Goal: Task Accomplishment & Management: Manage account settings

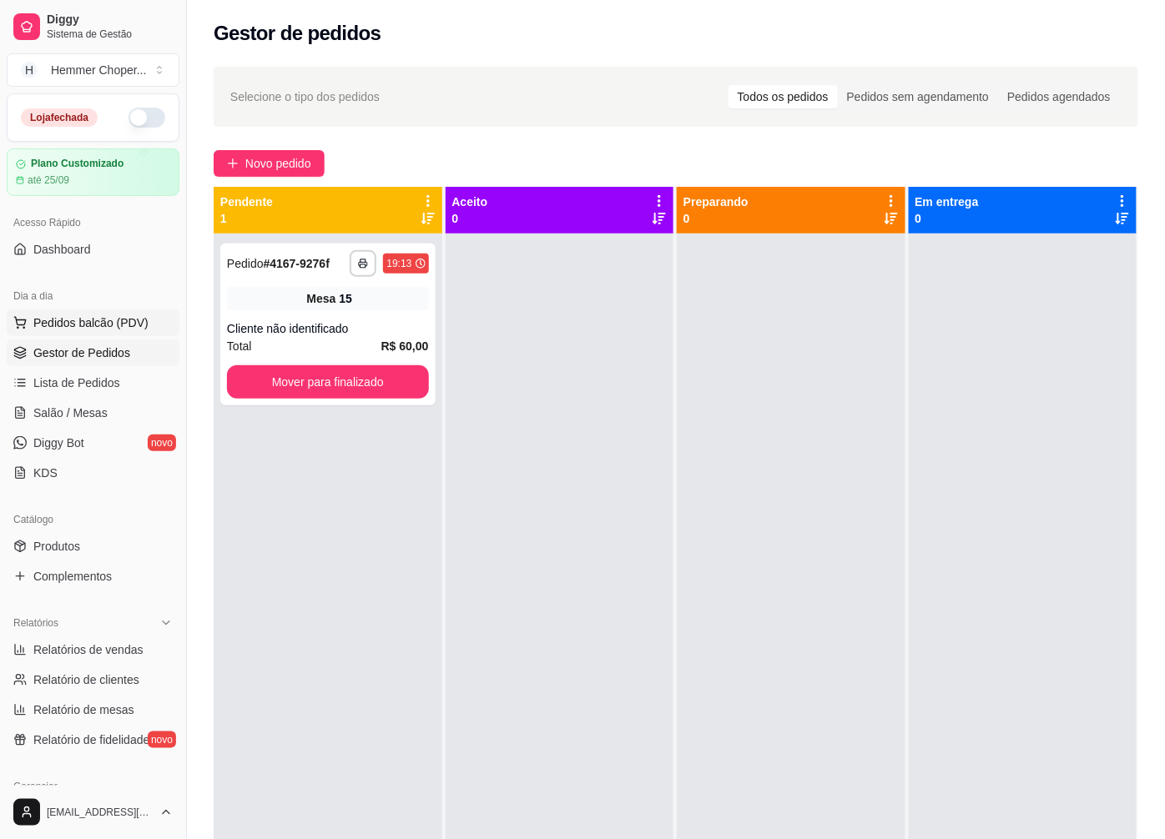
click at [103, 319] on span "Pedidos balcão (PDV)" at bounding box center [90, 323] width 115 height 17
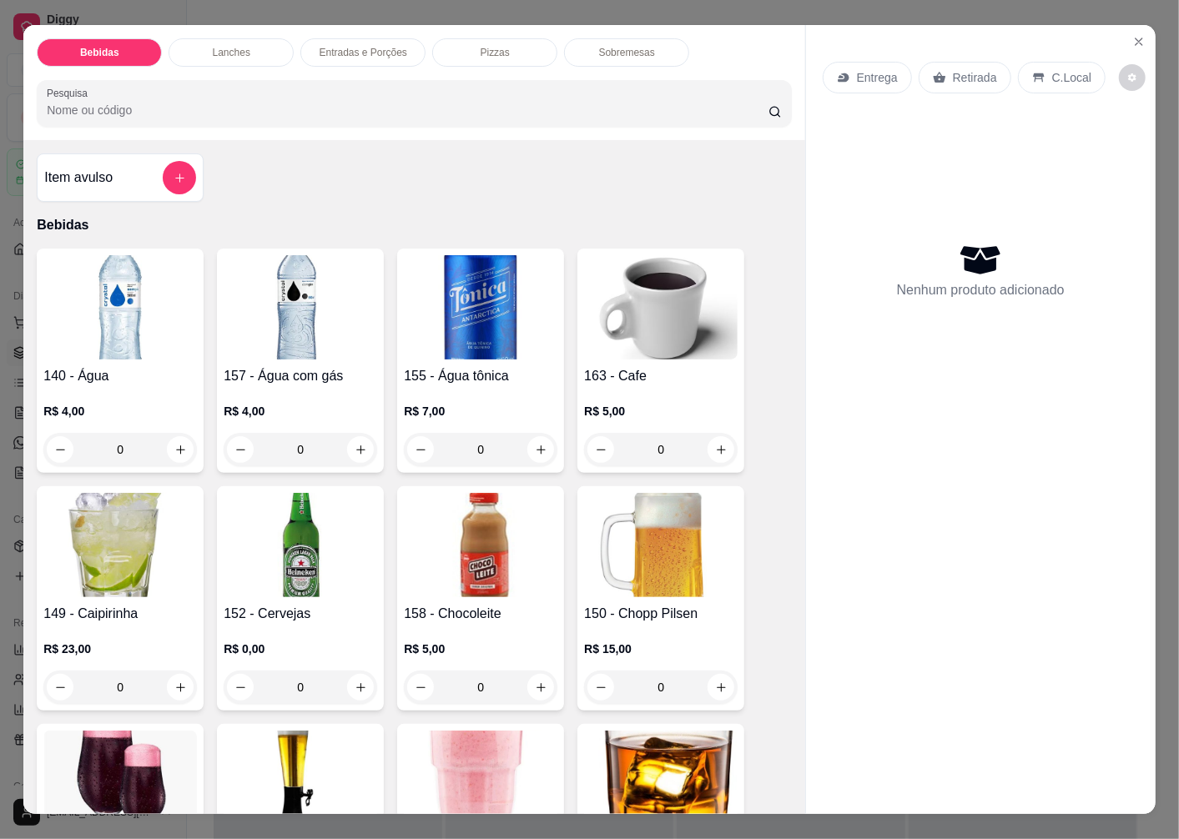
click at [970, 69] on p "Retirada" at bounding box center [975, 77] width 44 height 17
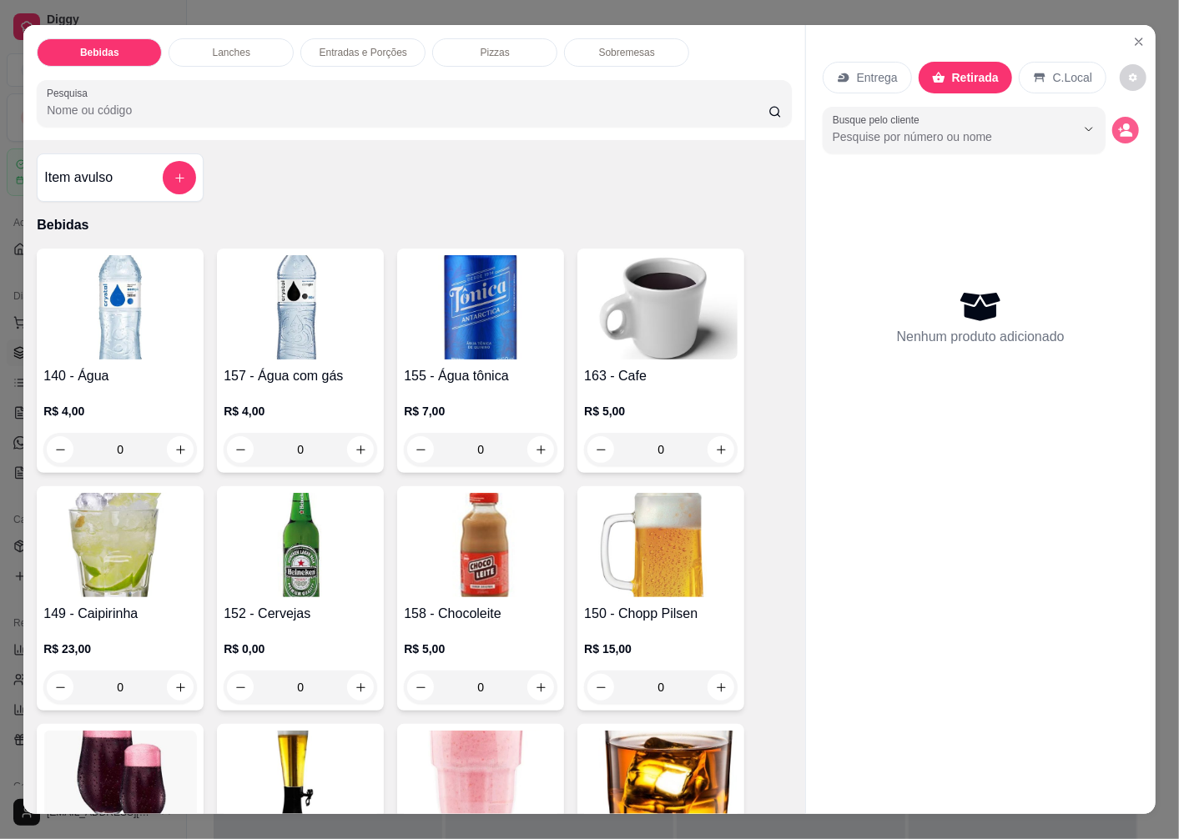
click at [1120, 131] on icon "decrease-product-quantity" at bounding box center [1126, 134] width 13 height 6
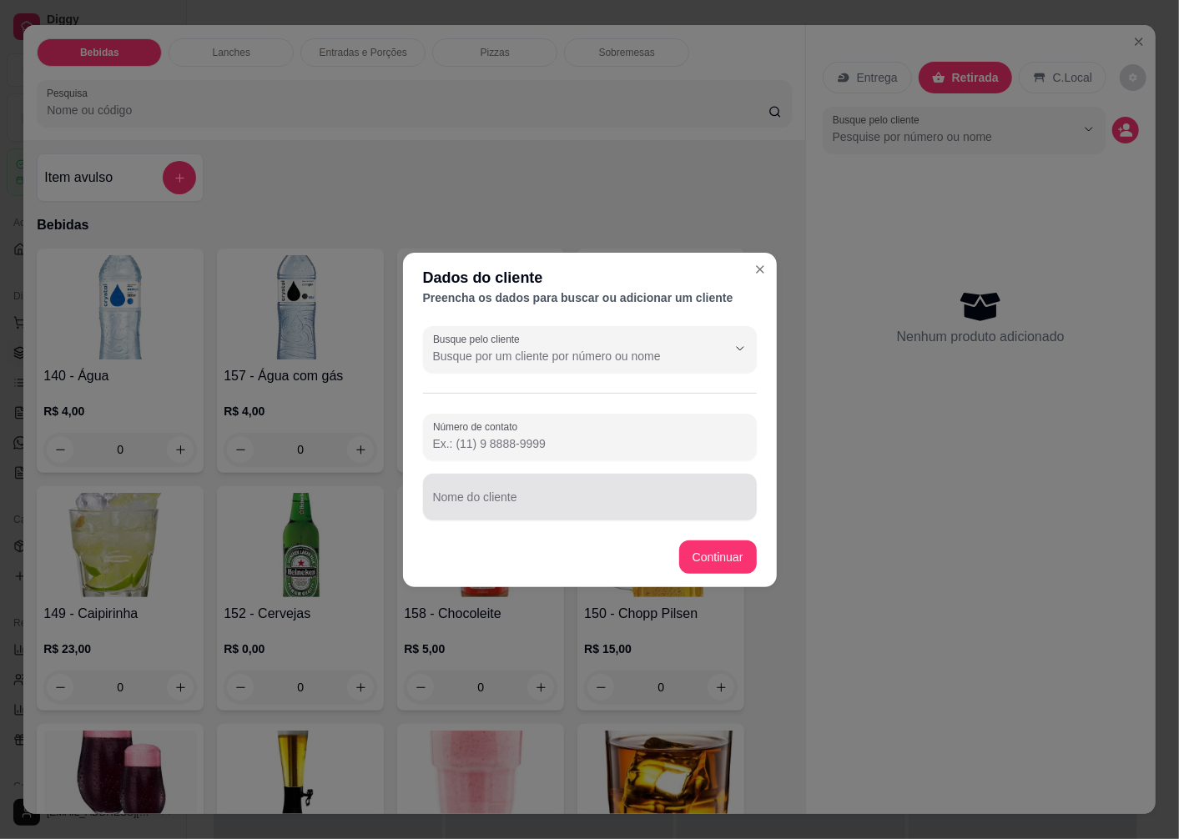
click at [497, 506] on input "Nome do cliente" at bounding box center [590, 504] width 314 height 17
type input "UTECH"
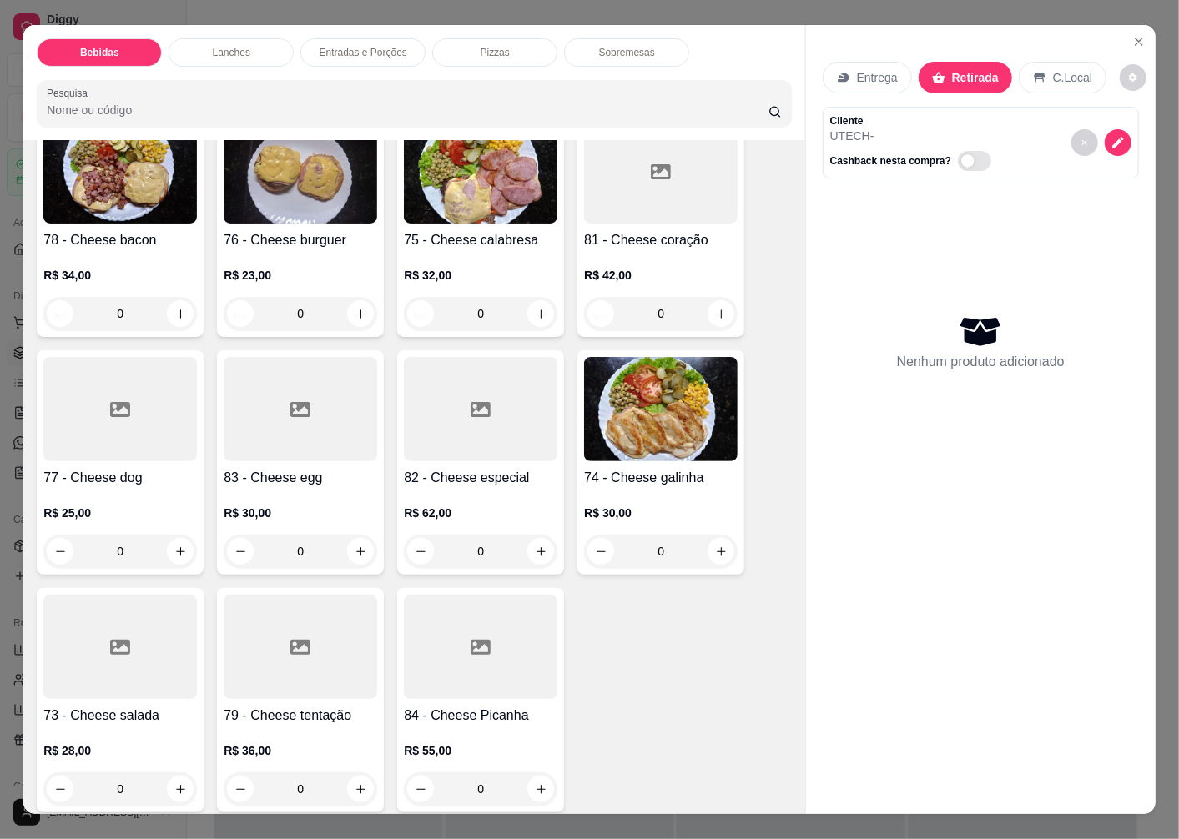
scroll to position [2317, 0]
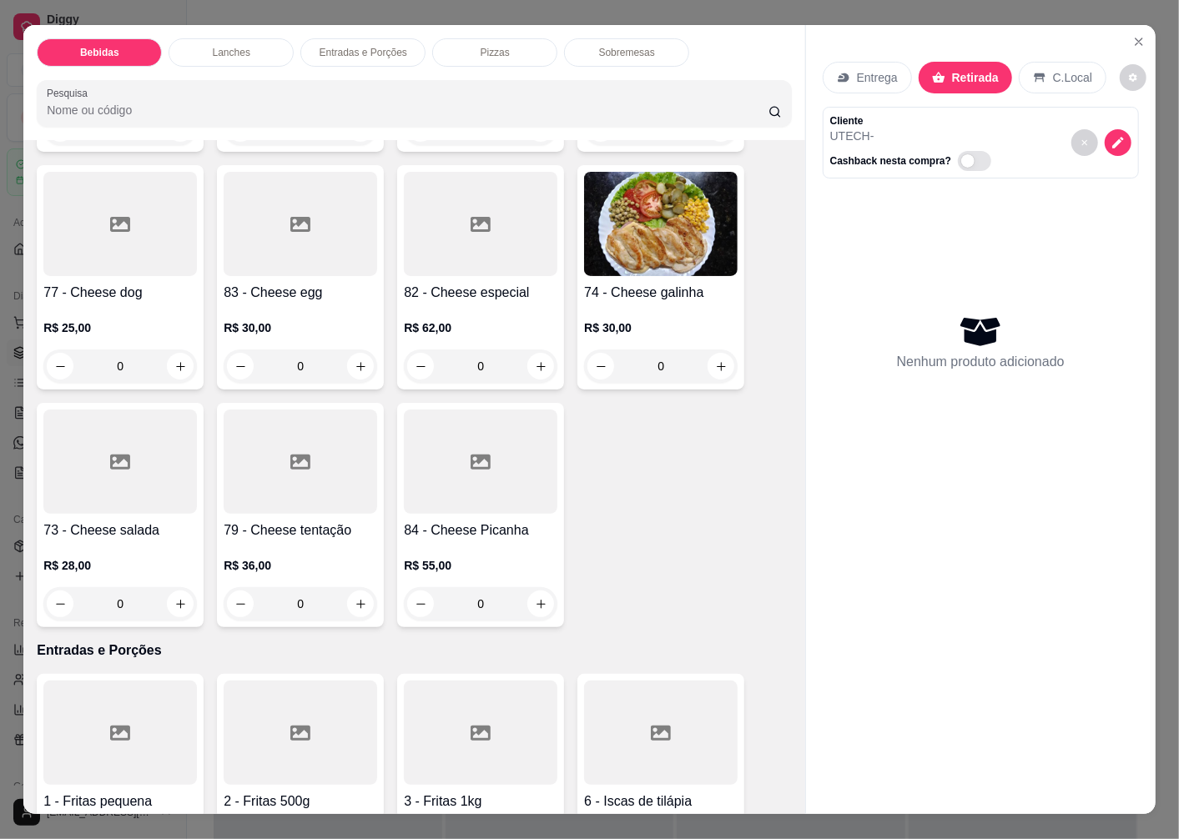
click at [127, 511] on div "73 - Cheese salada R$ 28,00 0" at bounding box center [120, 515] width 167 height 224
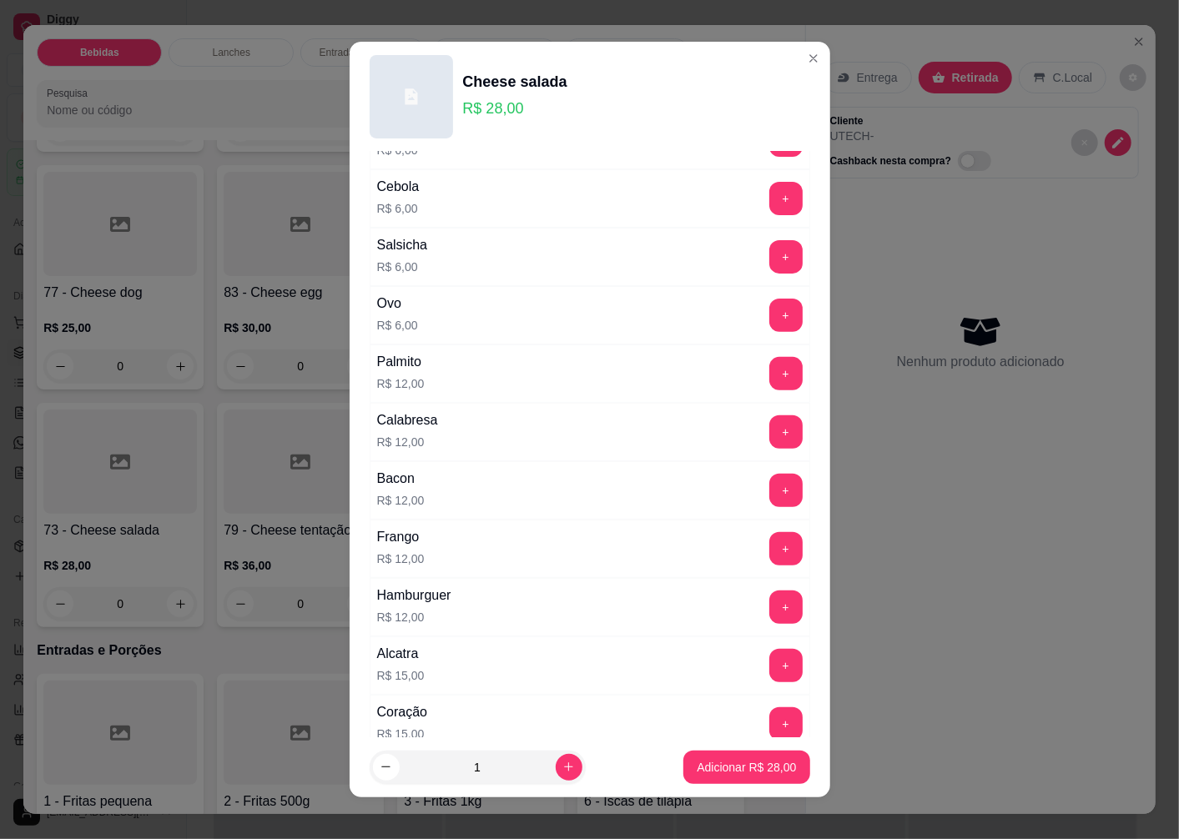
scroll to position [185, 0]
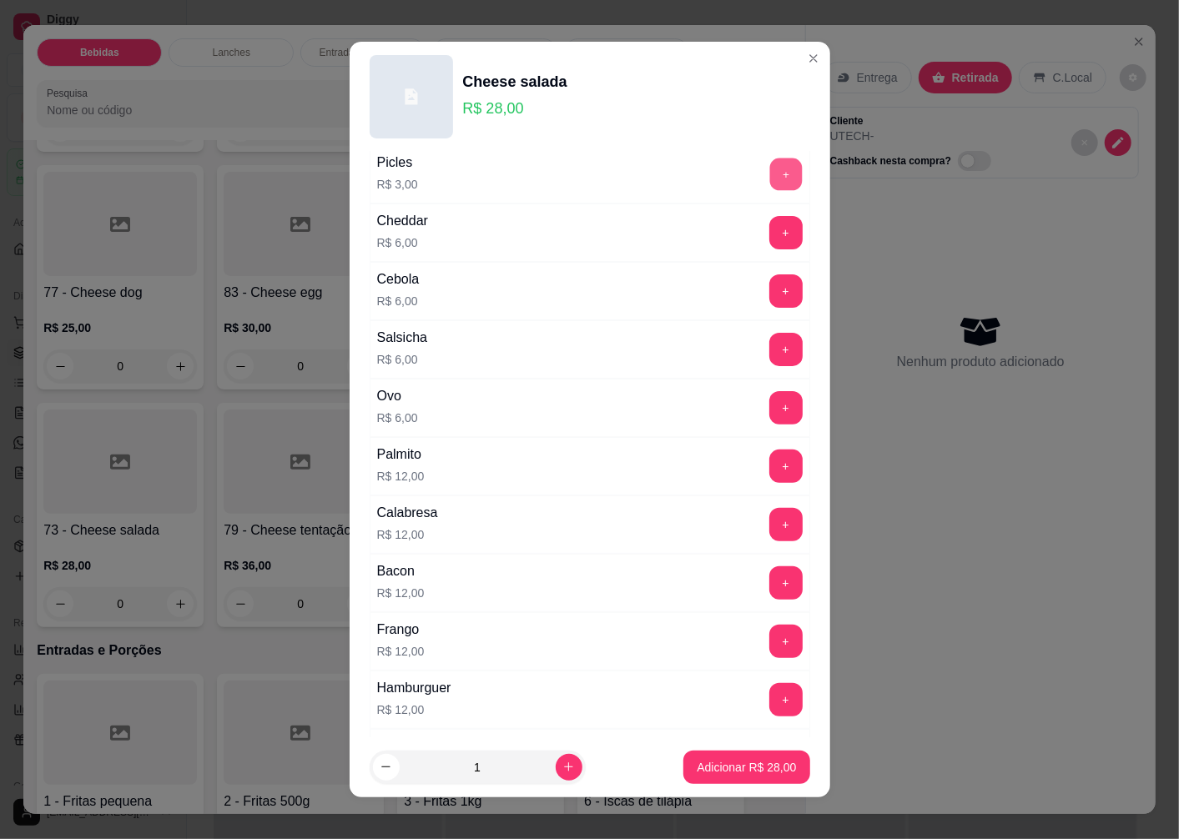
click at [769, 174] on button "+" at bounding box center [785, 175] width 33 height 33
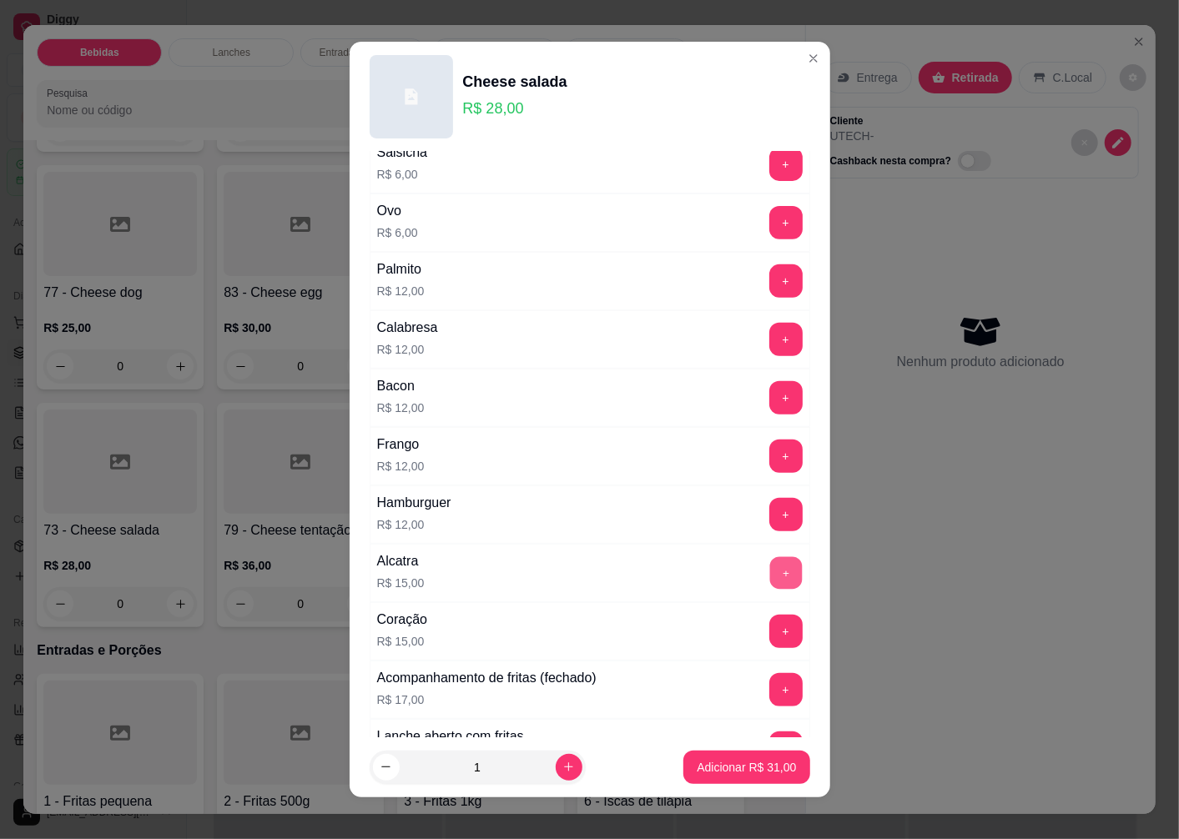
click at [769, 580] on button "+" at bounding box center [785, 573] width 33 height 33
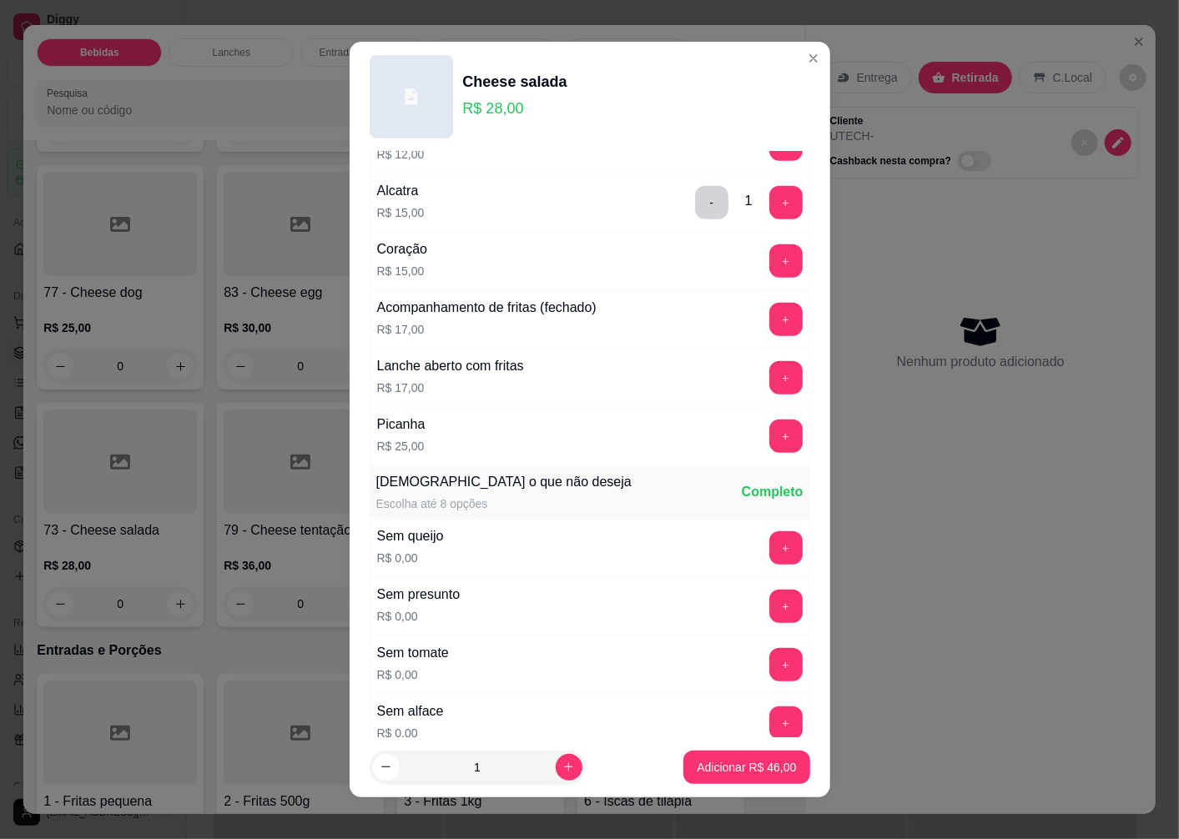
scroll to position [834, 0]
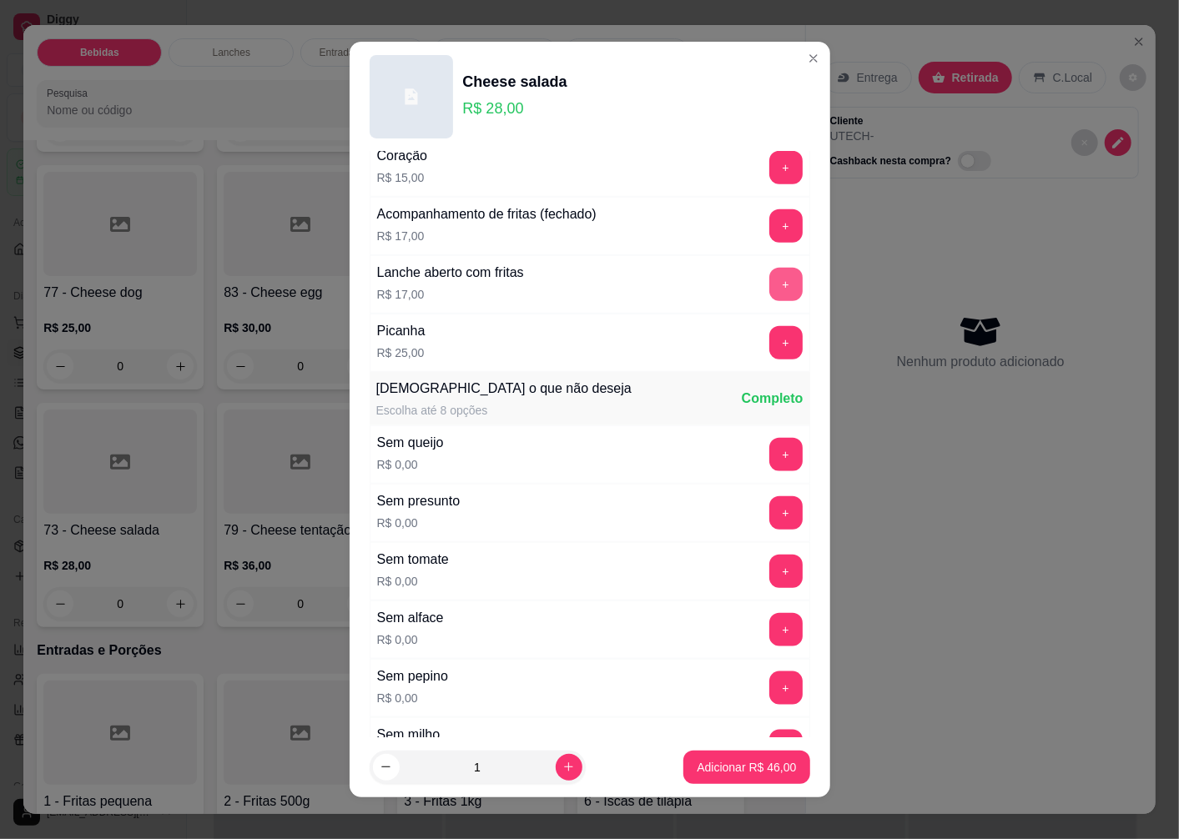
click at [769, 286] on button "+" at bounding box center [785, 284] width 33 height 33
click at [707, 778] on button "Adicionar R$ 63,00" at bounding box center [747, 767] width 123 height 33
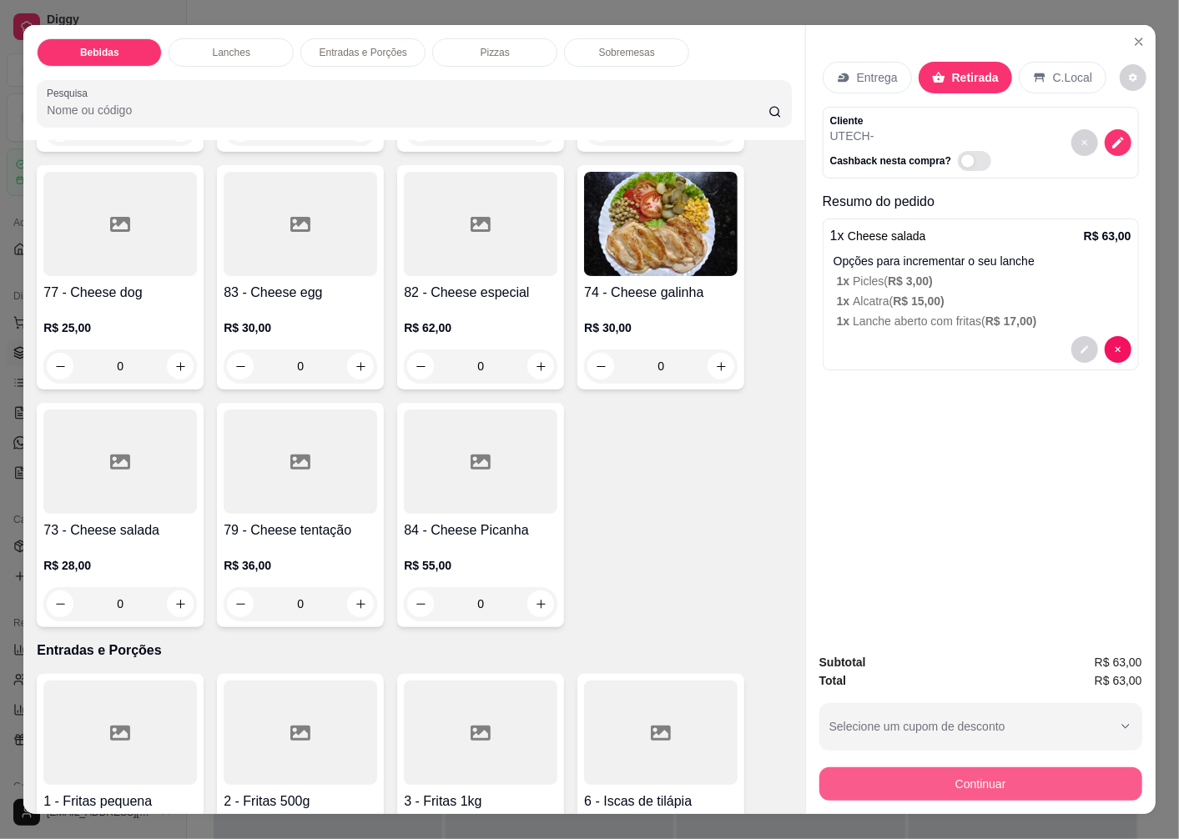
click at [924, 788] on button "Continuar" at bounding box center [980, 784] width 323 height 33
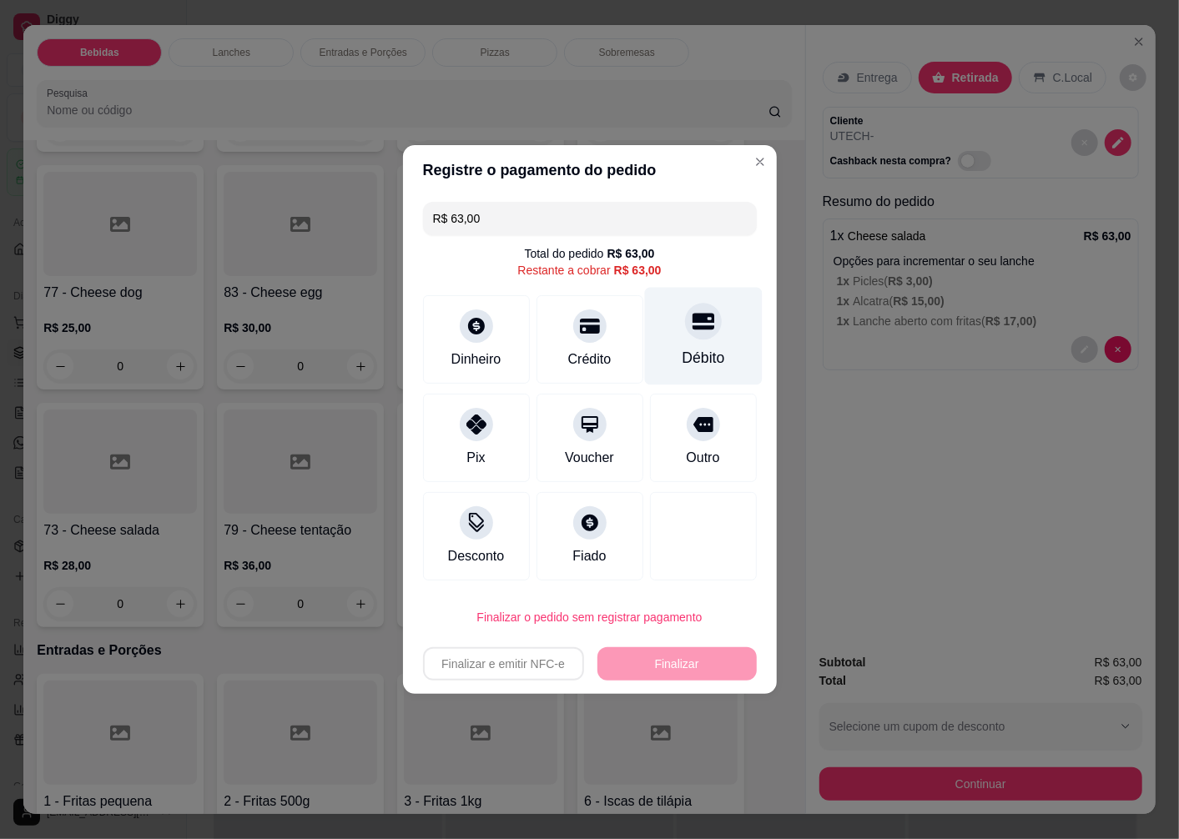
click at [702, 343] on div "Débito" at bounding box center [703, 337] width 118 height 98
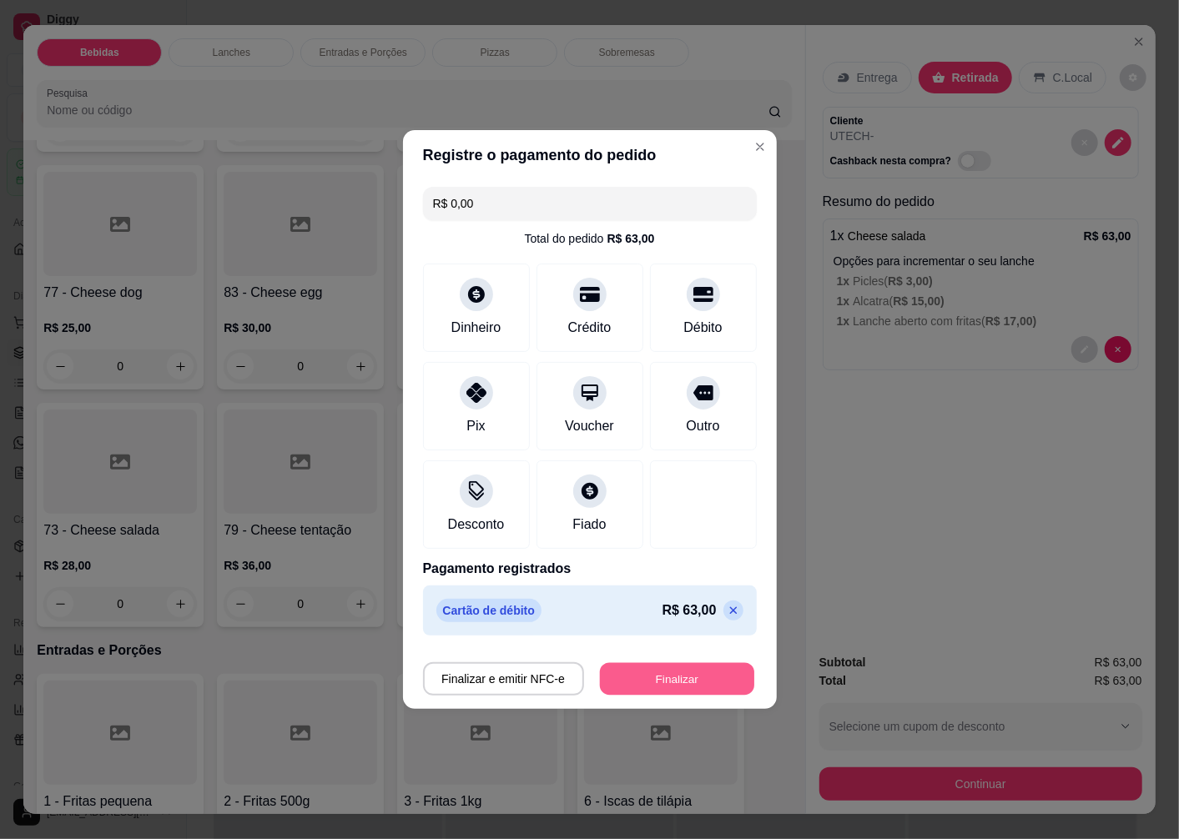
click at [669, 680] on button "Finalizar" at bounding box center [677, 679] width 154 height 33
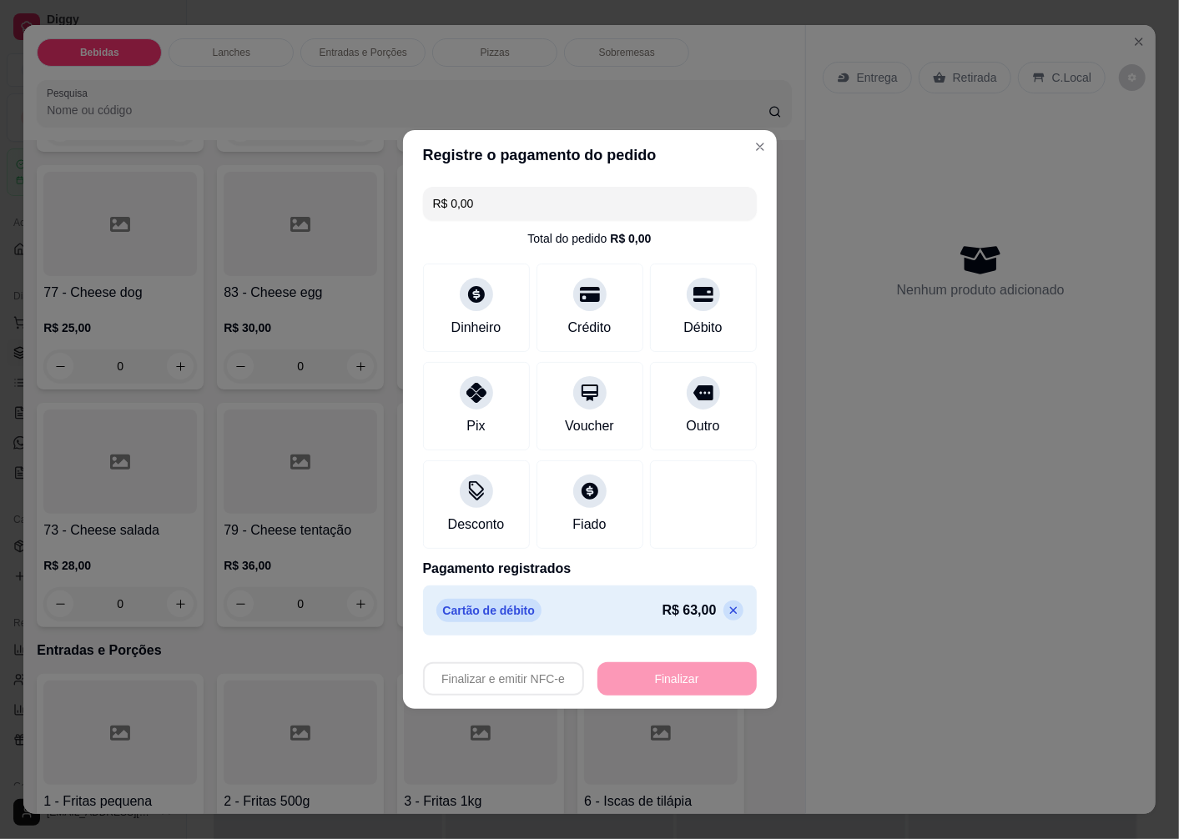
type input "-R$ 63,00"
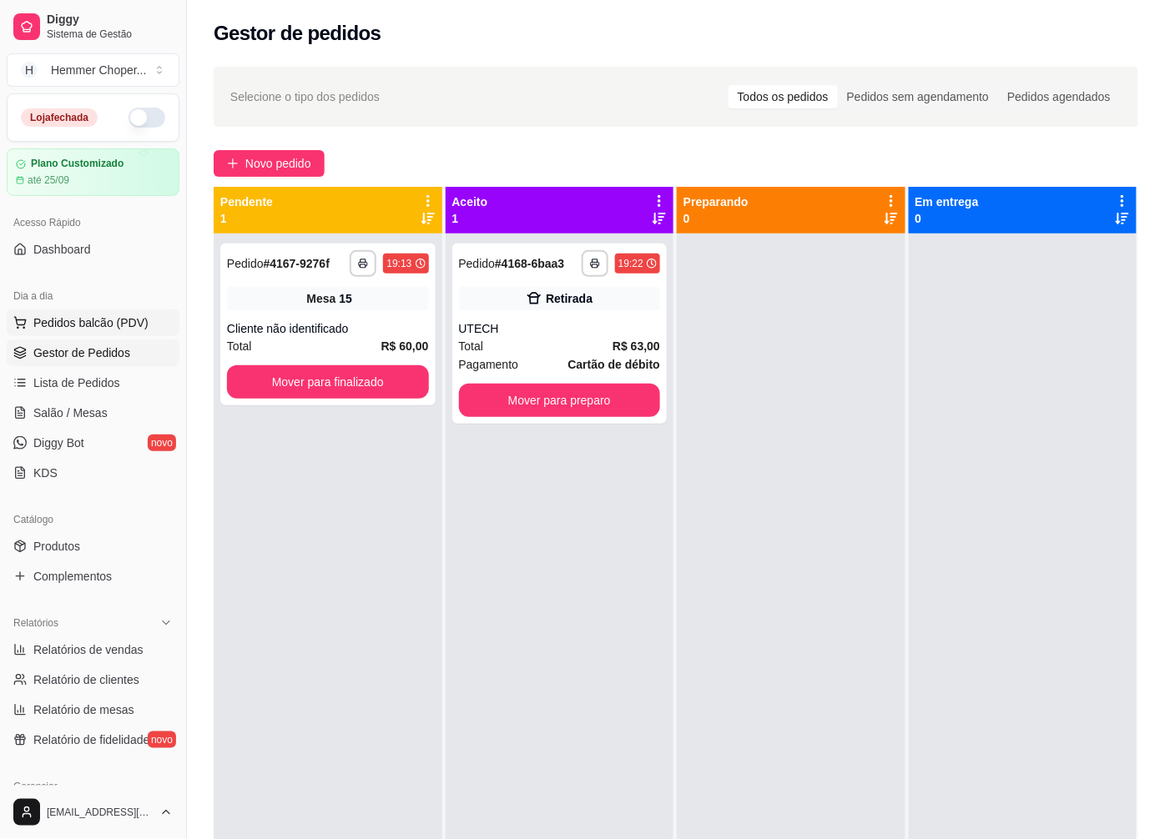
click at [96, 329] on span "Pedidos balcão (PDV)" at bounding box center [90, 323] width 115 height 17
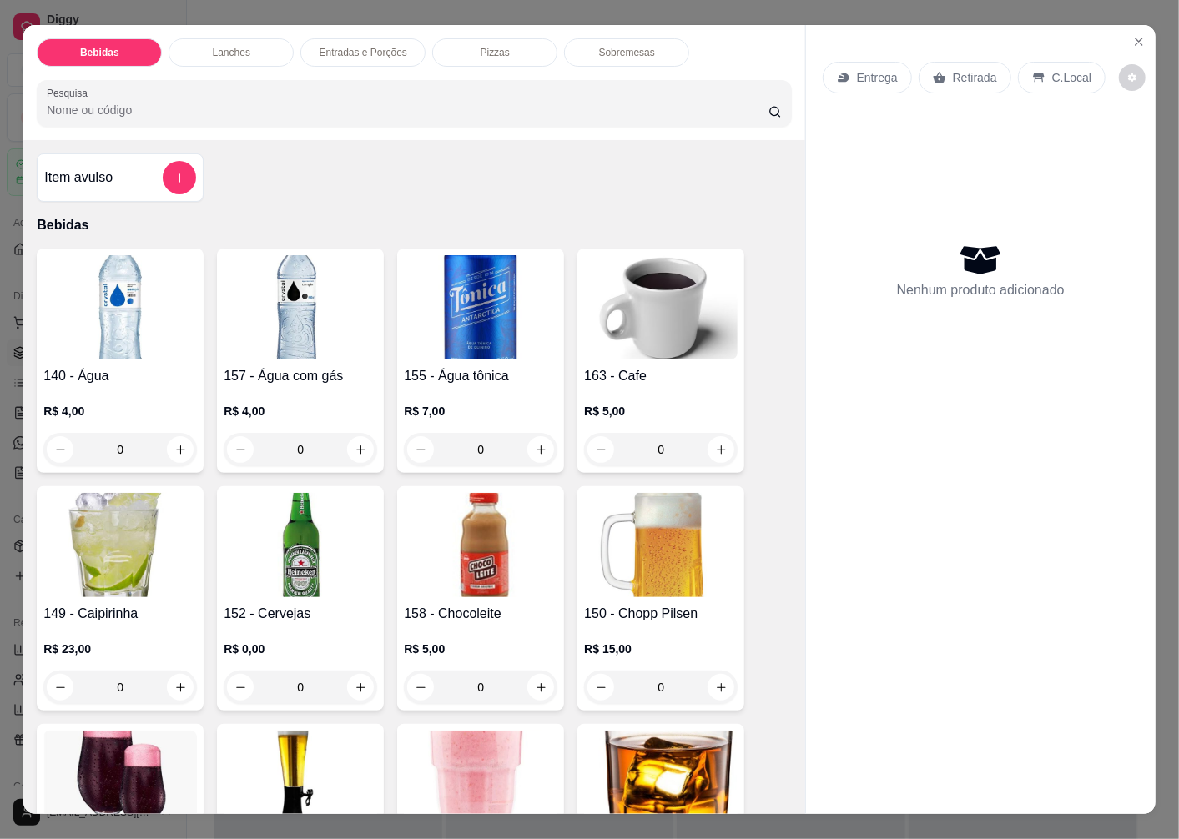
click at [941, 64] on div "Retirada" at bounding box center [965, 78] width 93 height 32
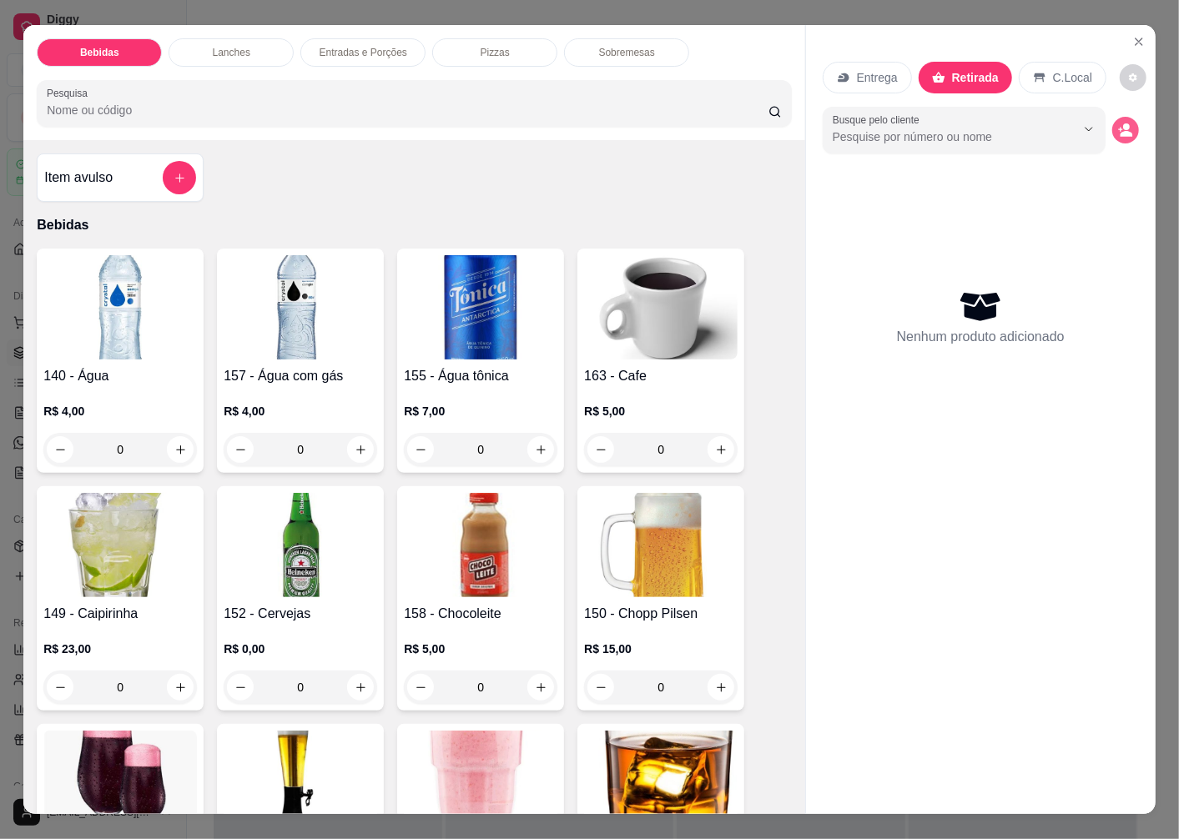
click at [1123, 123] on circle "decrease-product-quantity" at bounding box center [1126, 126] width 7 height 7
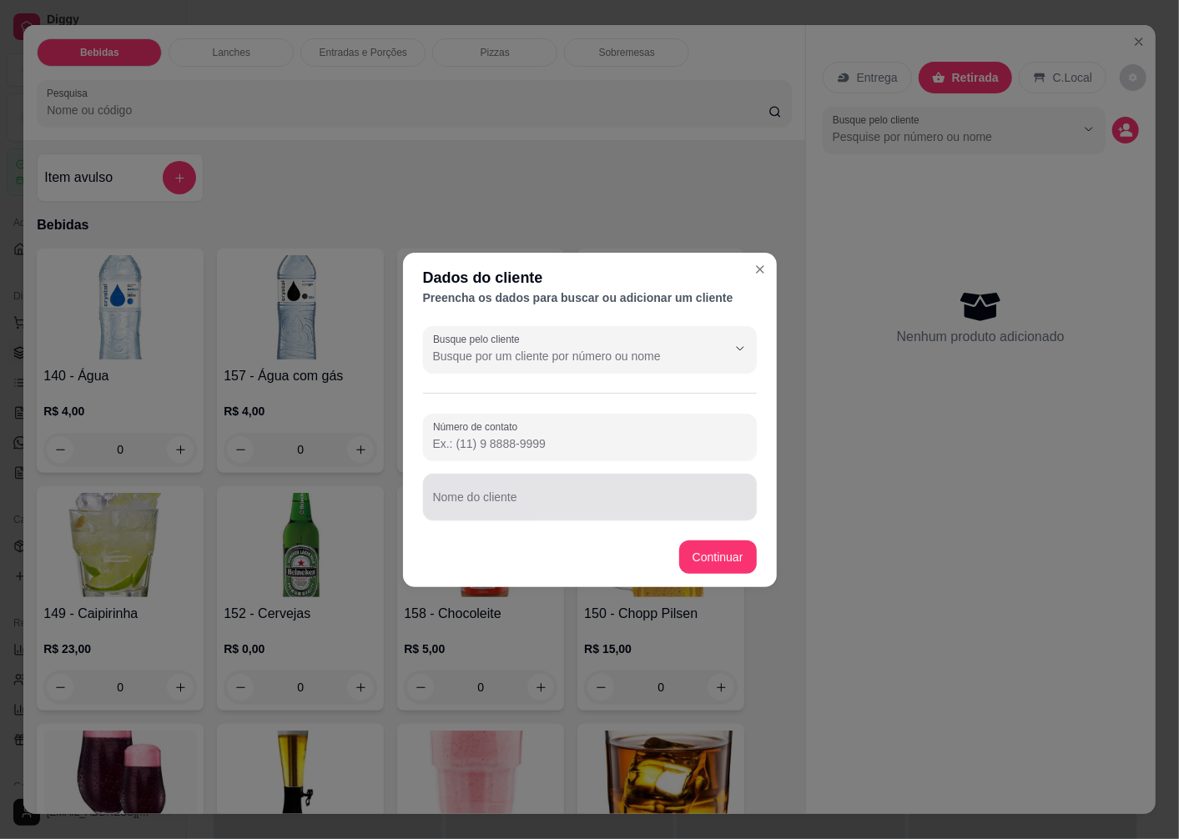
click at [456, 509] on input "Nome do cliente" at bounding box center [590, 504] width 314 height 17
type input "GORGES"
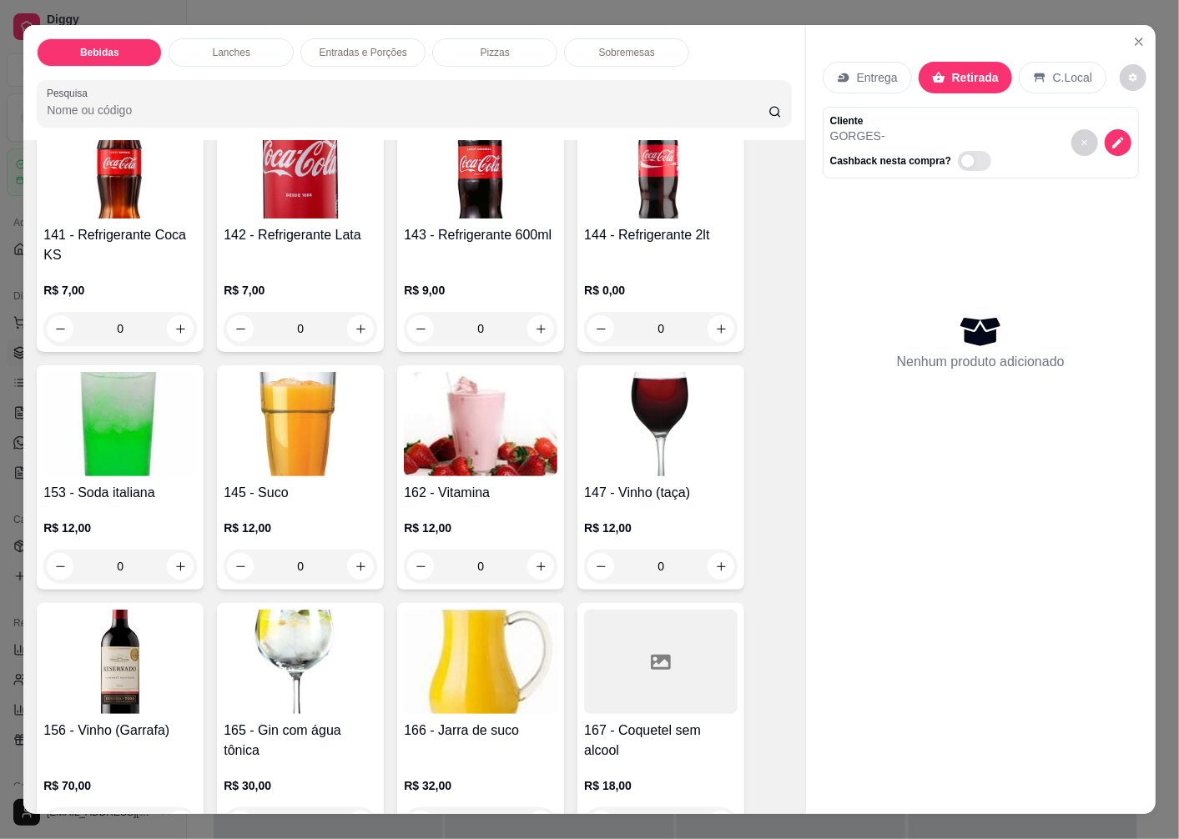
scroll to position [1669, 0]
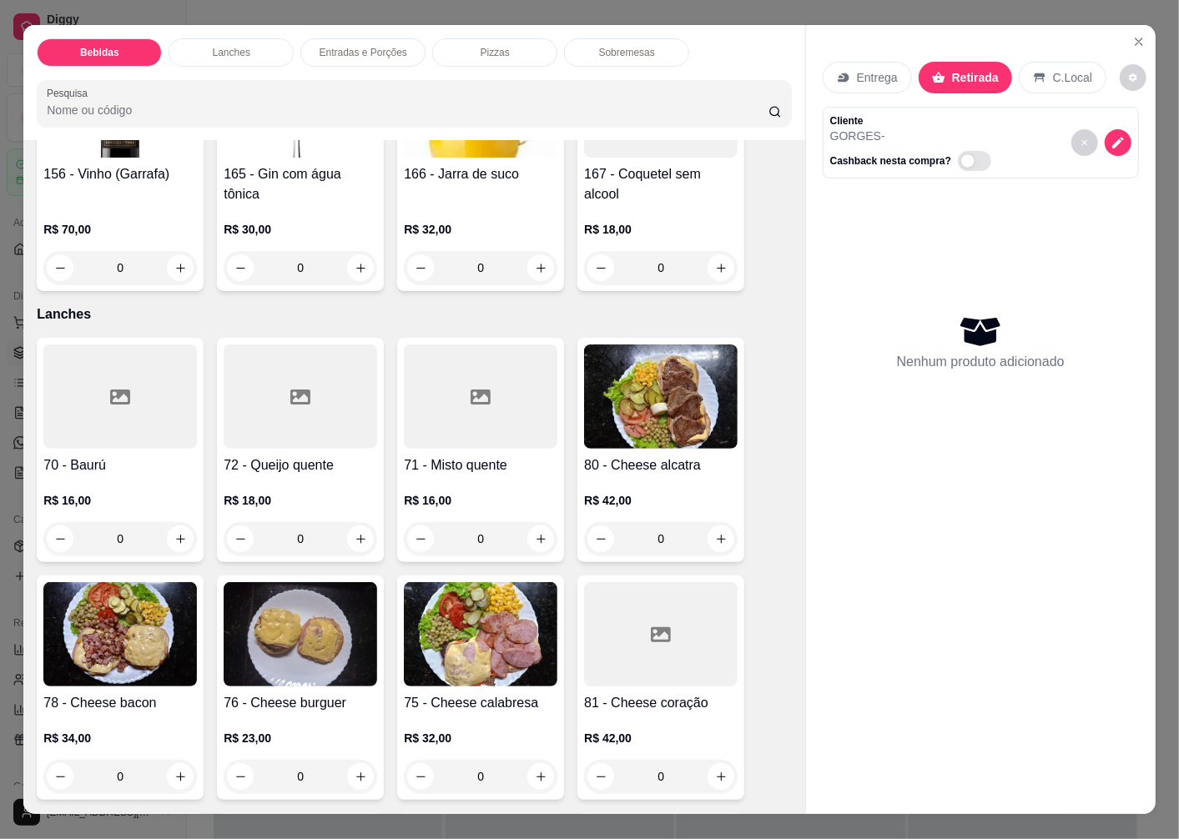
click at [112, 642] on img at bounding box center [120, 634] width 154 height 104
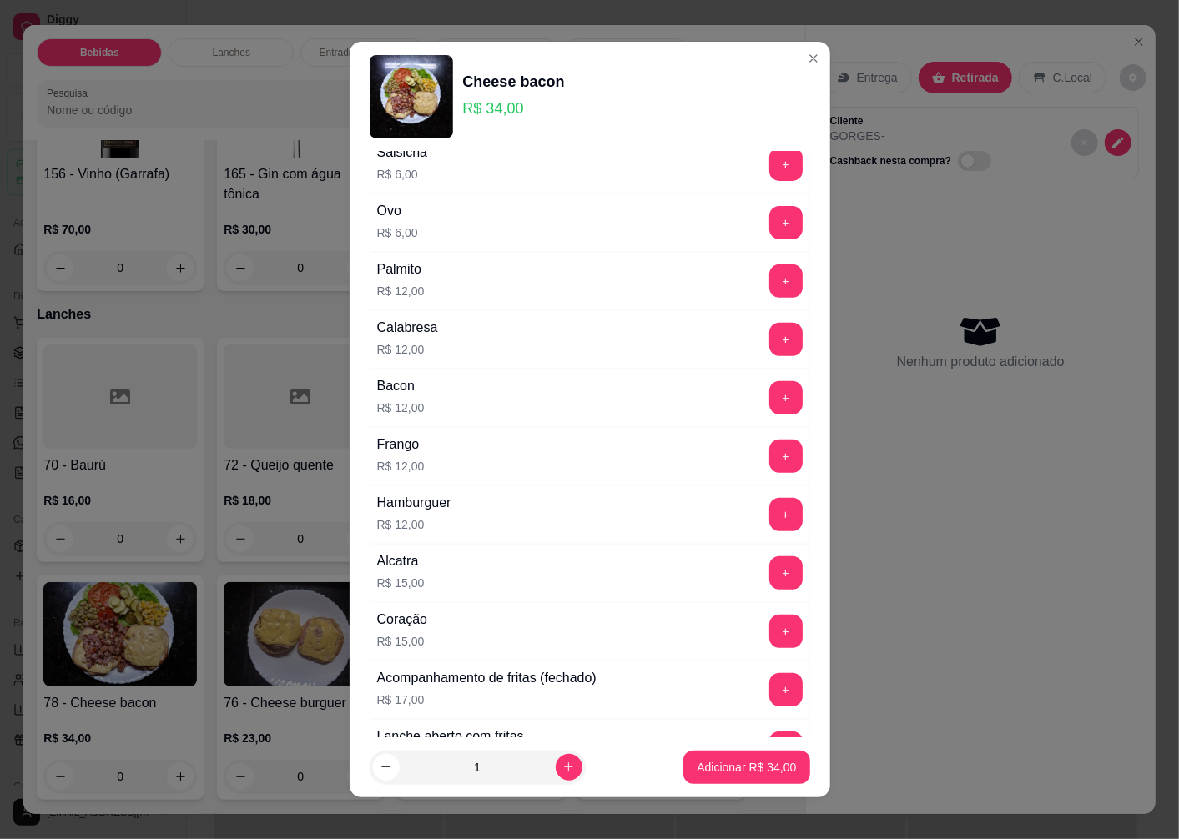
scroll to position [463, 0]
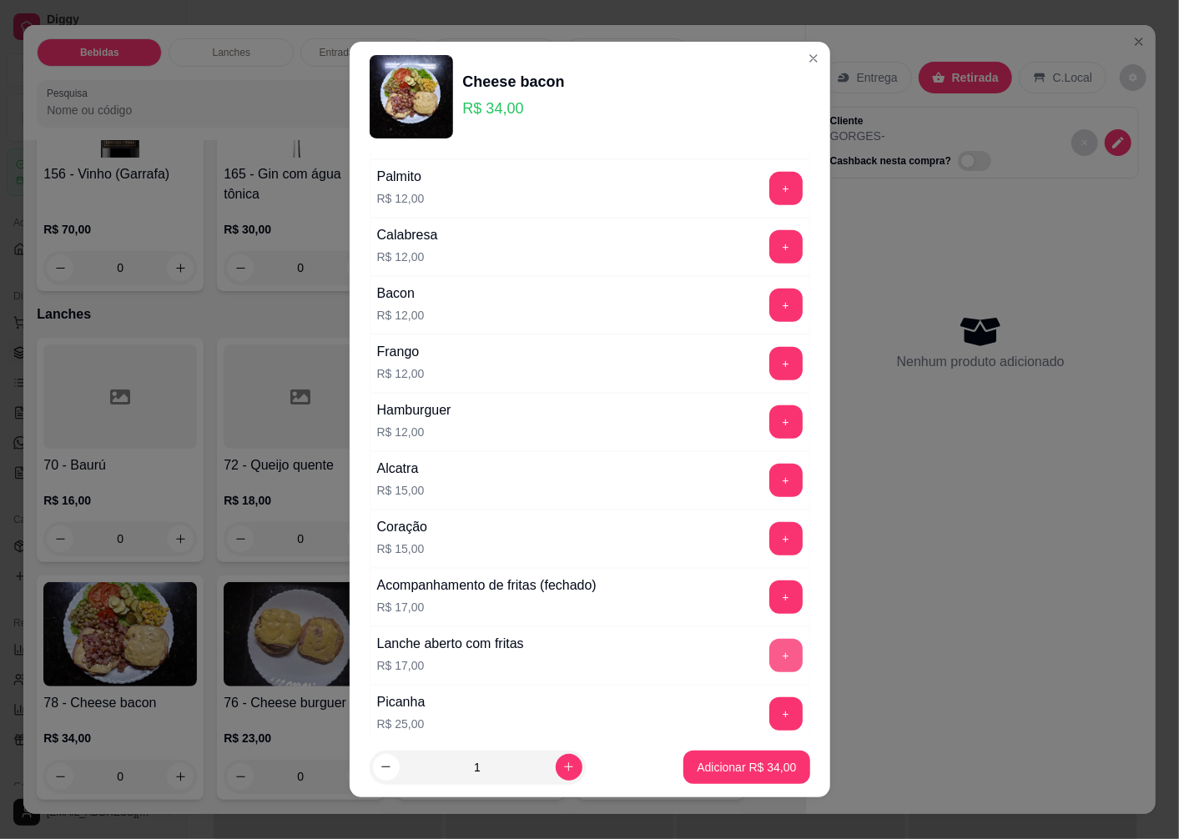
click at [769, 652] on button "+" at bounding box center [785, 655] width 33 height 33
click at [698, 772] on p "Adicionar R$ 51,00" at bounding box center [746, 767] width 97 height 16
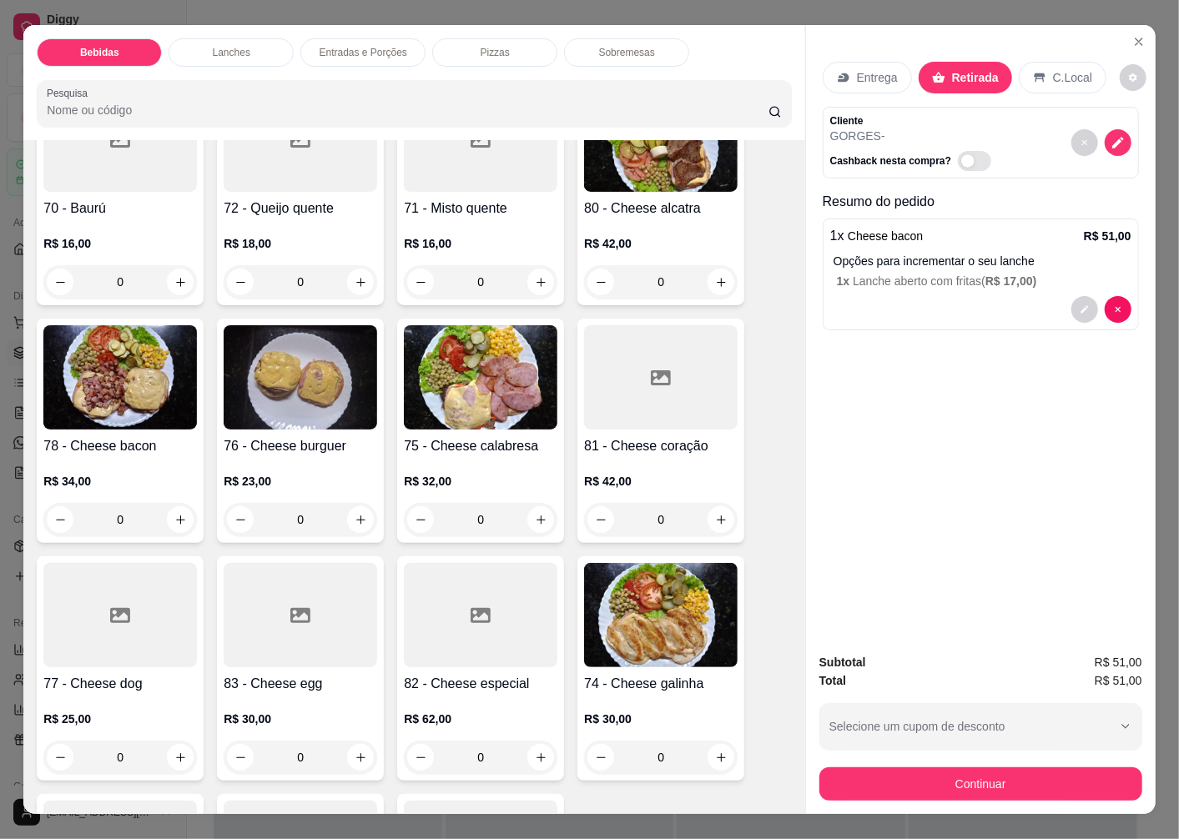
scroll to position [1946, 0]
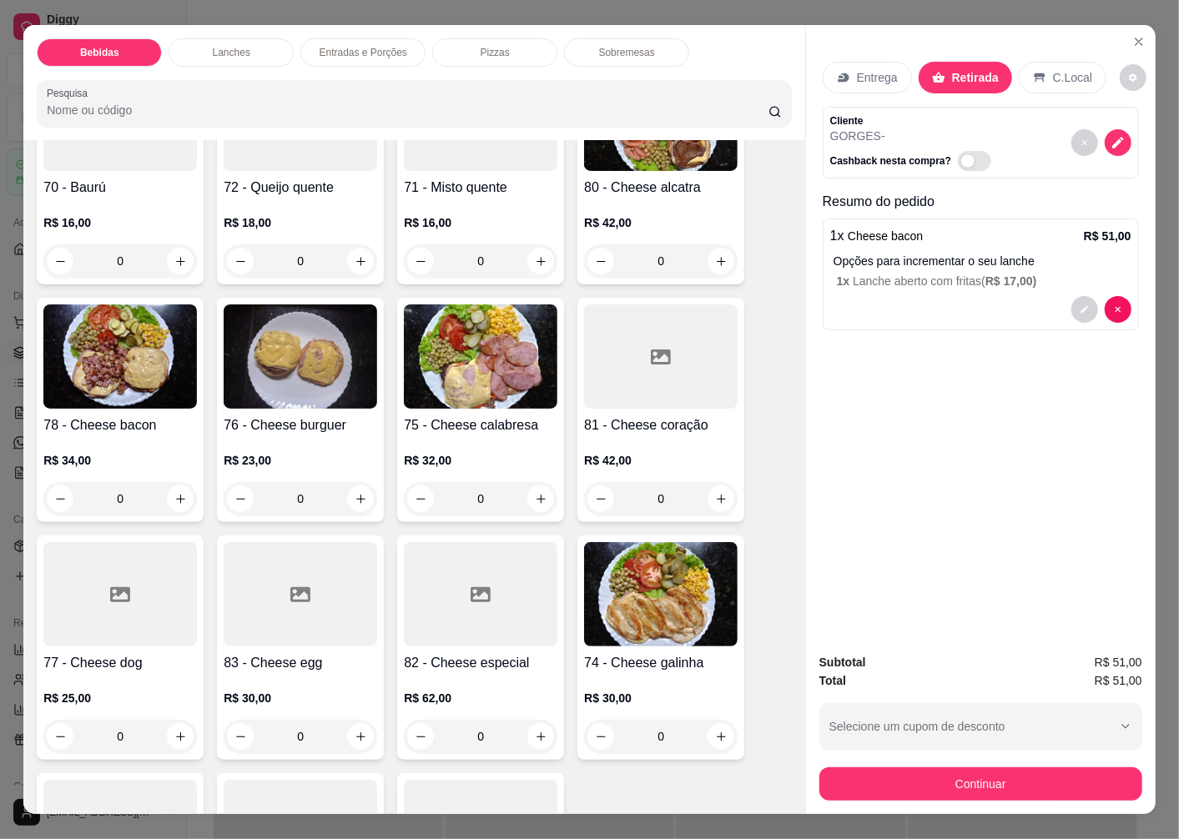
click at [302, 598] on div at bounding box center [301, 594] width 154 height 104
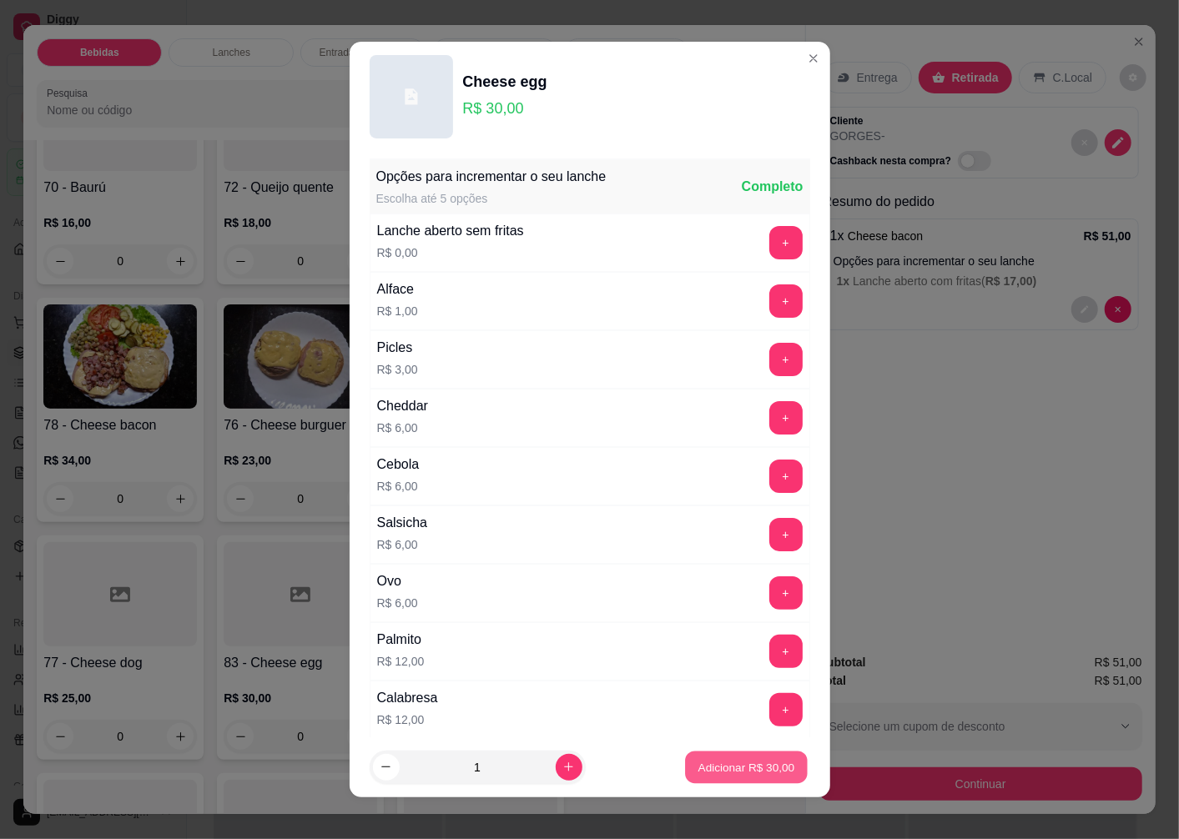
click at [738, 771] on p "Adicionar R$ 30,00" at bounding box center [746, 767] width 97 height 16
type input "1"
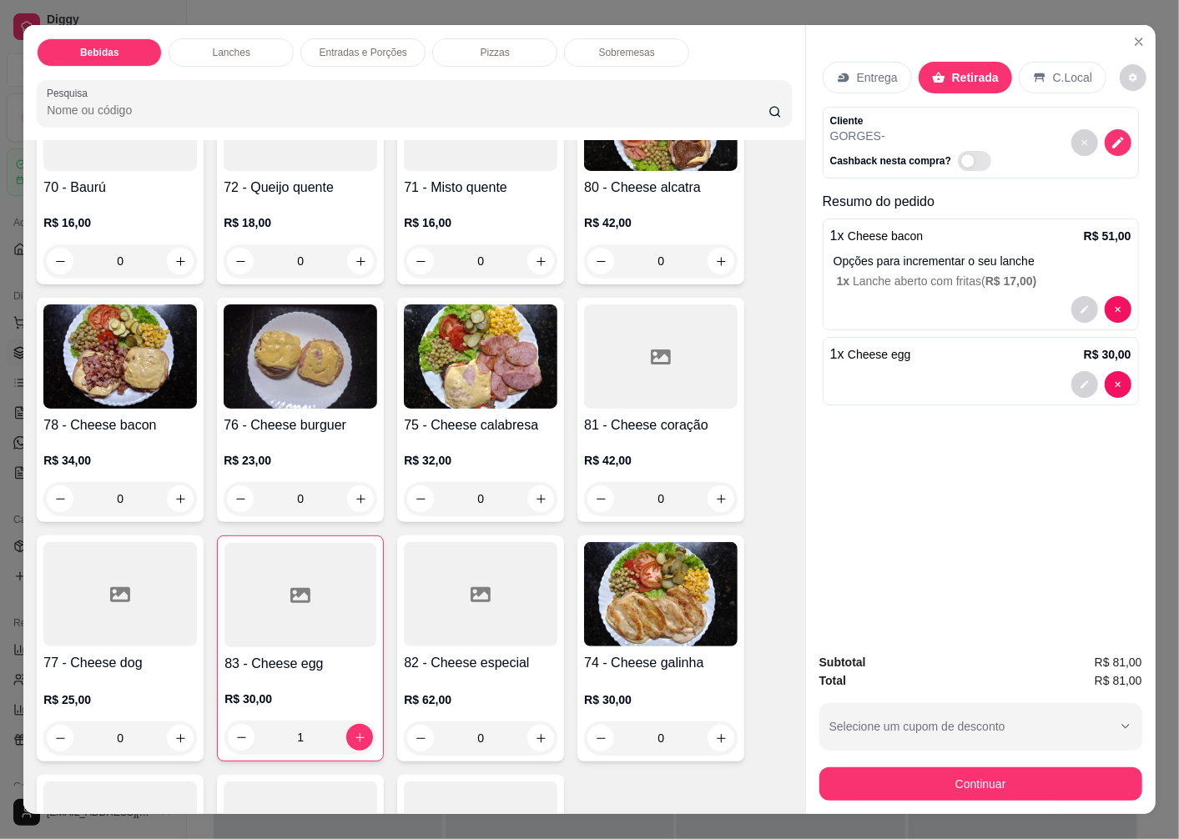
scroll to position [2224, 0]
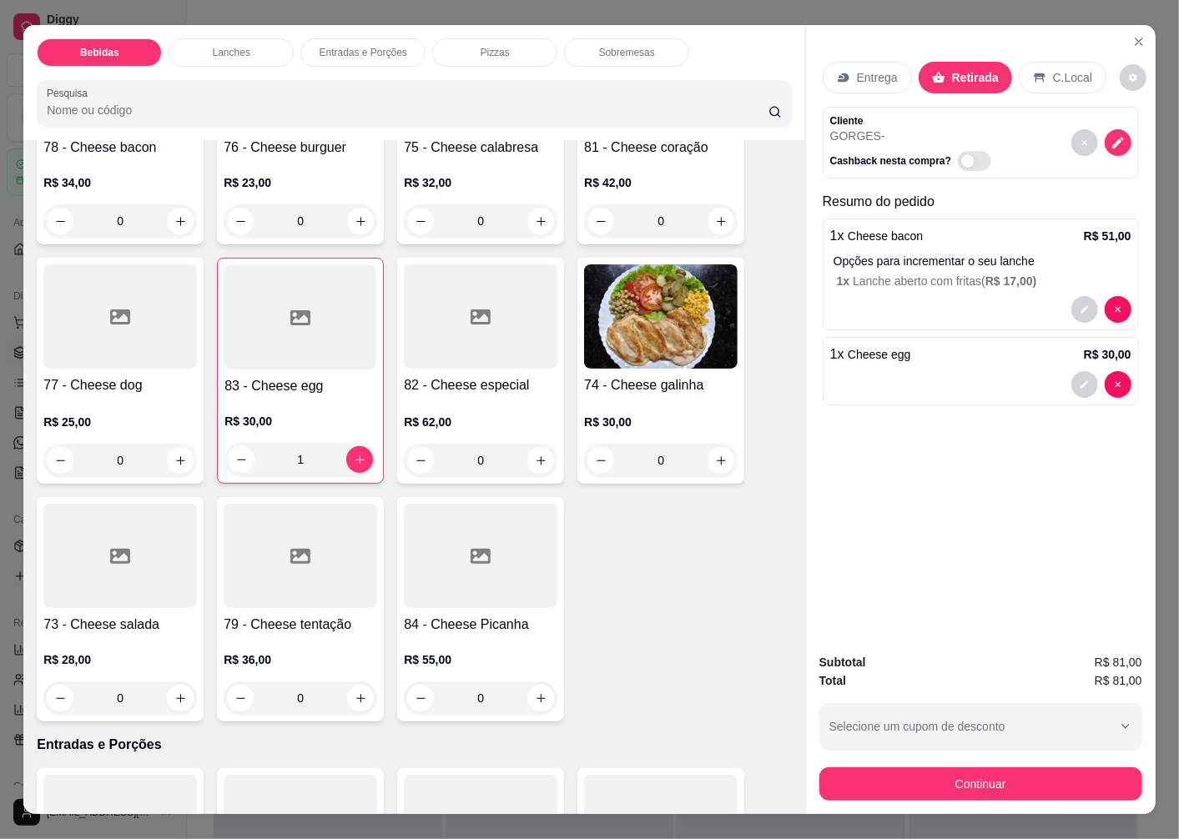
click at [113, 635] on div "R$ 28,00 0" at bounding box center [120, 675] width 154 height 80
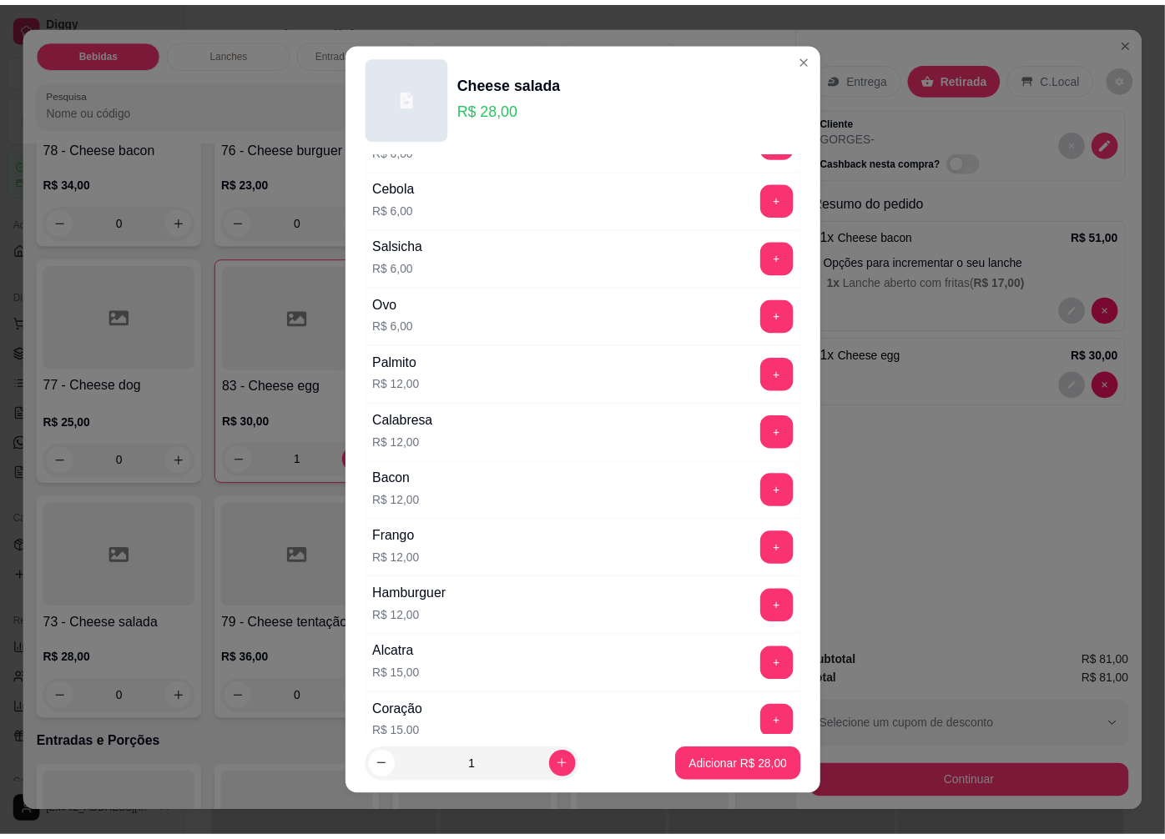
scroll to position [556, 0]
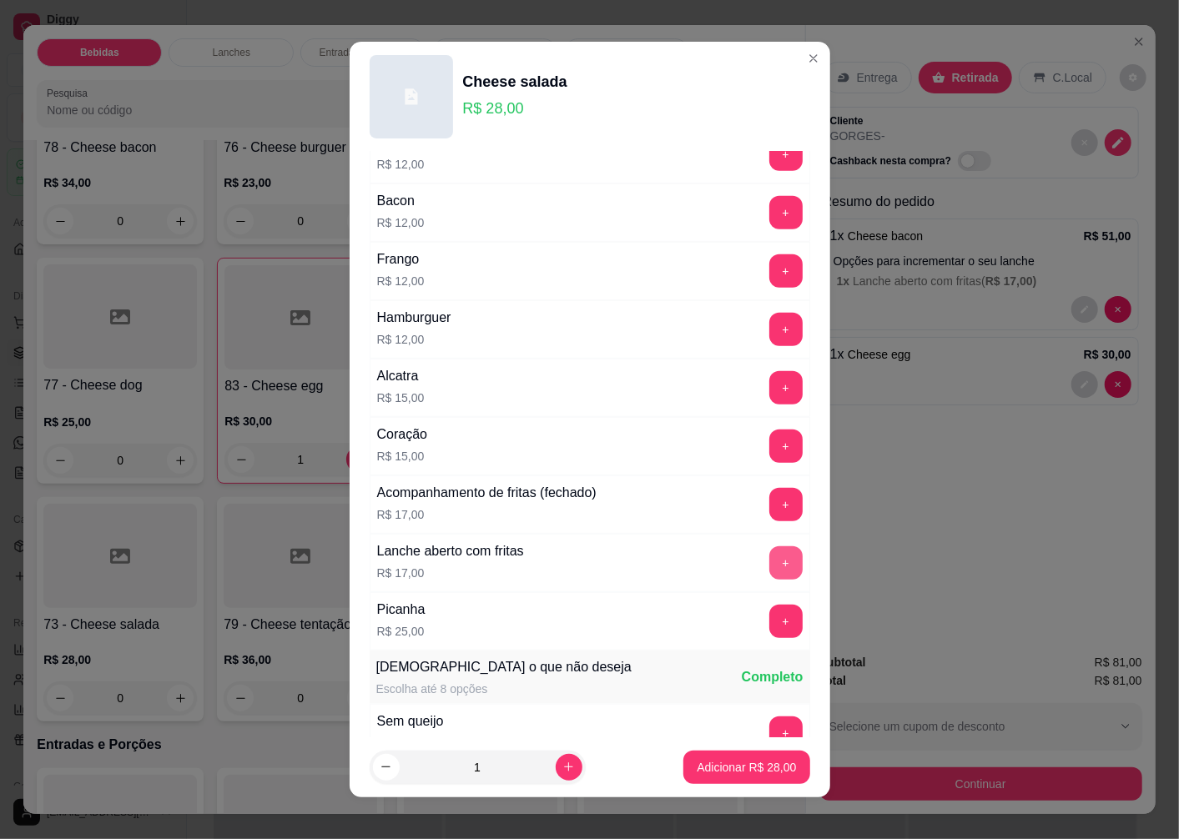
click at [769, 560] on button "+" at bounding box center [785, 562] width 33 height 33
click at [698, 763] on p "Adicionar R$ 45,00" at bounding box center [746, 767] width 97 height 16
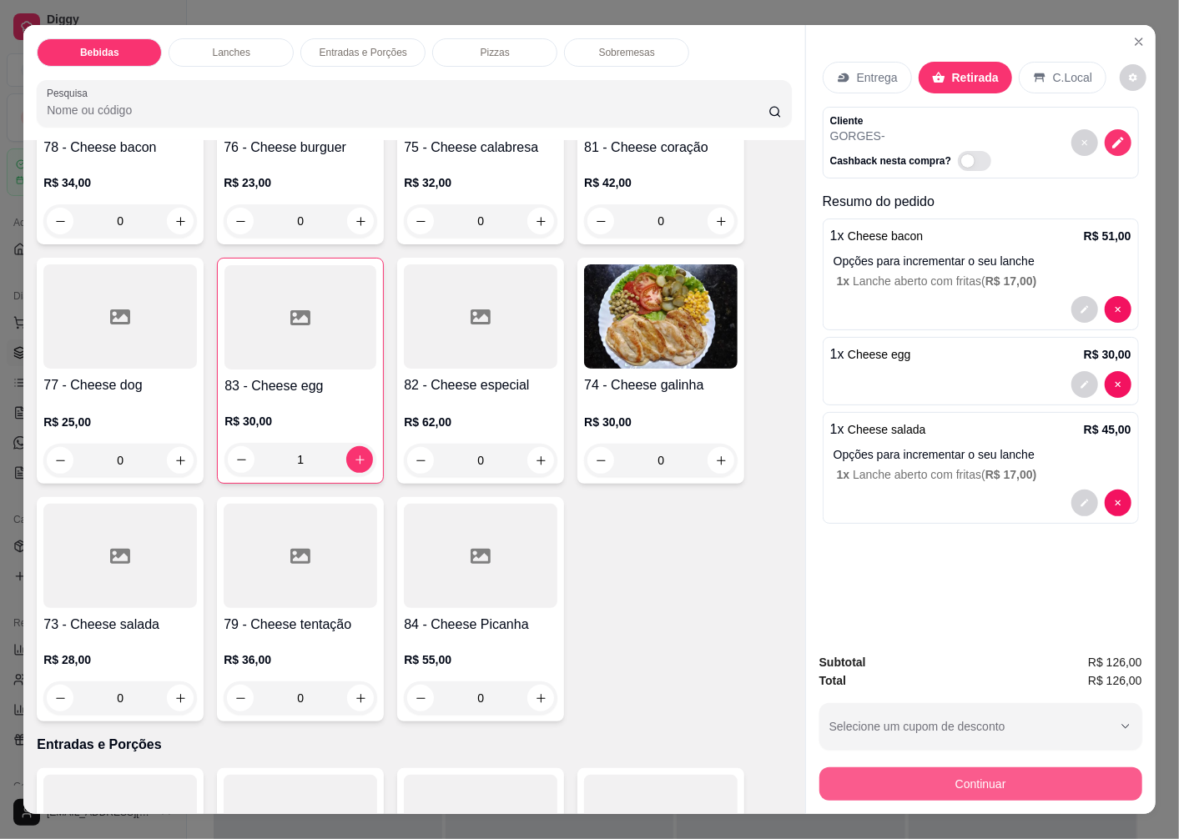
click at [868, 785] on button "Continuar" at bounding box center [980, 784] width 323 height 33
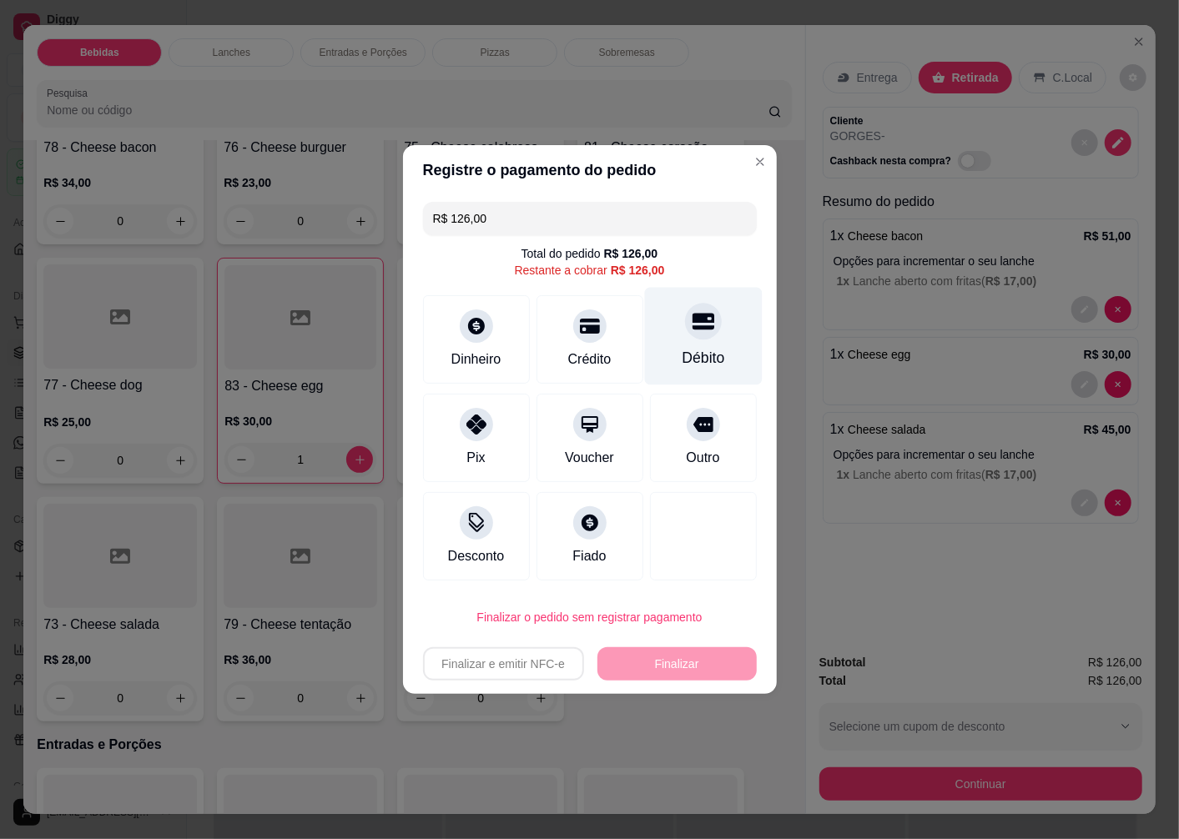
click at [687, 338] on div at bounding box center [703, 321] width 37 height 37
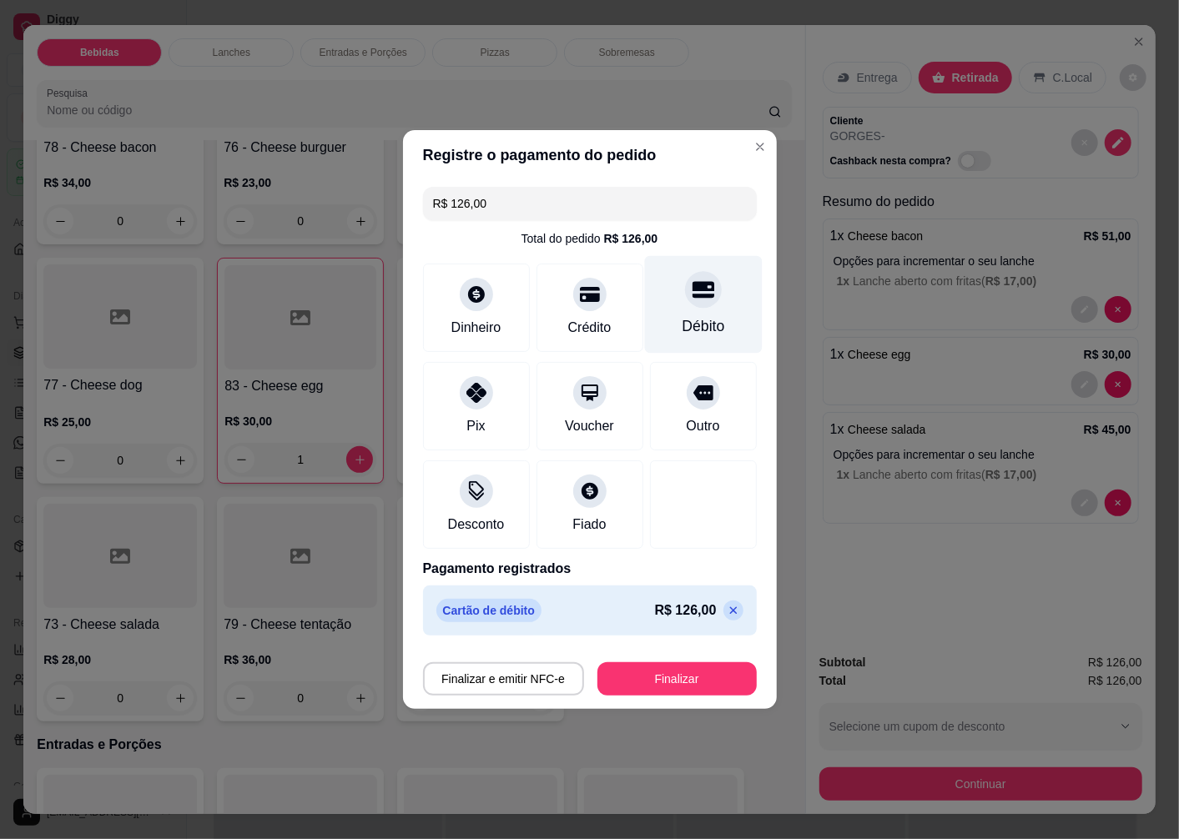
type input "R$ 0,00"
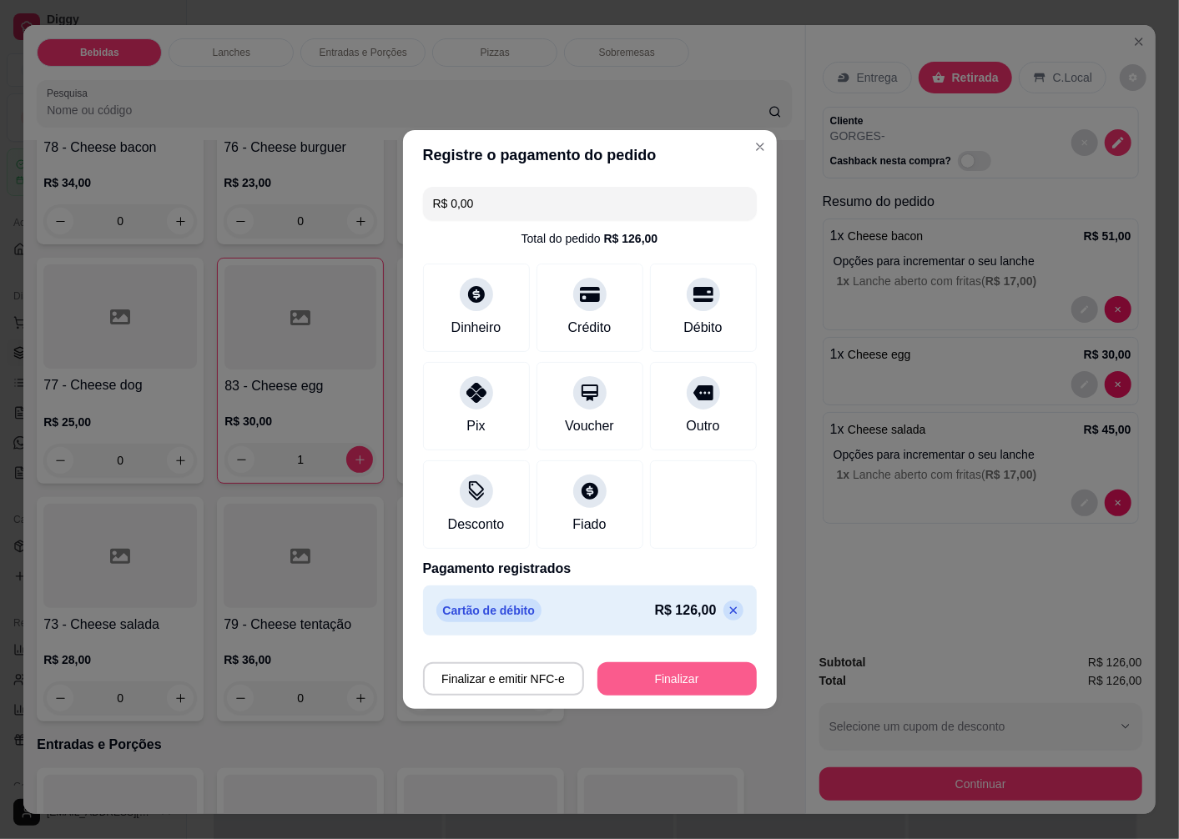
click at [649, 676] on button "Finalizar" at bounding box center [676, 678] width 159 height 33
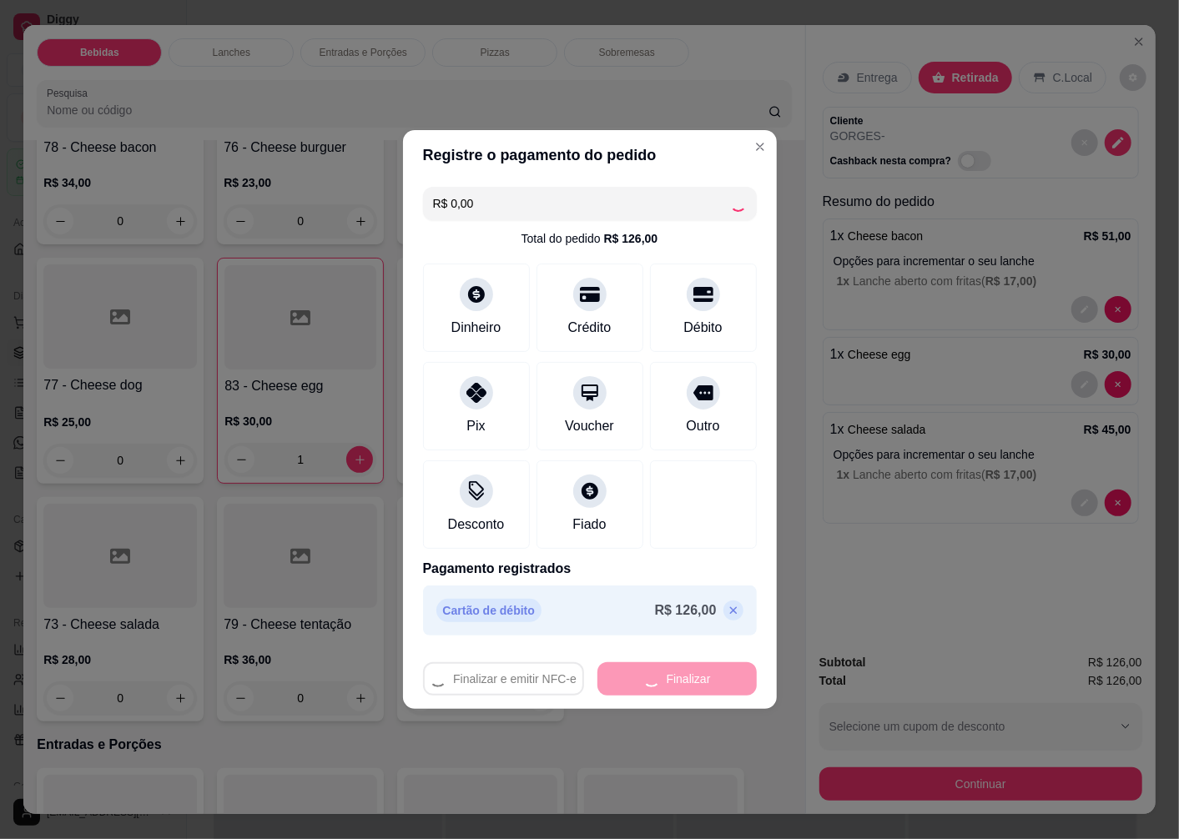
type input "0"
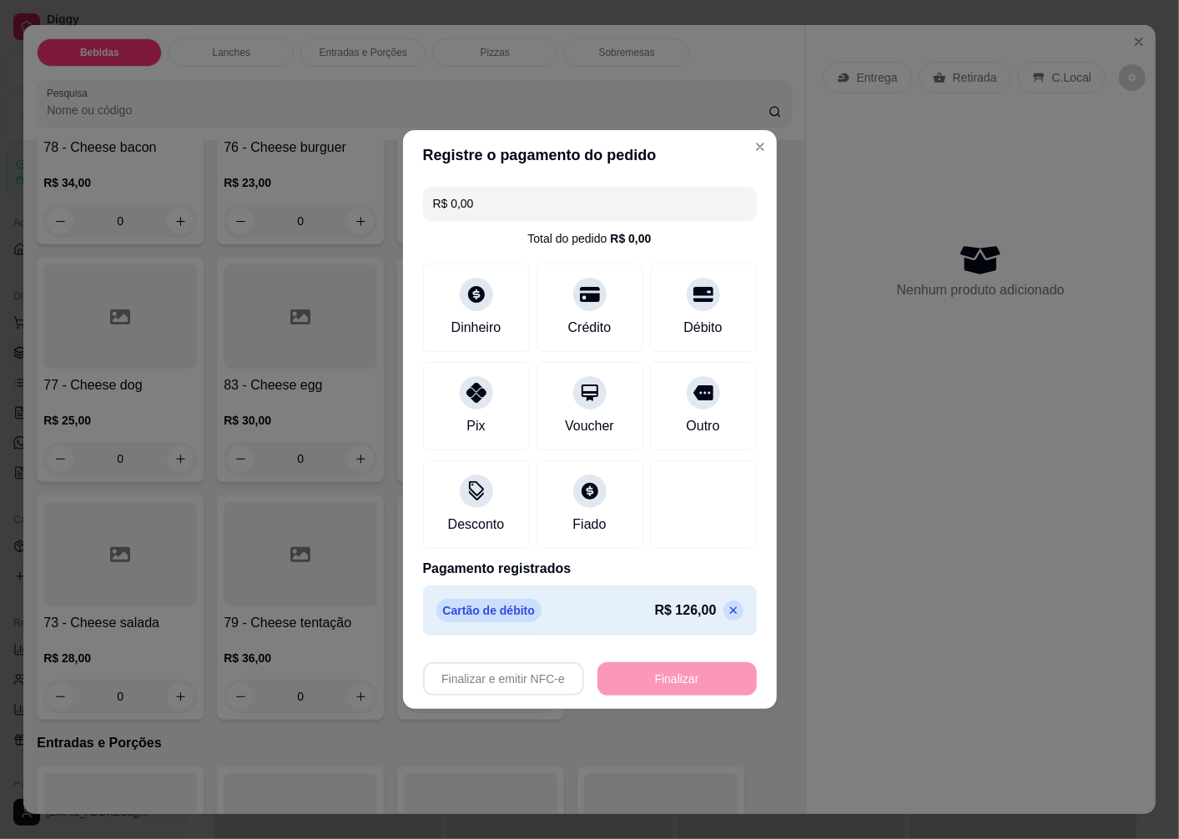
type input "-R$ 126,00"
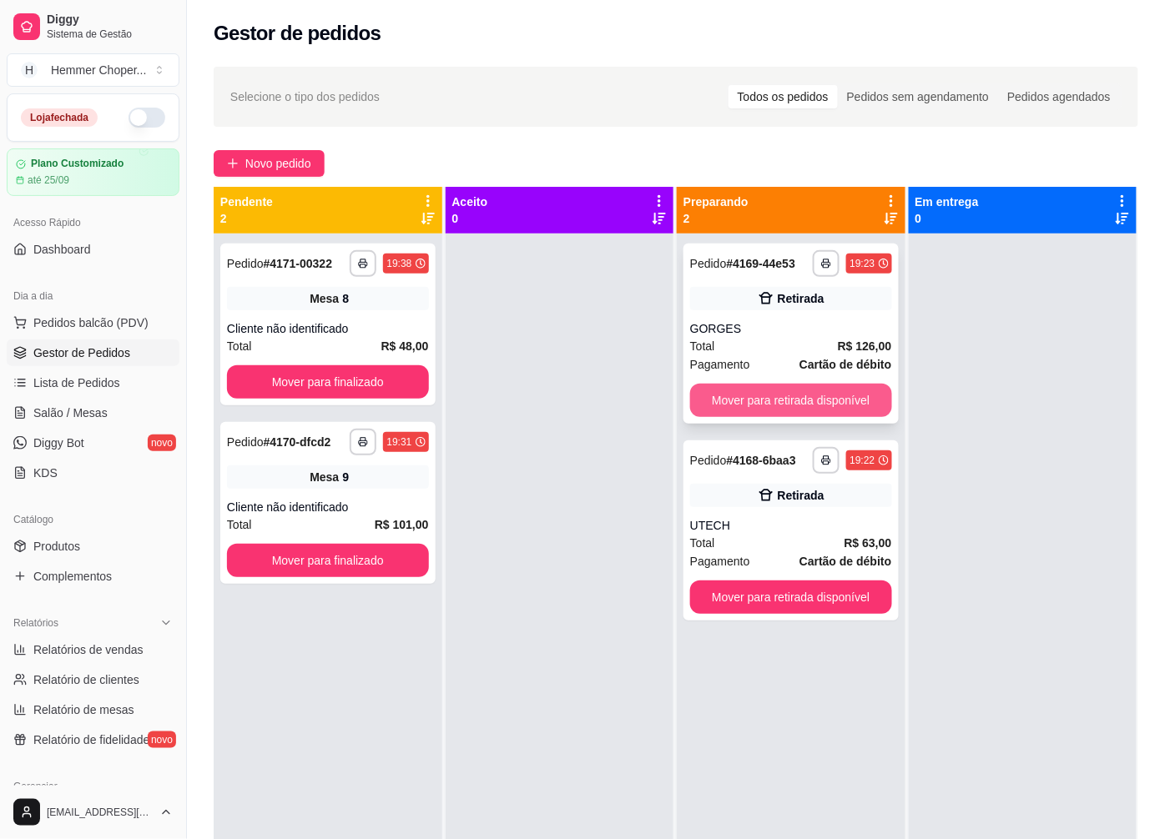
click at [753, 396] on button "Mover para retirada disponível" at bounding box center [791, 400] width 202 height 33
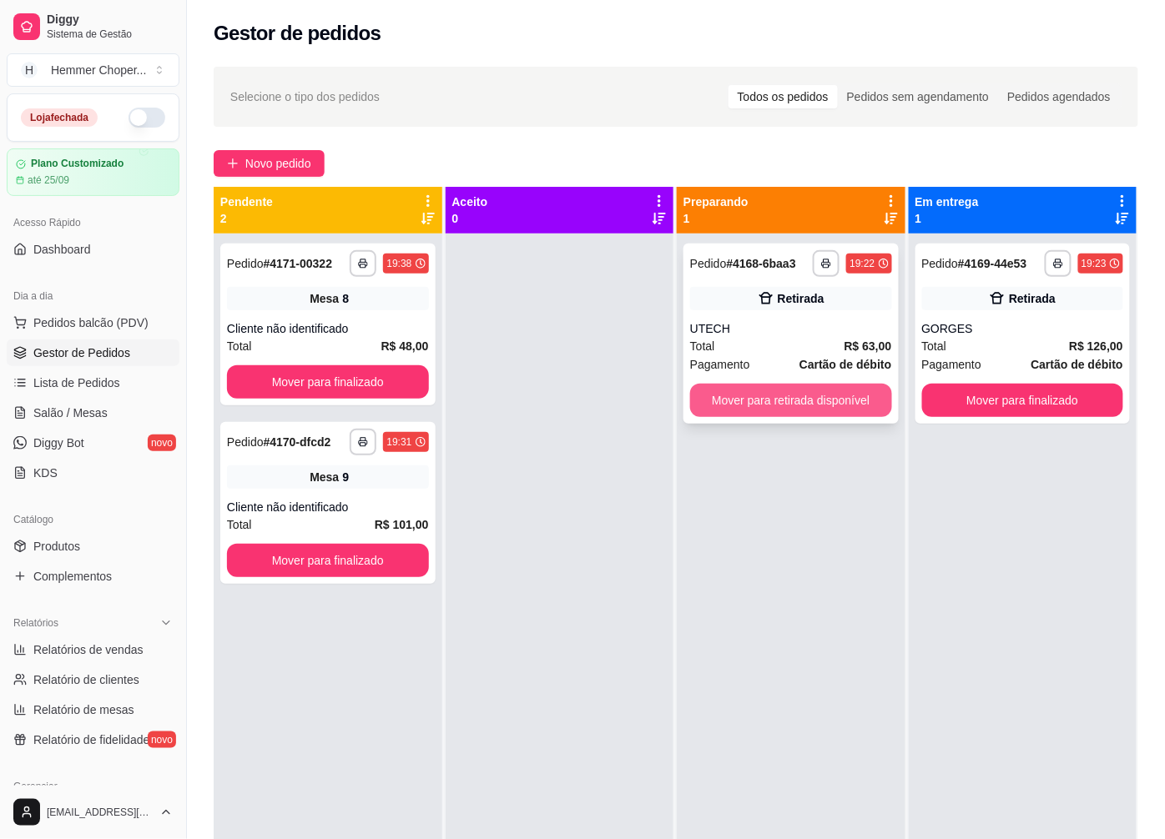
click at [799, 405] on button "Mover para retirada disponível" at bounding box center [791, 400] width 202 height 33
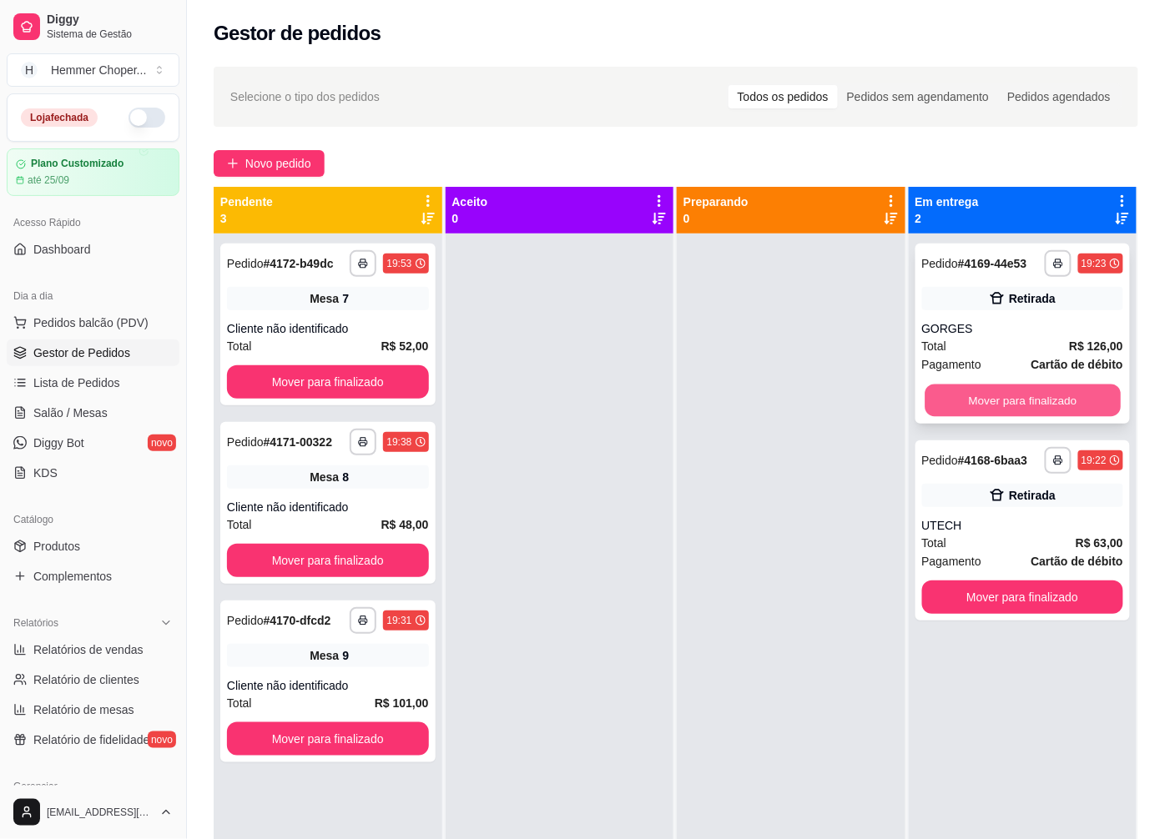
click at [989, 404] on button "Mover para finalizado" at bounding box center [1021, 401] width 195 height 33
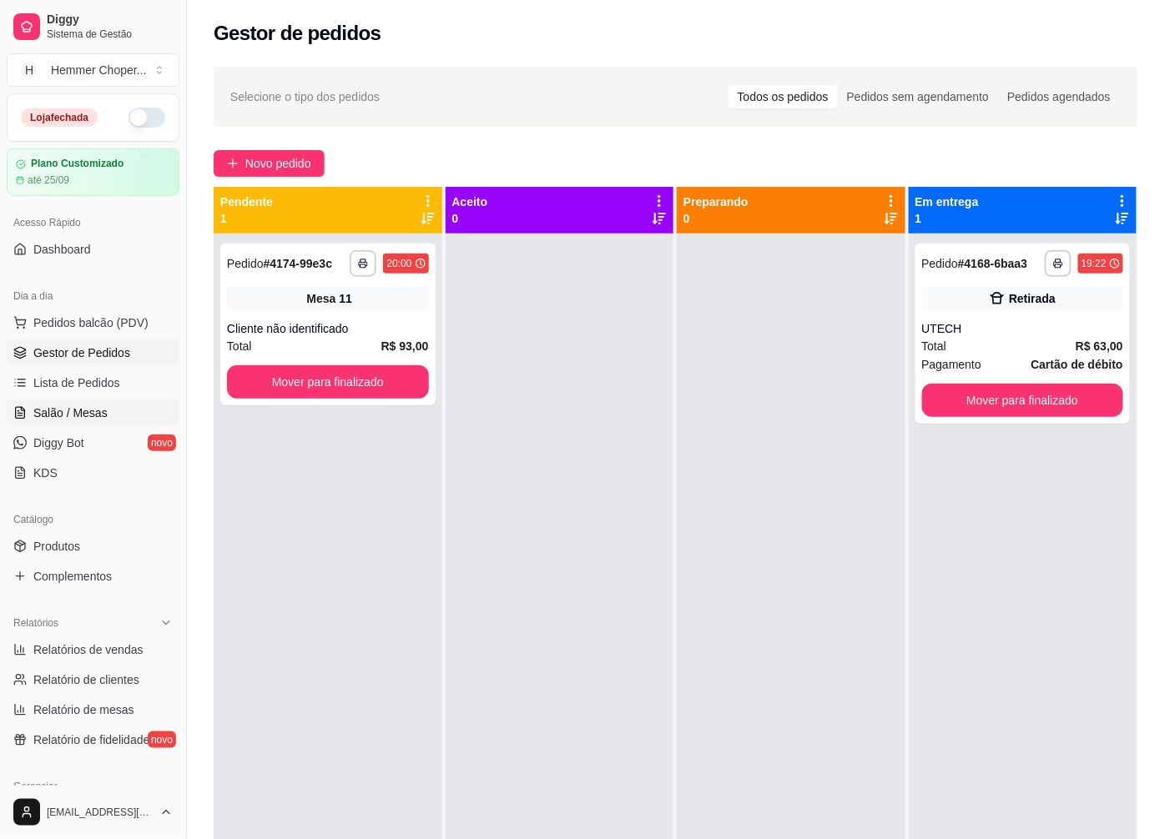
click at [85, 414] on span "Salão / Mesas" at bounding box center [70, 413] width 74 height 17
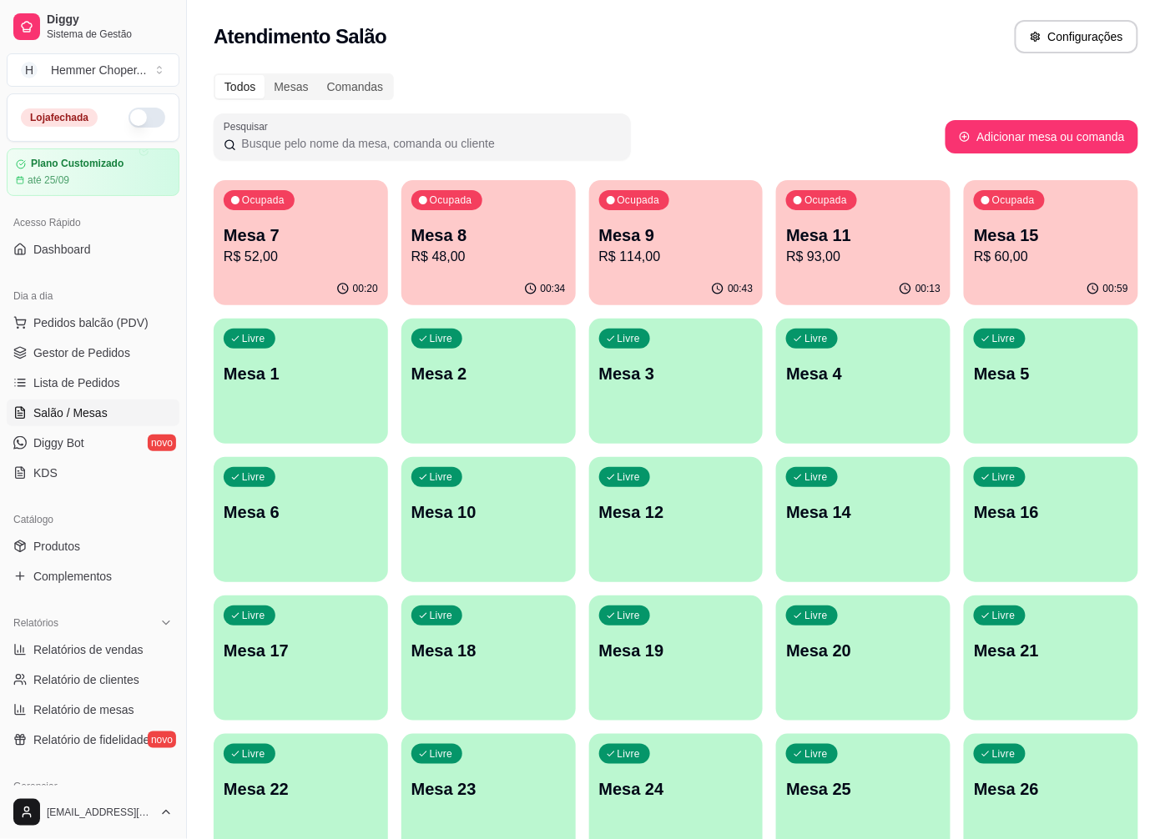
click at [1055, 239] on p "Mesa 15" at bounding box center [1051, 235] width 154 height 23
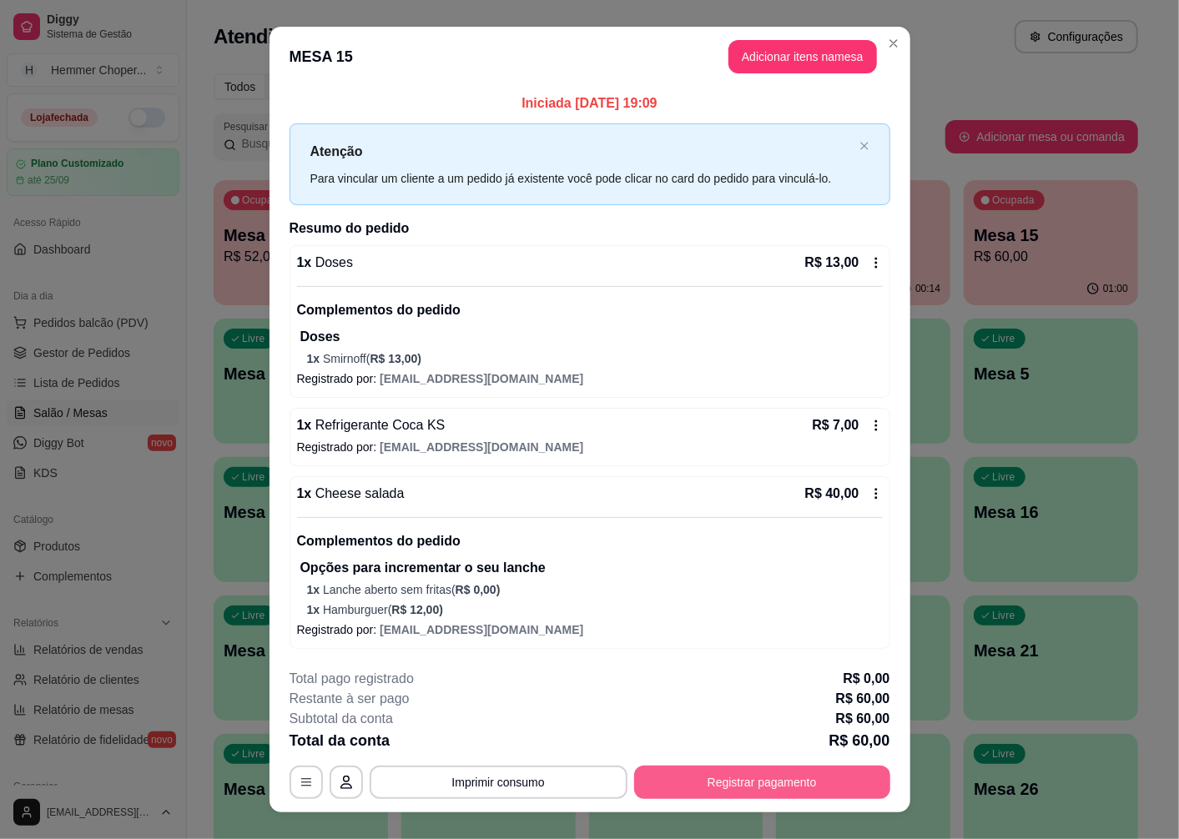
click at [753, 787] on button "Registrar pagamento" at bounding box center [762, 782] width 256 height 33
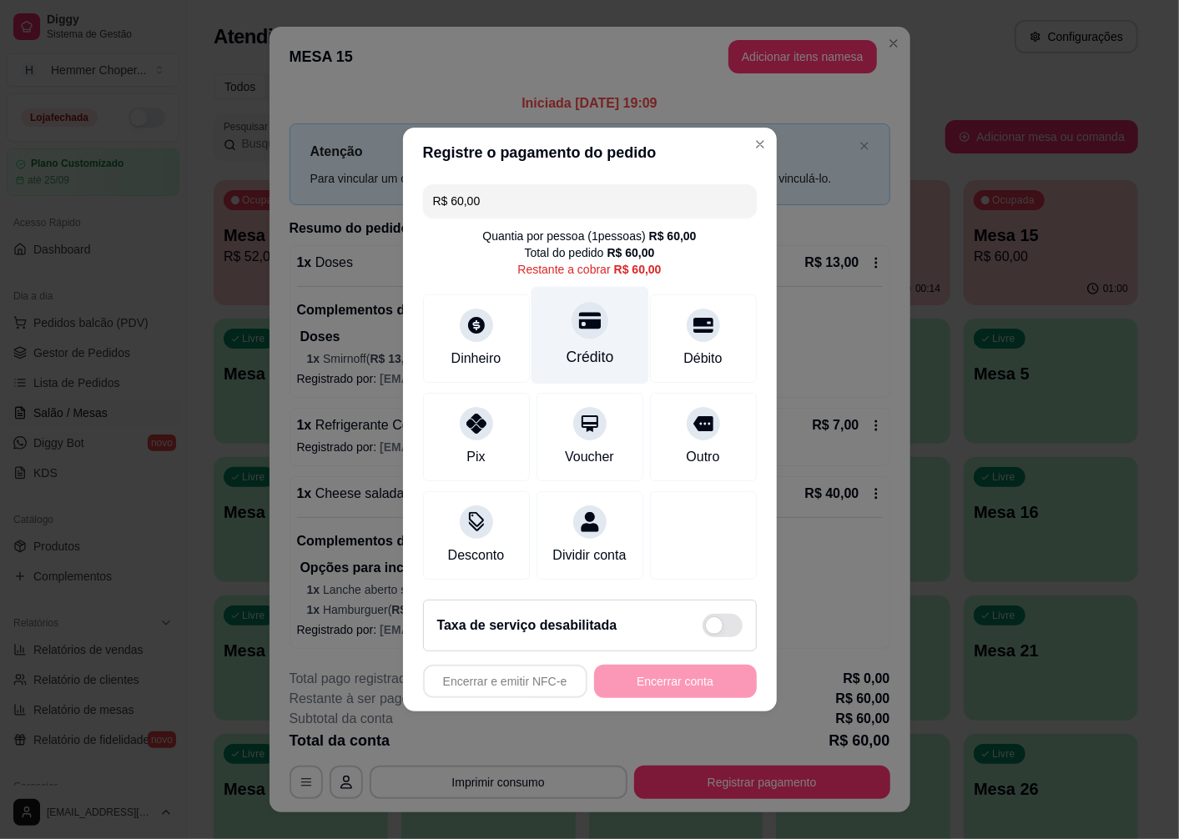
click at [578, 330] on div "Crédito" at bounding box center [590, 336] width 118 height 98
type input "R$ 0,00"
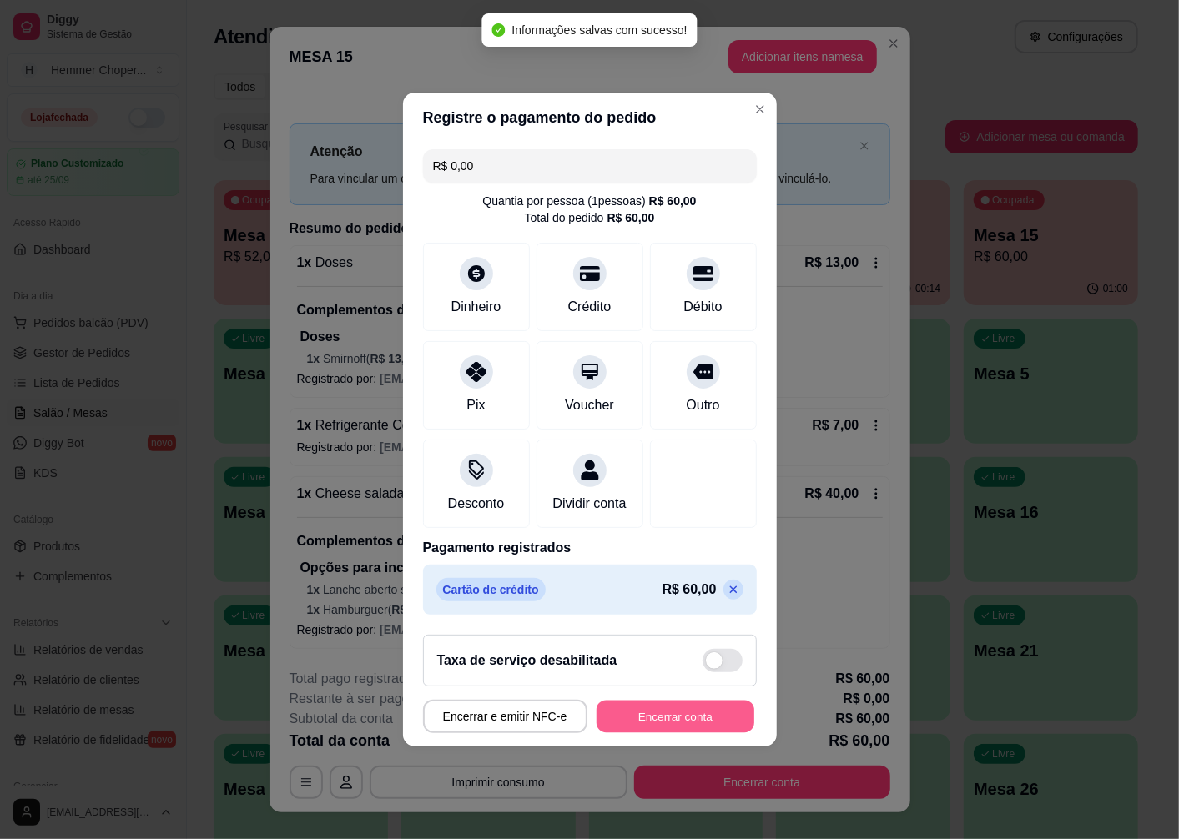
click at [663, 733] on button "Encerrar conta" at bounding box center [676, 717] width 158 height 33
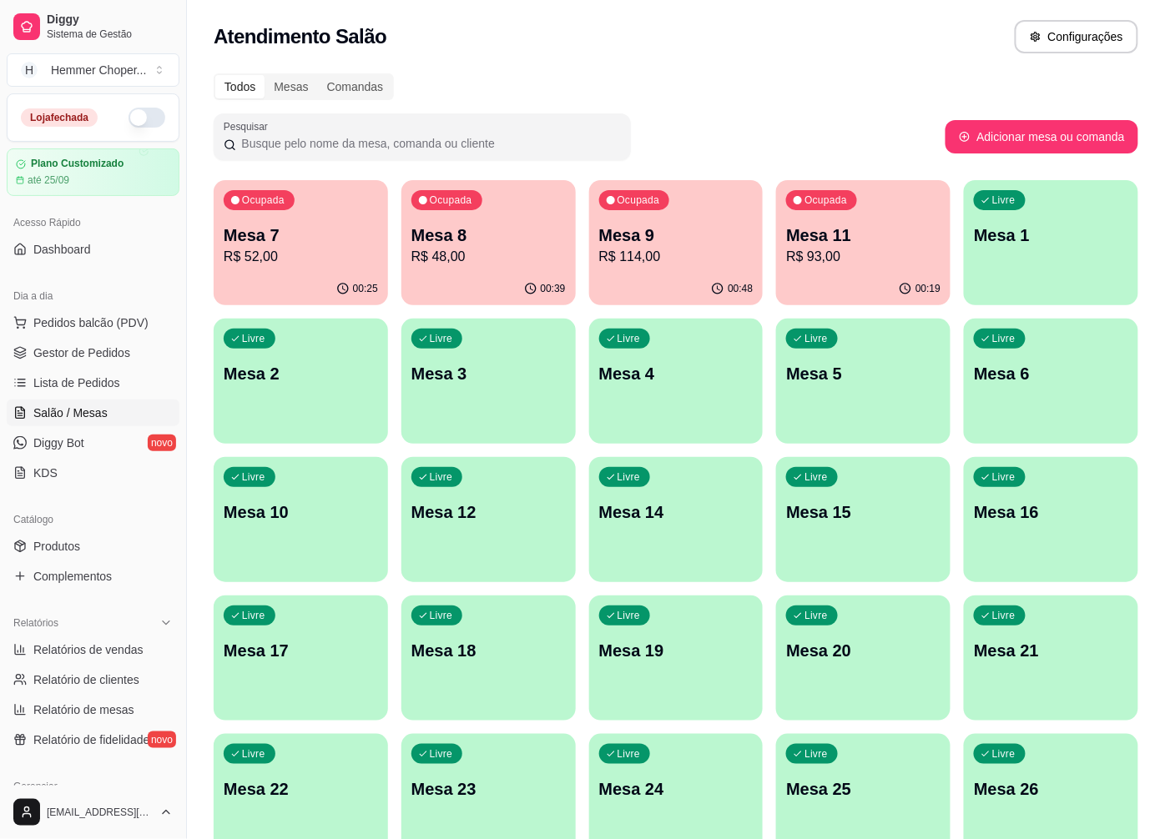
click at [465, 239] on p "Mesa 8" at bounding box center [488, 235] width 154 height 23
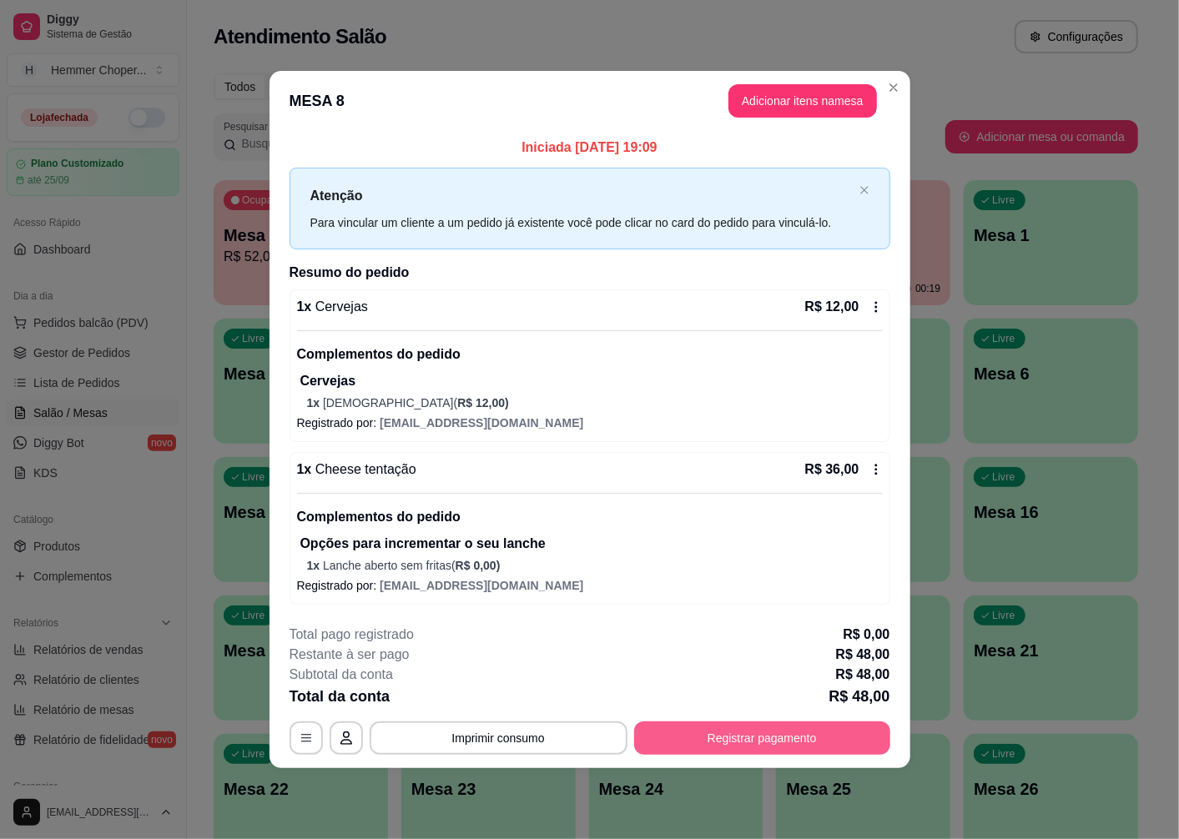
click at [707, 734] on button "Registrar pagamento" at bounding box center [762, 738] width 256 height 33
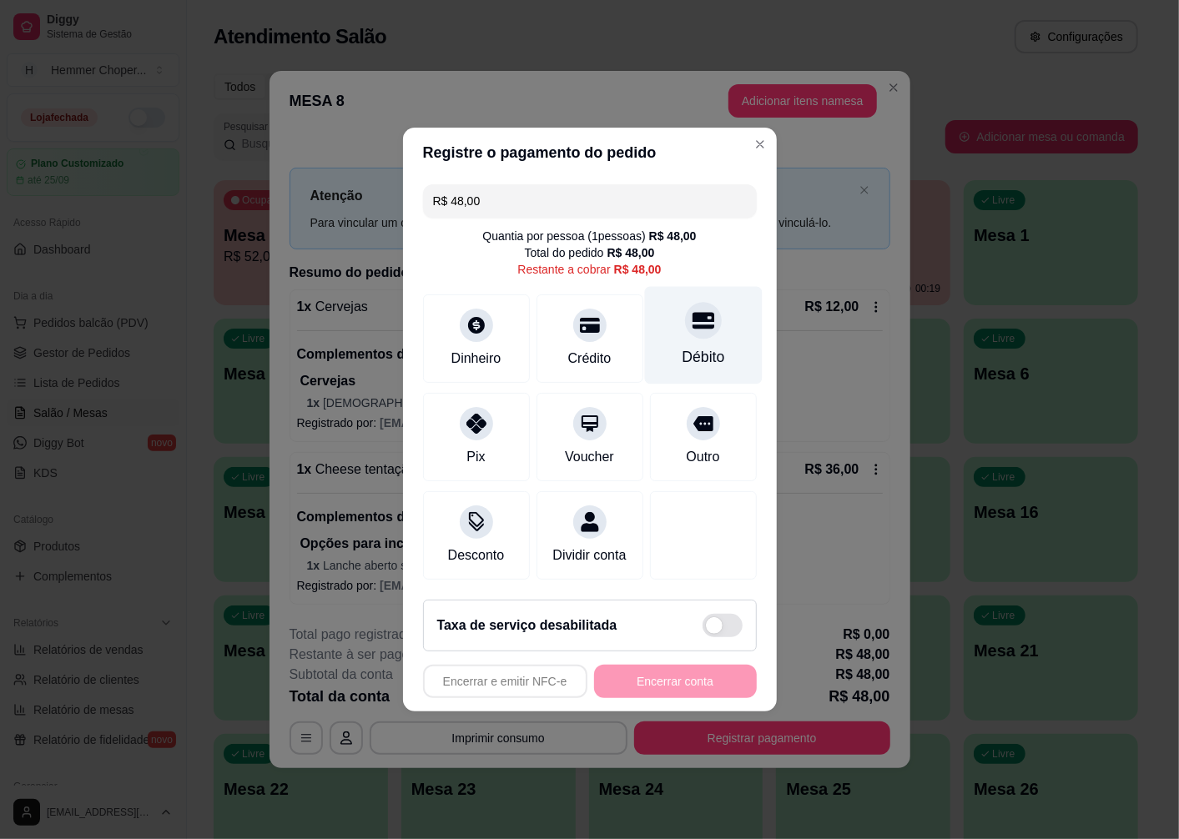
click at [693, 331] on div "Débito" at bounding box center [703, 336] width 118 height 98
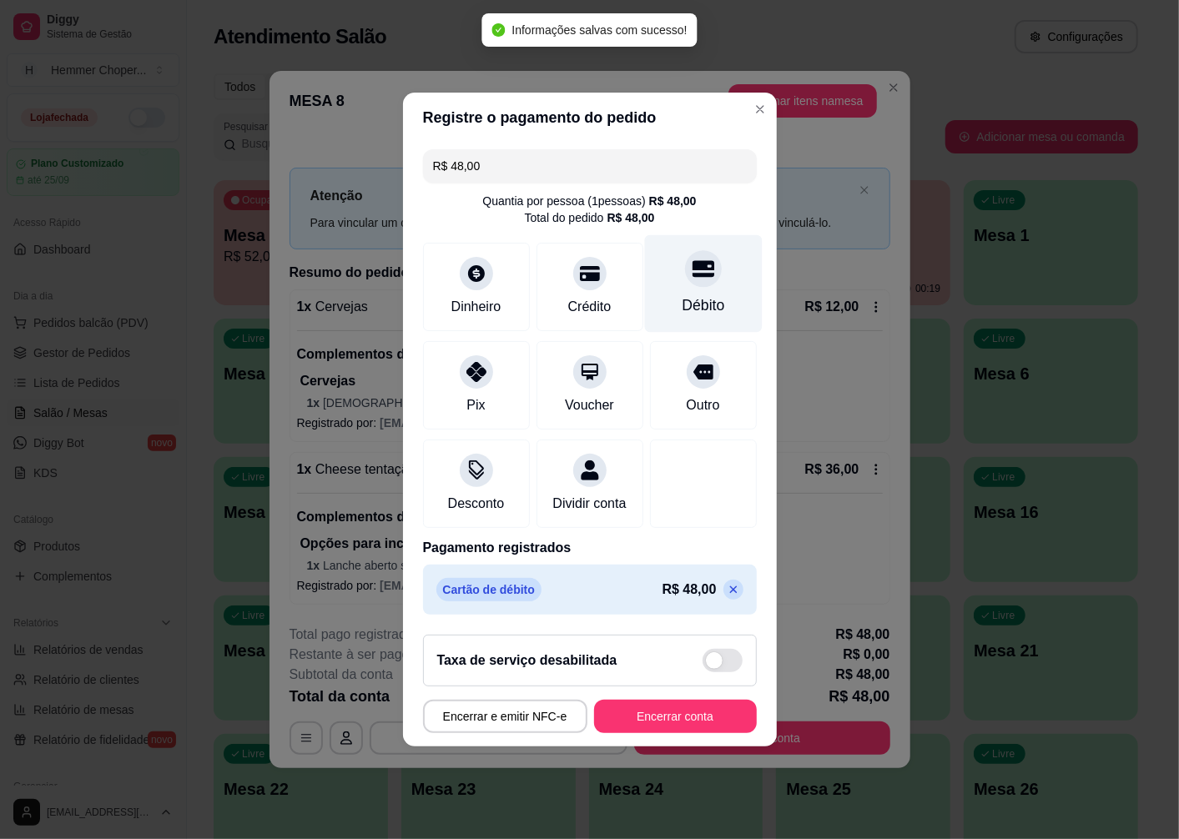
type input "R$ 0,00"
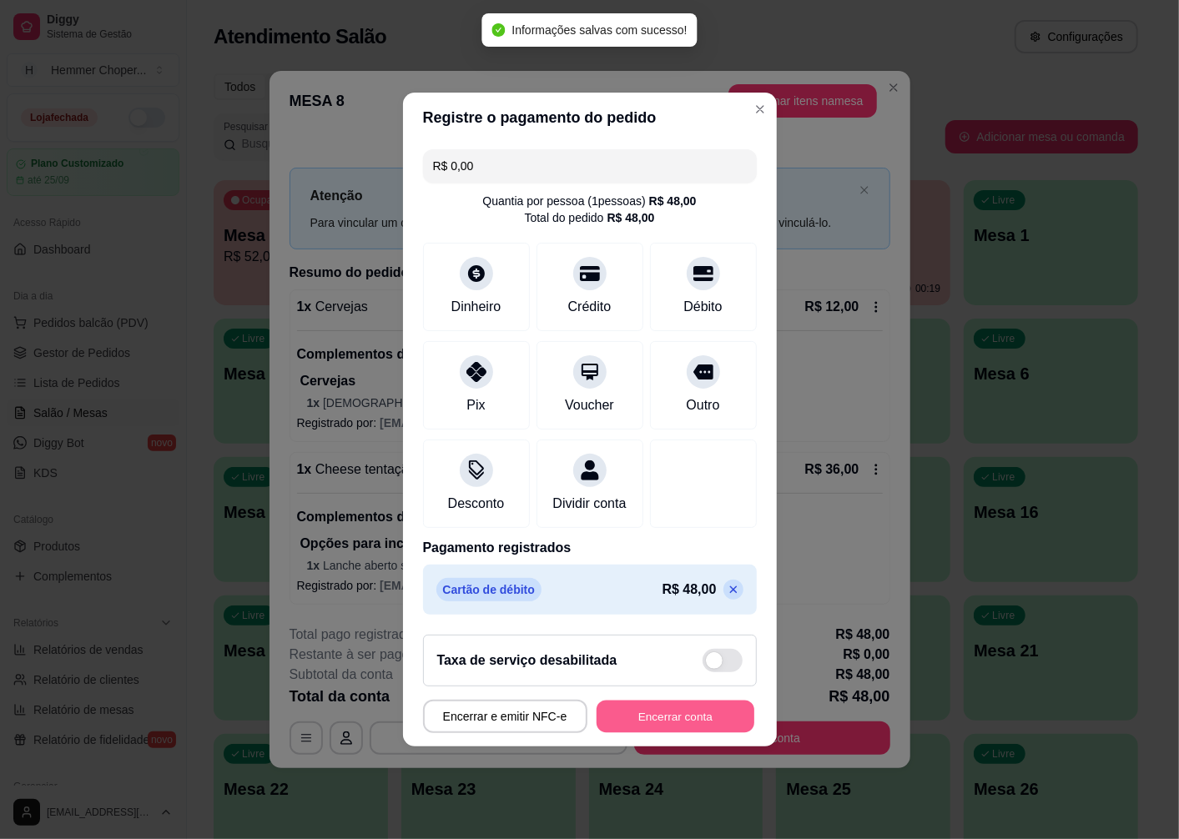
click at [640, 732] on button "Encerrar conta" at bounding box center [676, 717] width 158 height 33
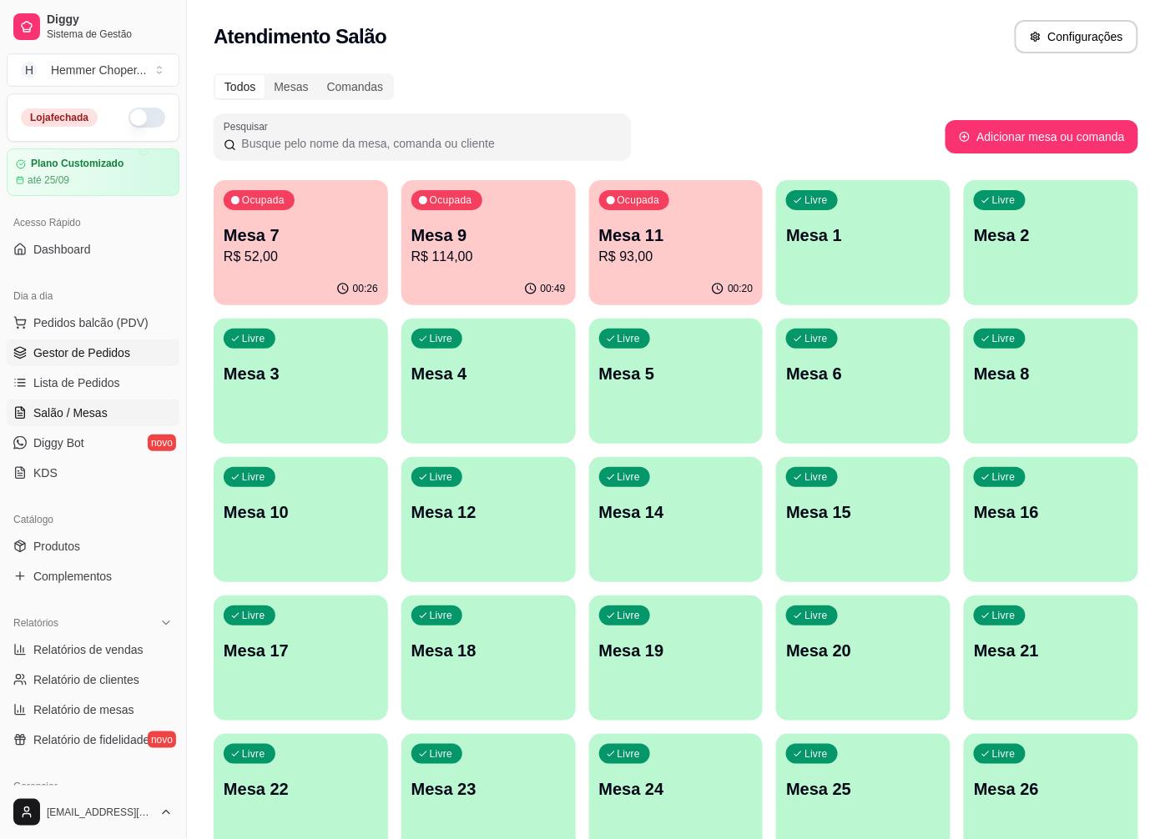
click at [46, 355] on span "Gestor de Pedidos" at bounding box center [81, 353] width 97 height 17
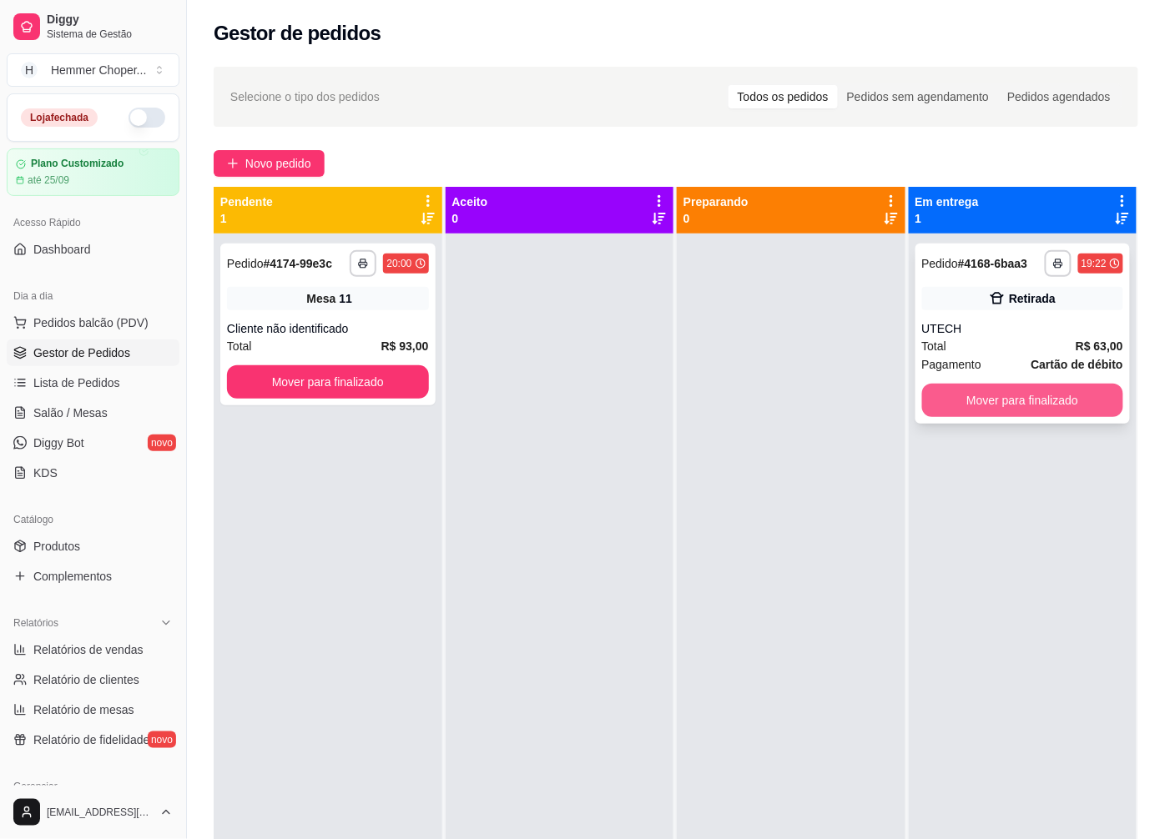
click at [1010, 404] on button "Mover para finalizado" at bounding box center [1023, 400] width 202 height 33
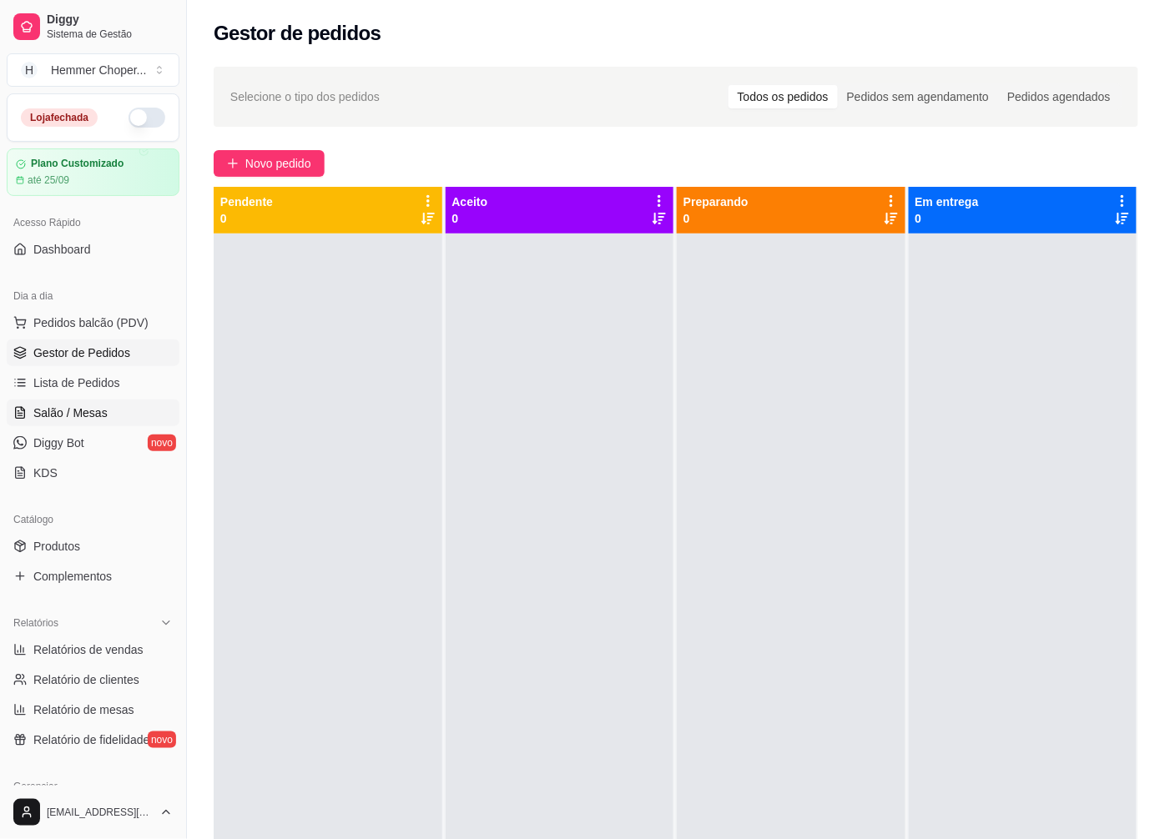
click at [96, 415] on span "Salão / Mesas" at bounding box center [70, 413] width 74 height 17
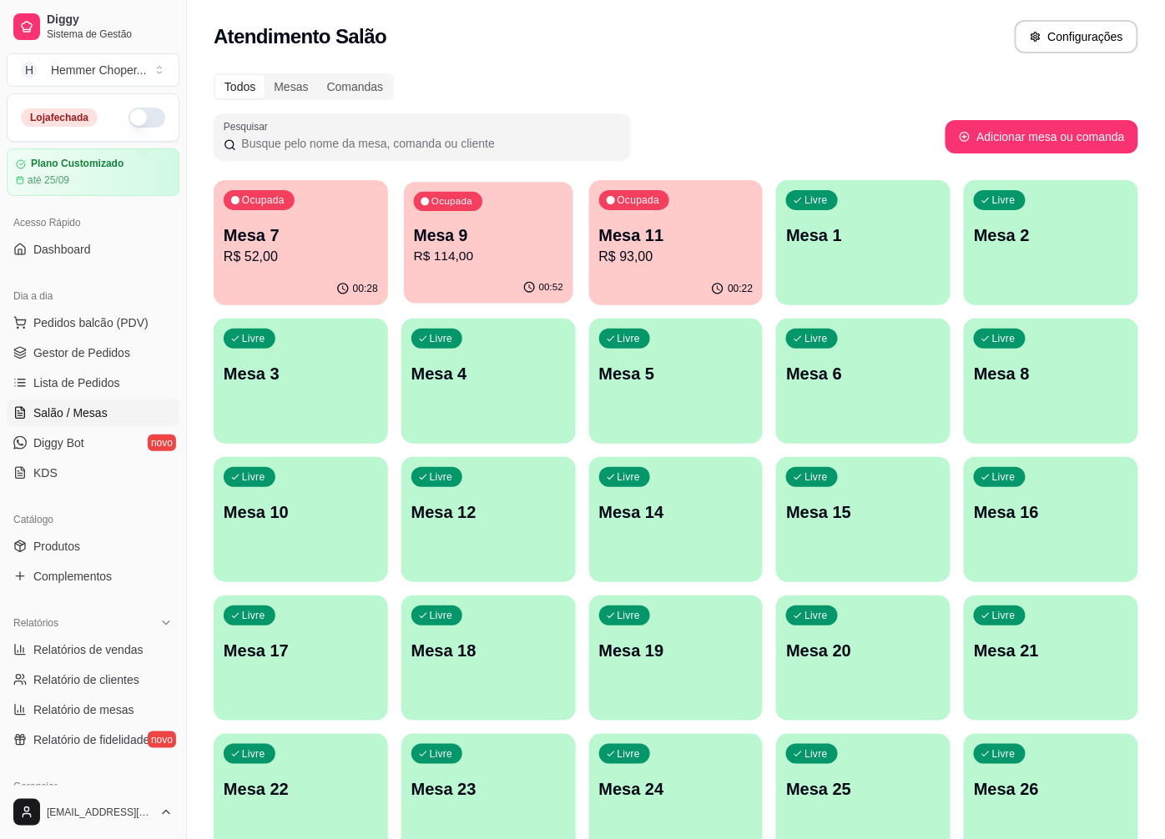
click at [480, 238] on p "Mesa 9" at bounding box center [488, 235] width 149 height 23
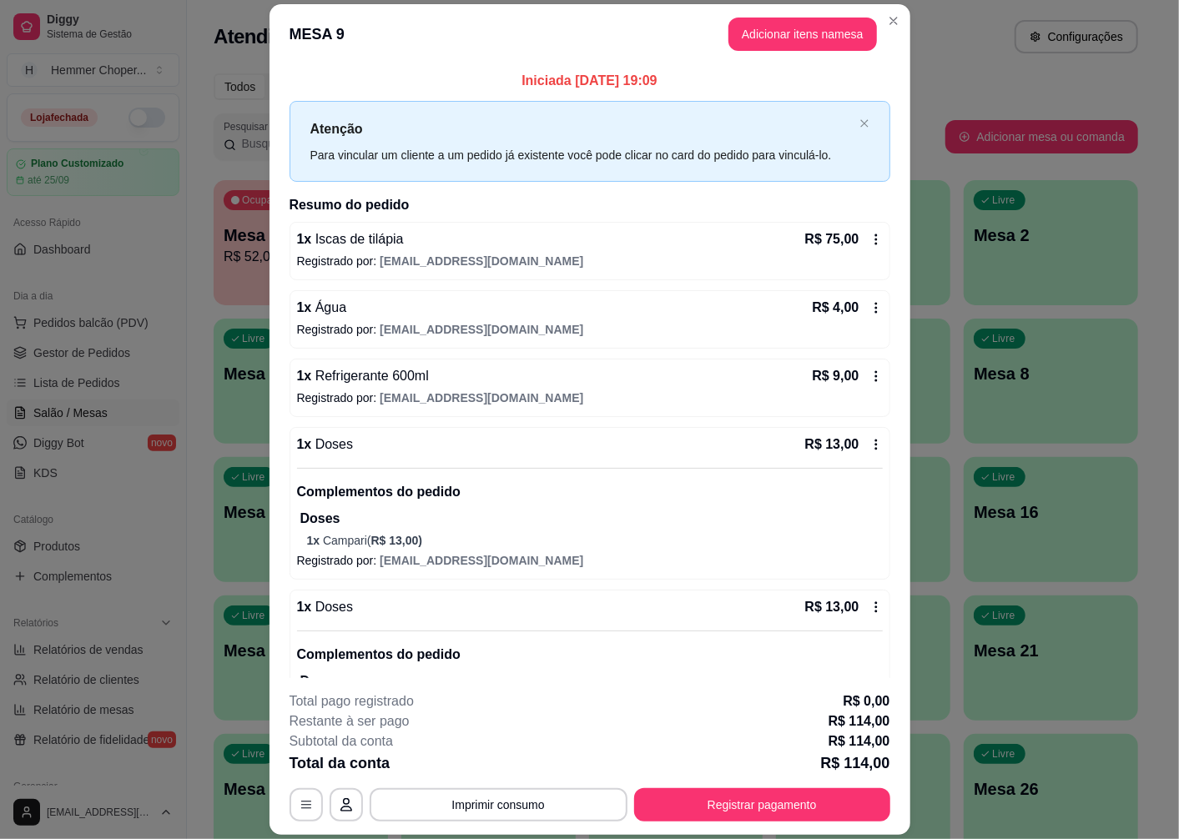
scroll to position [71, 0]
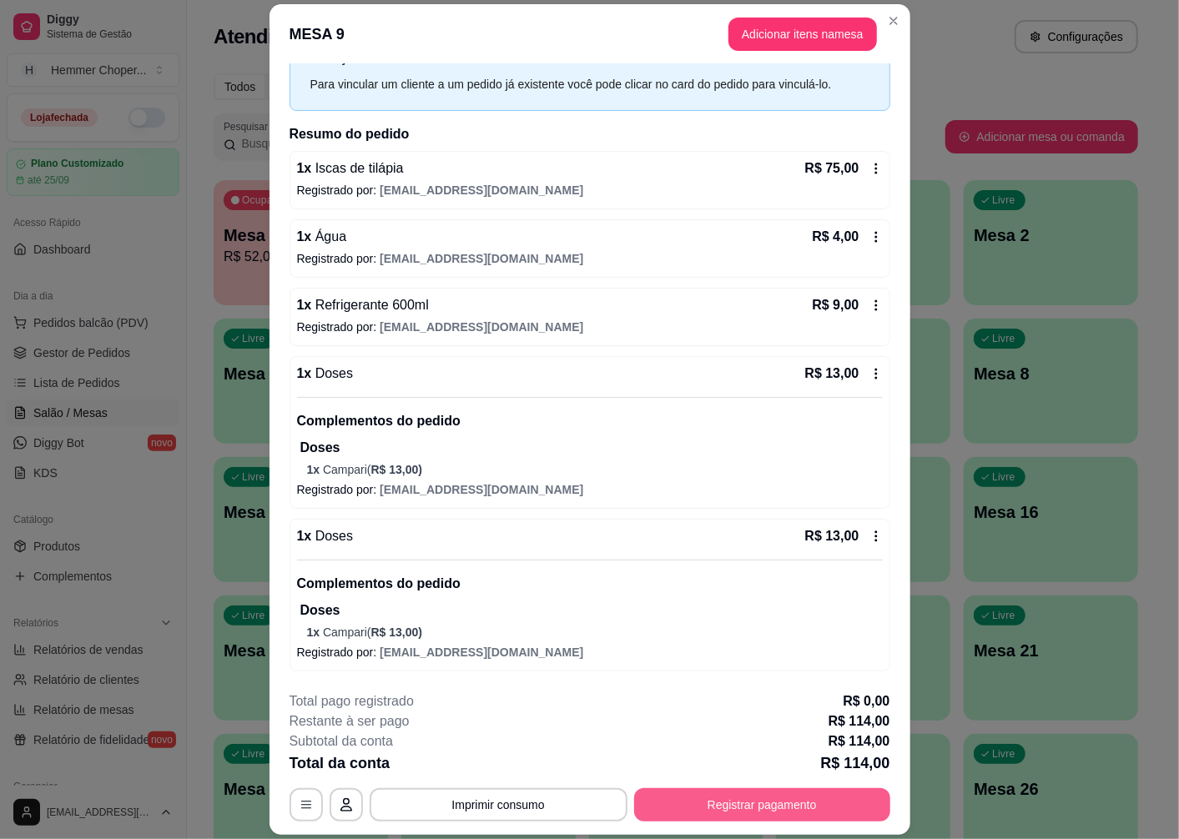
click at [743, 803] on button "Registrar pagamento" at bounding box center [762, 804] width 256 height 33
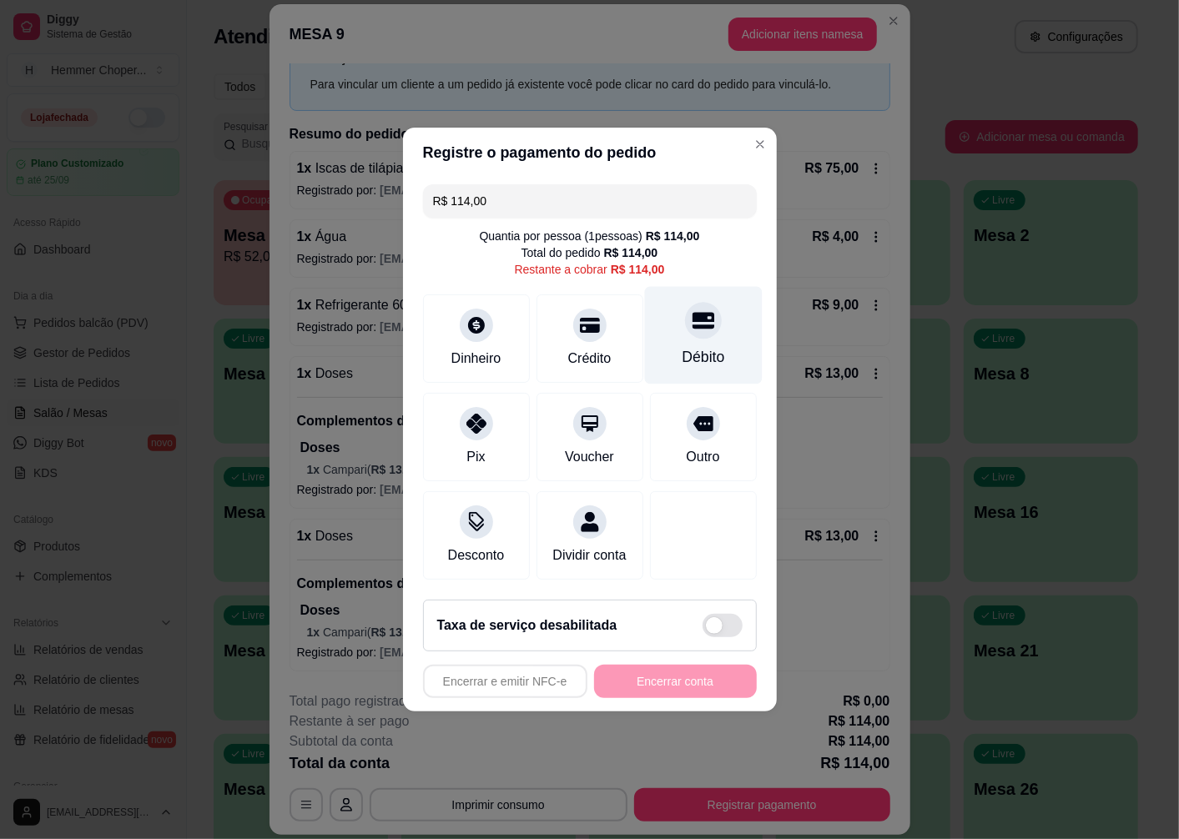
click at [702, 332] on div "Débito" at bounding box center [703, 336] width 118 height 98
type input "R$ 0,00"
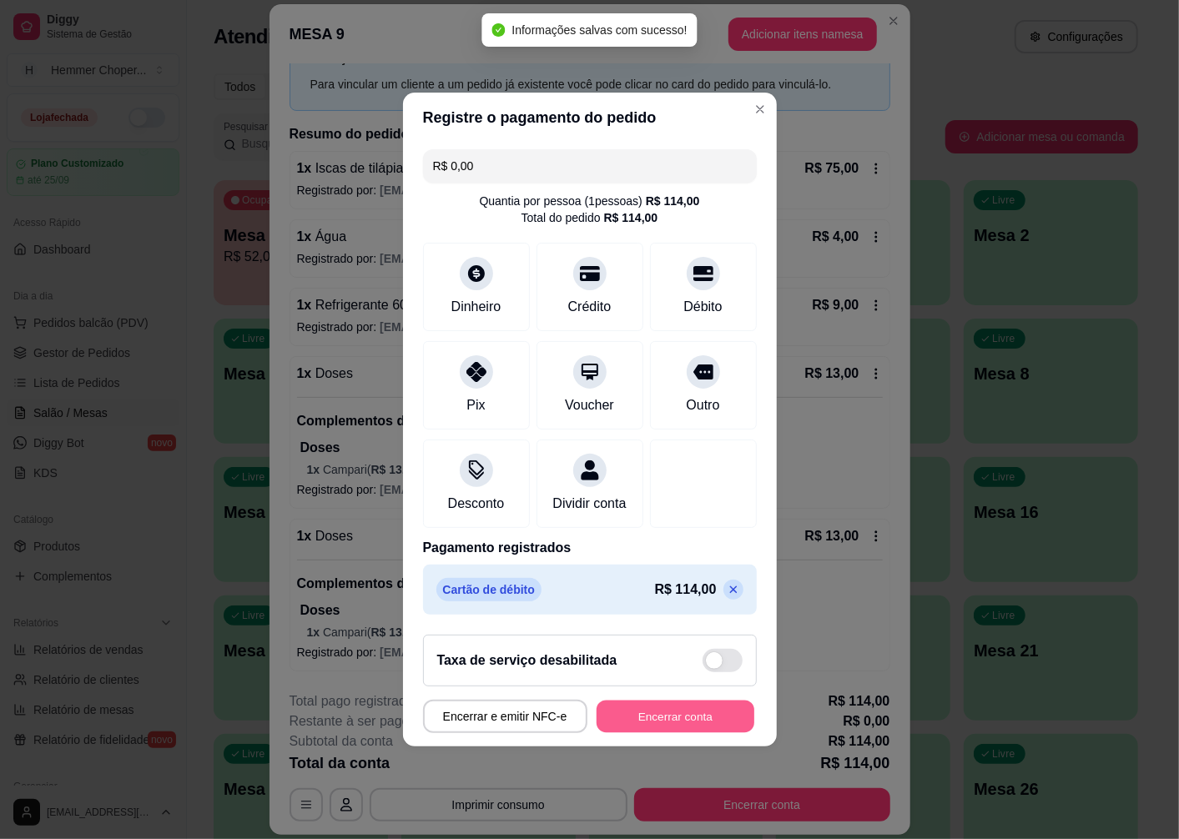
click at [660, 723] on button "Encerrar conta" at bounding box center [676, 717] width 158 height 33
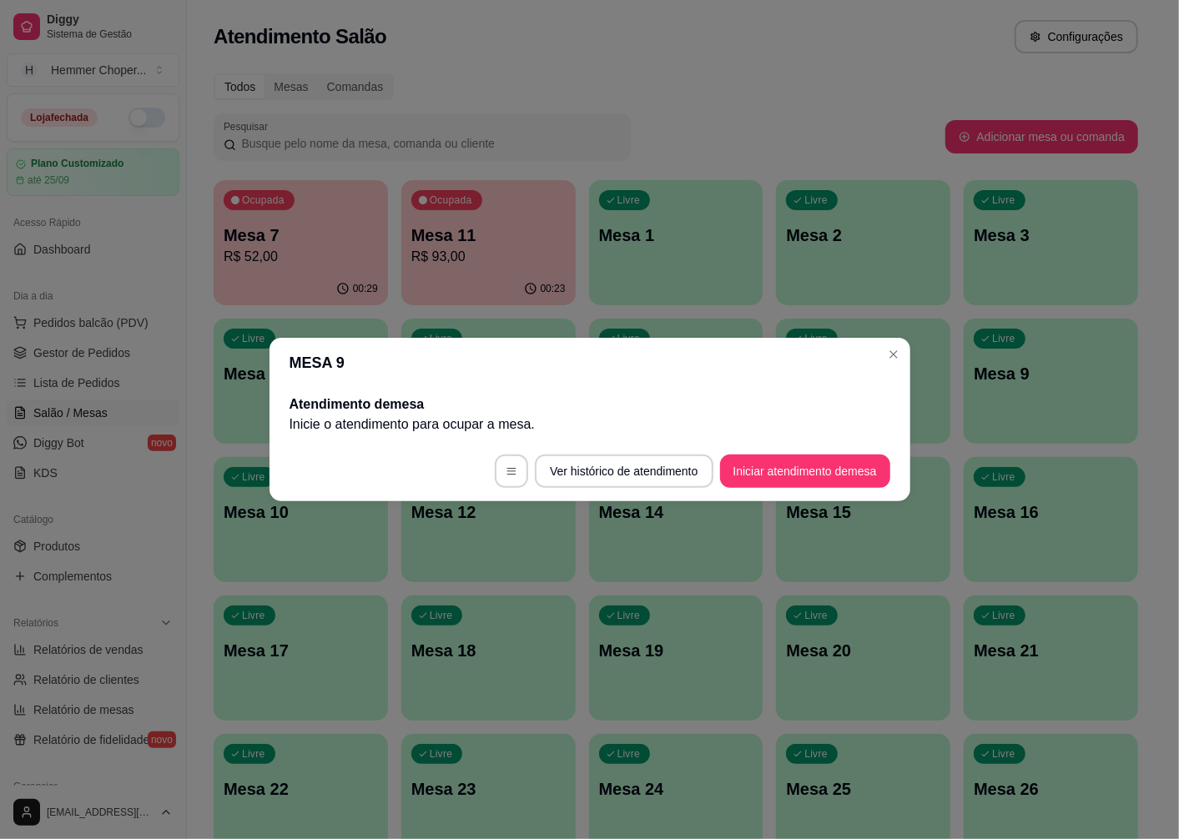
scroll to position [0, 0]
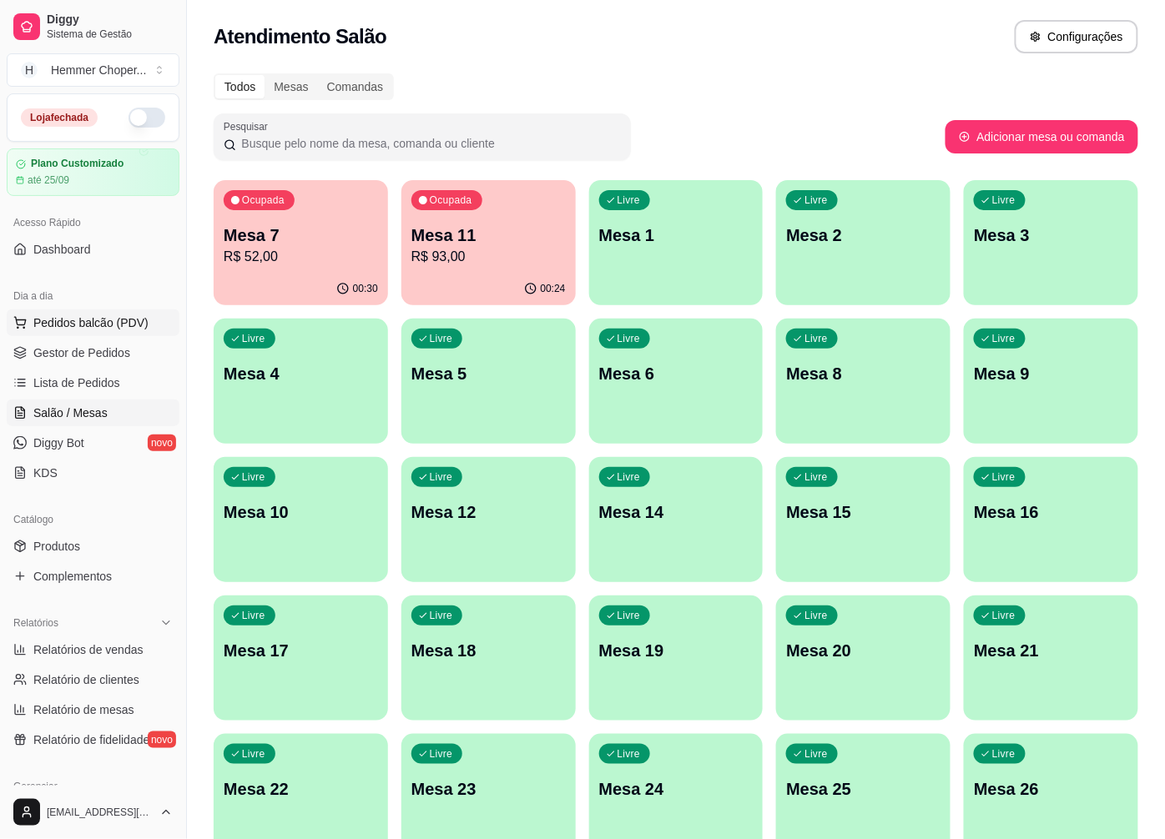
click at [81, 323] on span "Pedidos balcão (PDV)" at bounding box center [90, 323] width 115 height 17
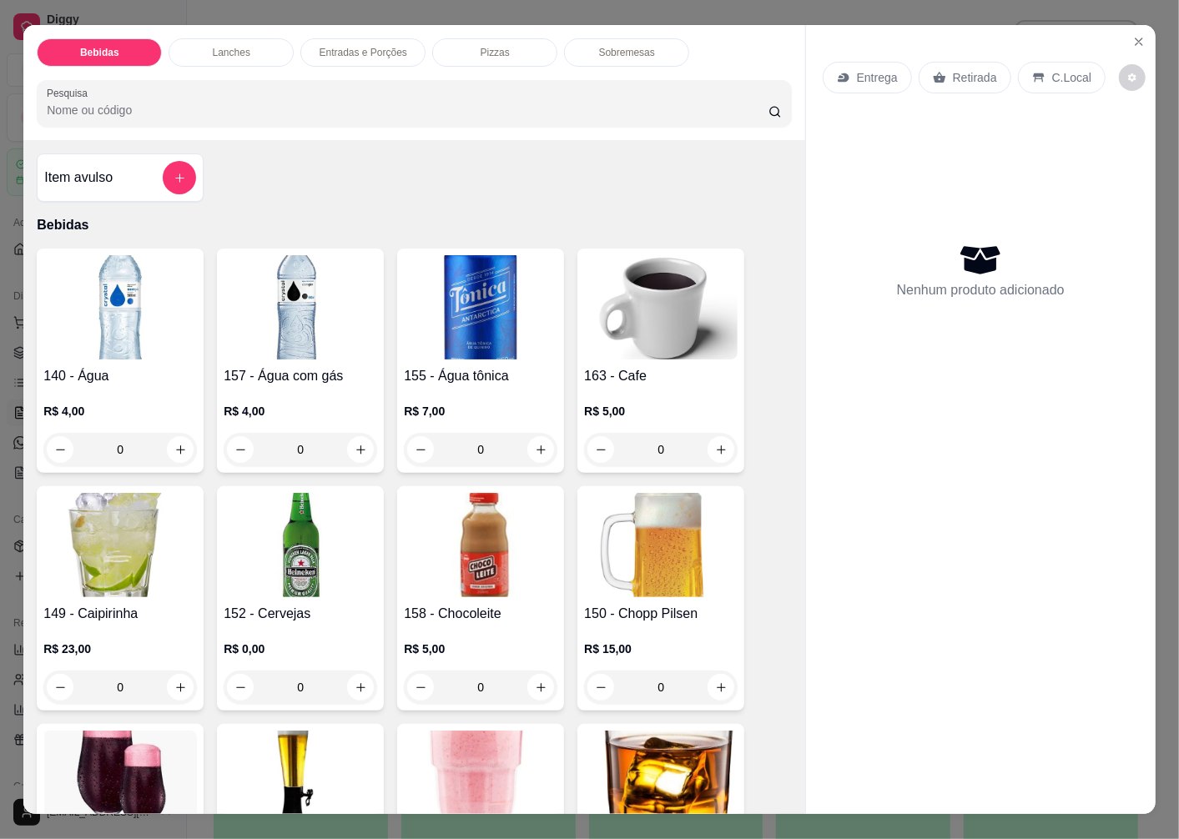
click at [959, 71] on p "Retirada" at bounding box center [975, 77] width 44 height 17
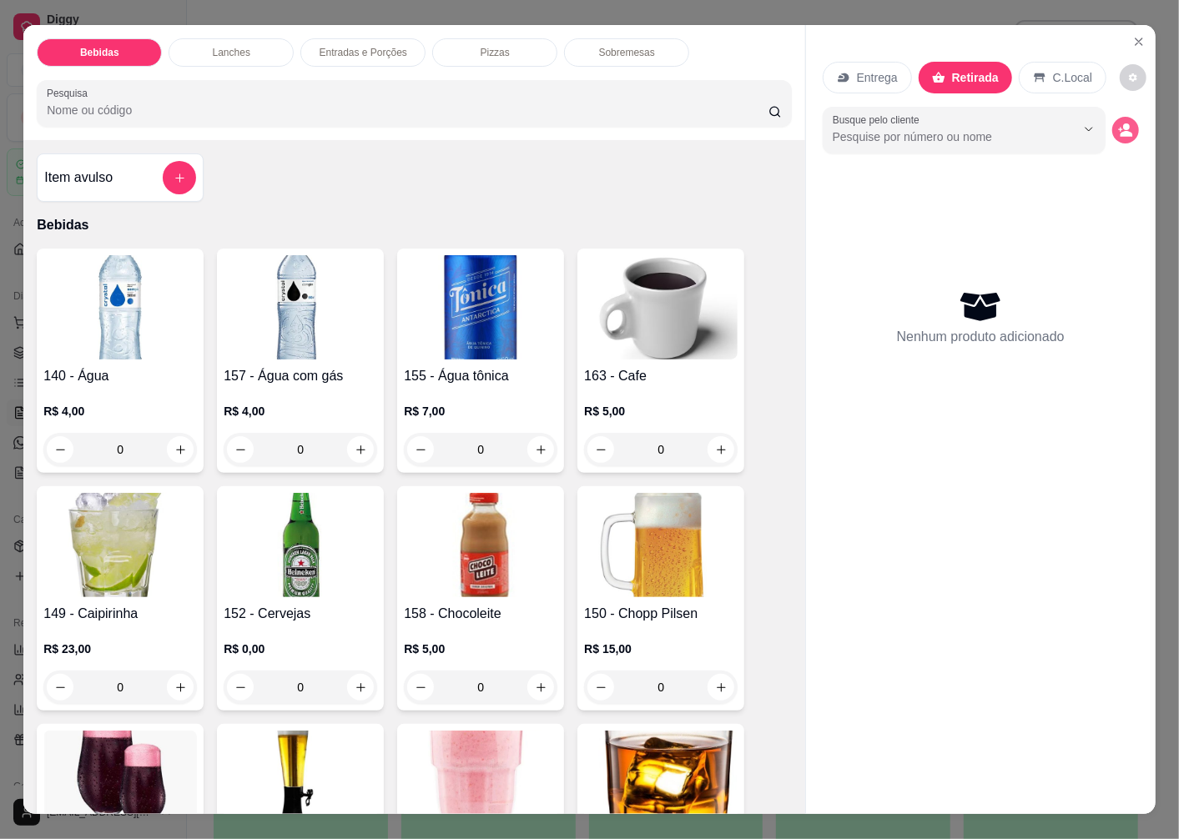
click at [1118, 123] on icon "decrease-product-quantity" at bounding box center [1125, 130] width 15 height 15
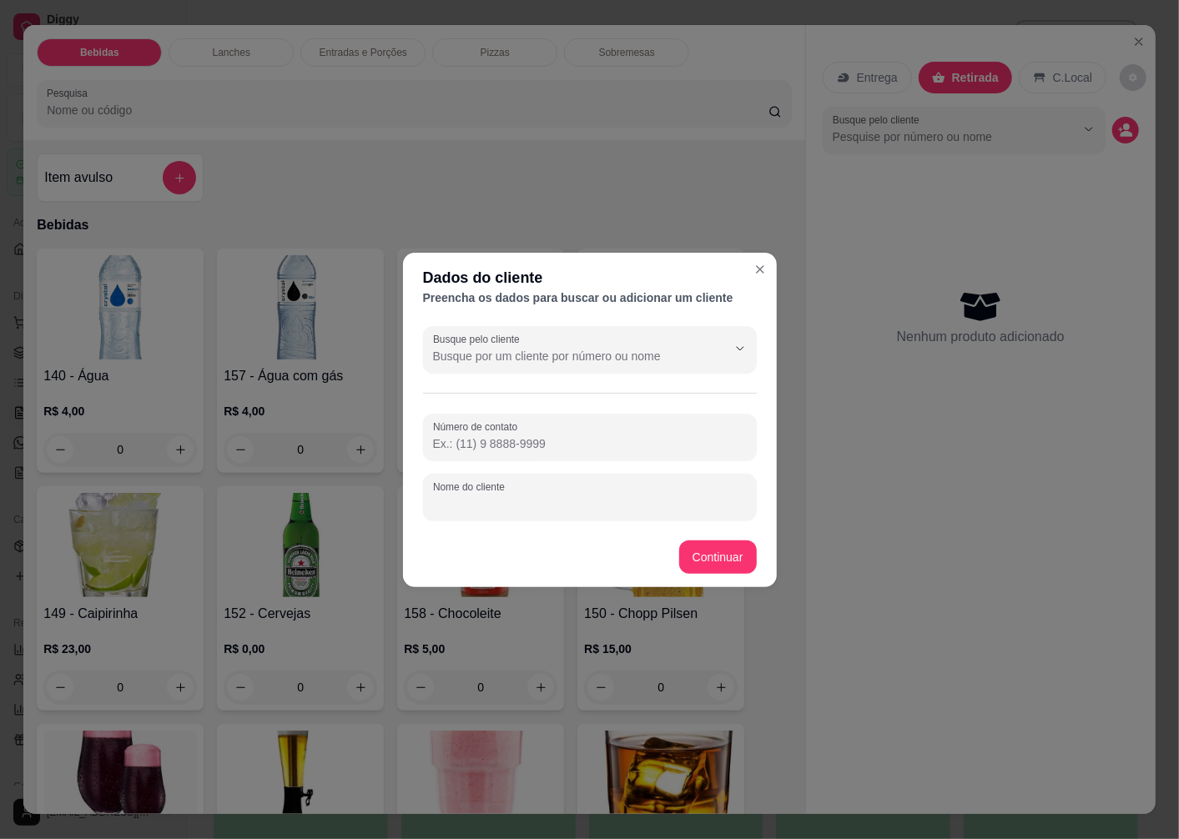
click at [509, 507] on input "Nome do cliente" at bounding box center [590, 504] width 314 height 17
type input "CHAVEIRINHO"
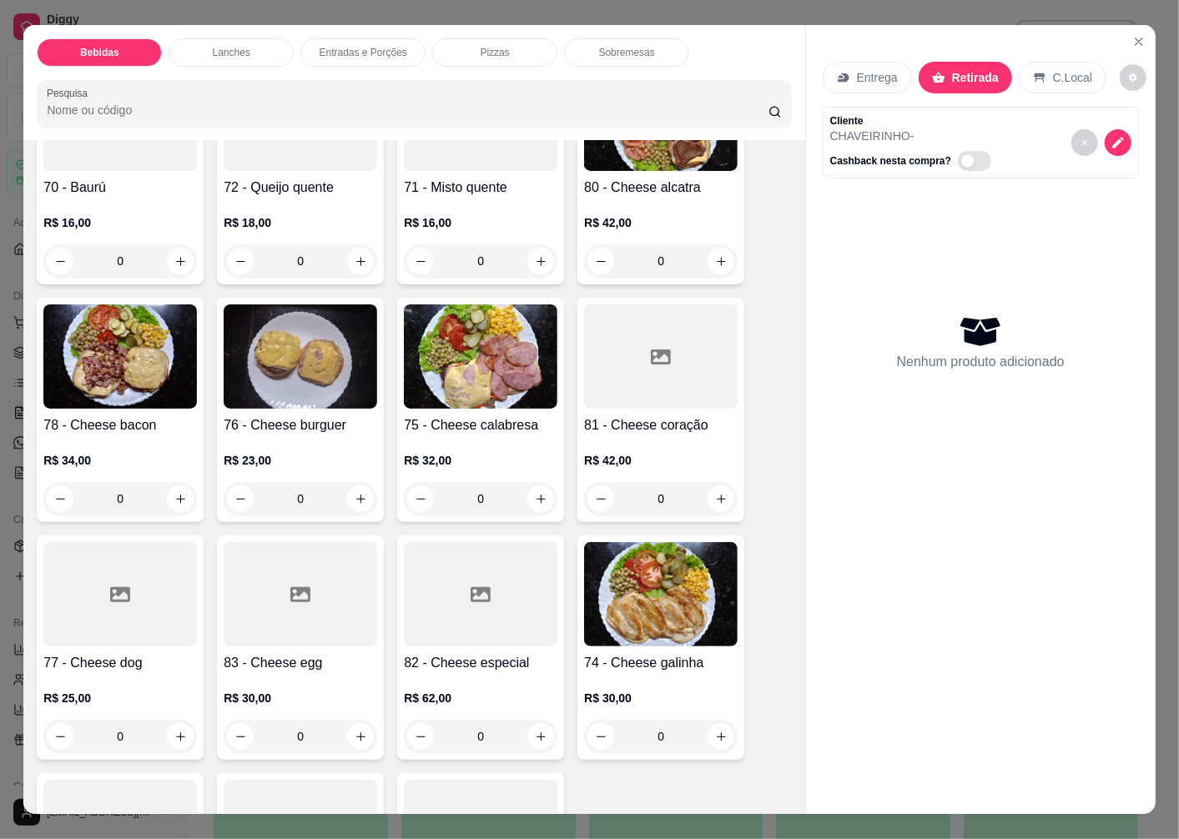
scroll to position [1761, 0]
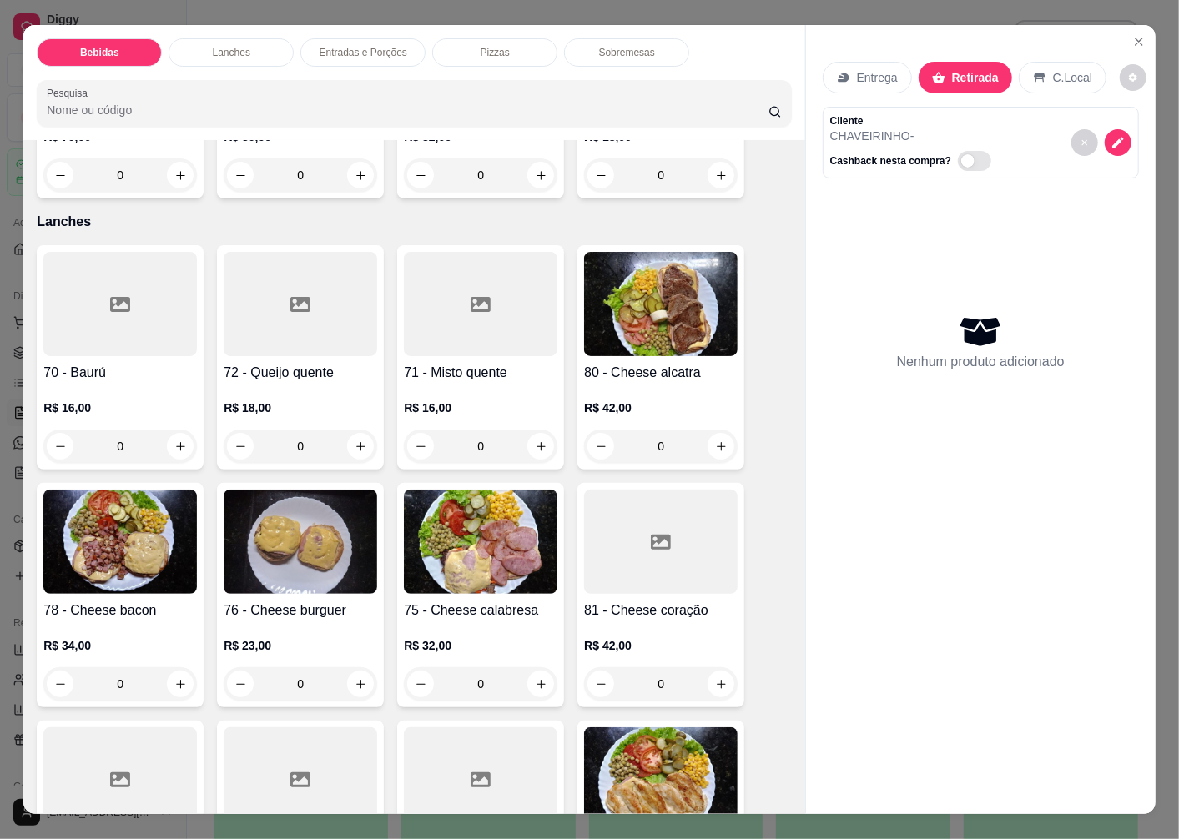
click at [82, 536] on img at bounding box center [120, 542] width 154 height 104
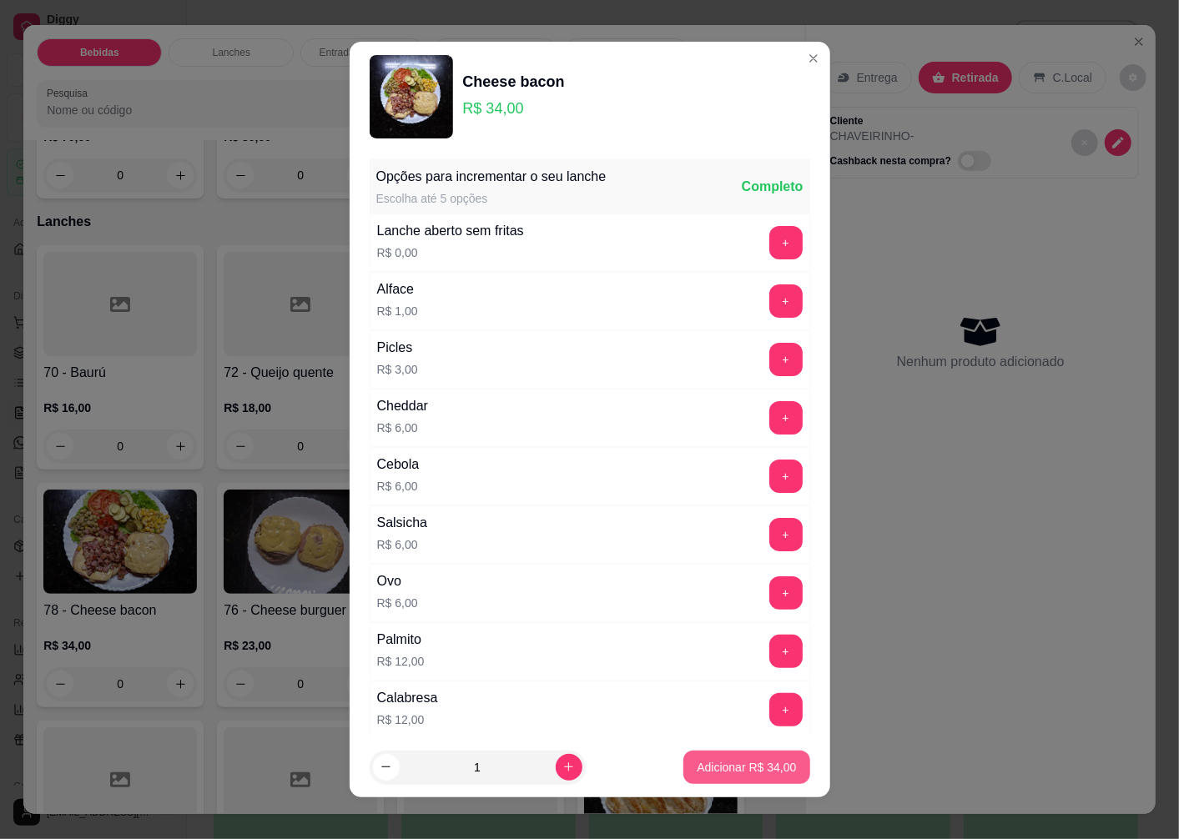
click at [738, 777] on button "Adicionar R$ 34,00" at bounding box center [746, 767] width 126 height 33
type input "1"
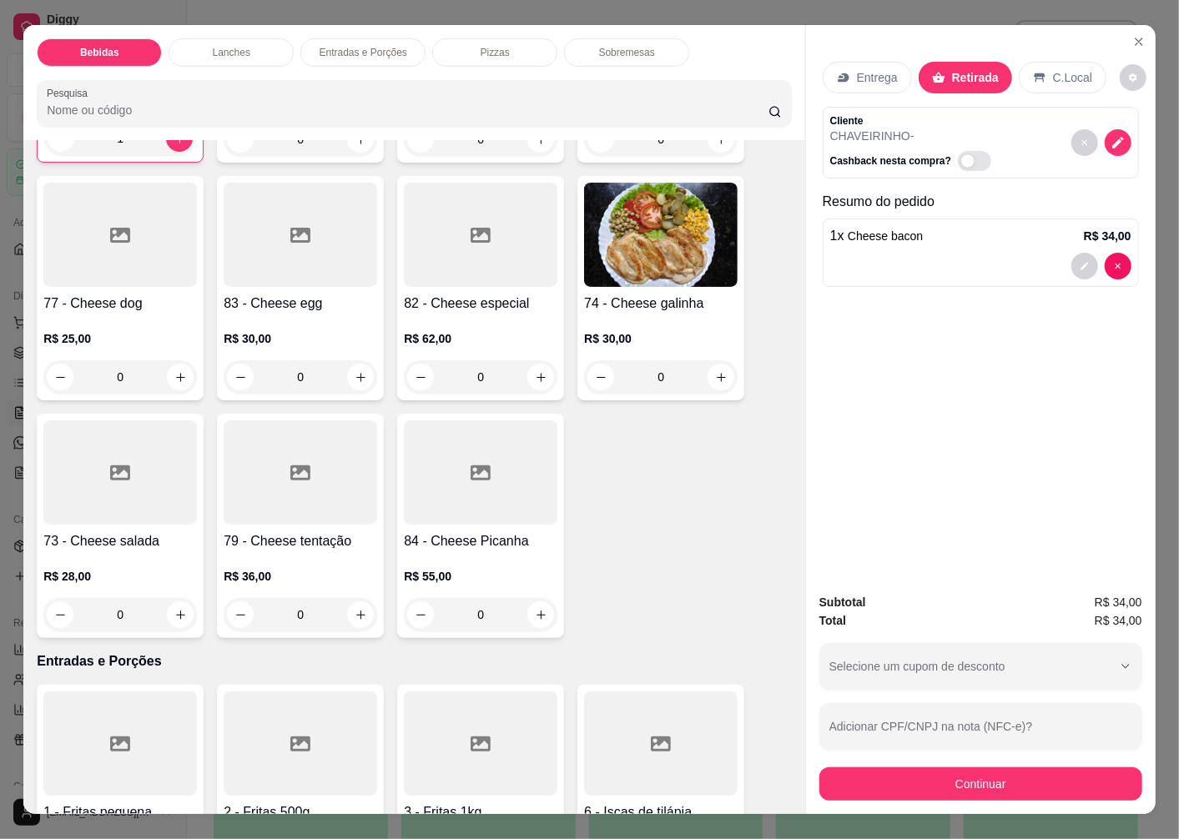
scroll to position [2317, 0]
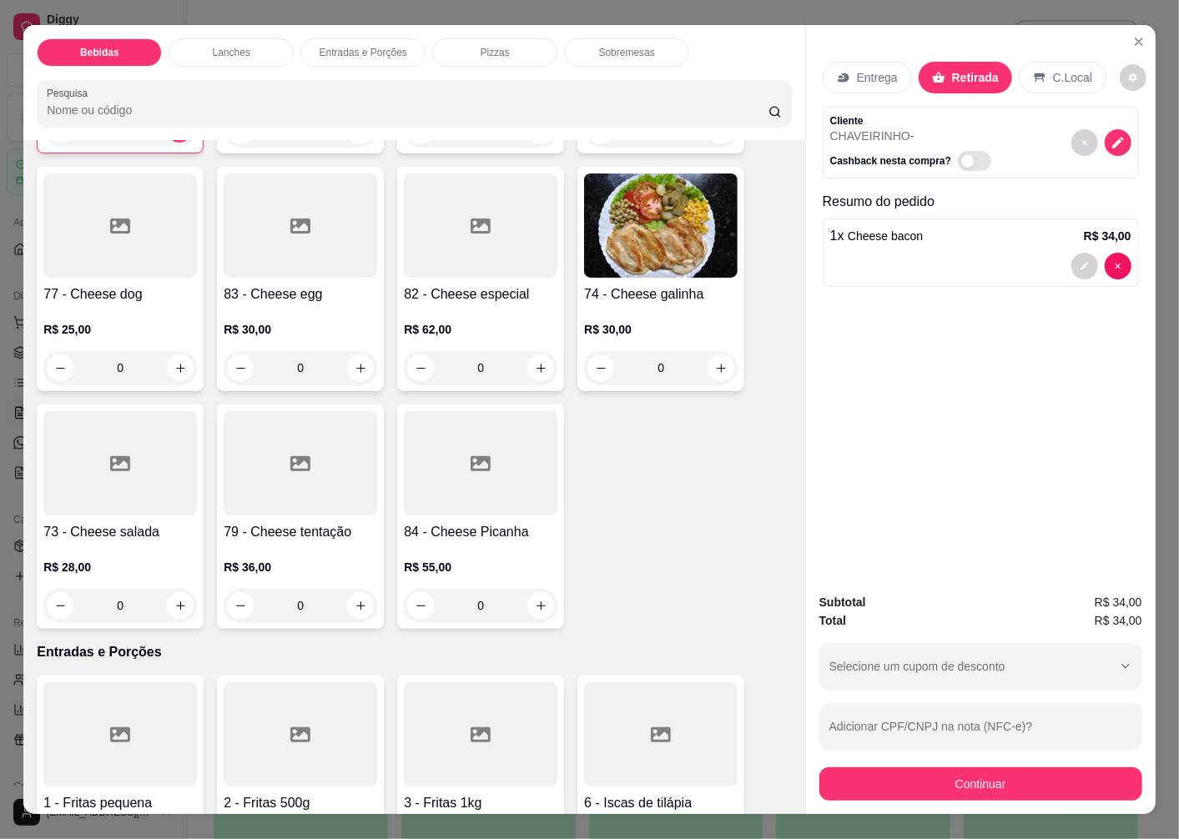
click at [102, 526] on h4 "73 - Cheese salada" at bounding box center [120, 532] width 154 height 20
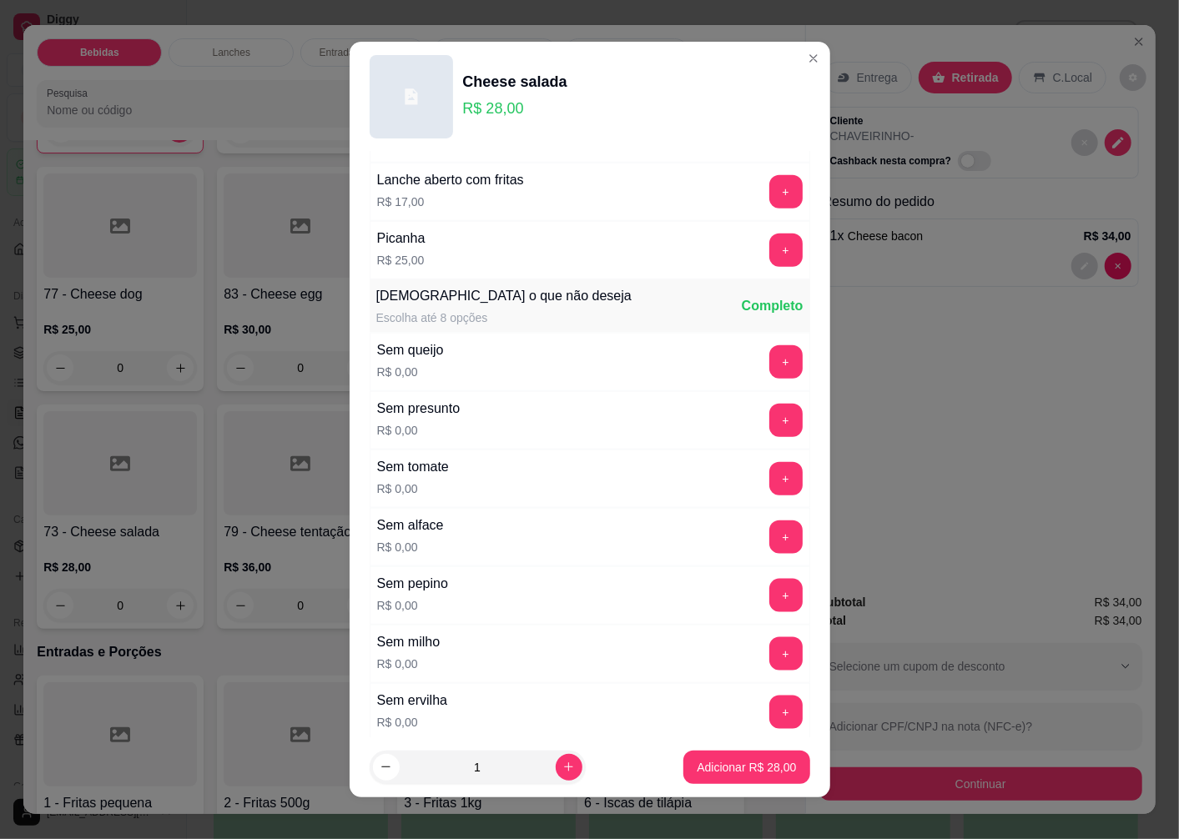
scroll to position [1119, 0]
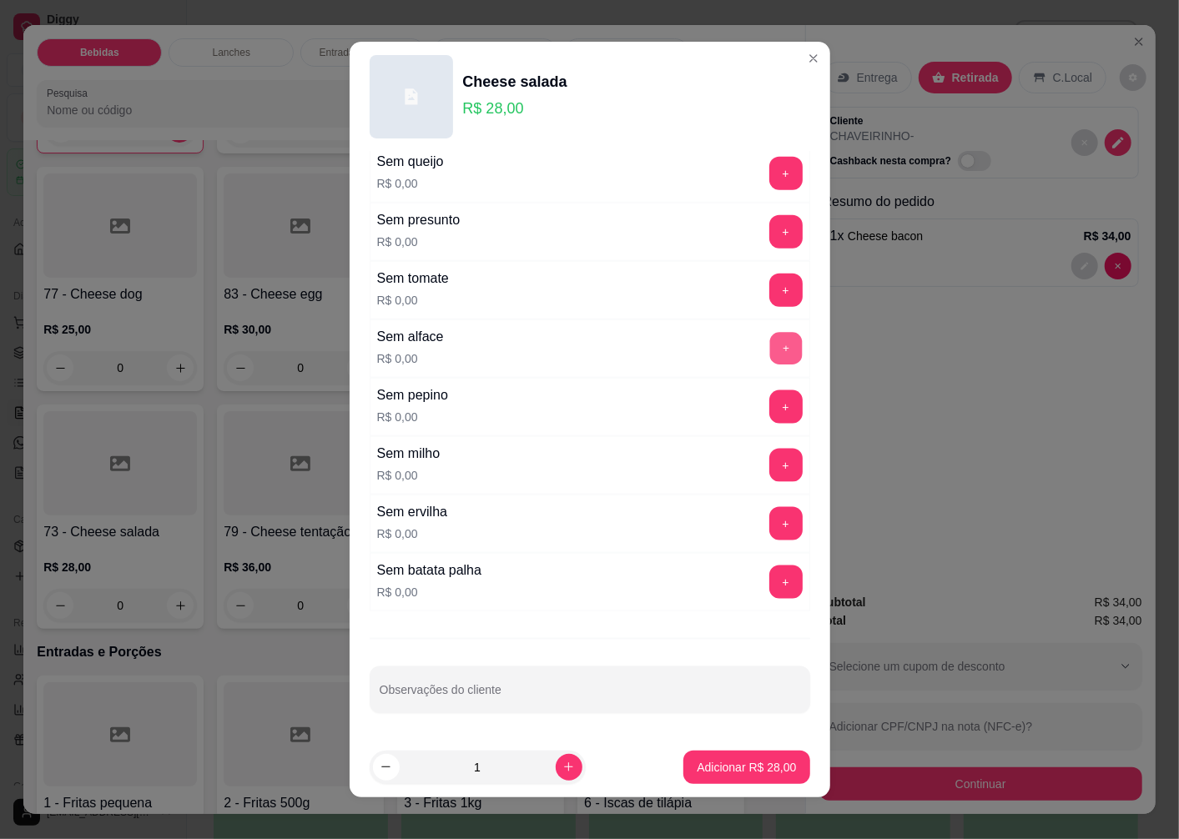
click at [769, 345] on button "+" at bounding box center [785, 349] width 33 height 33
click at [721, 778] on button "Adicionar R$ 28,00" at bounding box center [747, 767] width 123 height 33
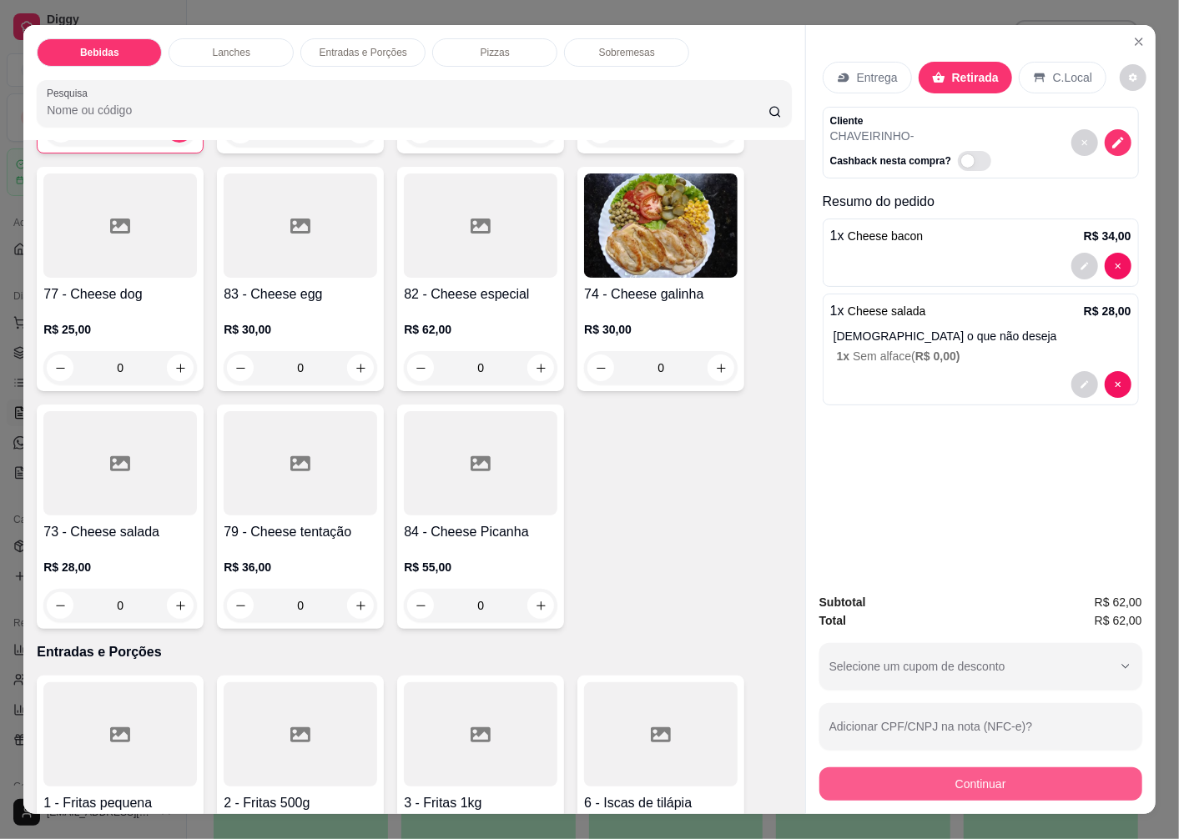
click at [889, 773] on button "Continuar" at bounding box center [980, 784] width 323 height 33
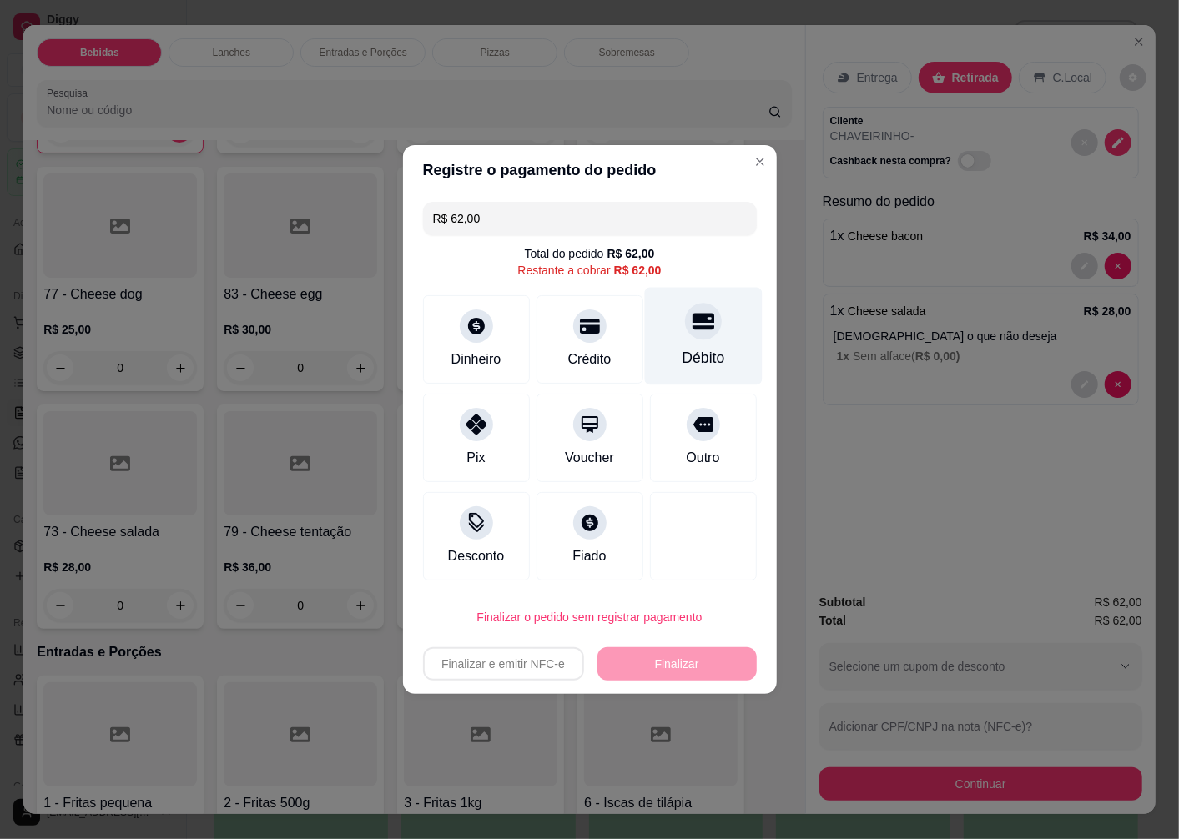
click at [687, 345] on div "Débito" at bounding box center [703, 337] width 118 height 98
type input "R$ 0,00"
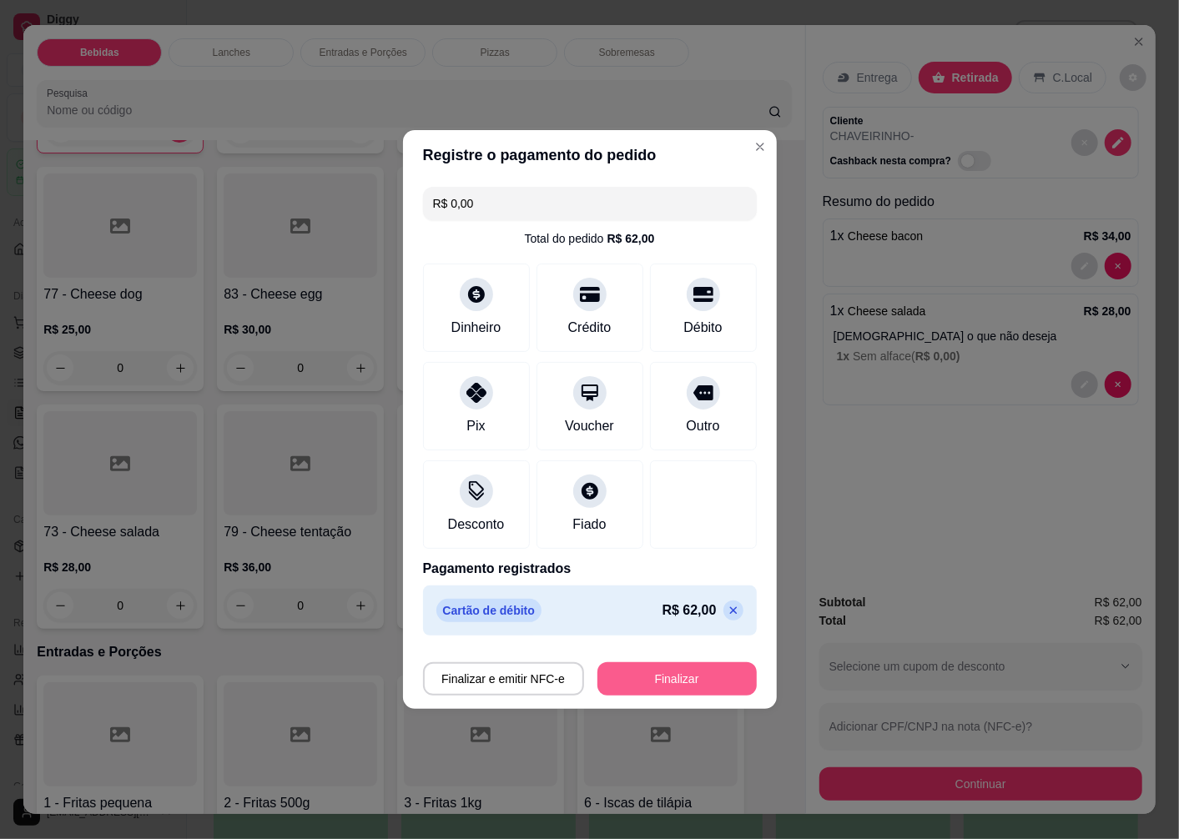
click at [649, 672] on button "Finalizar" at bounding box center [676, 678] width 159 height 33
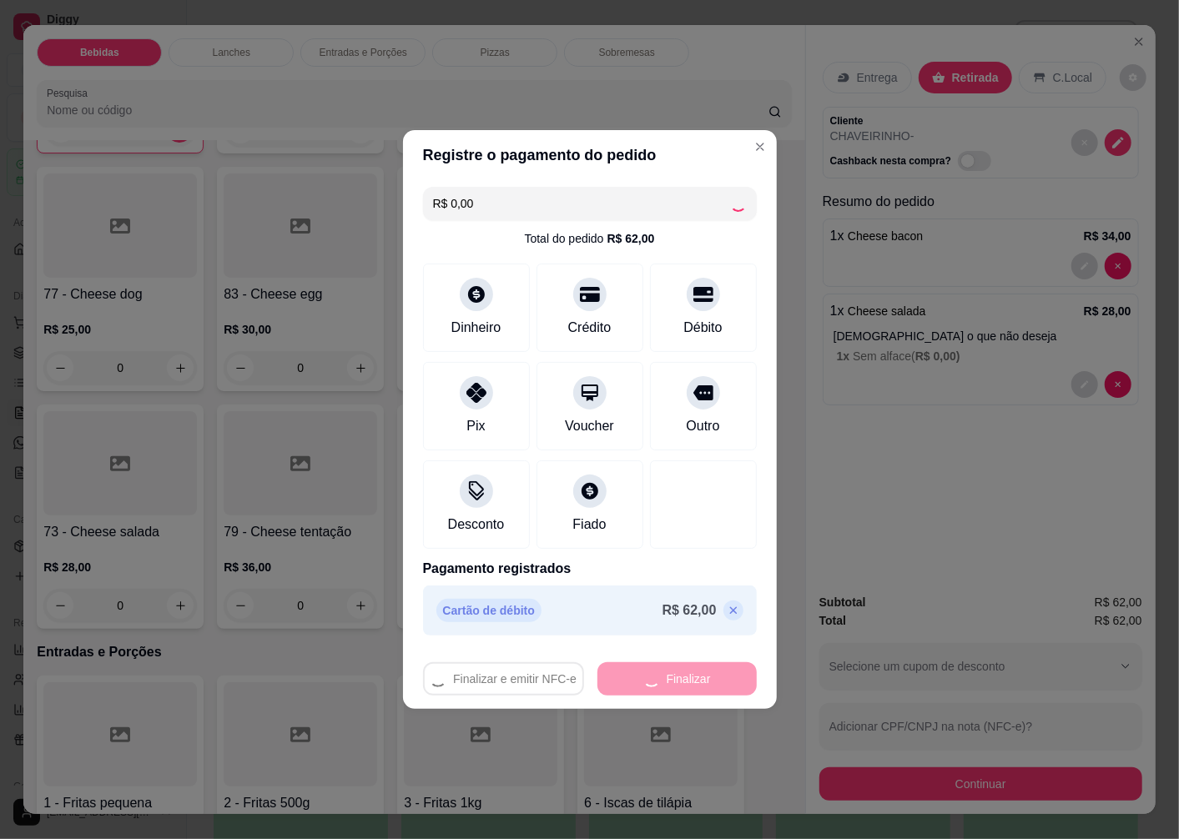
type input "0"
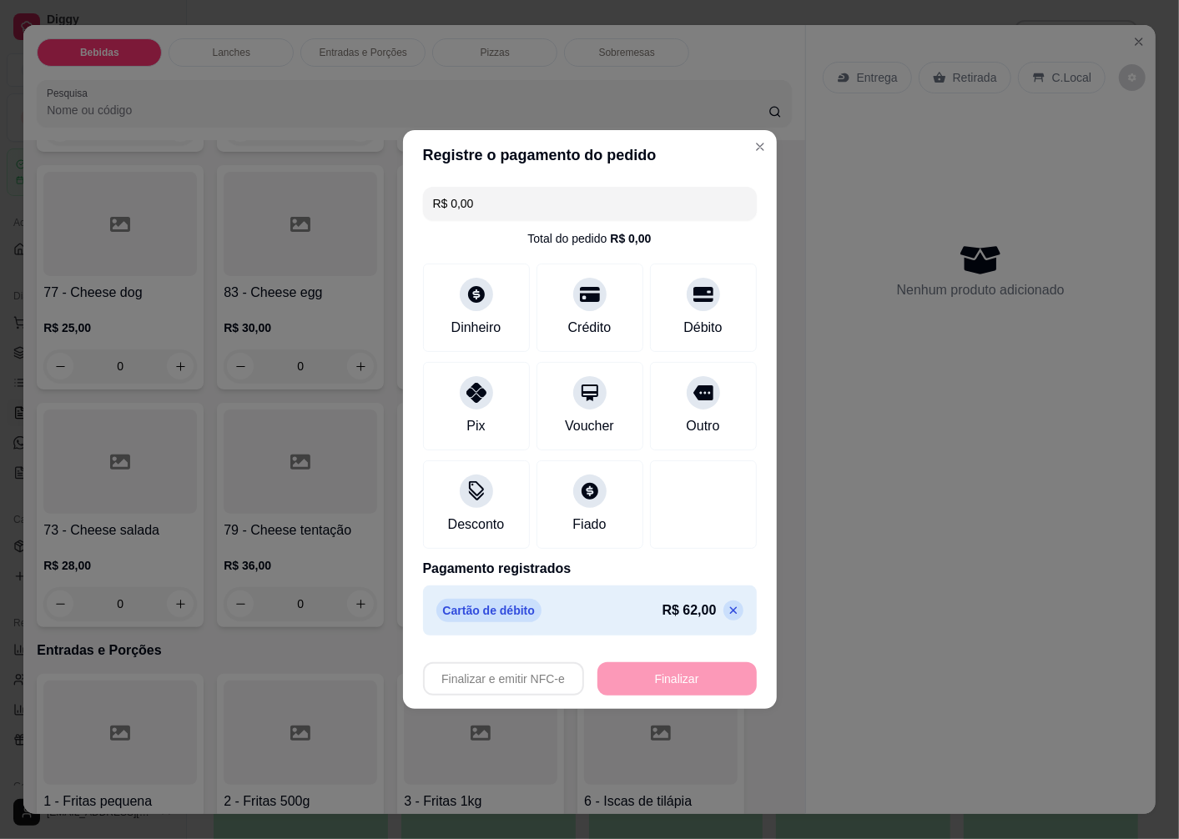
type input "-R$ 62,00"
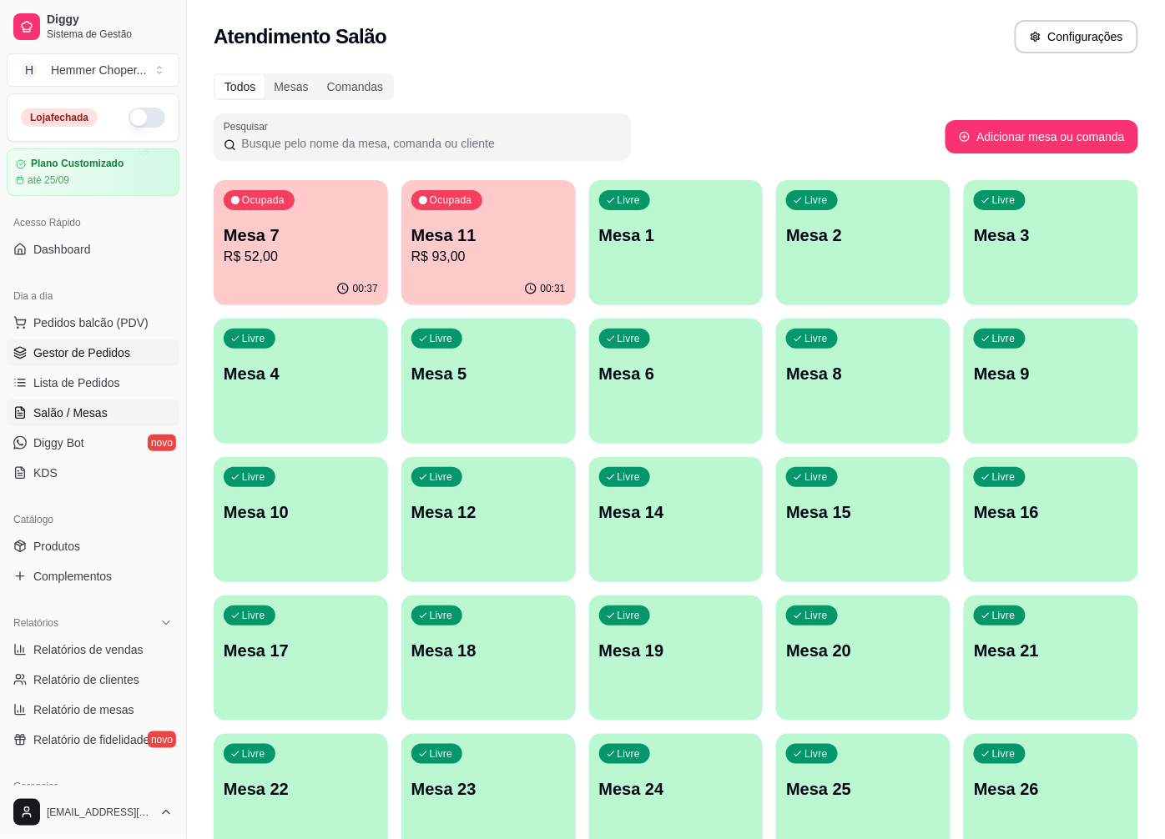
click at [103, 355] on span "Gestor de Pedidos" at bounding box center [81, 353] width 97 height 17
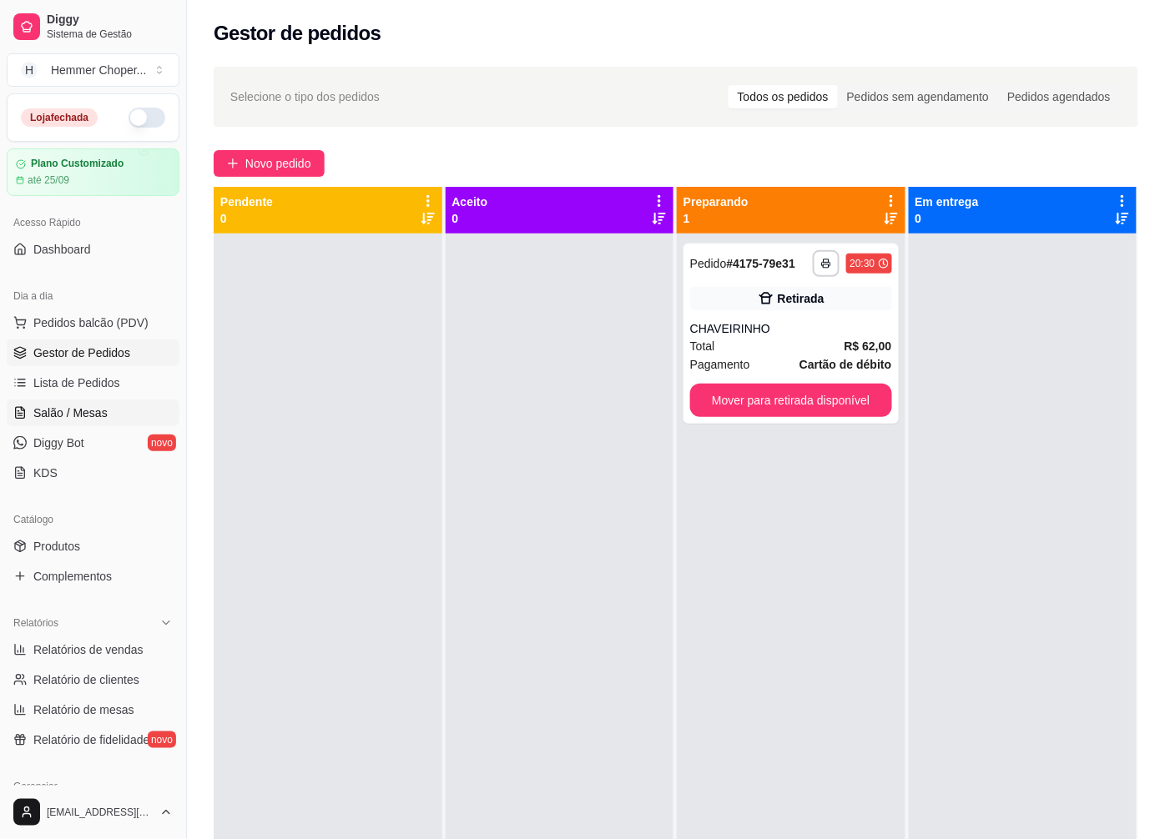
click at [106, 418] on link "Salão / Mesas" at bounding box center [93, 413] width 173 height 27
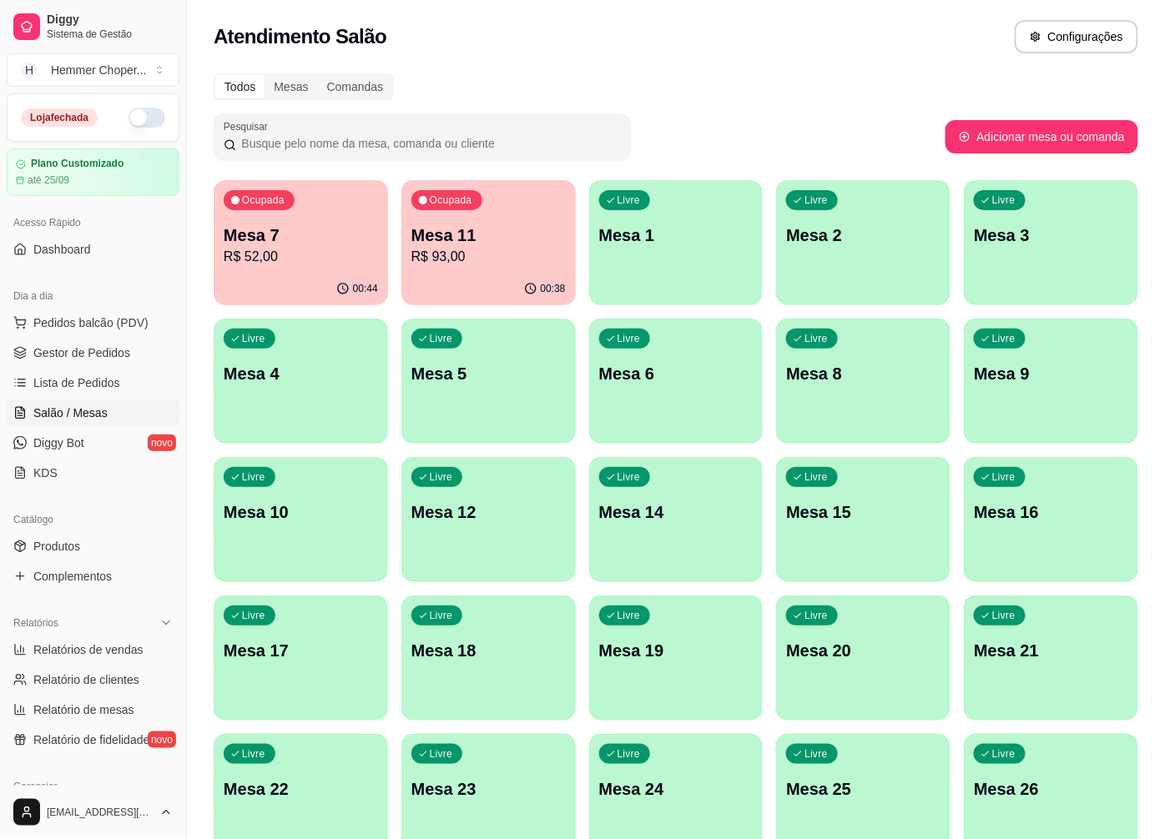
click at [481, 264] on p "R$ 93,00" at bounding box center [488, 257] width 154 height 20
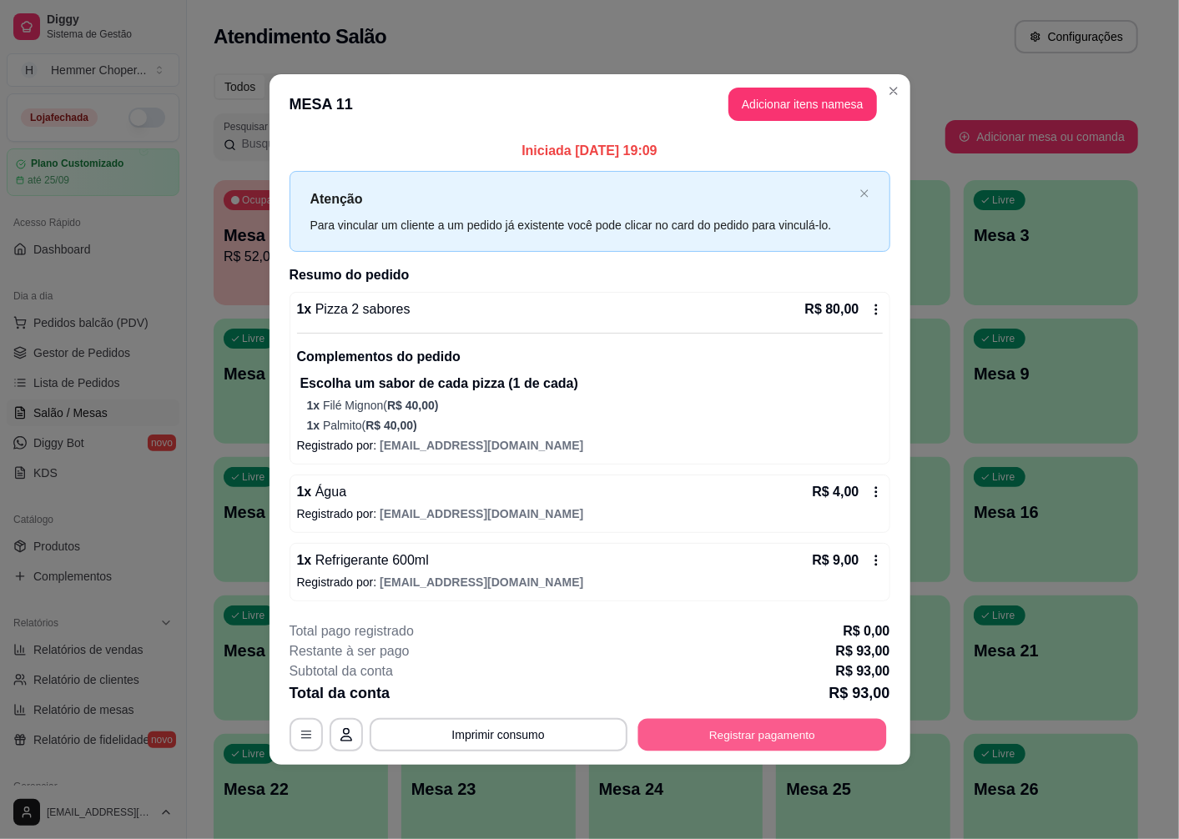
click at [740, 731] on button "Registrar pagamento" at bounding box center [761, 735] width 249 height 33
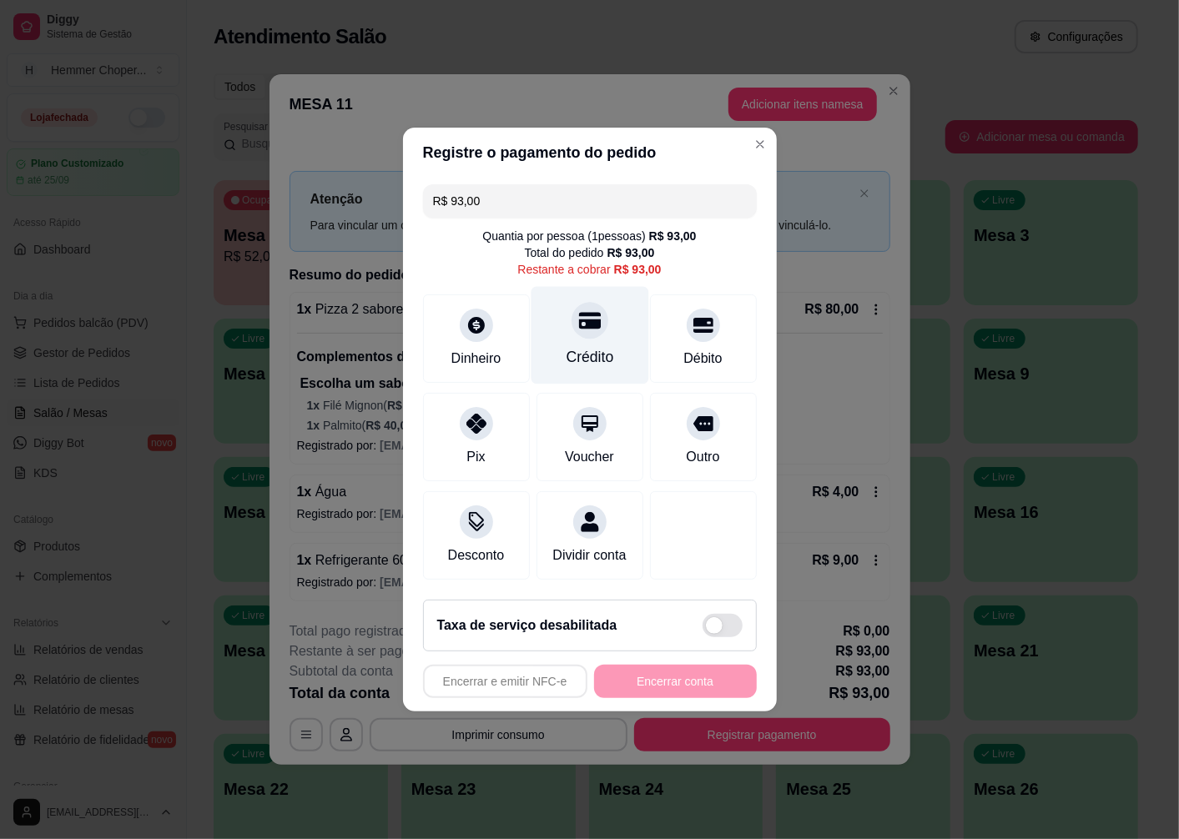
click at [582, 324] on div at bounding box center [589, 320] width 37 height 37
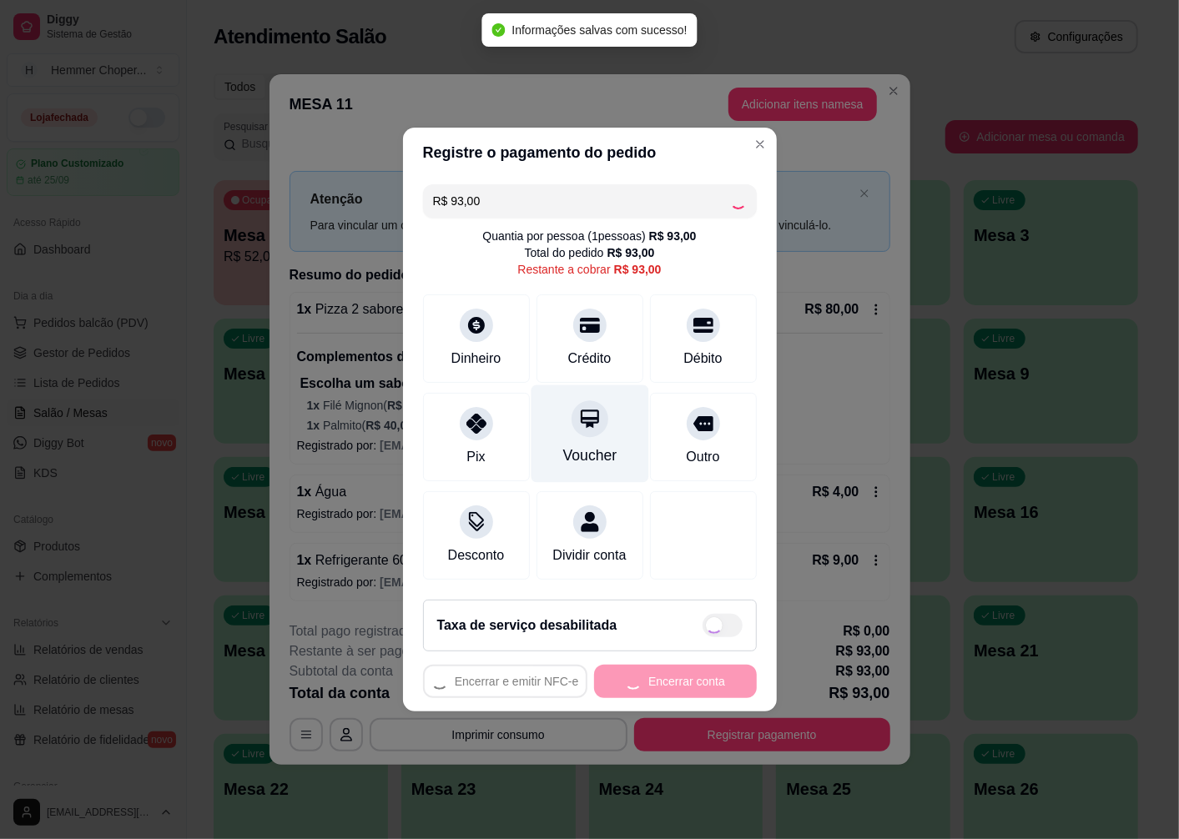
type input "R$ 0,00"
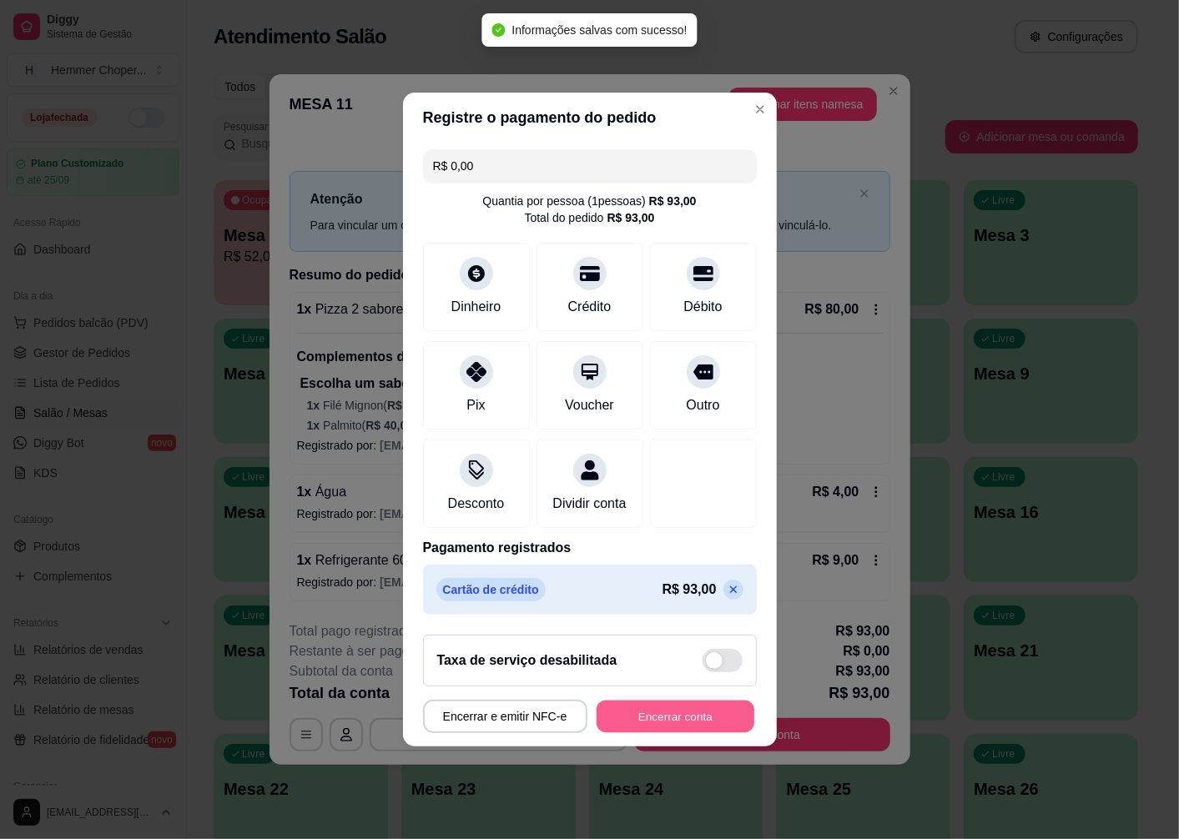
click at [656, 722] on button "Encerrar conta" at bounding box center [676, 717] width 158 height 33
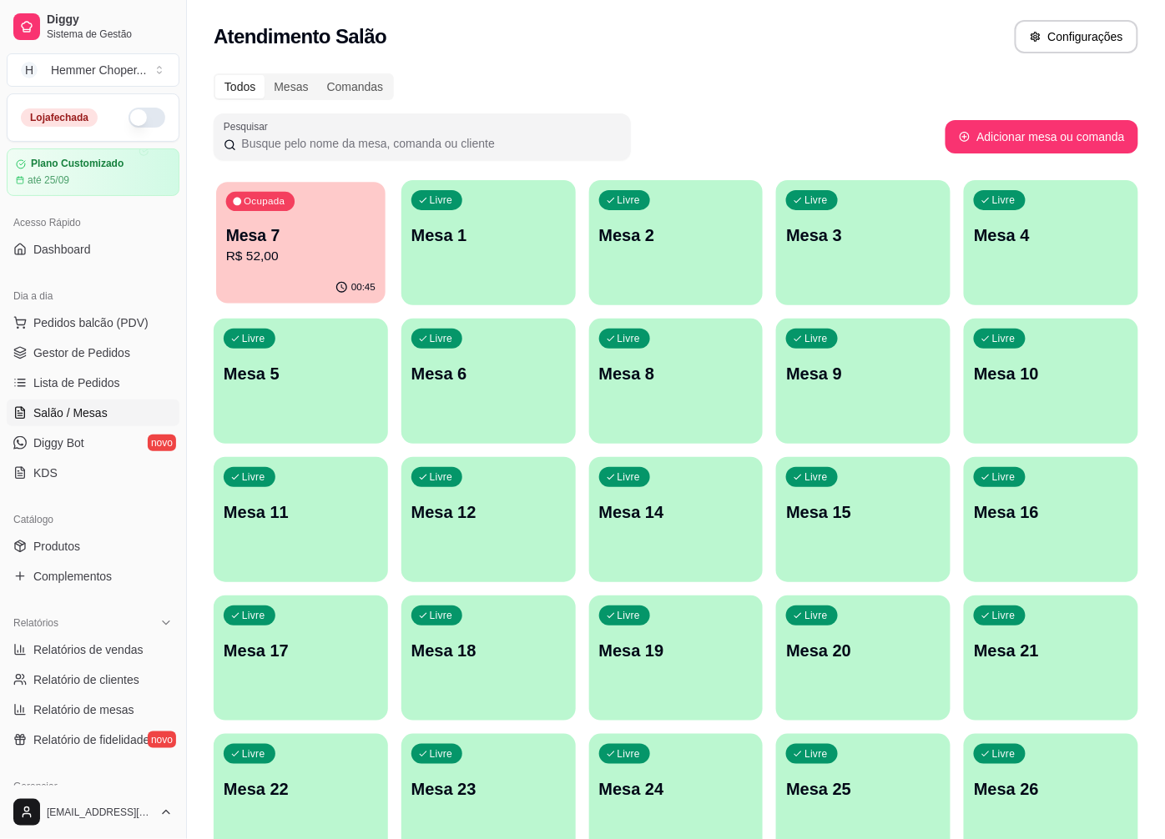
click at [315, 261] on p "R$ 52,00" at bounding box center [300, 256] width 149 height 19
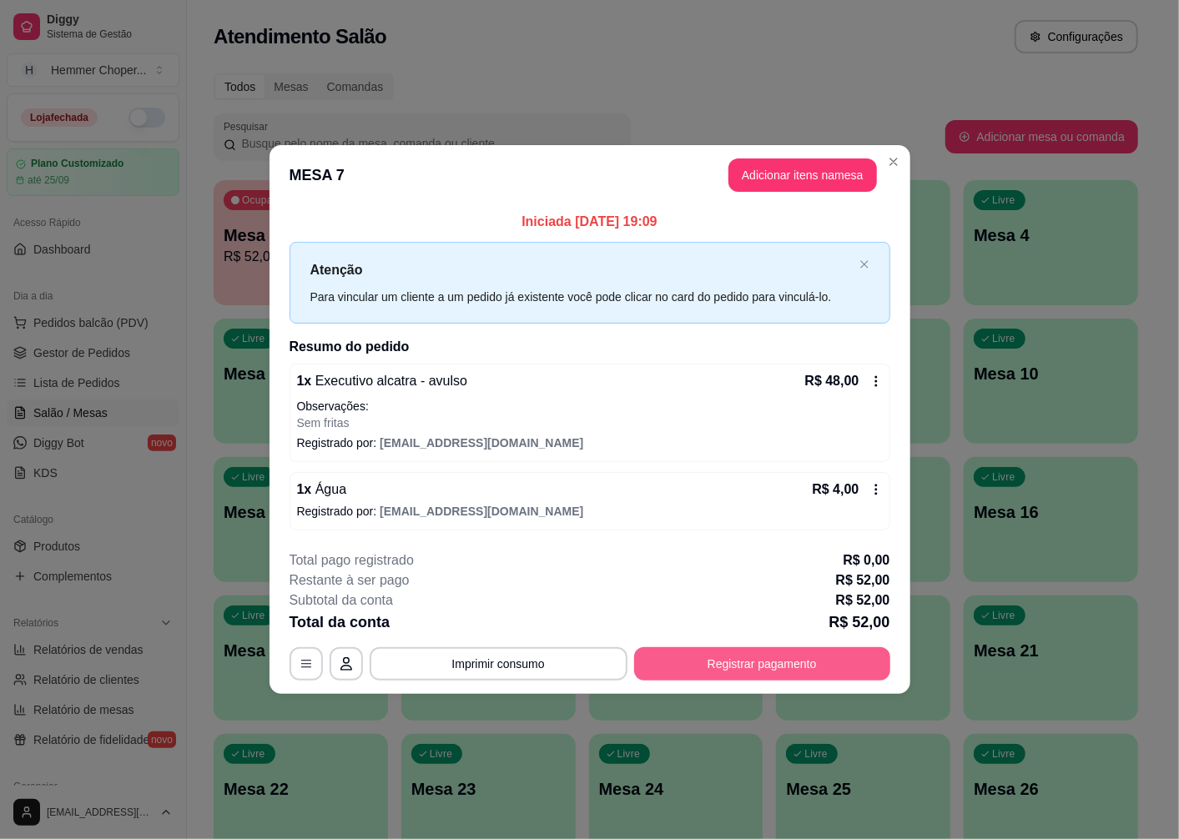
click at [751, 673] on button "Registrar pagamento" at bounding box center [762, 663] width 256 height 33
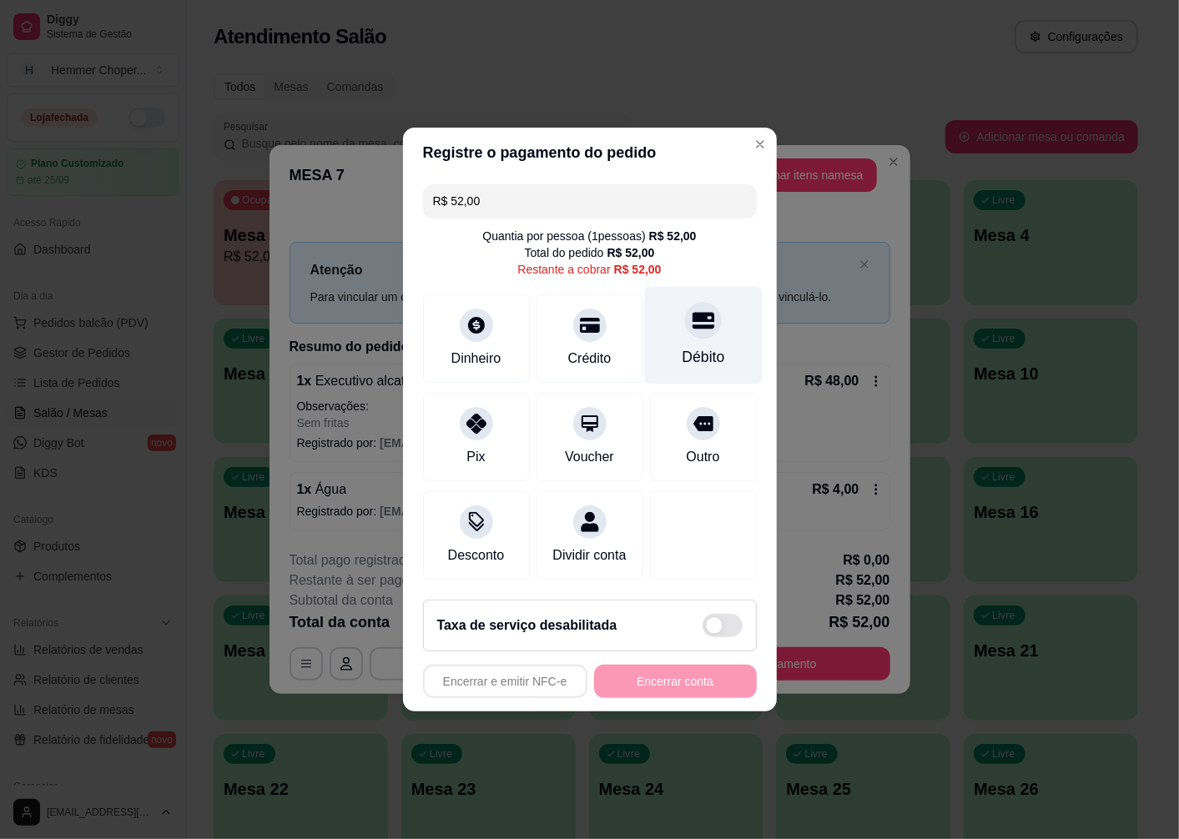
click at [684, 346] on div "Débito" at bounding box center [703, 357] width 43 height 22
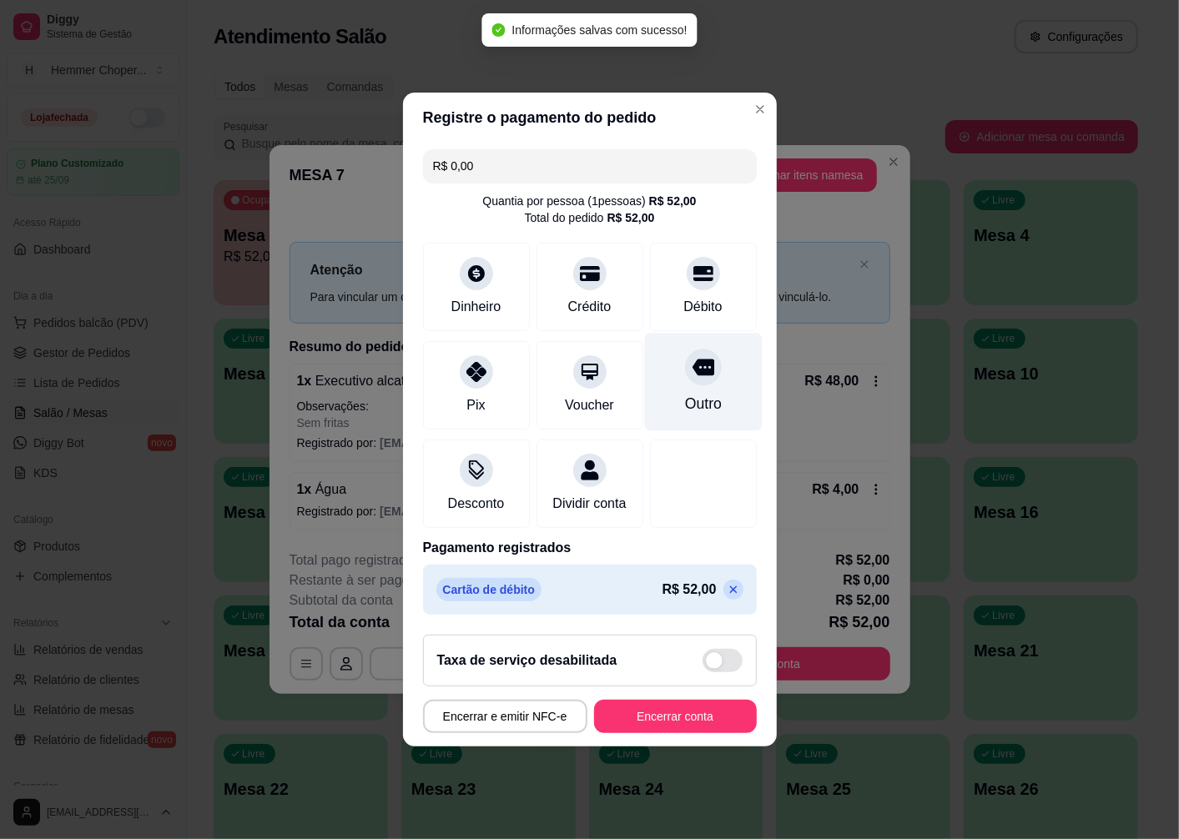
type input "R$ 0,00"
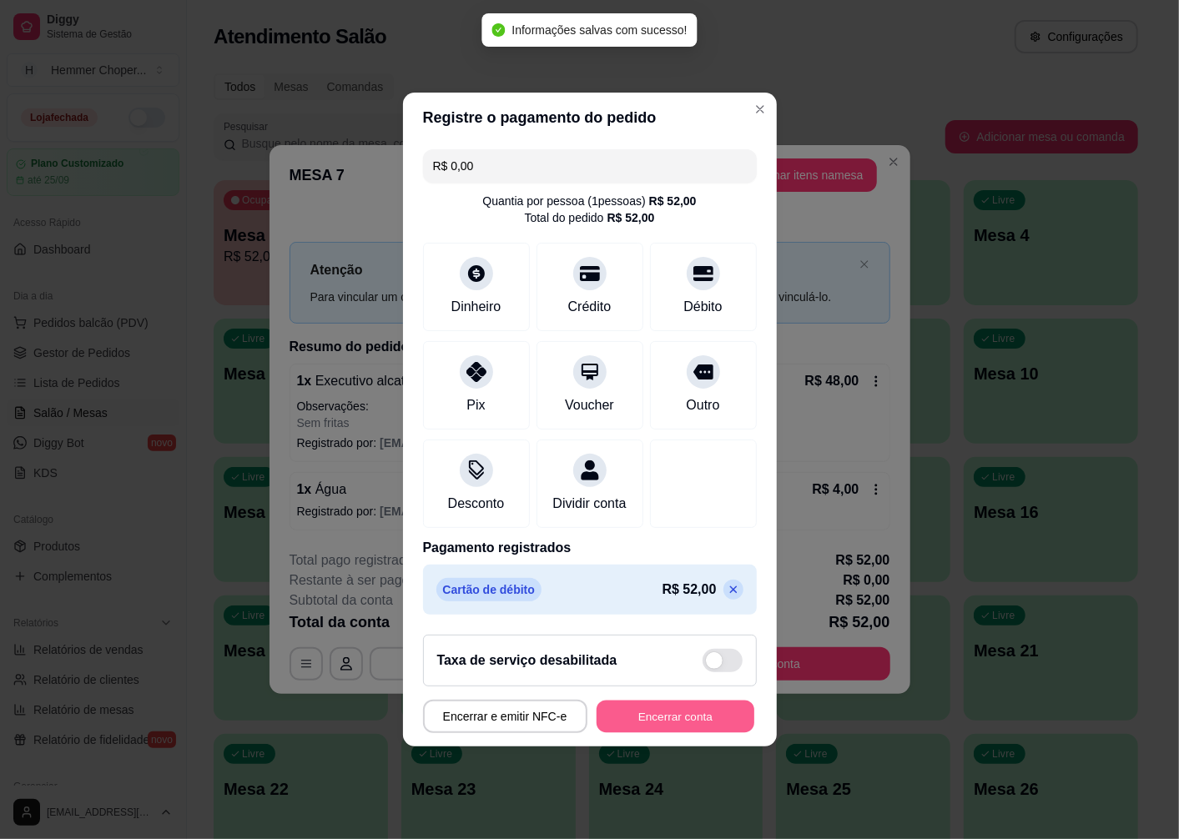
click at [677, 724] on button "Encerrar conta" at bounding box center [676, 717] width 158 height 33
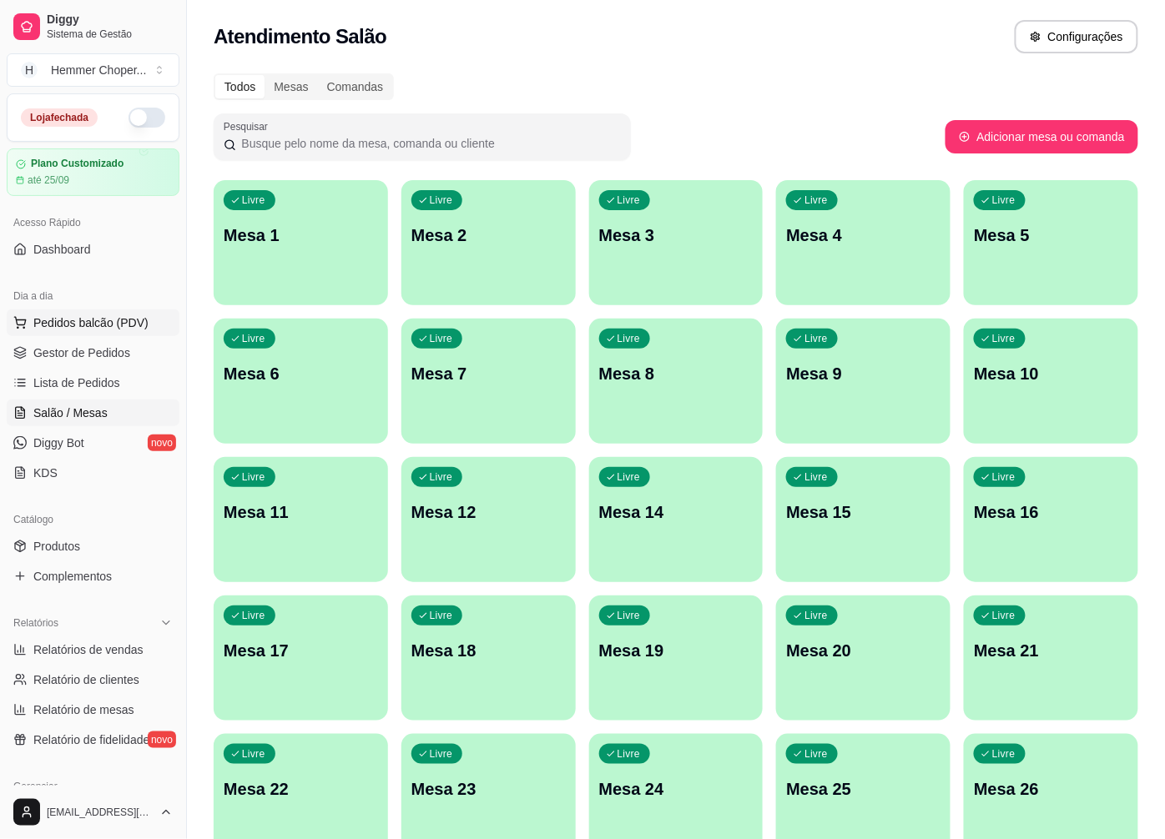
click at [97, 320] on span "Pedidos balcão (PDV)" at bounding box center [90, 323] width 115 height 17
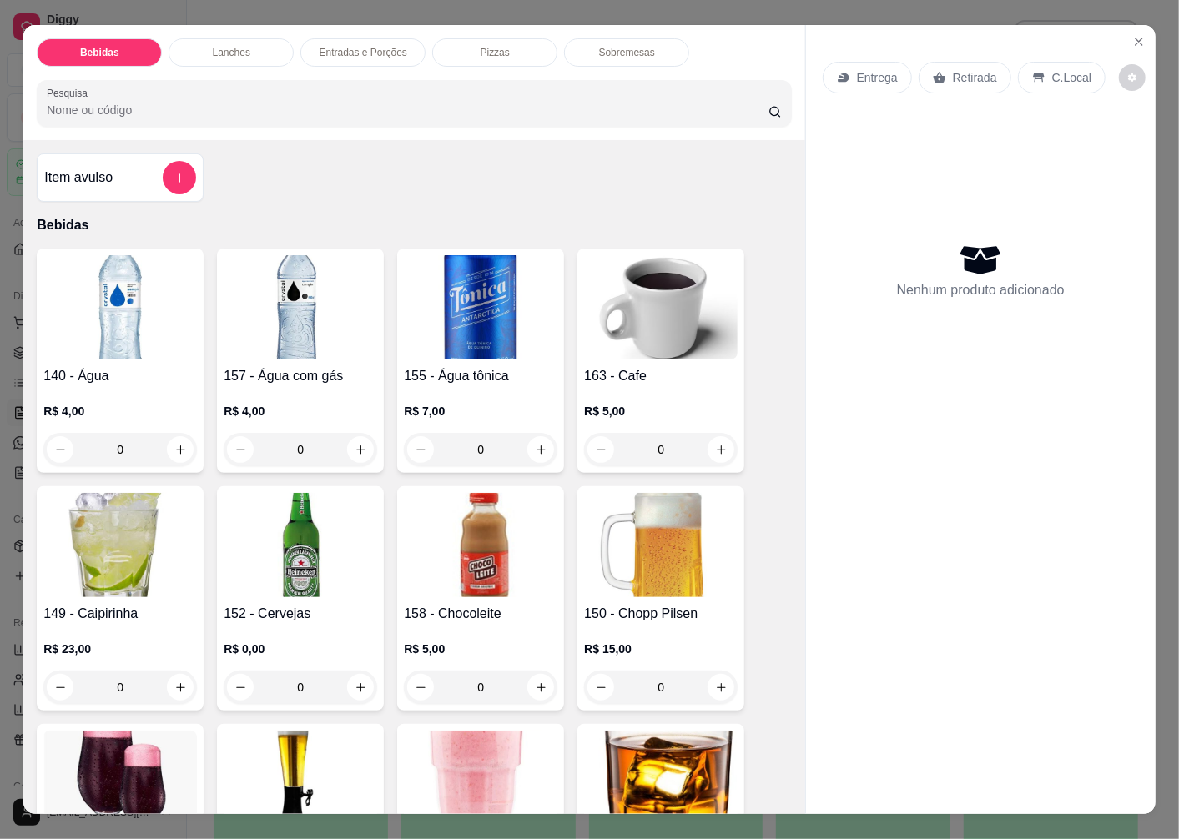
click at [961, 69] on p "Retirada" at bounding box center [975, 77] width 44 height 17
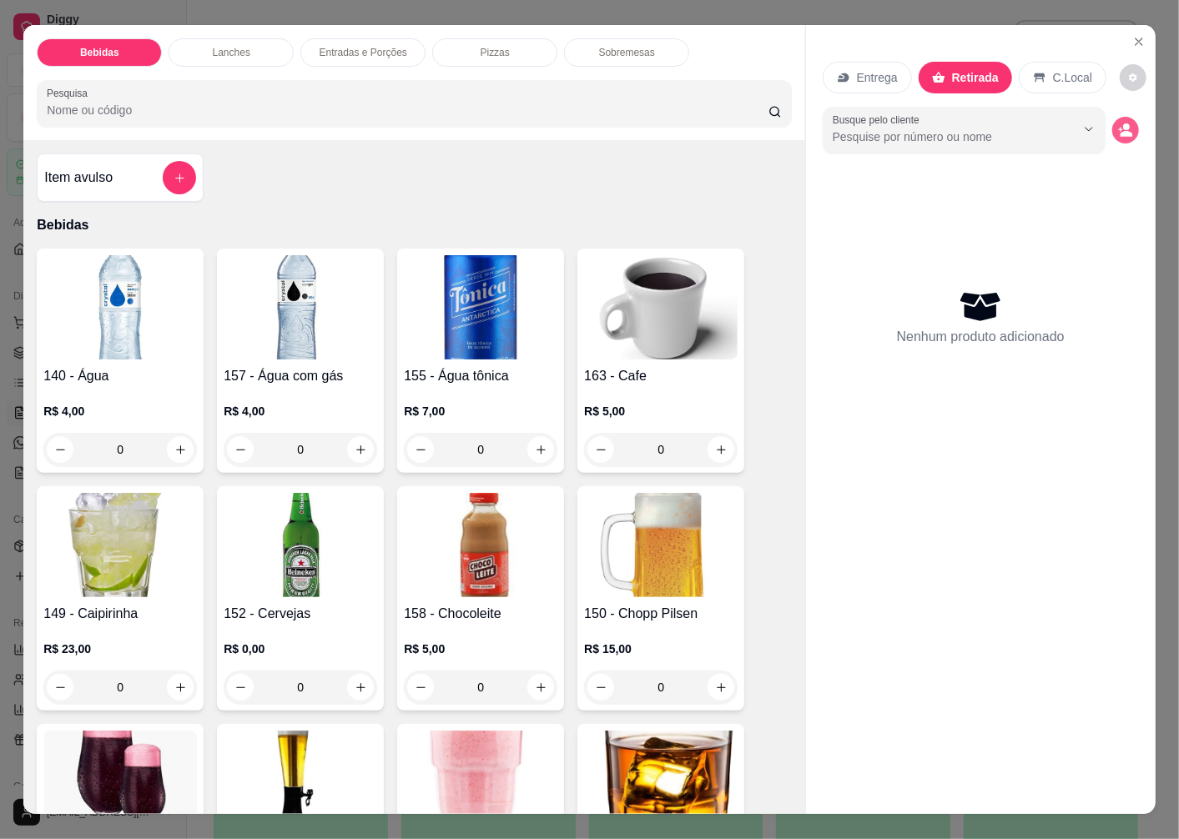
click at [1118, 123] on icon "decrease-product-quantity" at bounding box center [1125, 130] width 15 height 15
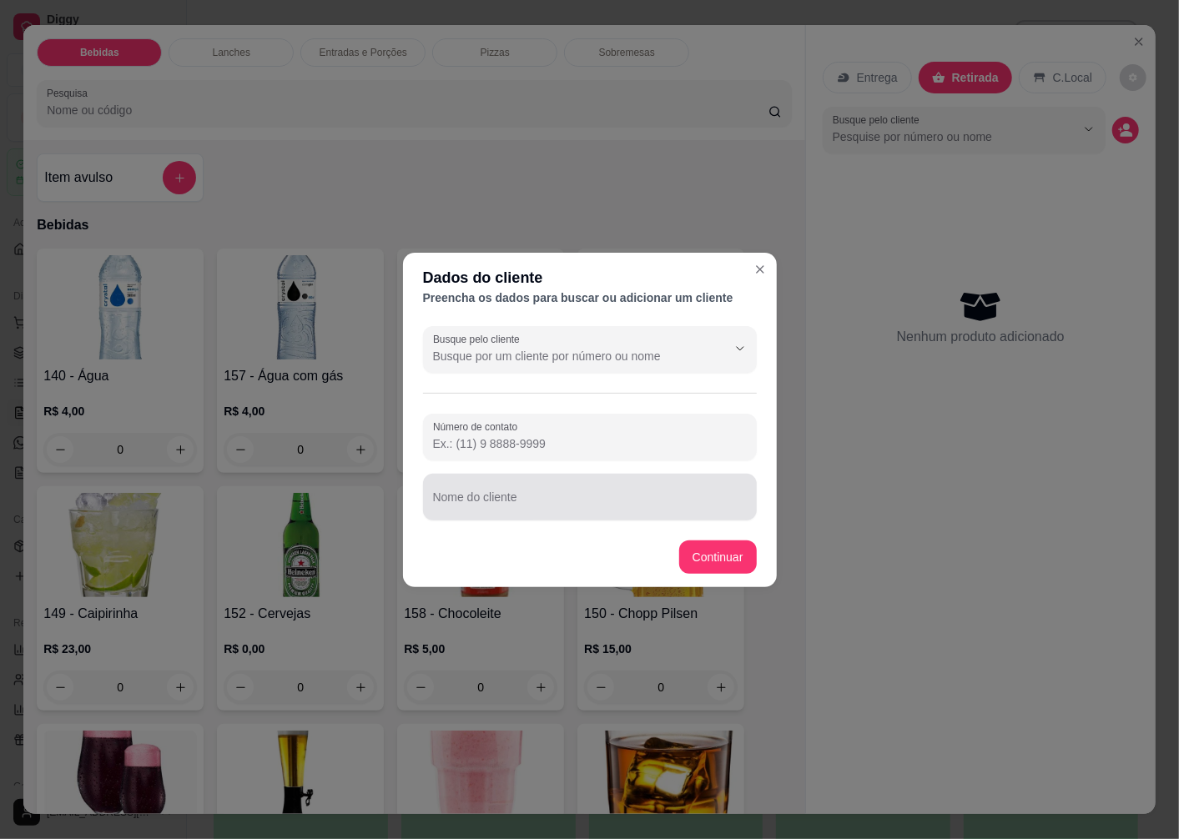
click at [501, 520] on div "Nome do cliente" at bounding box center [590, 497] width 334 height 47
type input "SAPO"
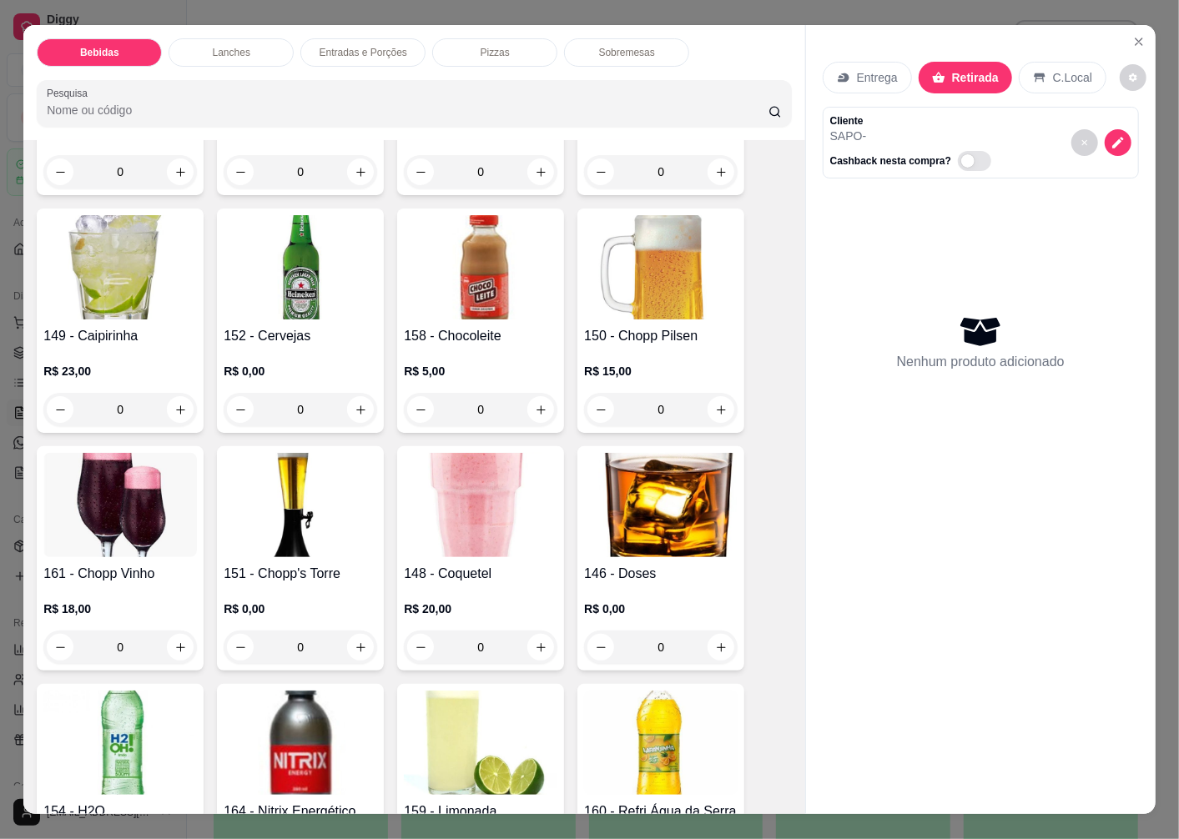
scroll to position [185, 0]
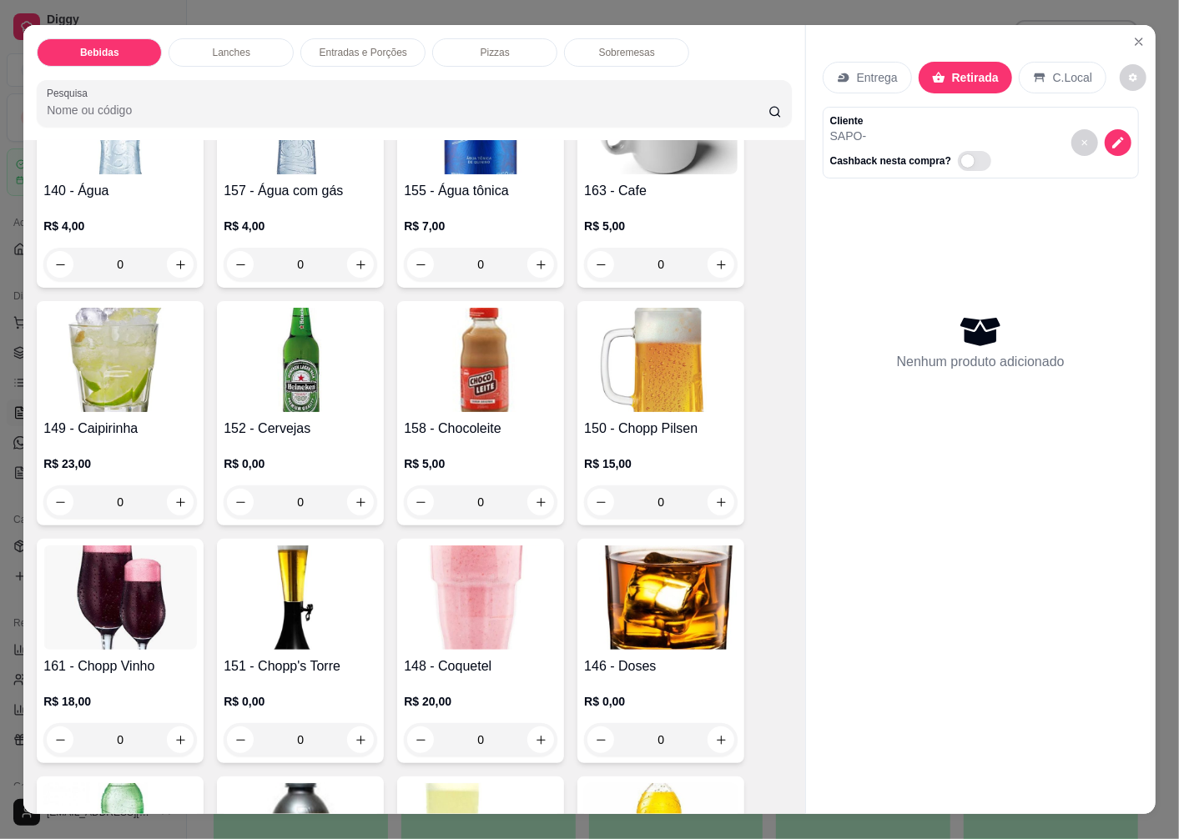
click at [296, 326] on img at bounding box center [301, 360] width 154 height 104
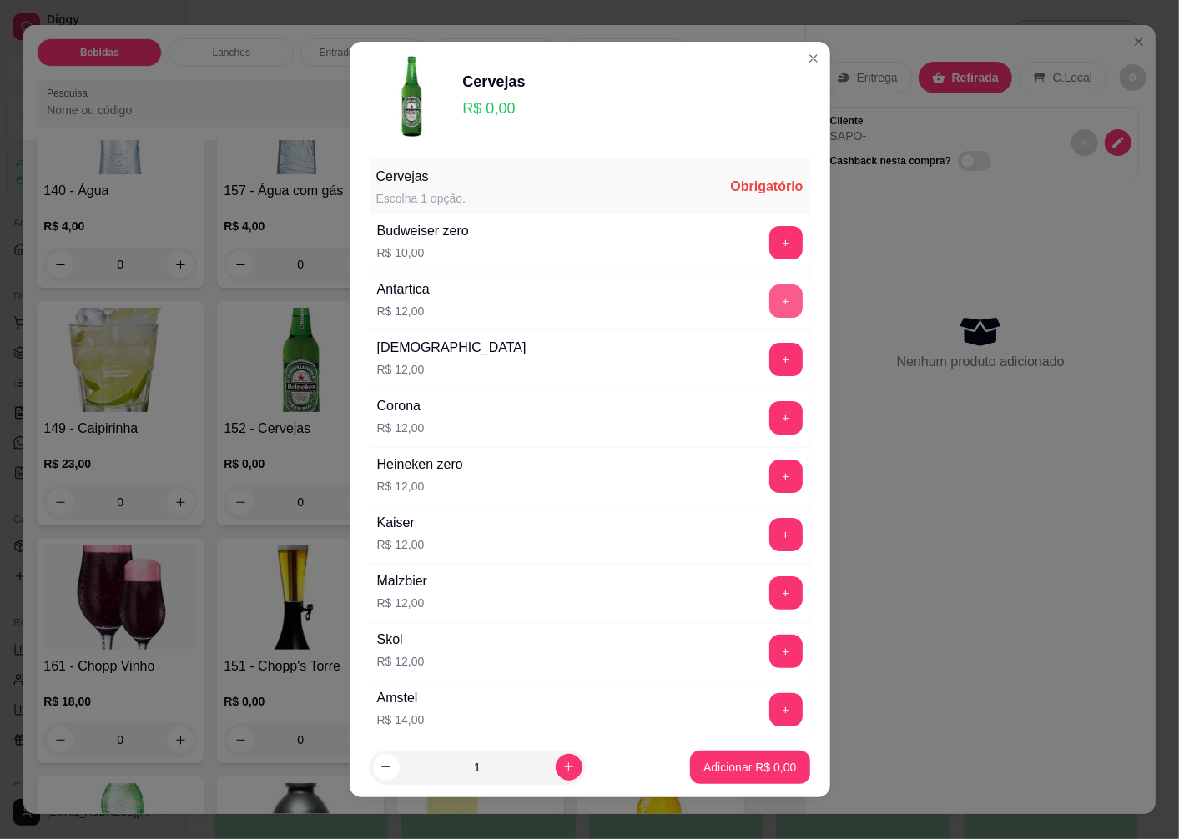
click at [769, 300] on button "+" at bounding box center [785, 300] width 33 height 33
click at [562, 766] on icon "increase-product-quantity" at bounding box center [568, 767] width 13 height 13
type input "2"
click at [715, 763] on p "Adicionar R$ 24,00" at bounding box center [746, 767] width 97 height 16
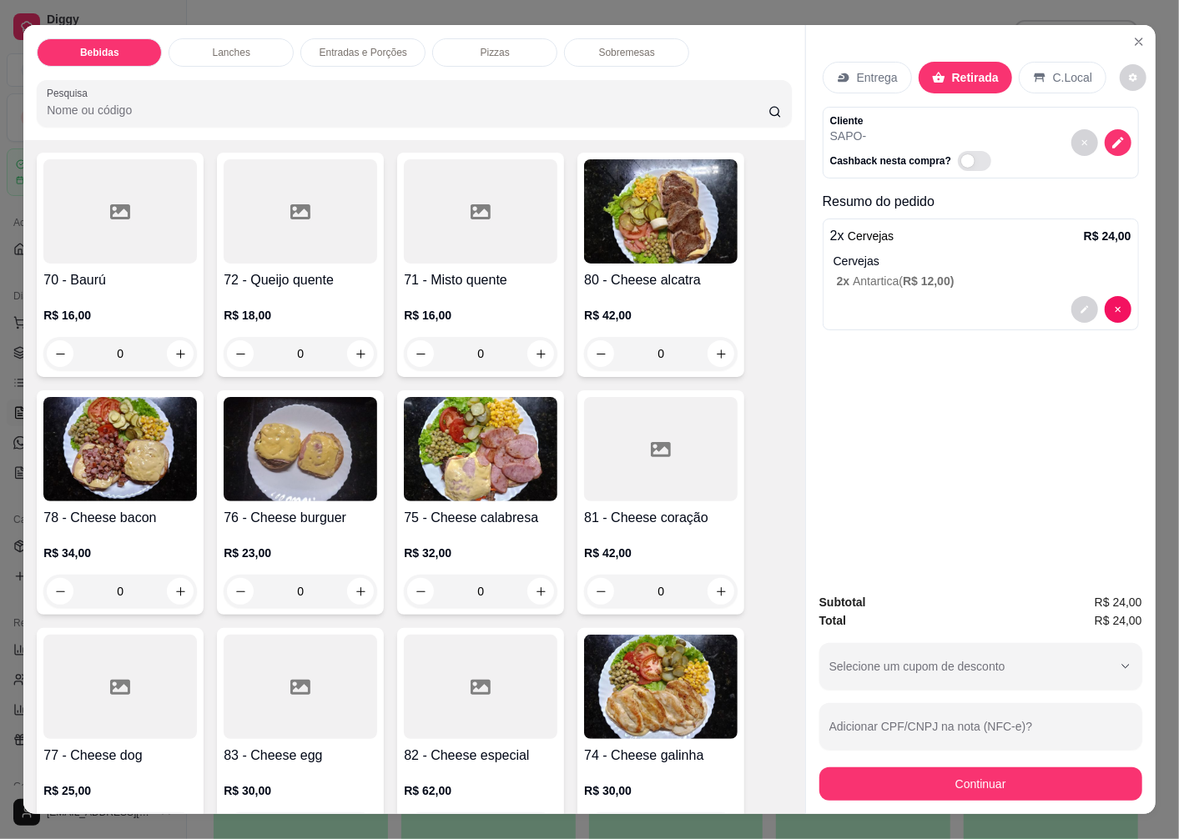
scroll to position [2039, 0]
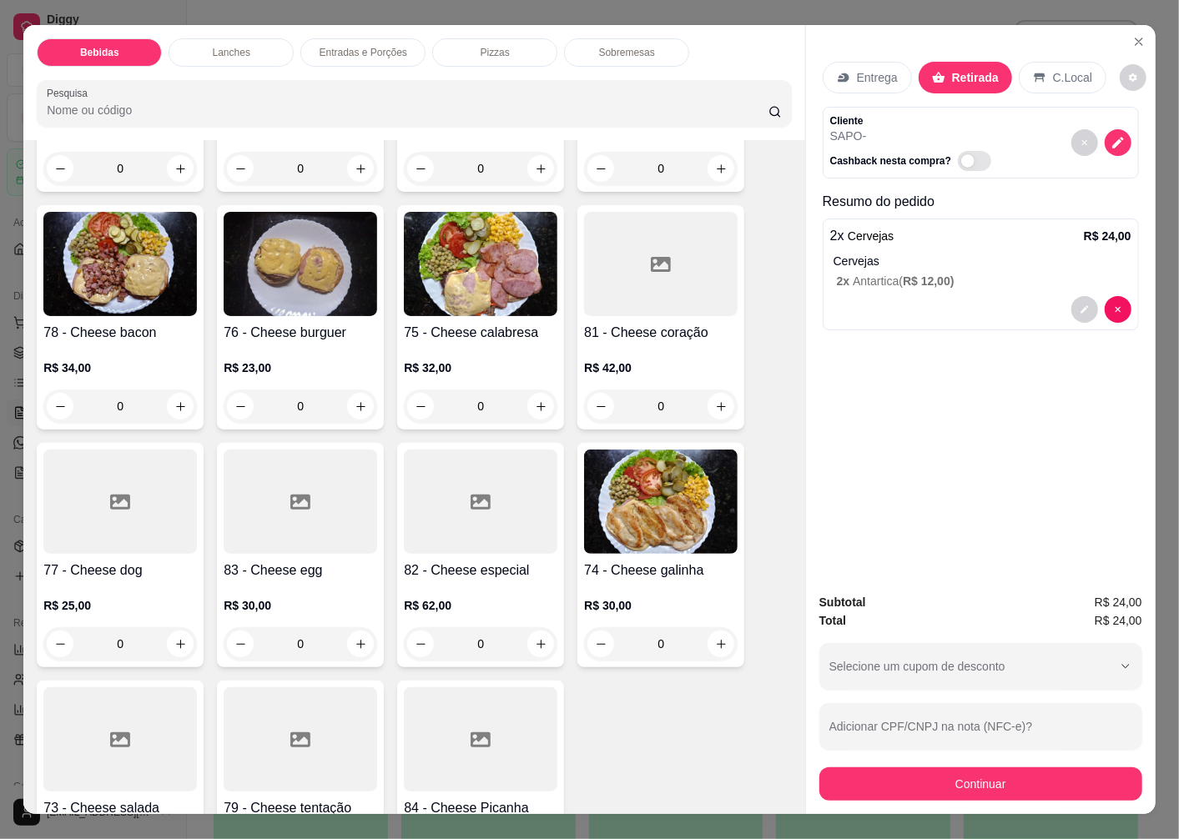
click at [622, 503] on img at bounding box center [661, 502] width 154 height 104
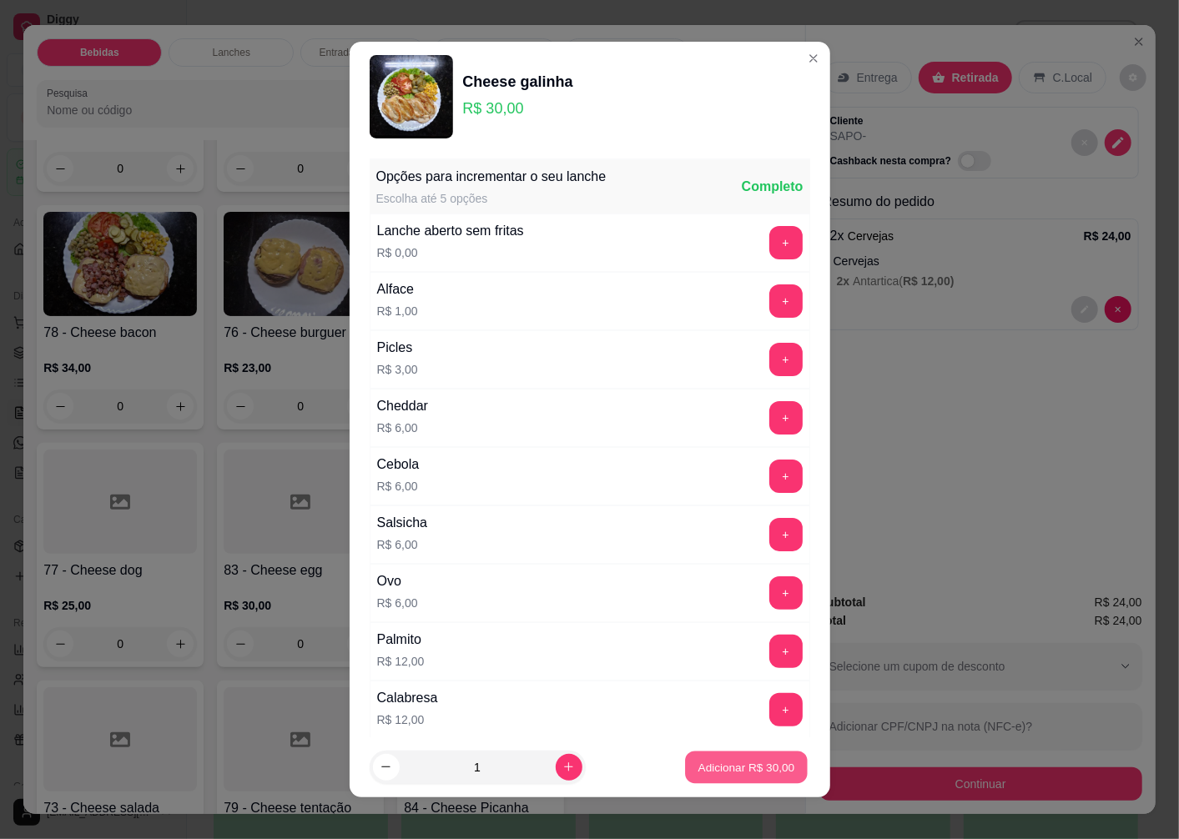
click at [698, 771] on p "Adicionar R$ 30,00" at bounding box center [746, 767] width 97 height 16
type input "1"
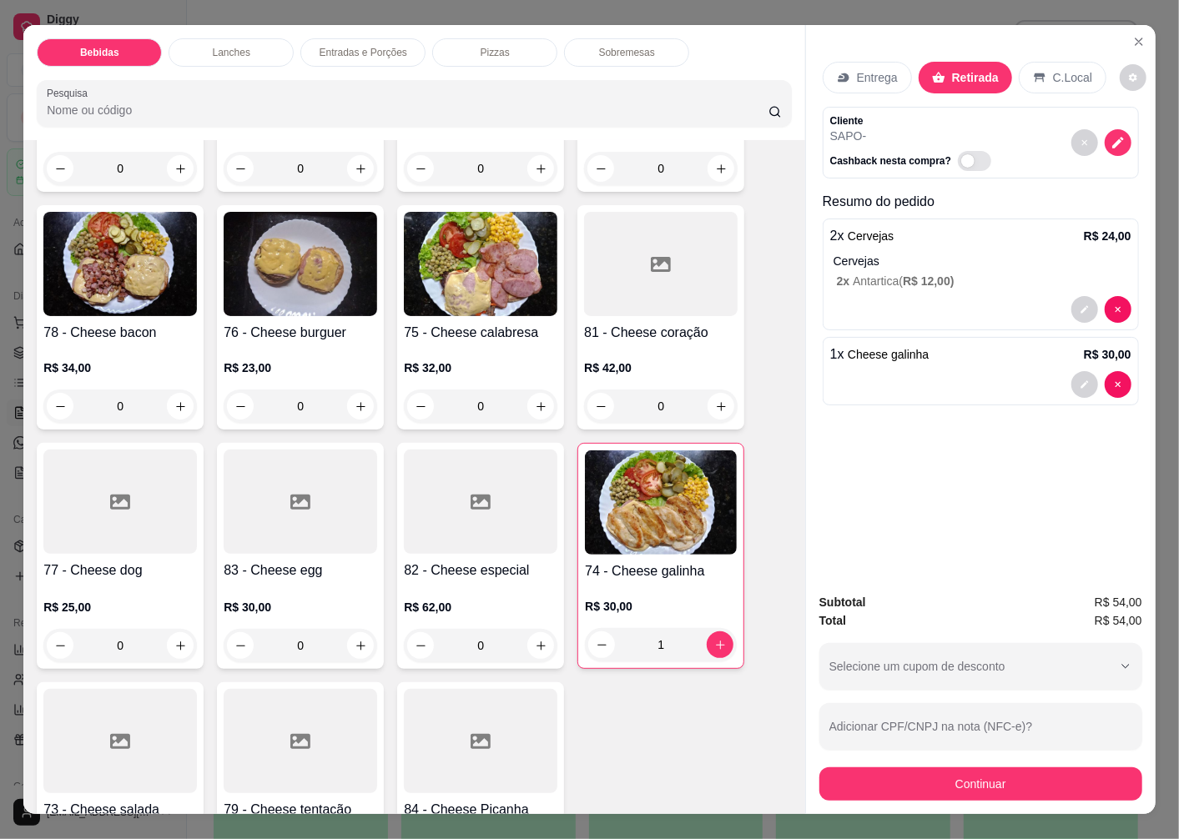
click at [298, 549] on div "83 - Cheese egg R$ 30,00 0" at bounding box center [300, 556] width 167 height 226
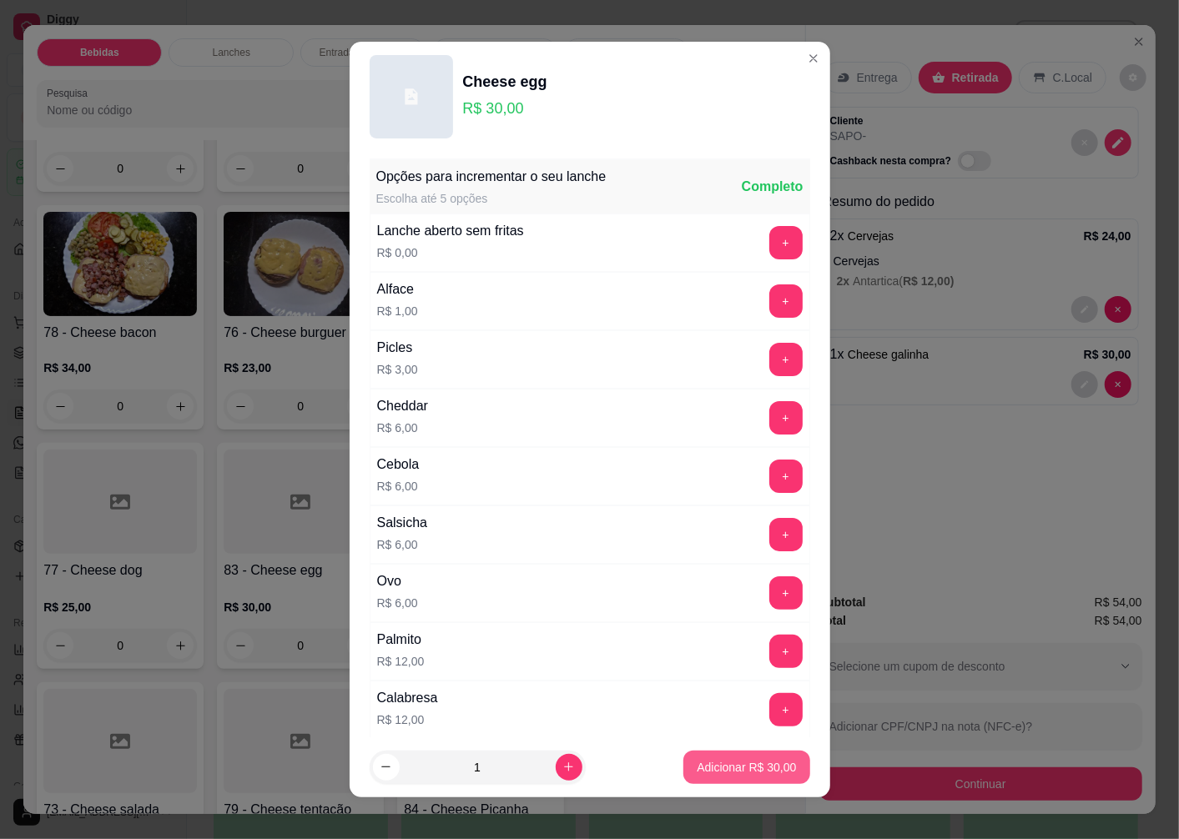
click at [744, 764] on p "Adicionar R$ 30,00" at bounding box center [746, 767] width 99 height 17
type input "1"
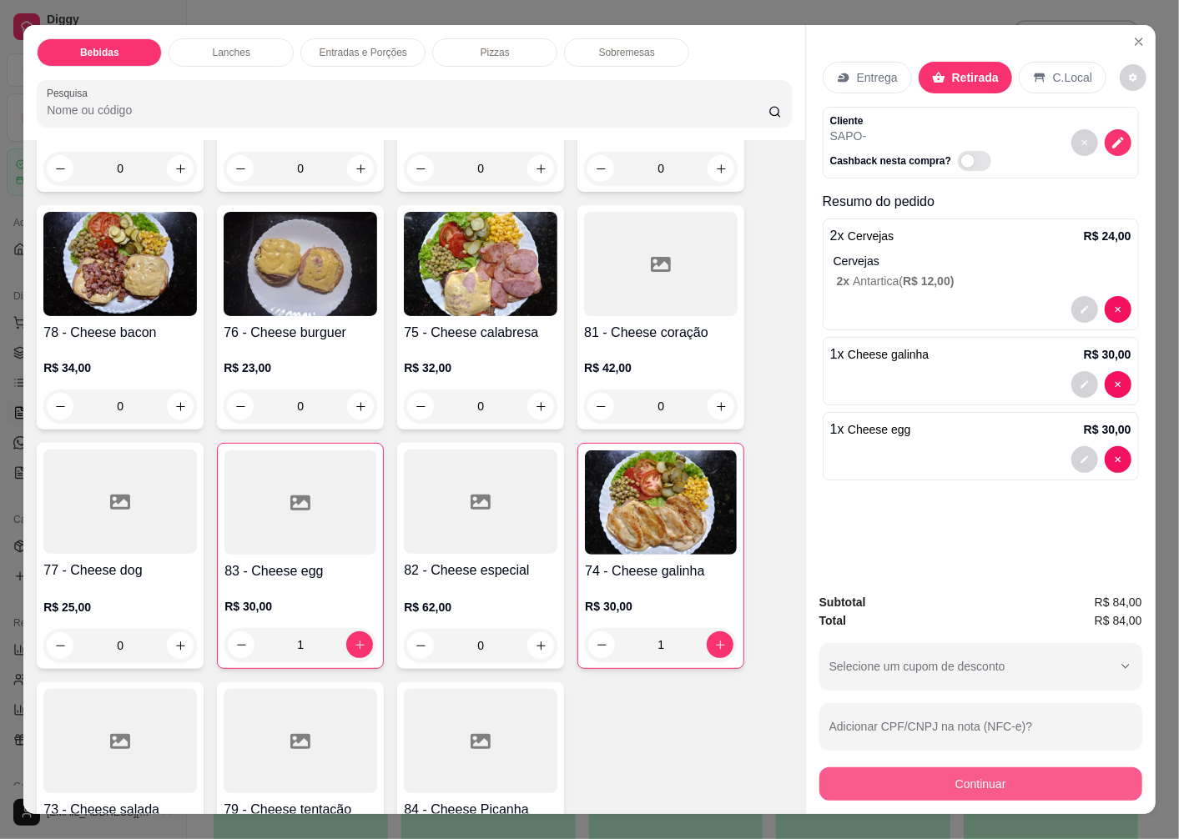
click at [897, 778] on button "Continuar" at bounding box center [980, 784] width 323 height 33
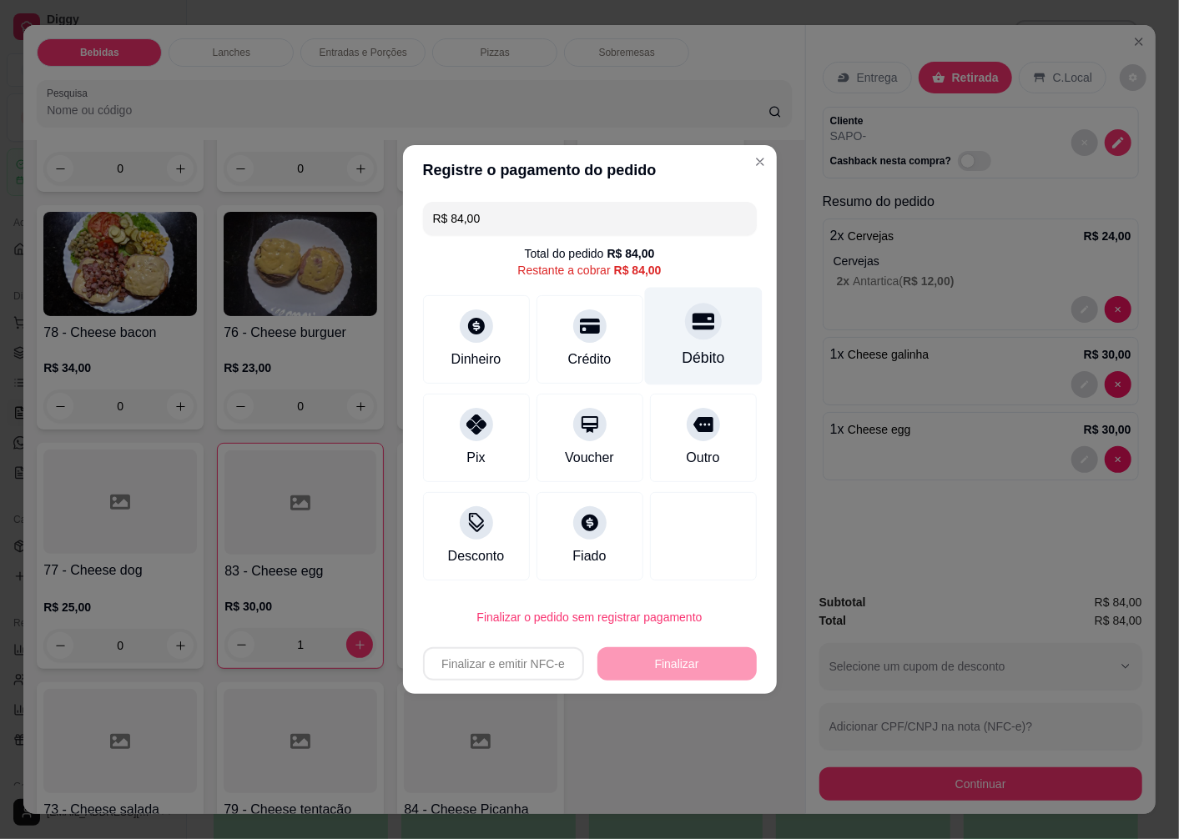
click at [694, 329] on icon at bounding box center [703, 322] width 22 height 17
type input "R$ 0,00"
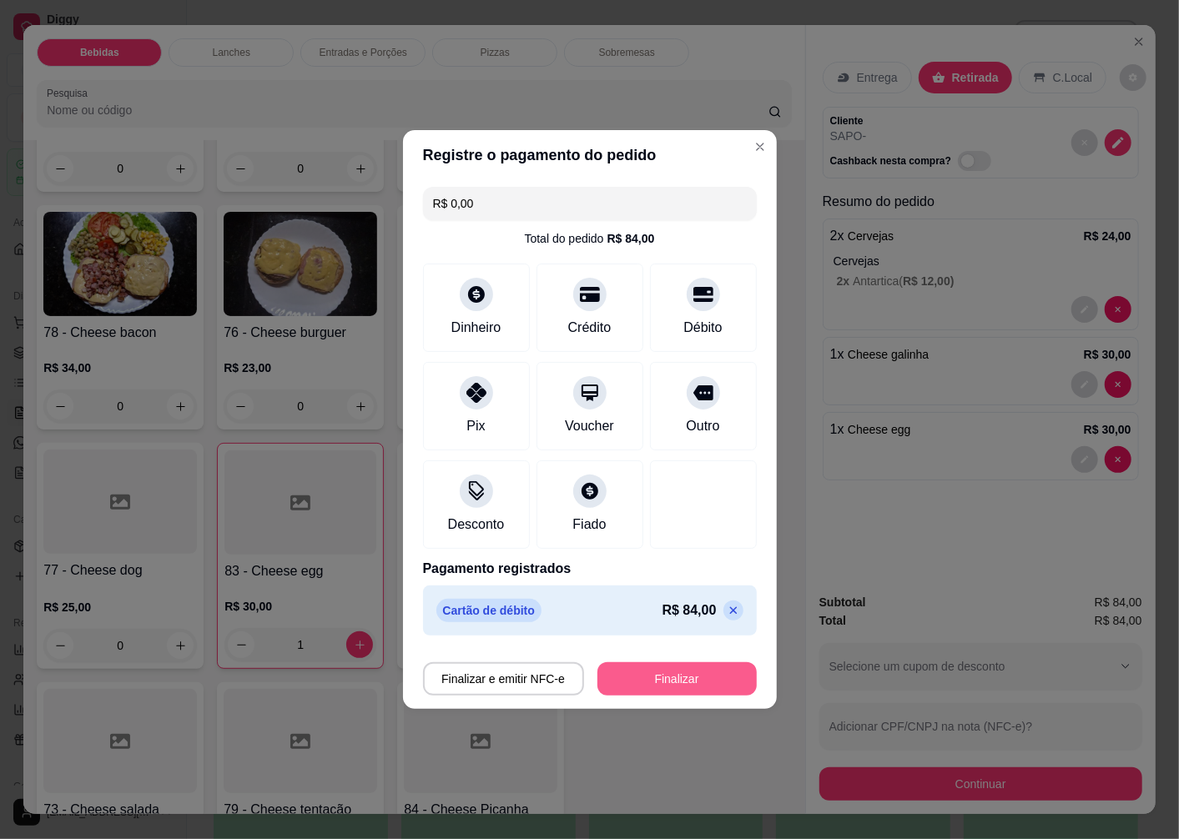
click at [630, 682] on button "Finalizar" at bounding box center [676, 678] width 159 height 33
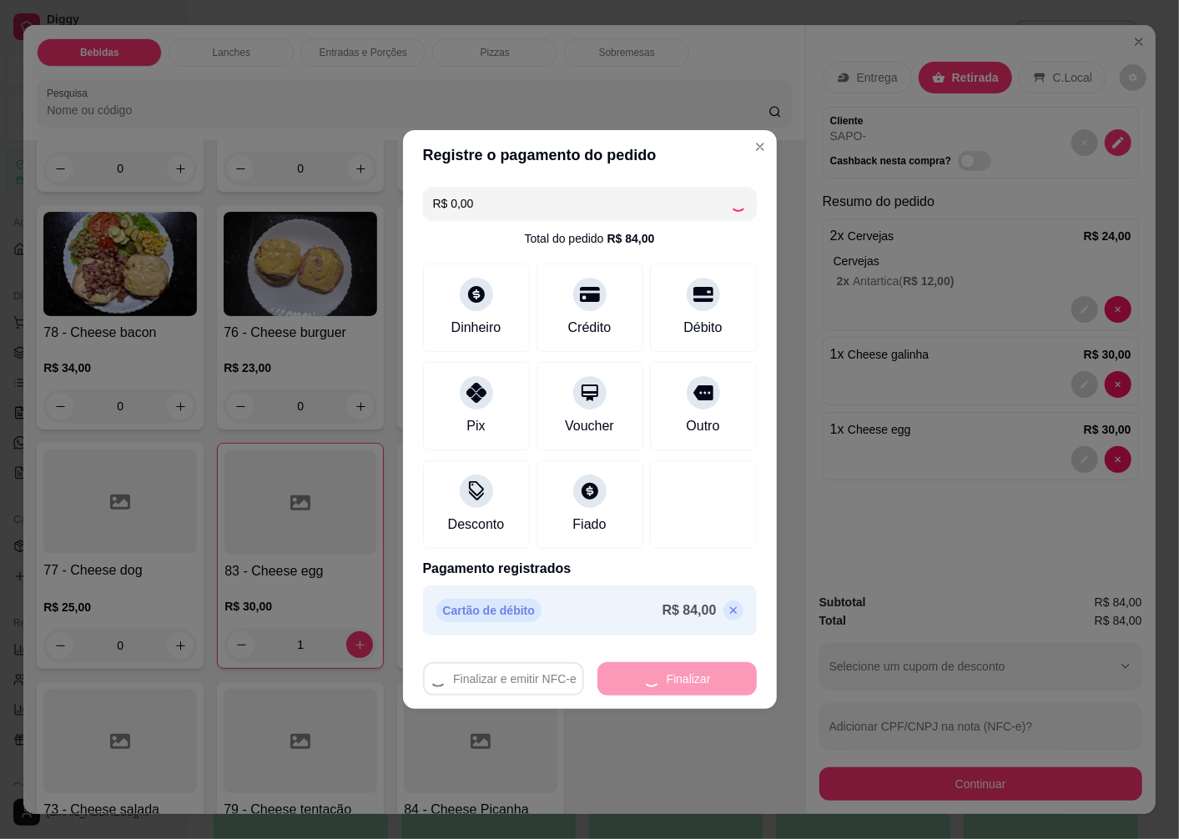
type input "0"
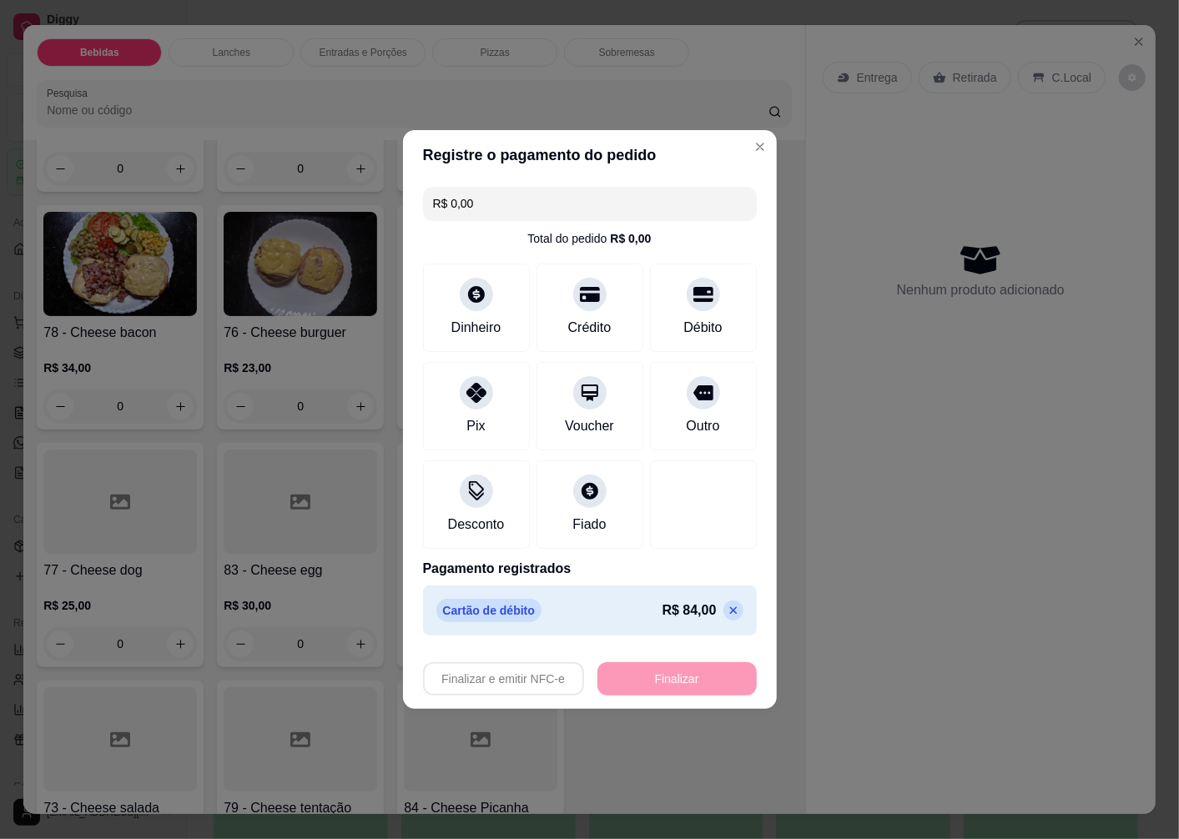
type input "-R$ 84,00"
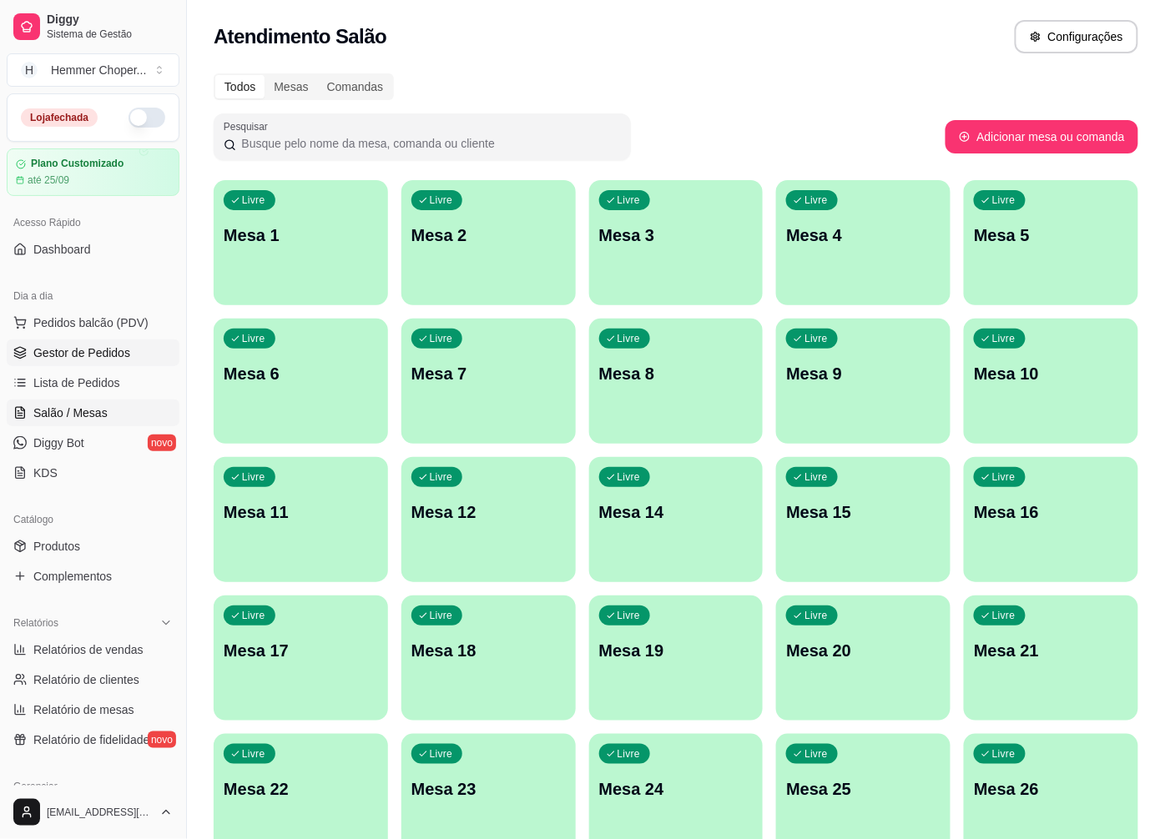
click at [79, 357] on span "Gestor de Pedidos" at bounding box center [81, 353] width 97 height 17
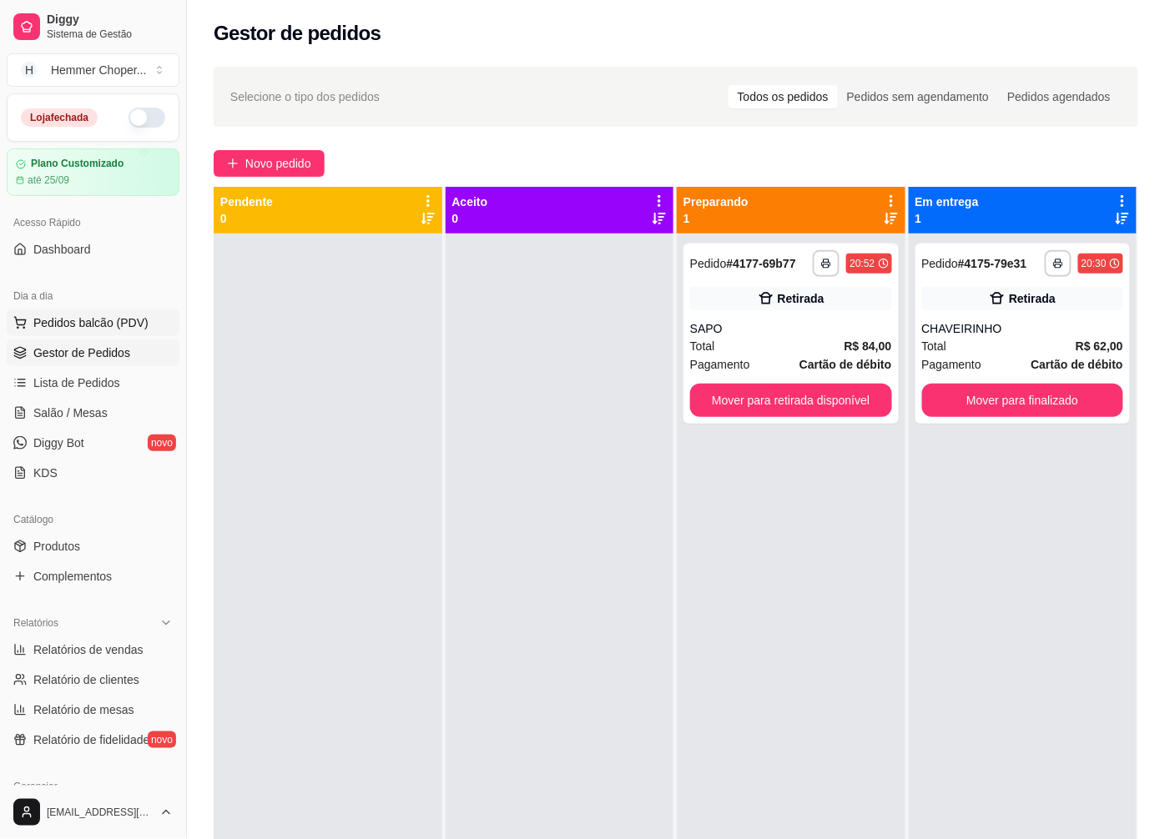
click at [93, 315] on span "Pedidos balcão (PDV)" at bounding box center [90, 323] width 115 height 17
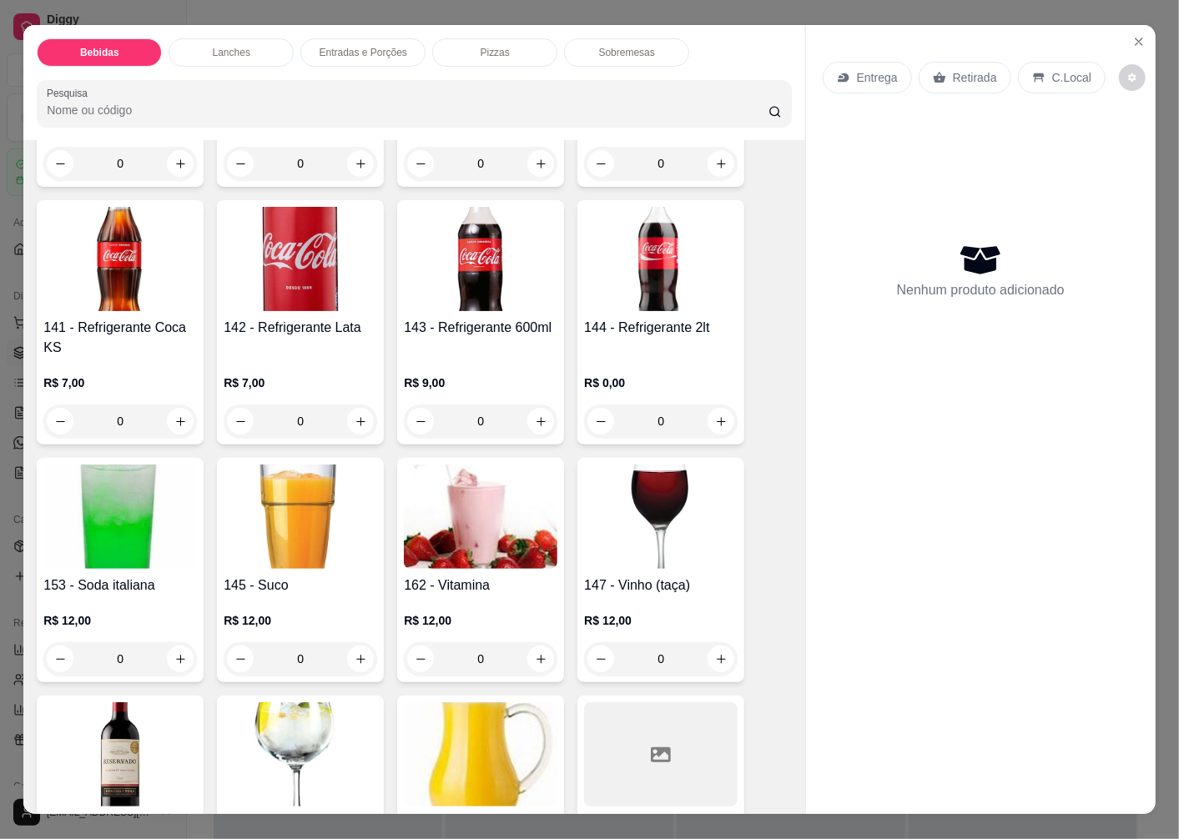
scroll to position [834, 0]
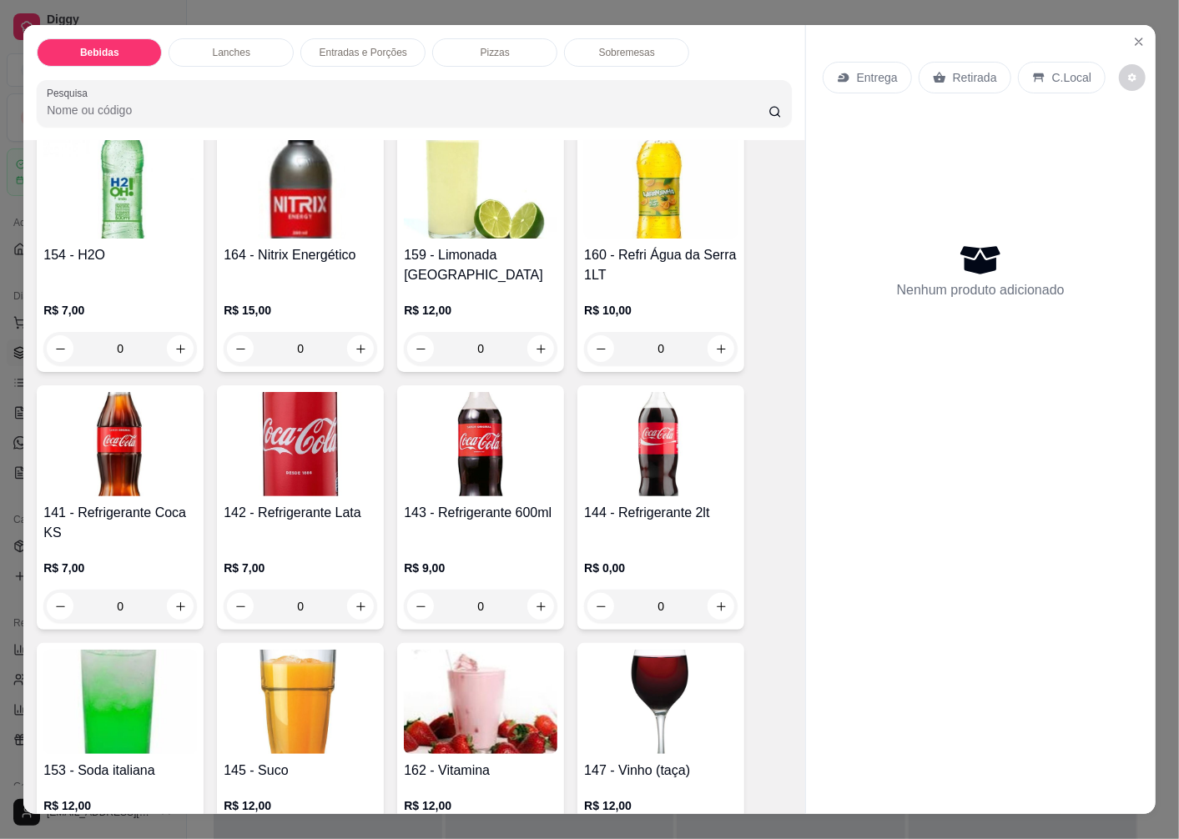
click at [965, 73] on p "Retirada" at bounding box center [975, 77] width 44 height 17
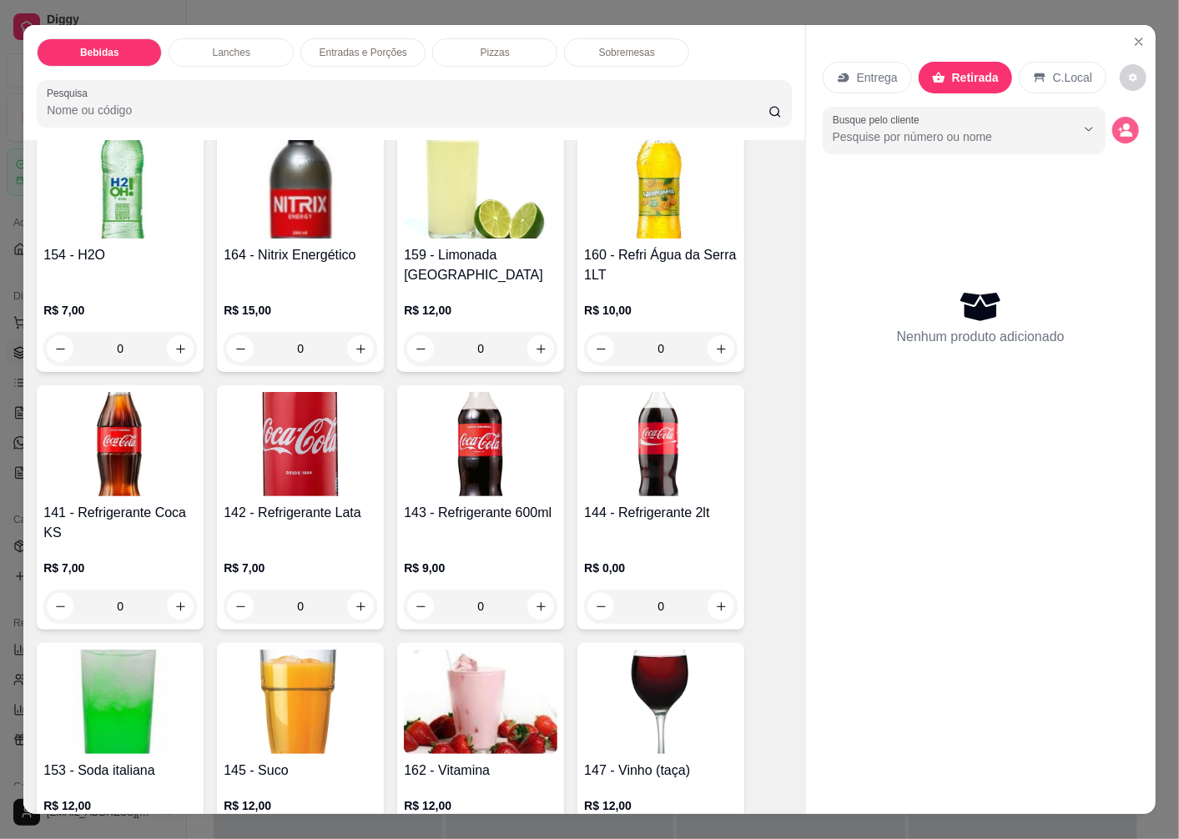
click at [1118, 125] on icon "decrease-product-quantity" at bounding box center [1125, 130] width 15 height 15
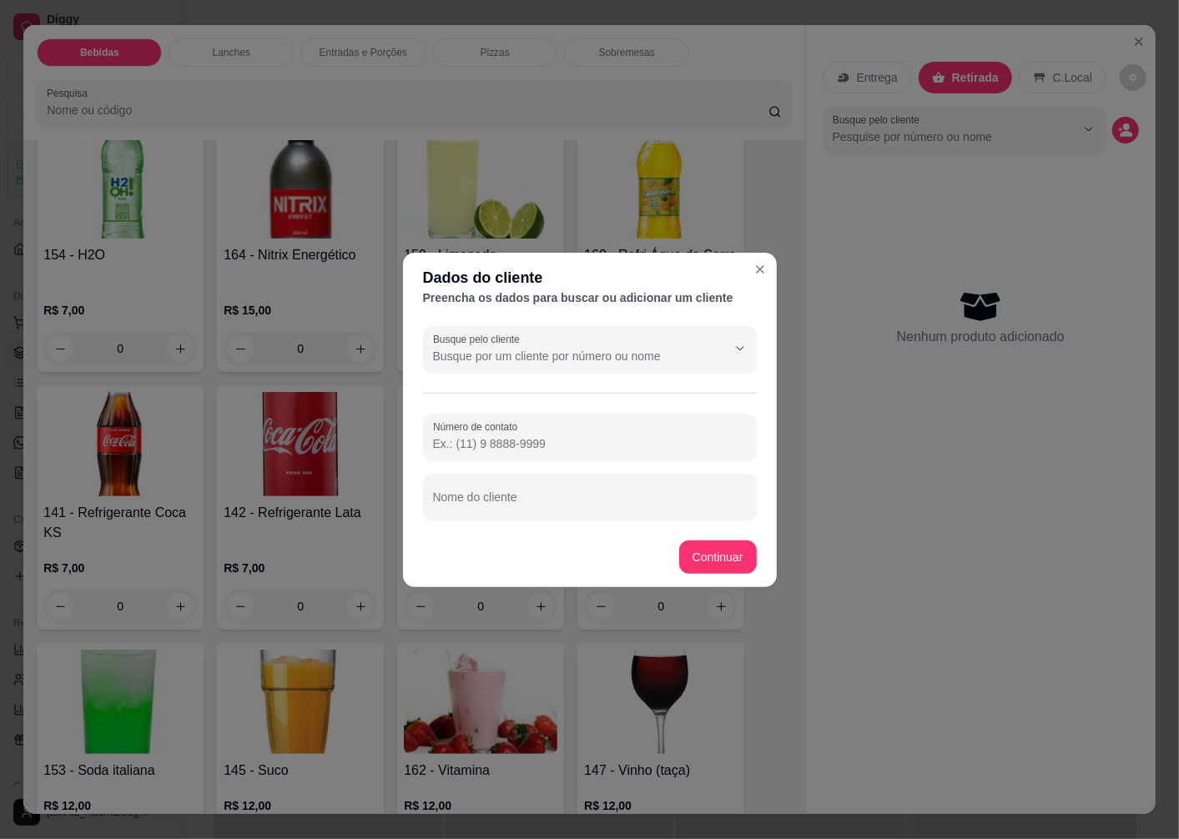
click at [496, 529] on footer "Continuar" at bounding box center [590, 557] width 374 height 60
click at [496, 504] on div "Nome do cliente" at bounding box center [590, 497] width 334 height 47
type input "DAVI"
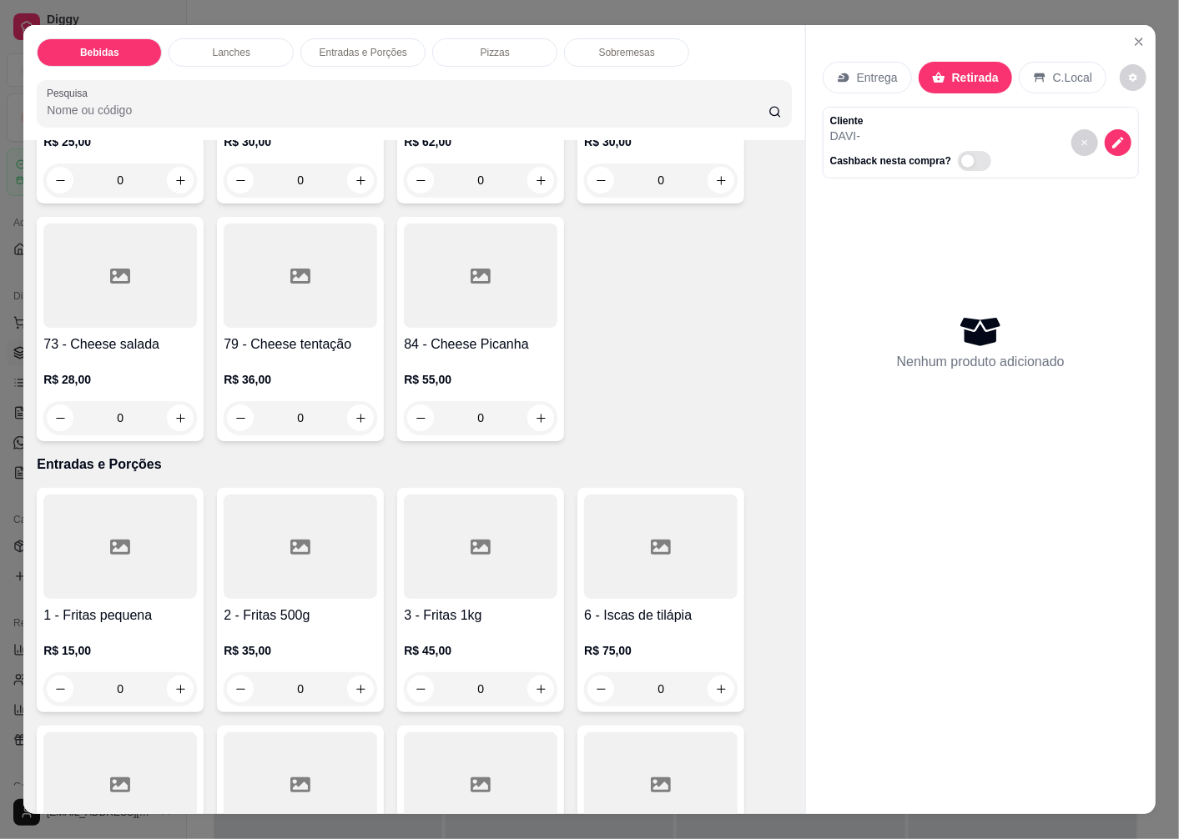
scroll to position [2688, 0]
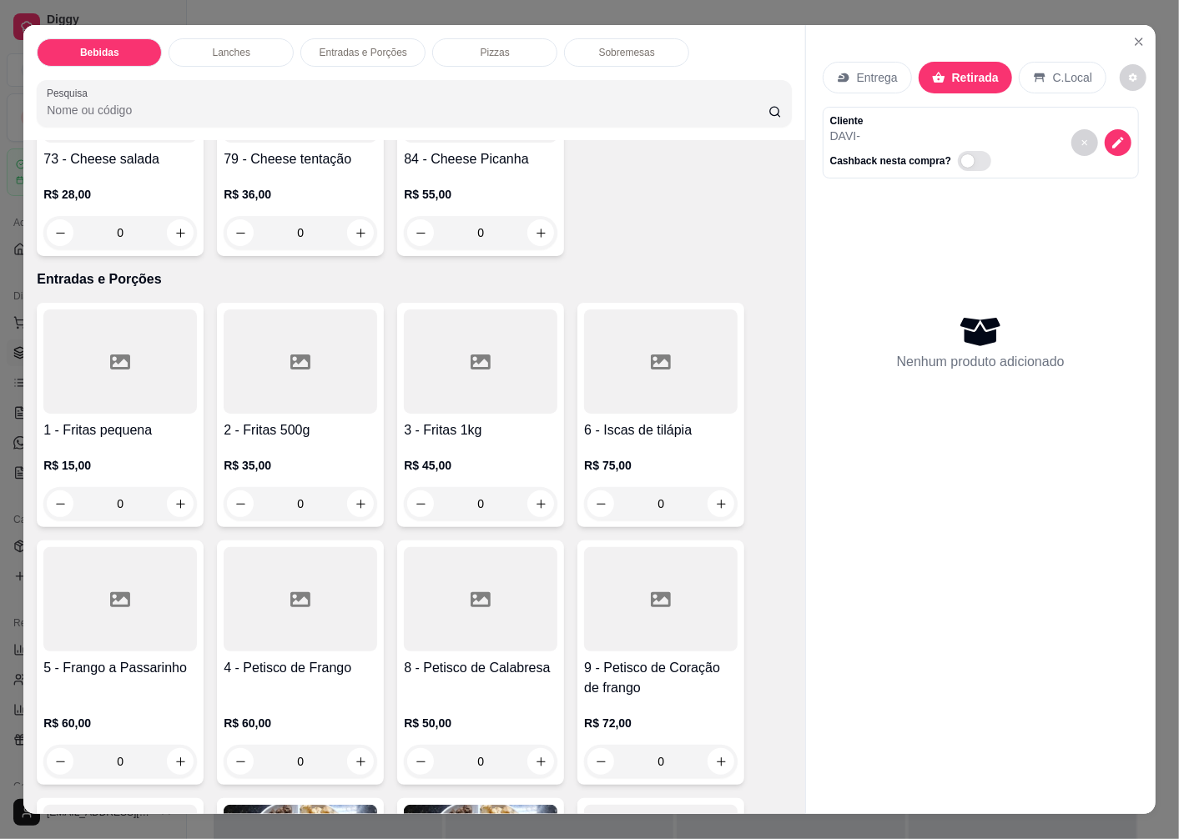
click at [299, 618] on div at bounding box center [301, 599] width 154 height 104
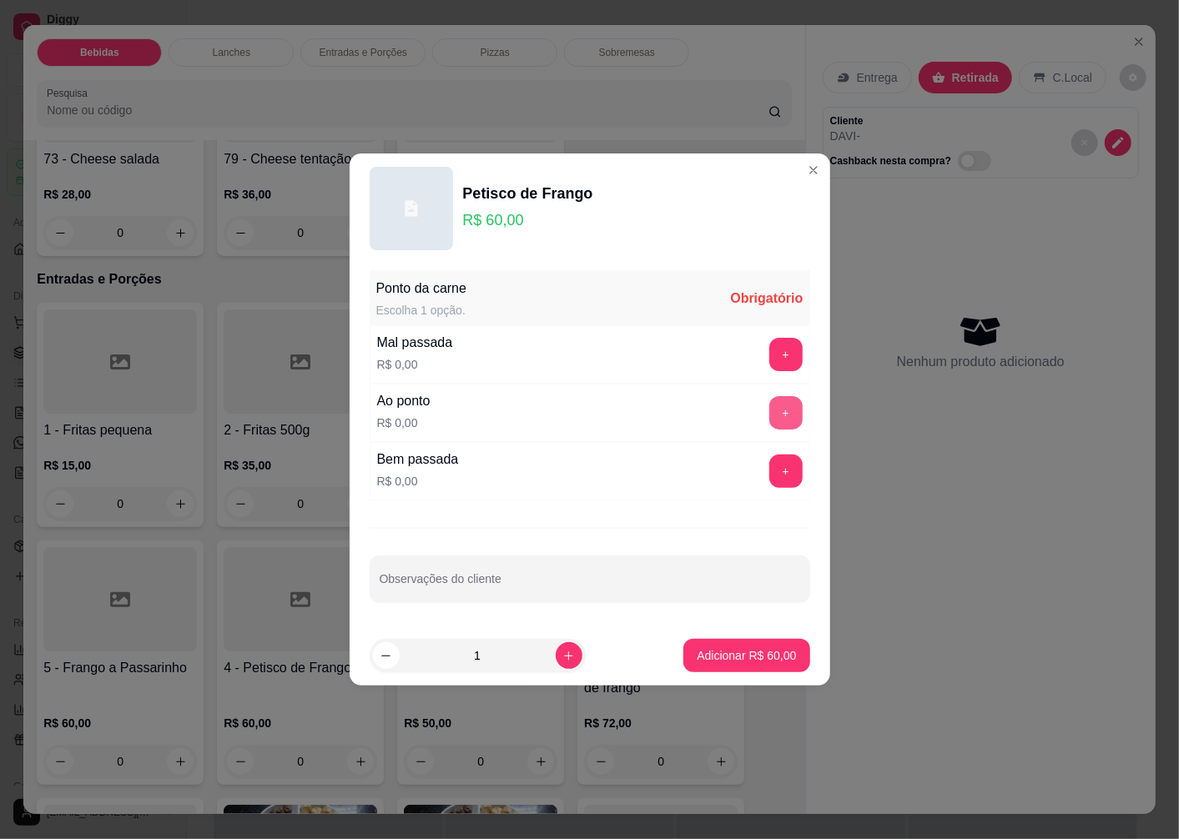
click at [769, 403] on button "+" at bounding box center [785, 412] width 33 height 33
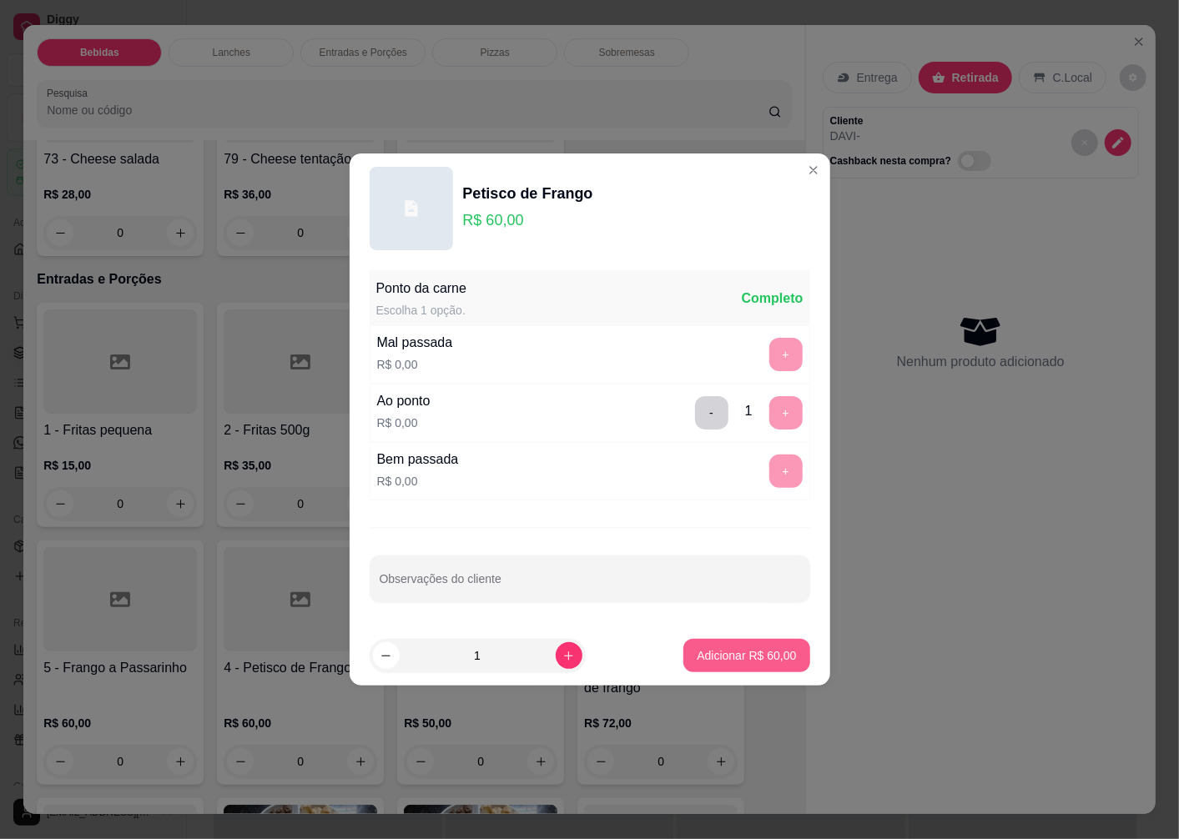
click at [738, 657] on p "Adicionar R$ 60,00" at bounding box center [746, 655] width 99 height 17
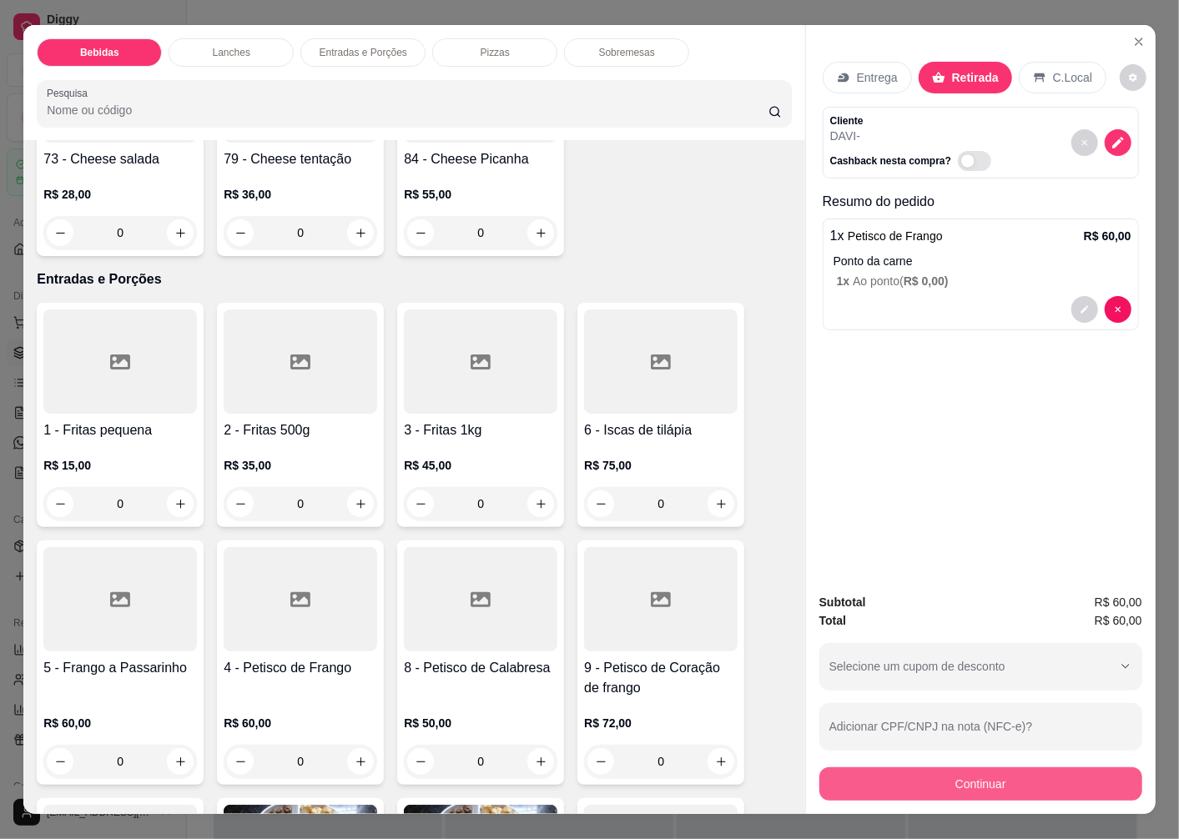
click at [963, 771] on button "Continuar" at bounding box center [980, 784] width 323 height 33
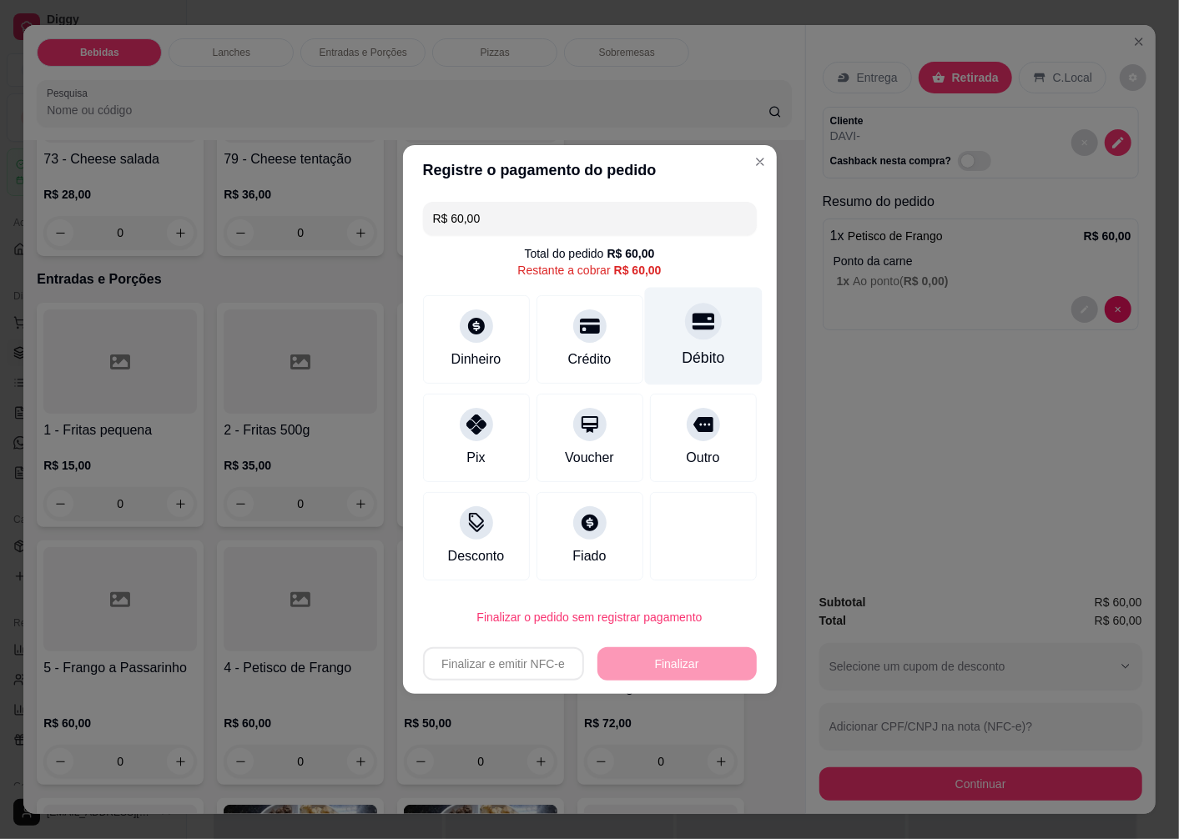
click at [695, 334] on div at bounding box center [703, 321] width 37 height 37
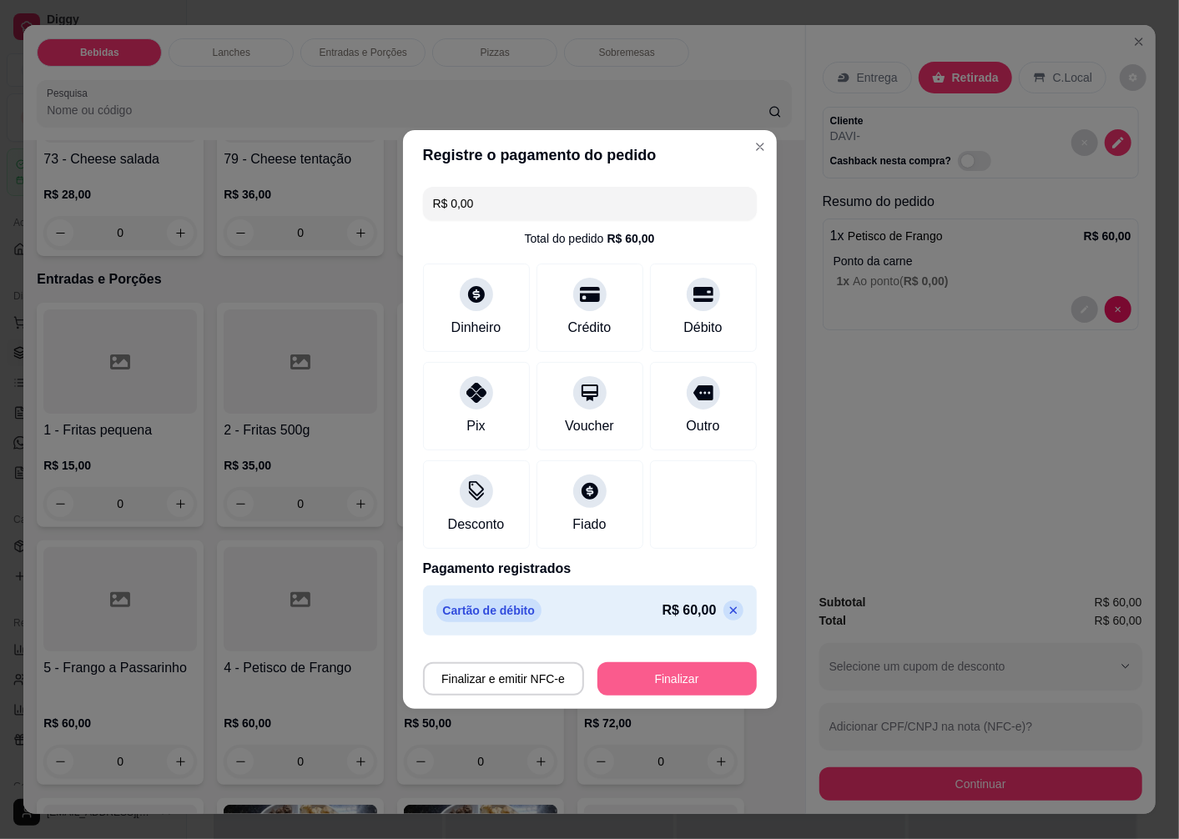
click at [672, 687] on button "Finalizar" at bounding box center [676, 678] width 159 height 33
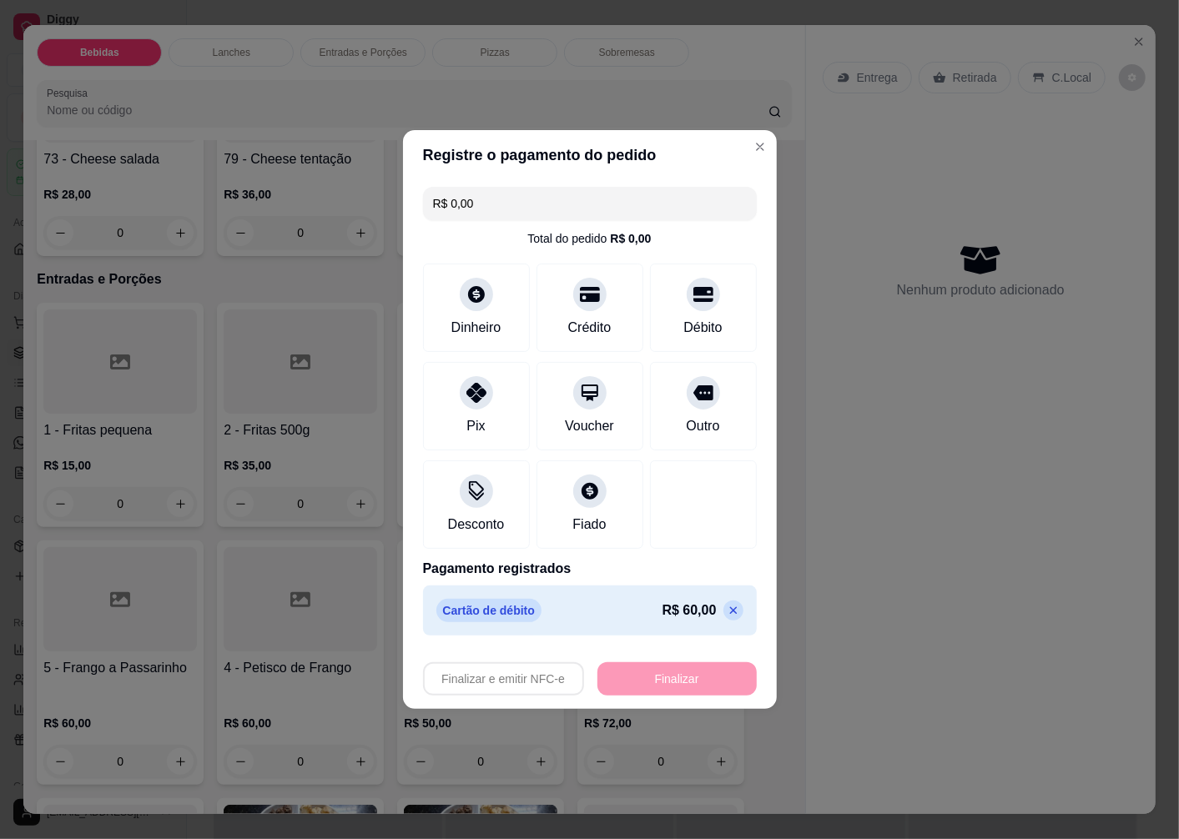
type input "-R$ 60,00"
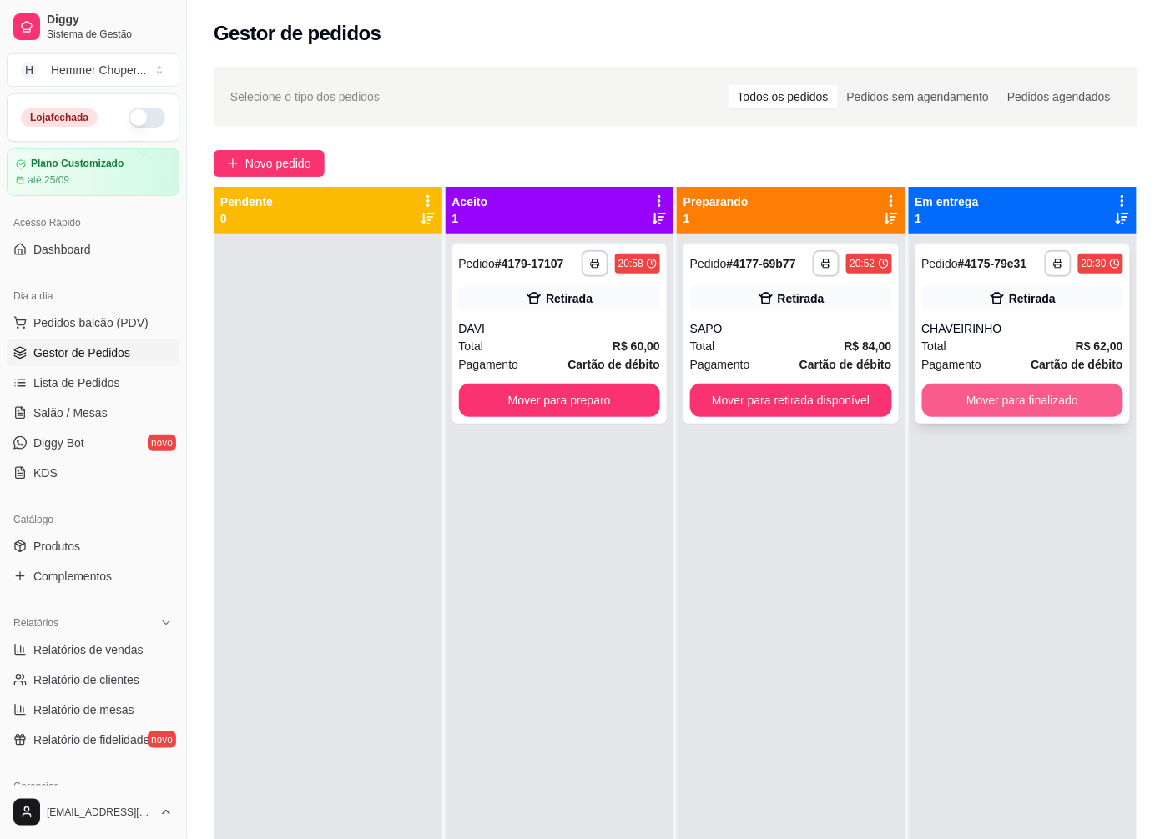
click at [994, 399] on button "Mover para finalizado" at bounding box center [1023, 400] width 202 height 33
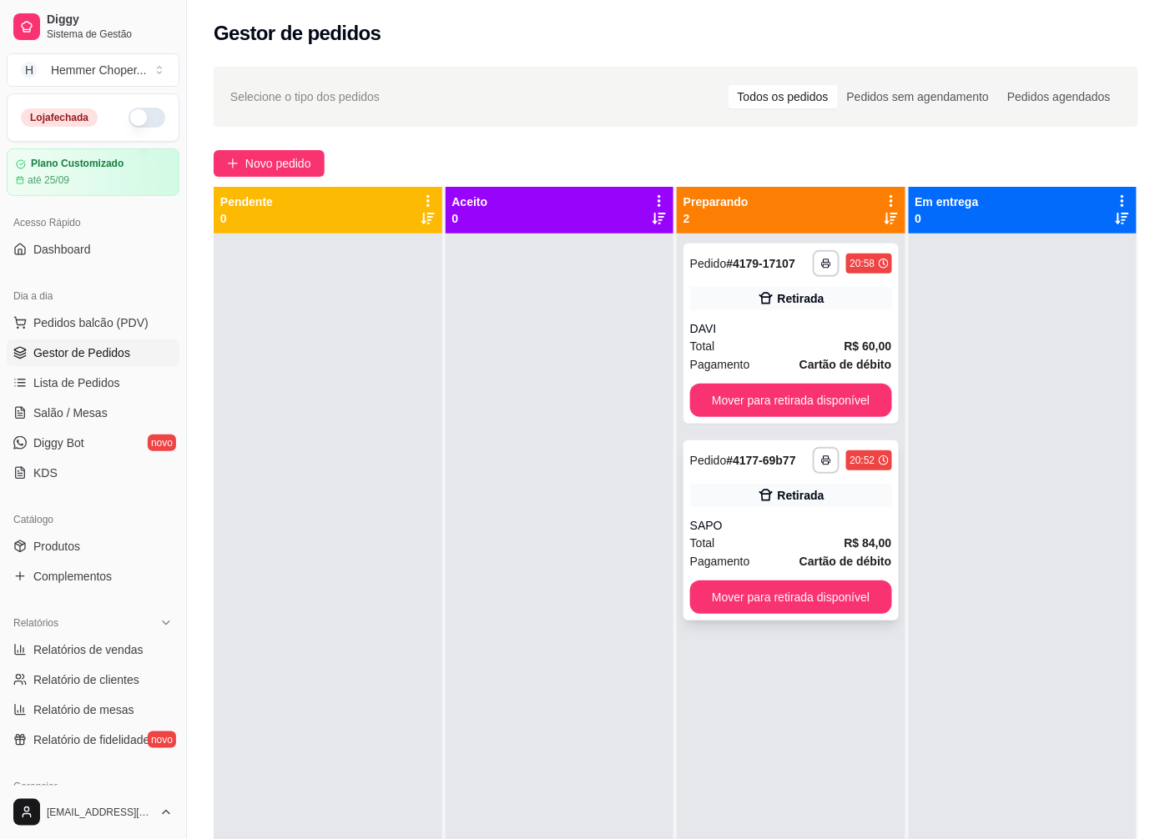
click at [752, 526] on div "SAPO" at bounding box center [791, 525] width 202 height 17
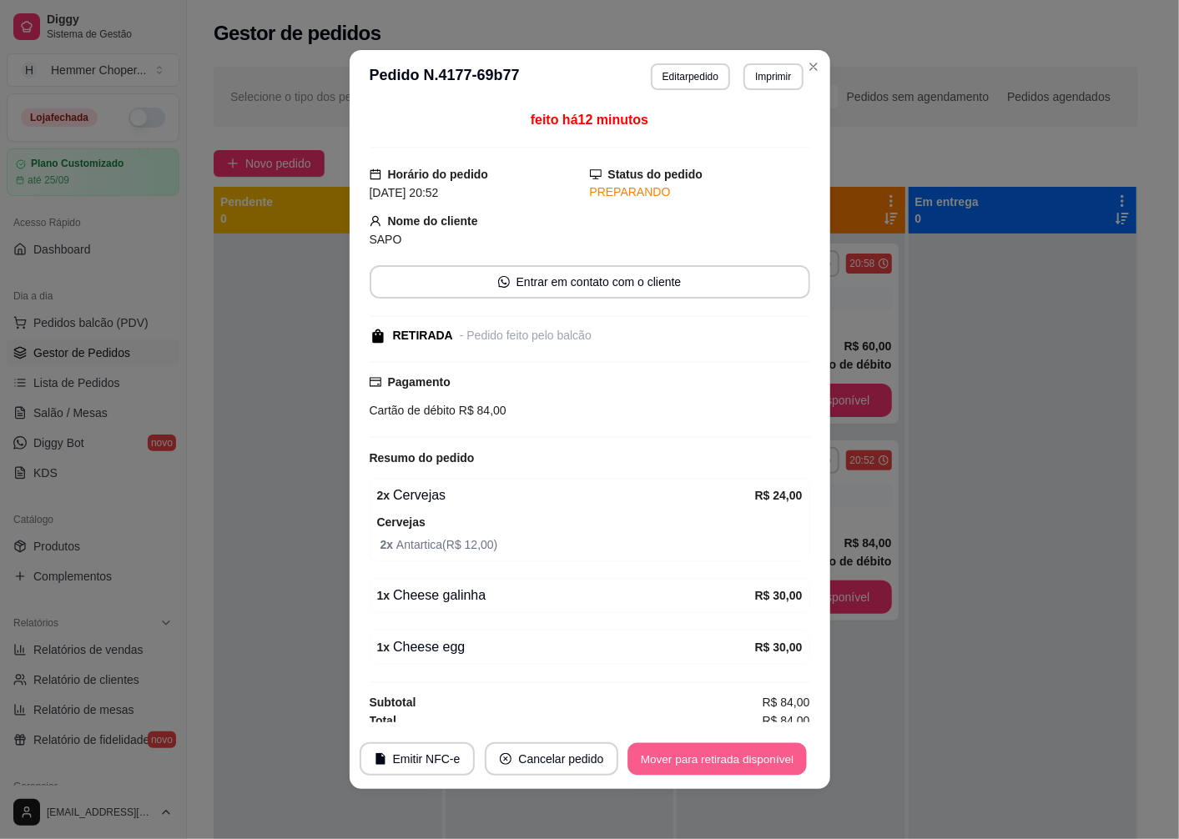
click at [707, 758] on button "Mover para retirada disponível" at bounding box center [717, 759] width 179 height 33
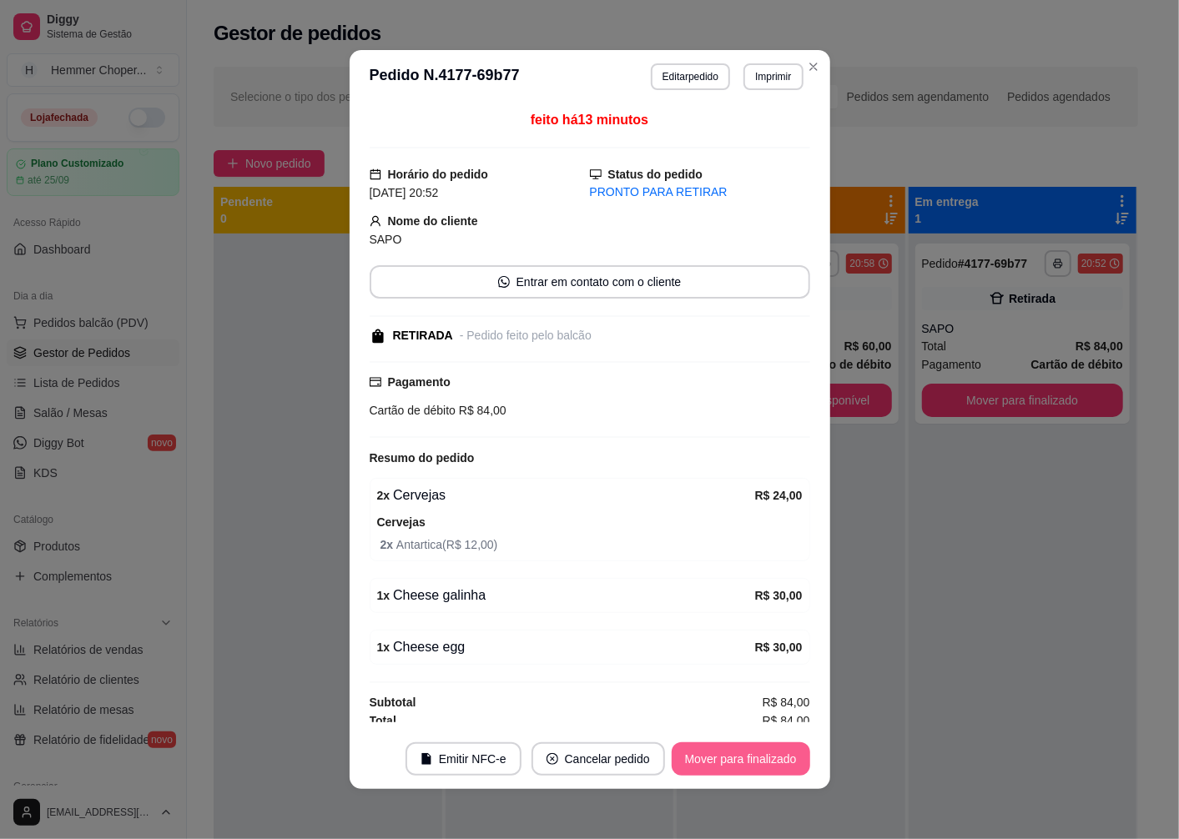
click at [685, 758] on button "Mover para finalizado" at bounding box center [741, 759] width 138 height 33
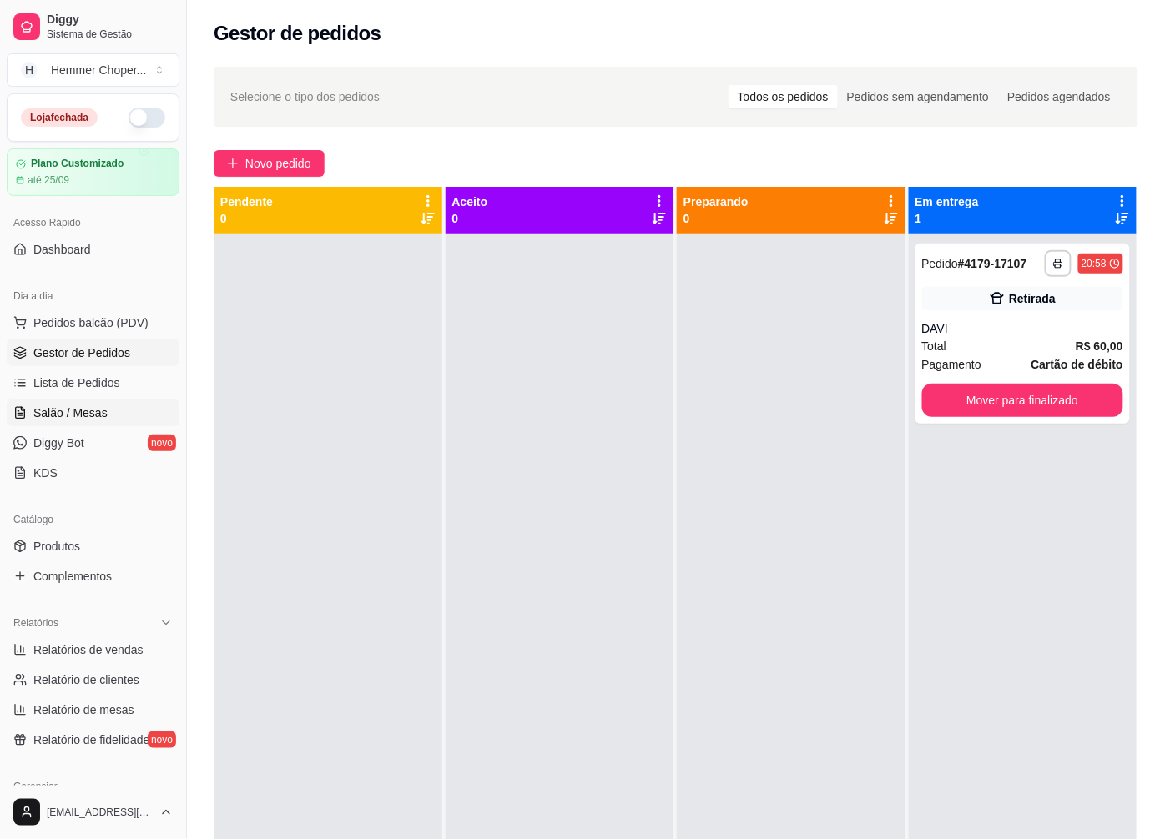
click at [101, 410] on span "Salão / Mesas" at bounding box center [70, 413] width 74 height 17
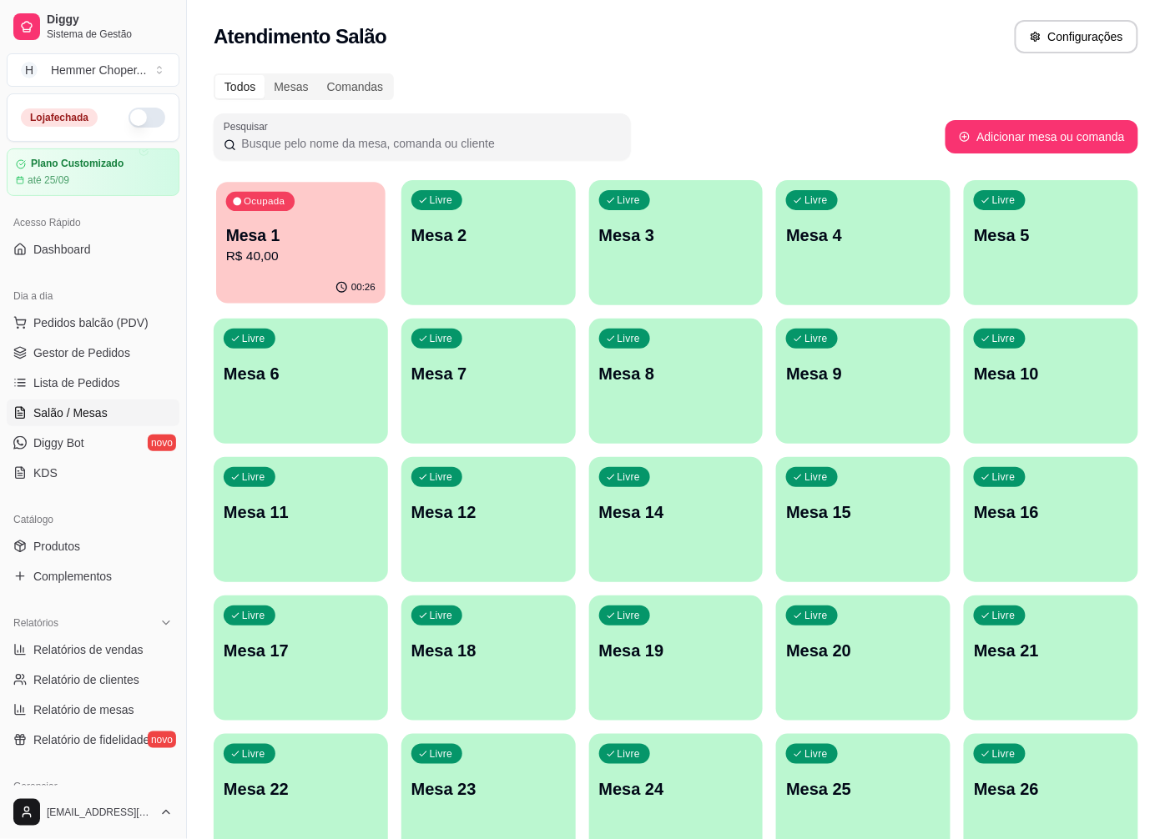
click at [319, 279] on div "00:26" at bounding box center [300, 288] width 169 height 32
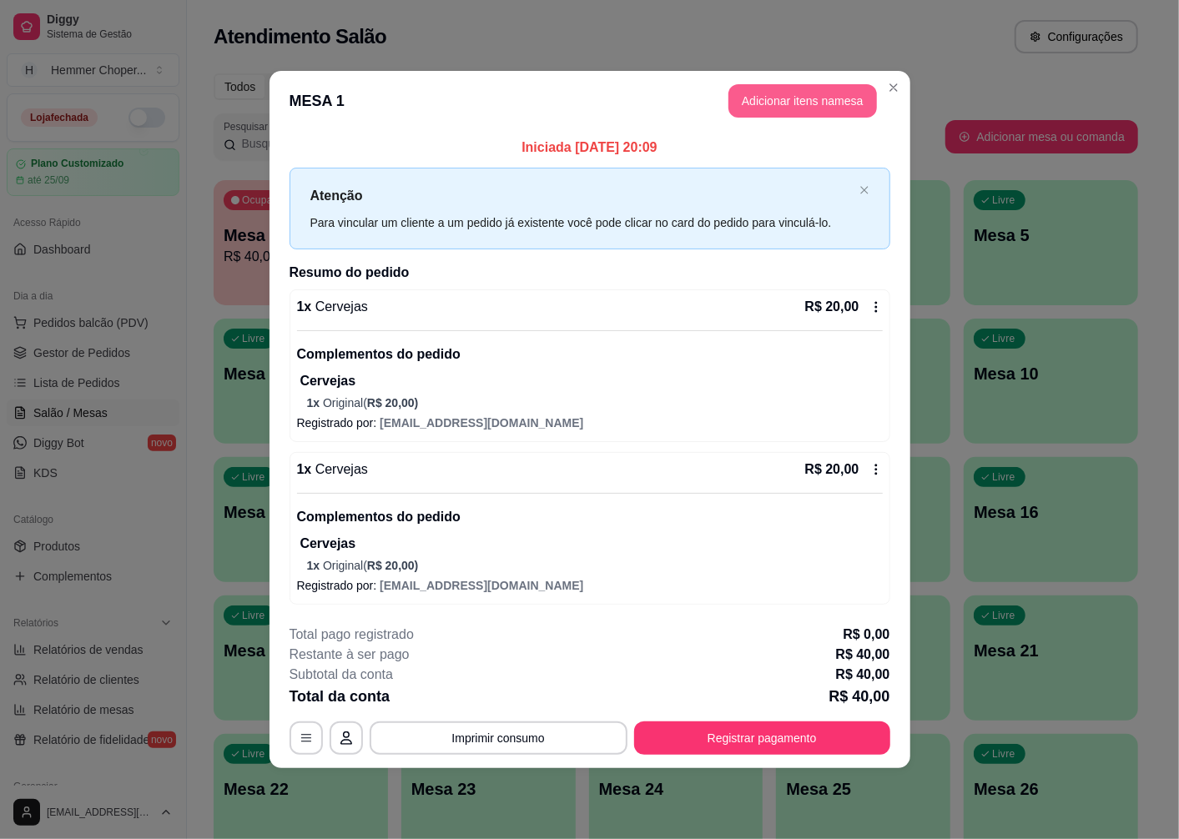
click at [813, 103] on button "Adicionar itens na mesa" at bounding box center [802, 100] width 149 height 33
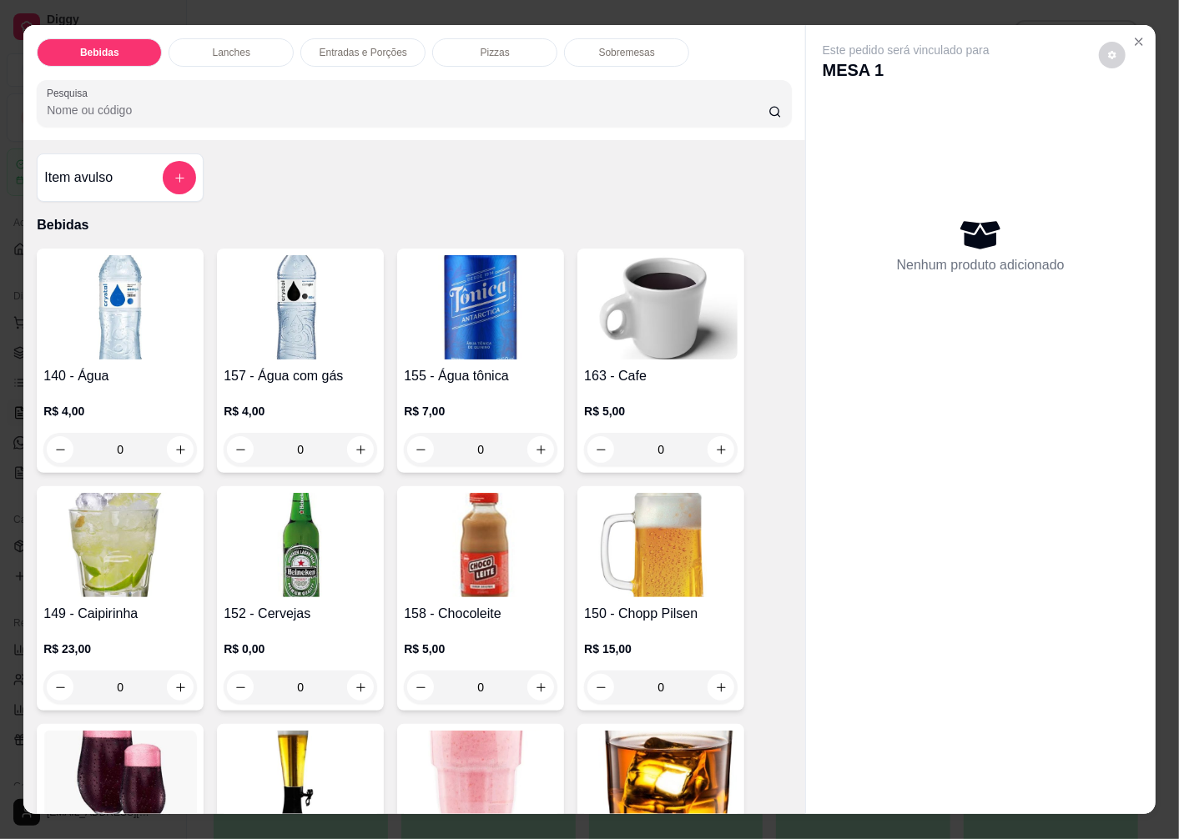
scroll to position [93, 0]
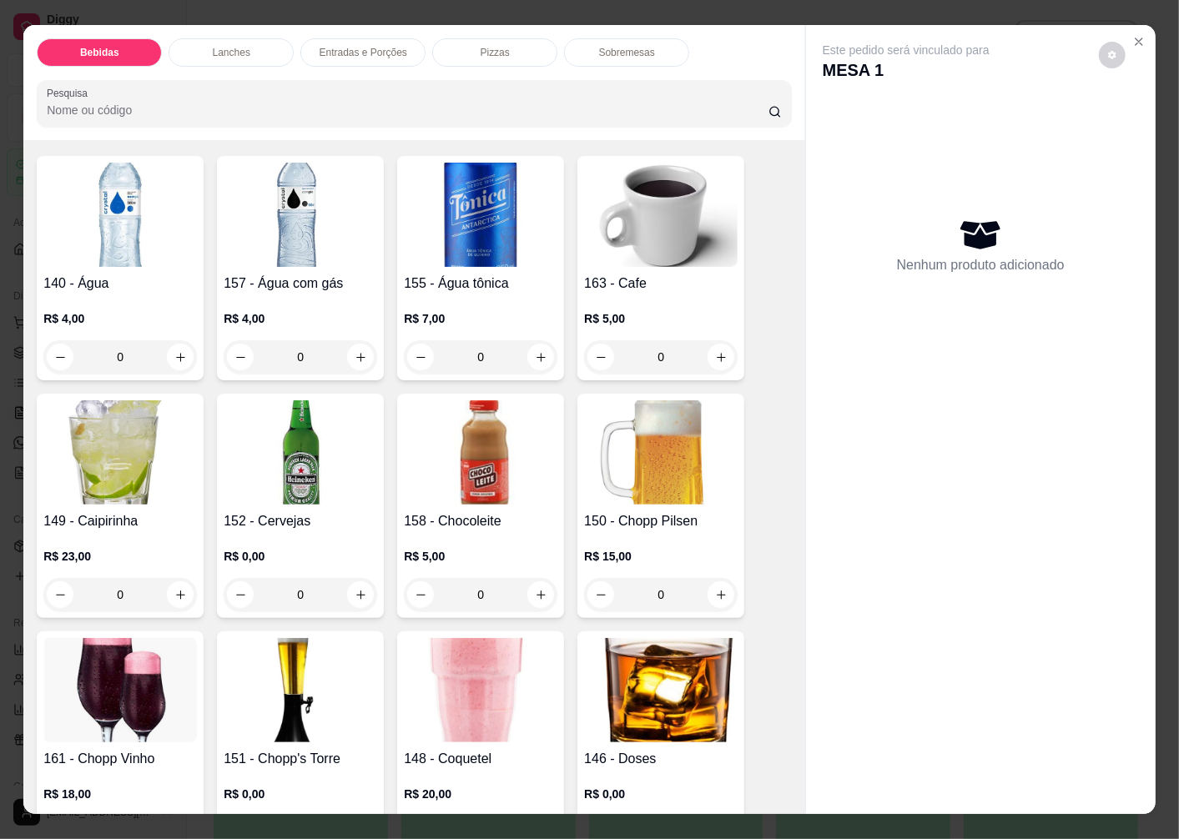
click at [285, 471] on img at bounding box center [301, 452] width 154 height 104
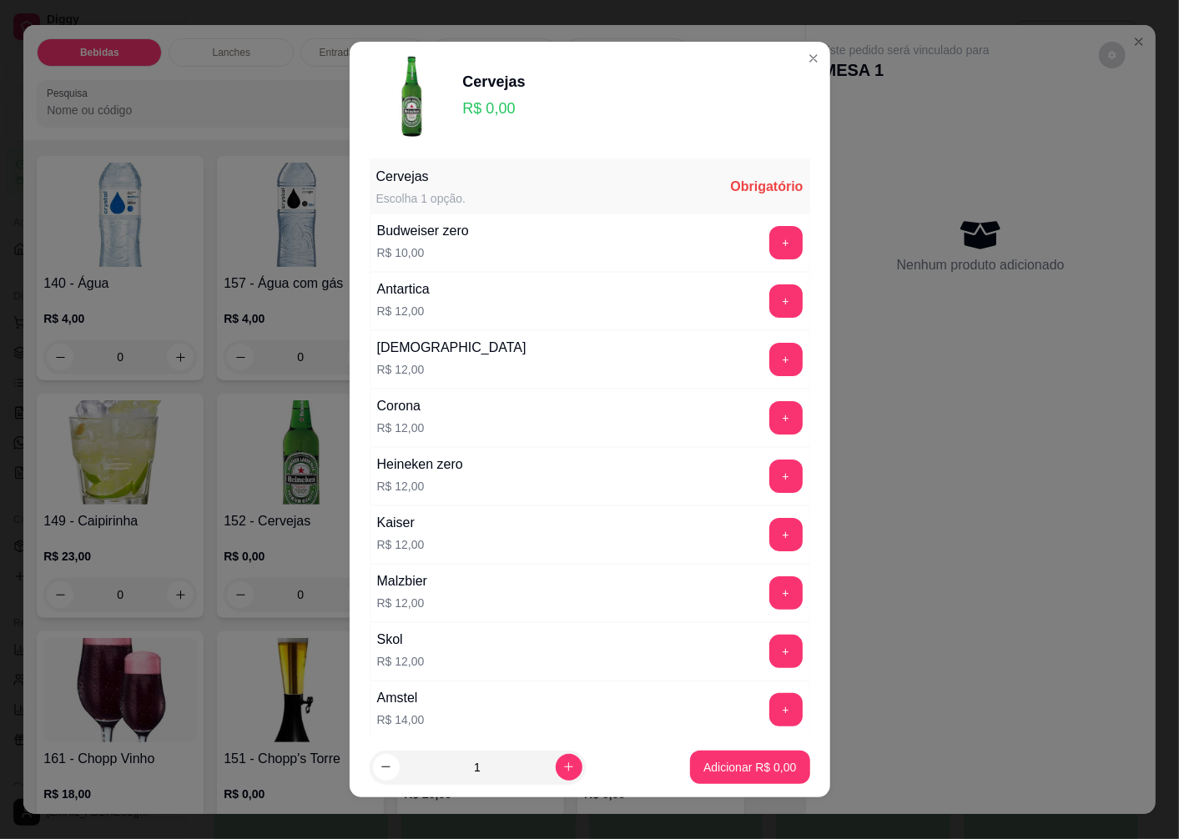
scroll to position [278, 0]
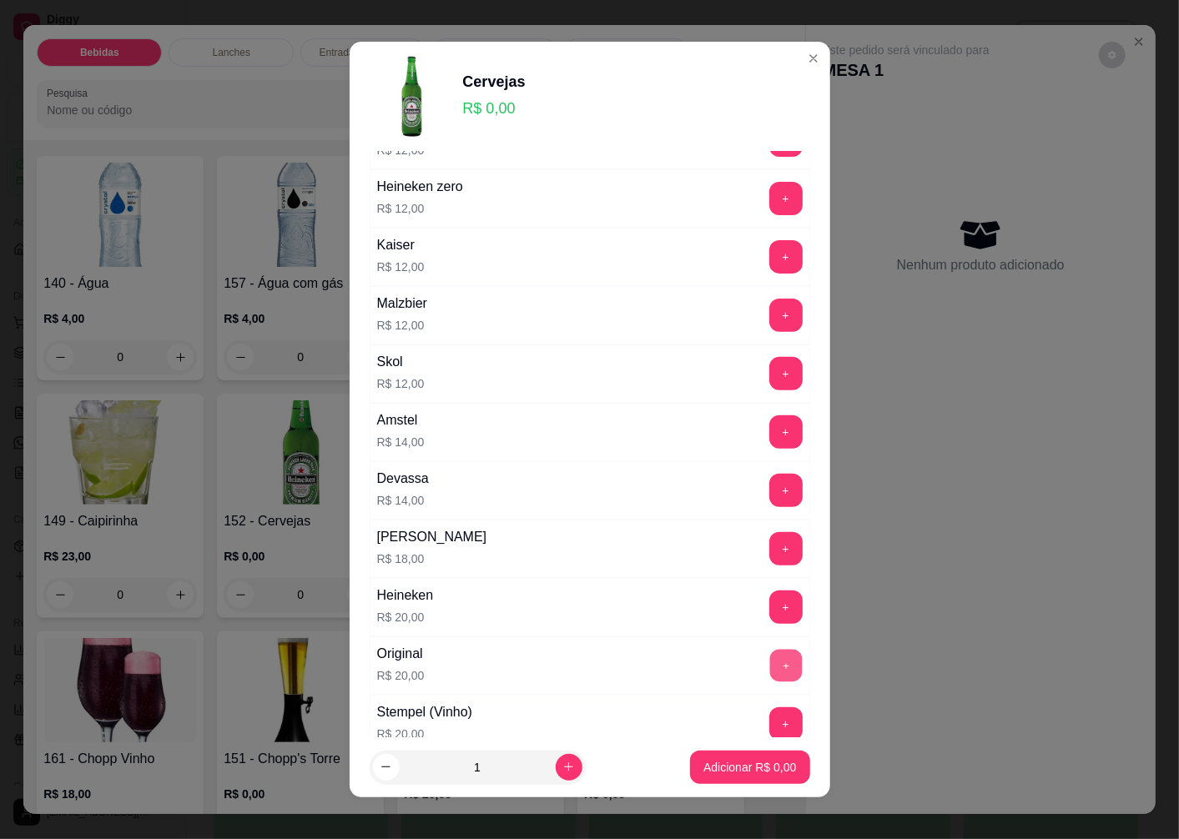
click at [769, 671] on button "+" at bounding box center [785, 666] width 33 height 33
click at [697, 773] on p "Adicionar R$ 20,00" at bounding box center [746, 767] width 99 height 17
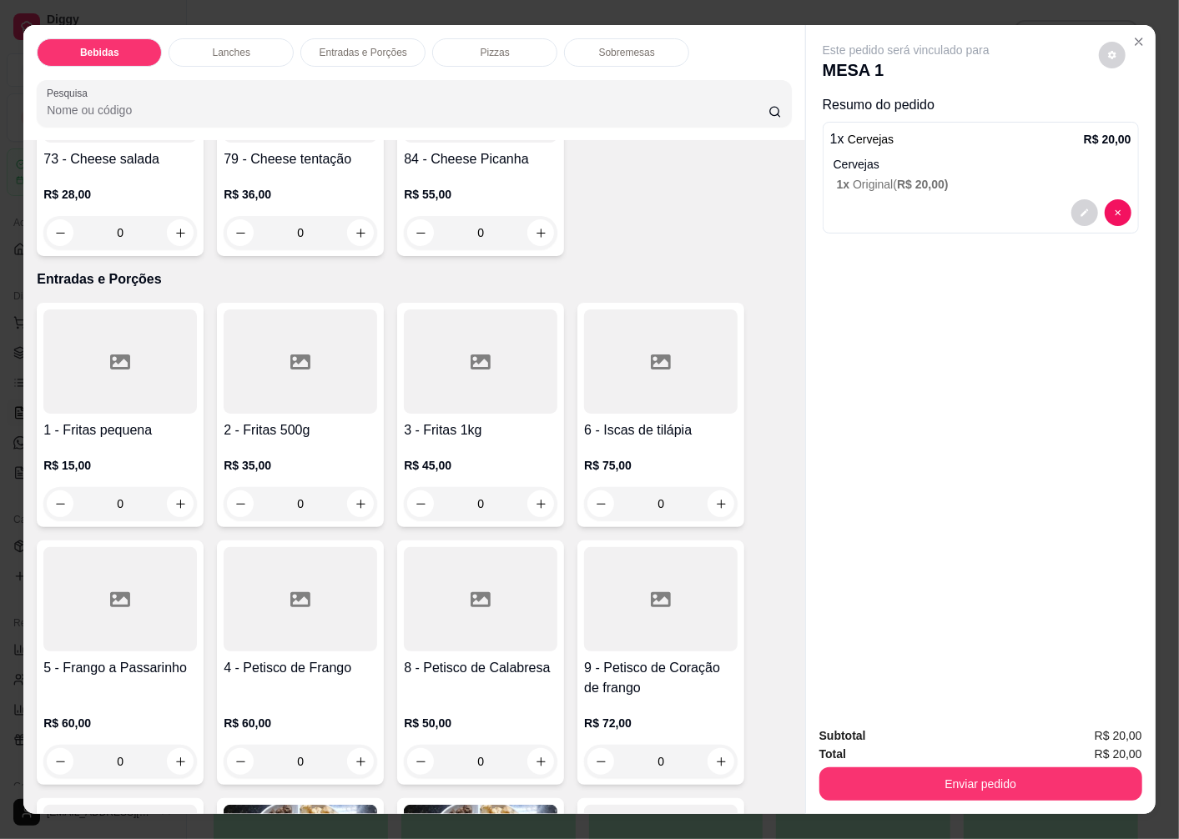
scroll to position [2966, 0]
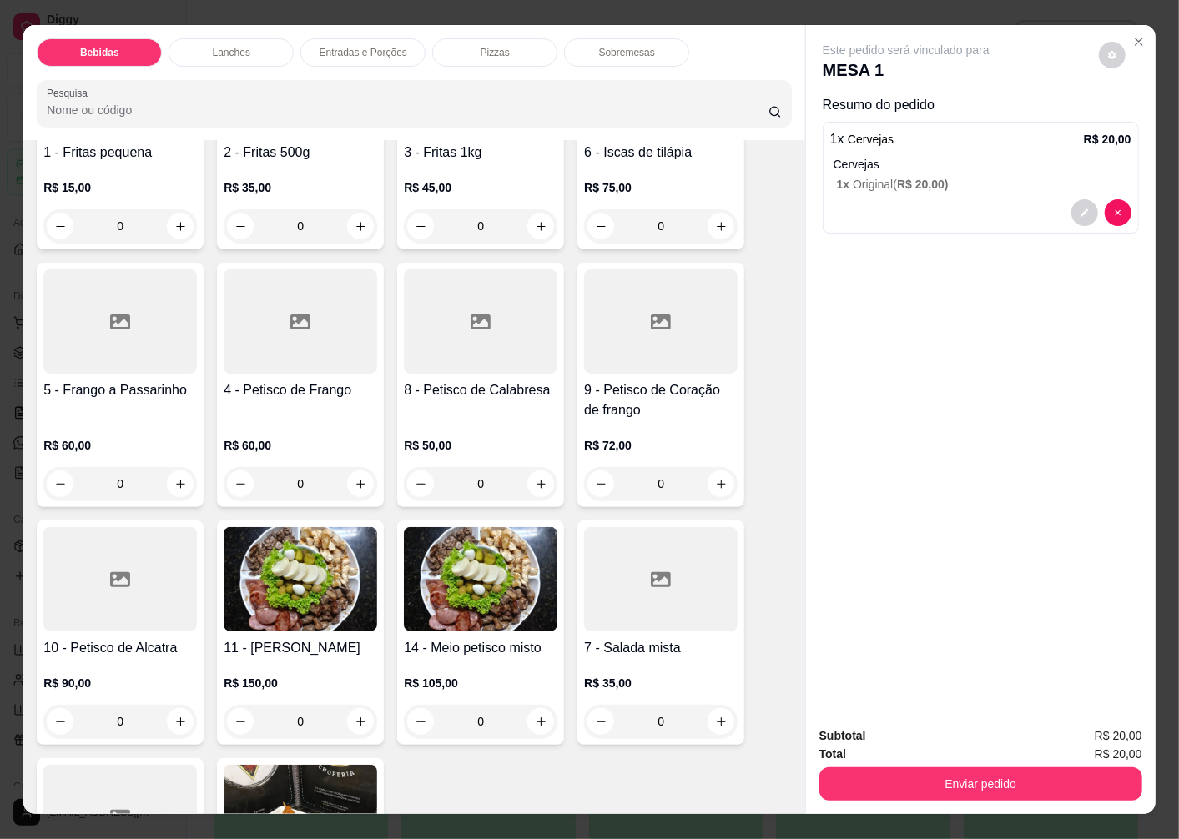
click at [445, 629] on div "14 - Meio petisco misto R$ 105,00 0" at bounding box center [480, 633] width 167 height 224
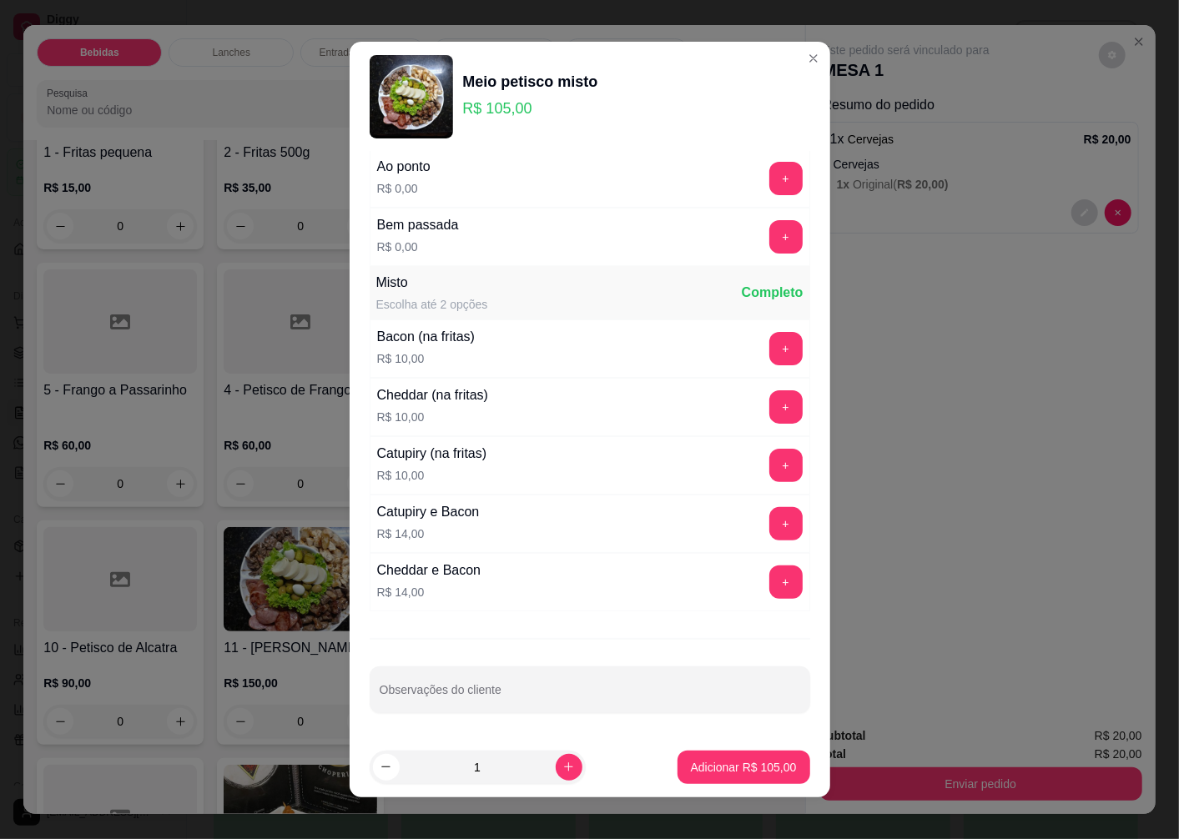
scroll to position [0, 0]
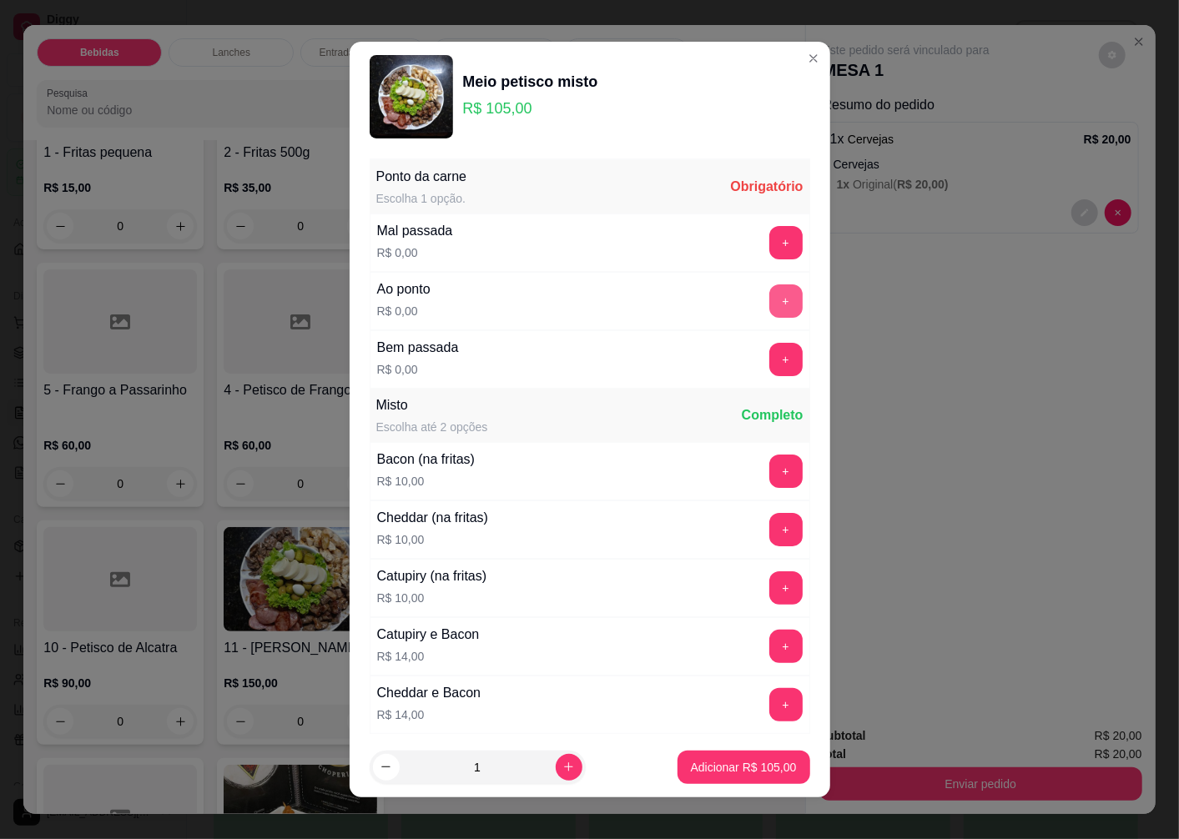
click at [769, 294] on button "+" at bounding box center [785, 300] width 33 height 33
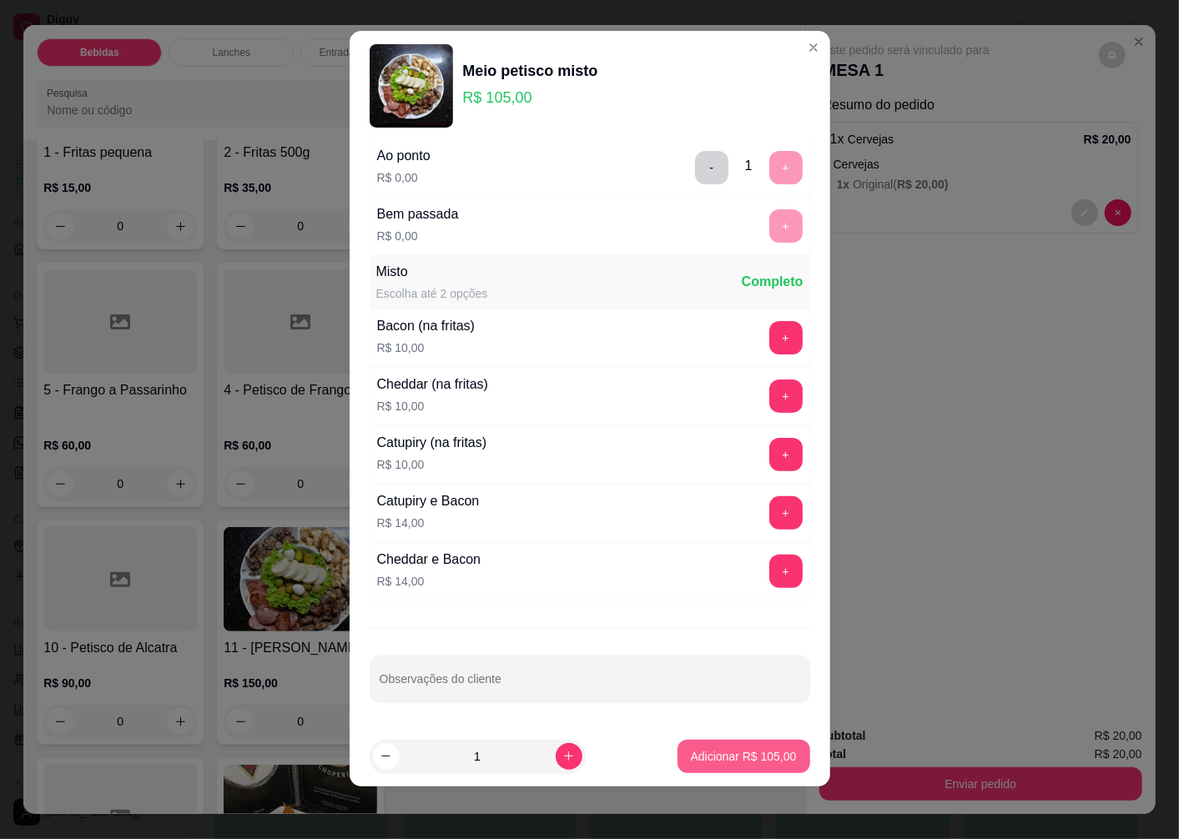
click at [691, 761] on p "Adicionar R$ 105,00" at bounding box center [744, 756] width 106 height 17
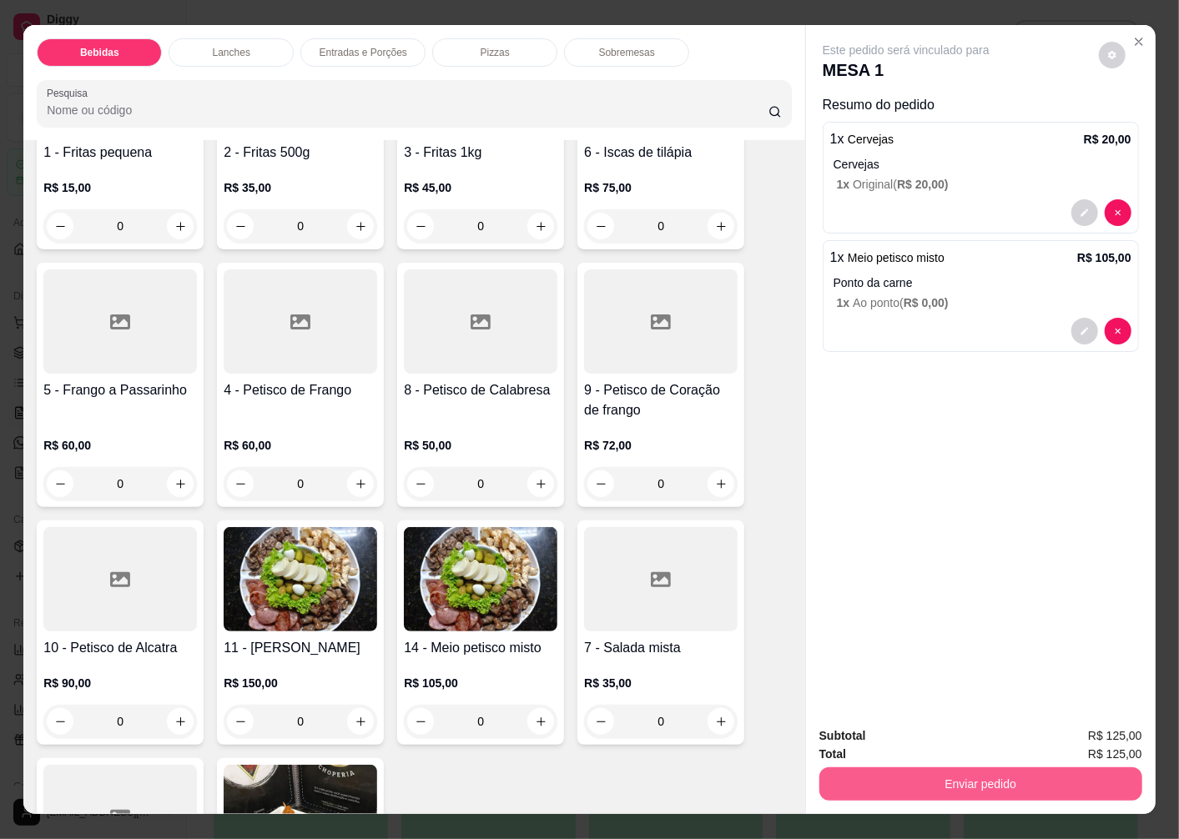
click at [864, 778] on button "Enviar pedido" at bounding box center [980, 784] width 323 height 33
click at [883, 741] on button "Não registrar e enviar pedido" at bounding box center [925, 737] width 174 height 32
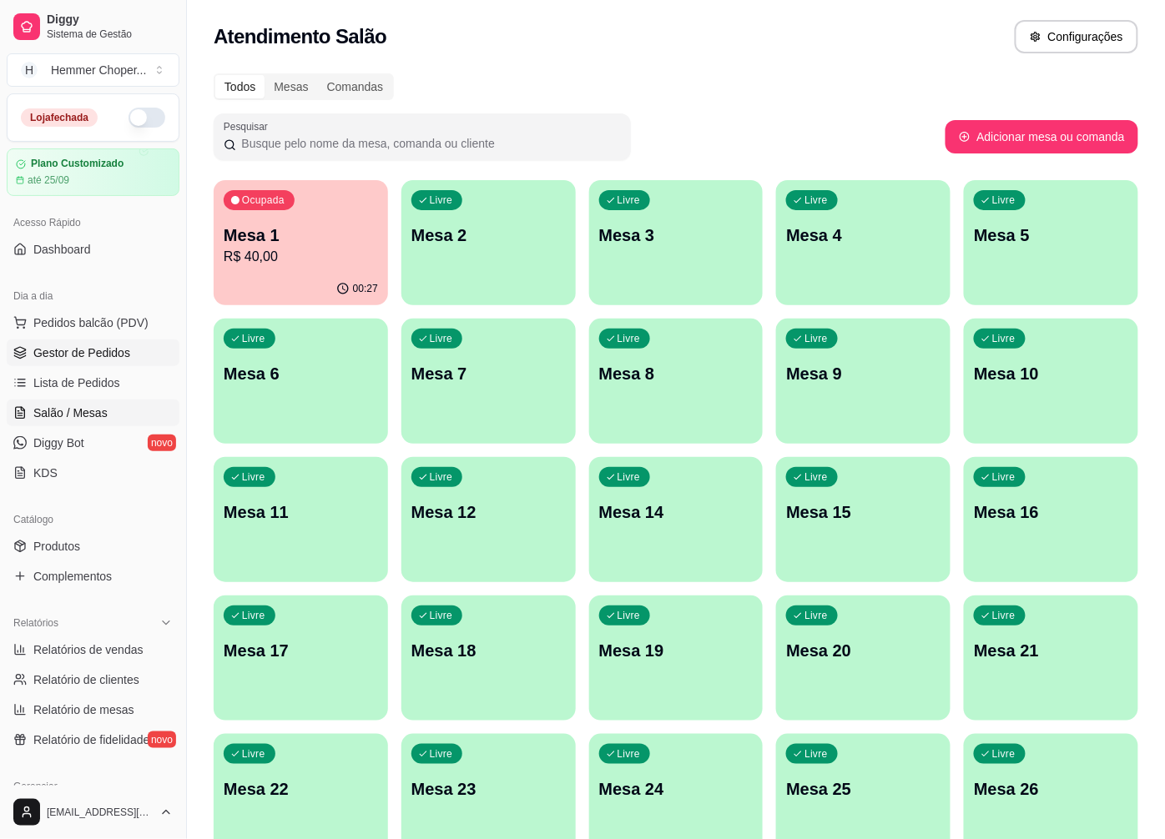
click at [88, 357] on span "Gestor de Pedidos" at bounding box center [81, 353] width 97 height 17
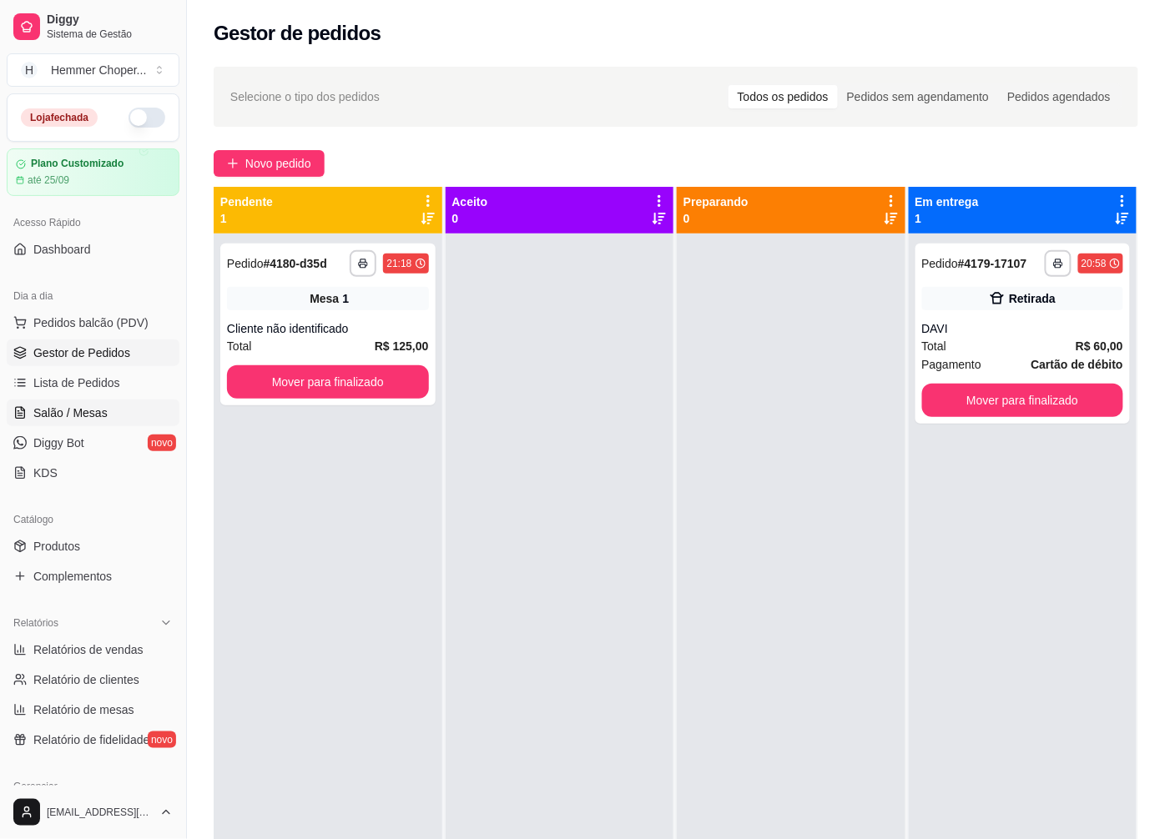
click at [79, 410] on span "Salão / Mesas" at bounding box center [70, 413] width 74 height 17
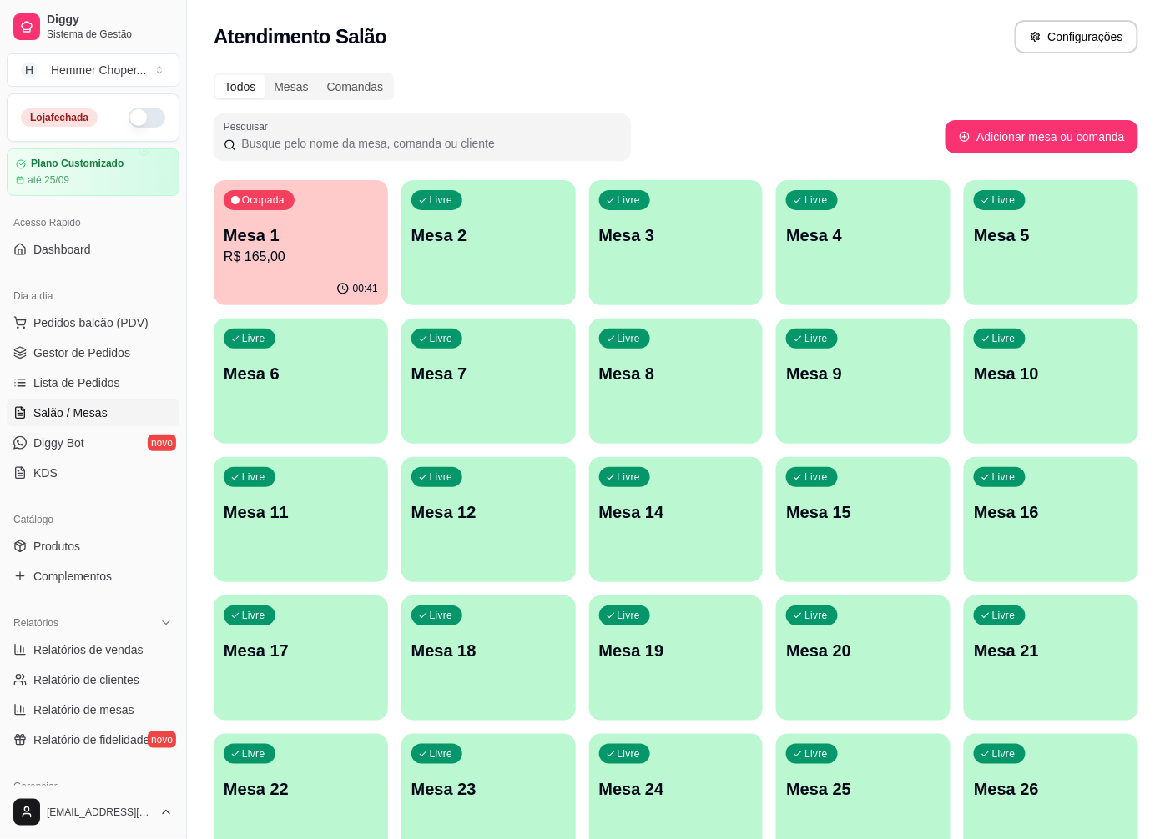
click at [297, 255] on p "R$ 165,00" at bounding box center [301, 257] width 154 height 20
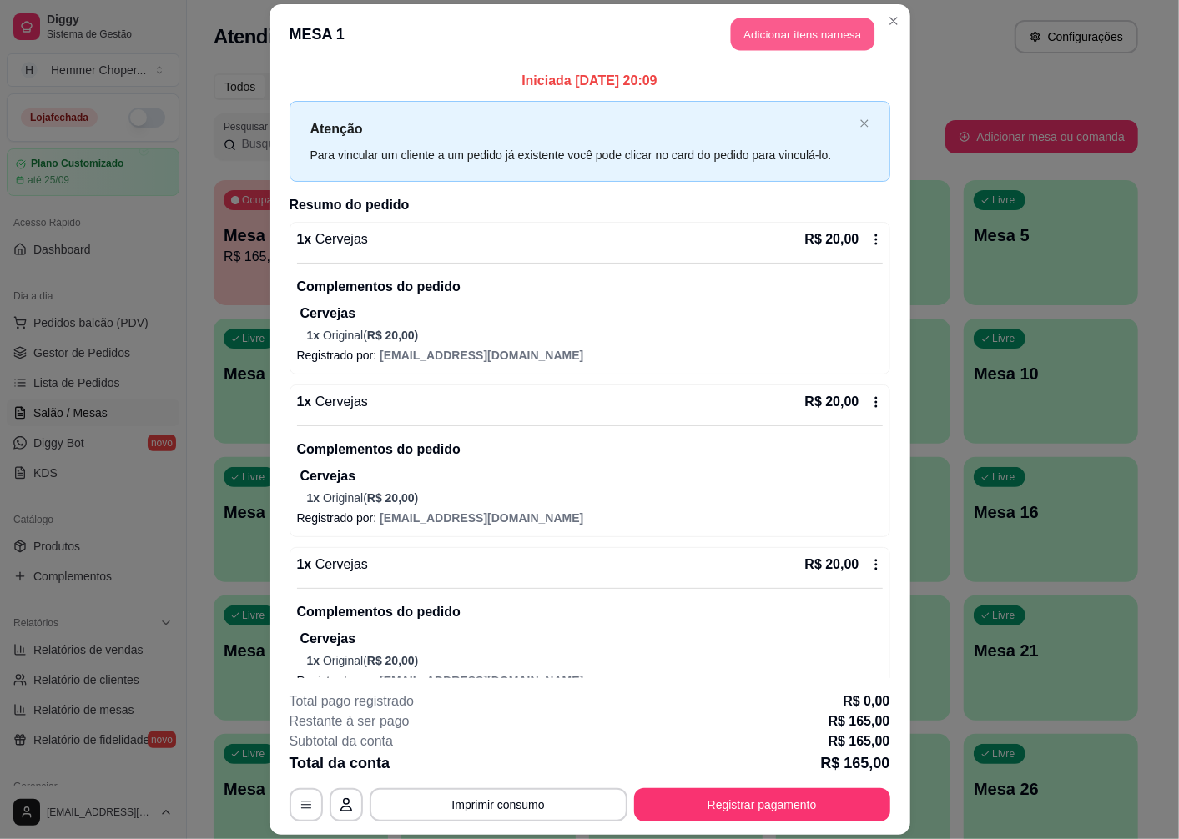
click at [777, 30] on button "Adicionar itens na mesa" at bounding box center [802, 34] width 143 height 33
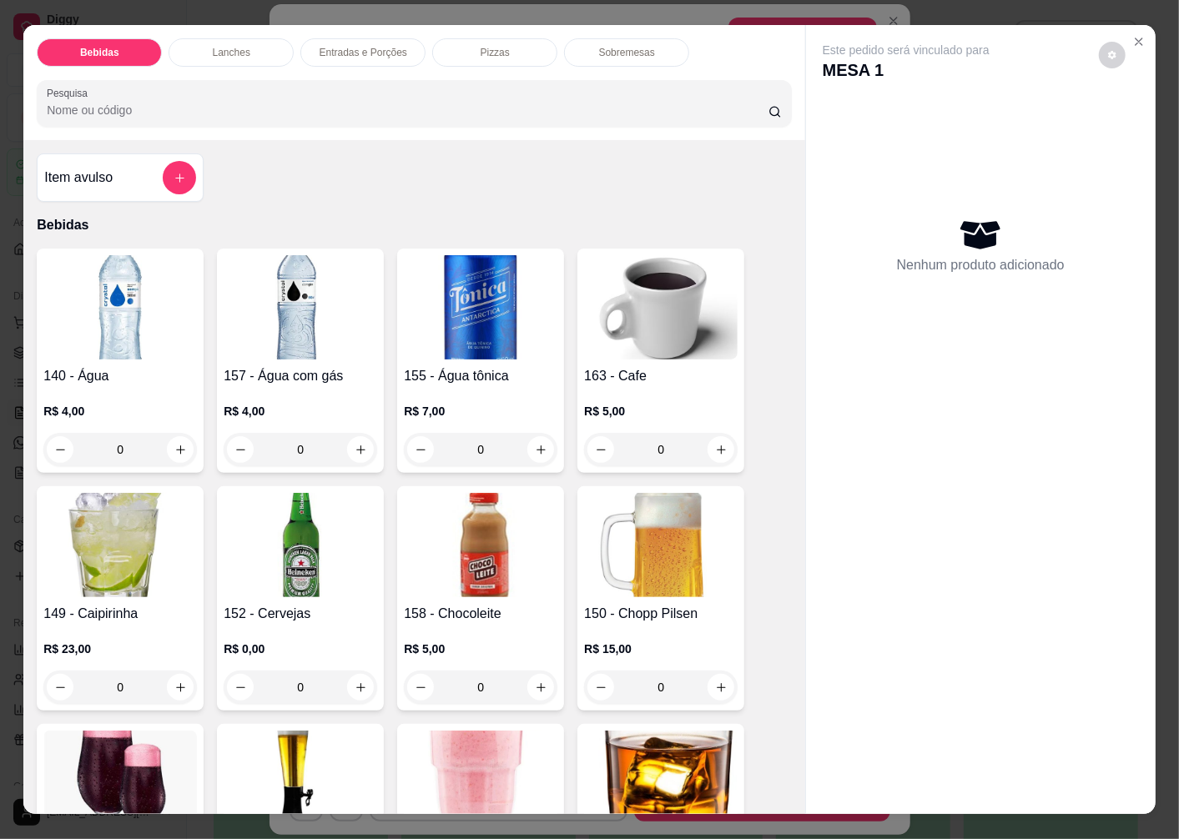
click at [305, 536] on img at bounding box center [301, 545] width 154 height 104
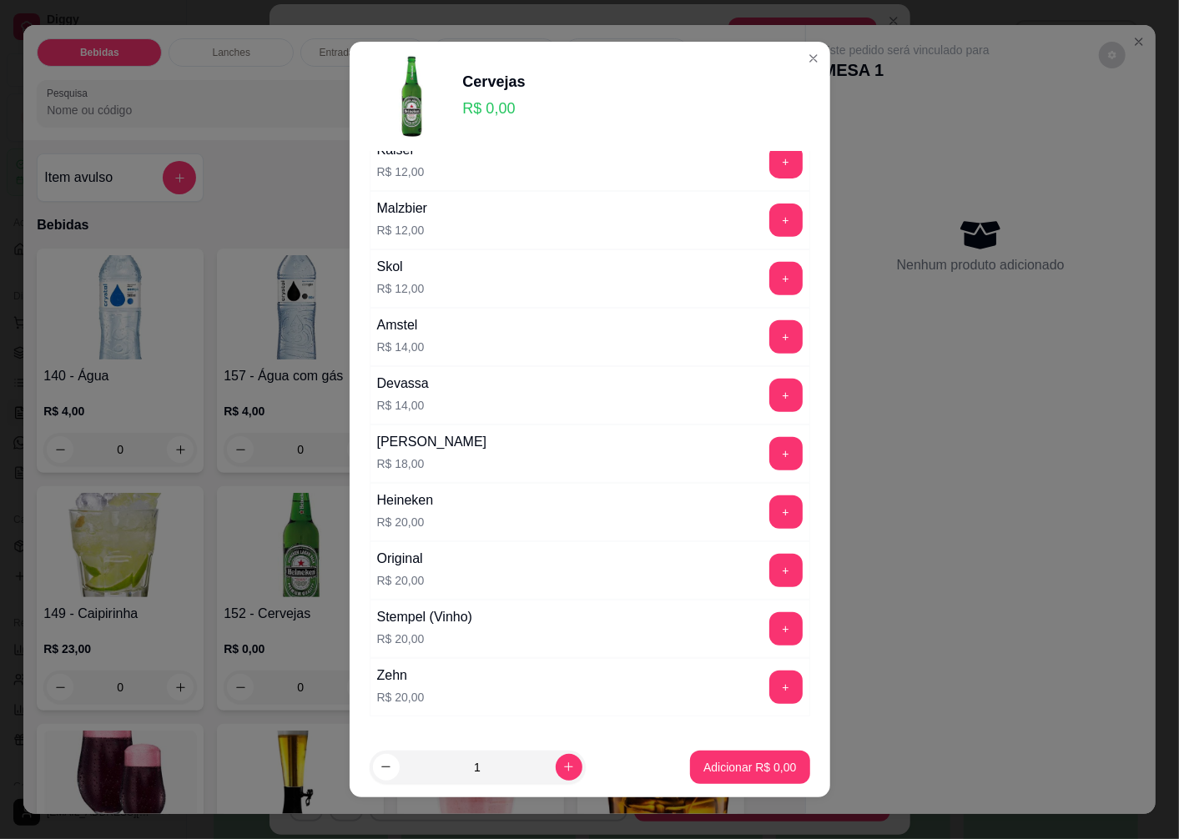
scroll to position [480, 0]
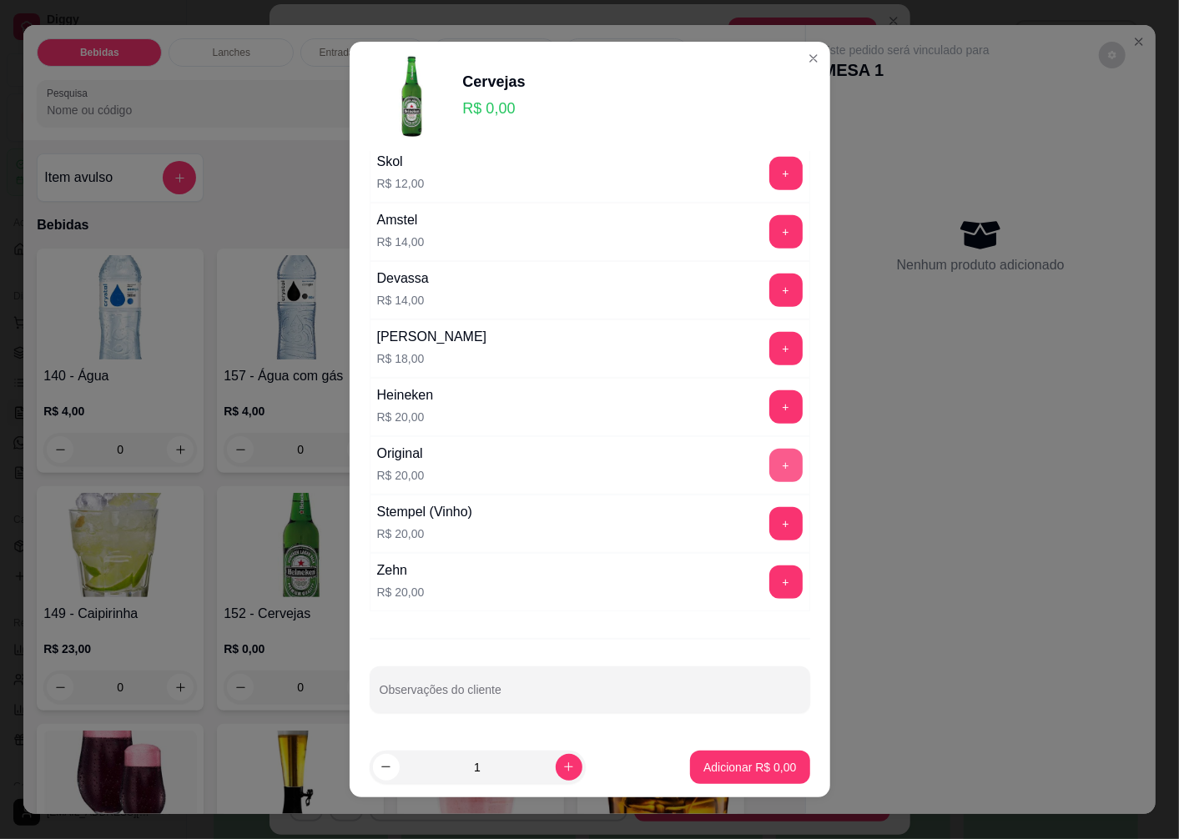
click at [769, 466] on button "+" at bounding box center [785, 465] width 33 height 33
click at [707, 768] on p "Adicionar R$ 20,00" at bounding box center [746, 767] width 97 height 16
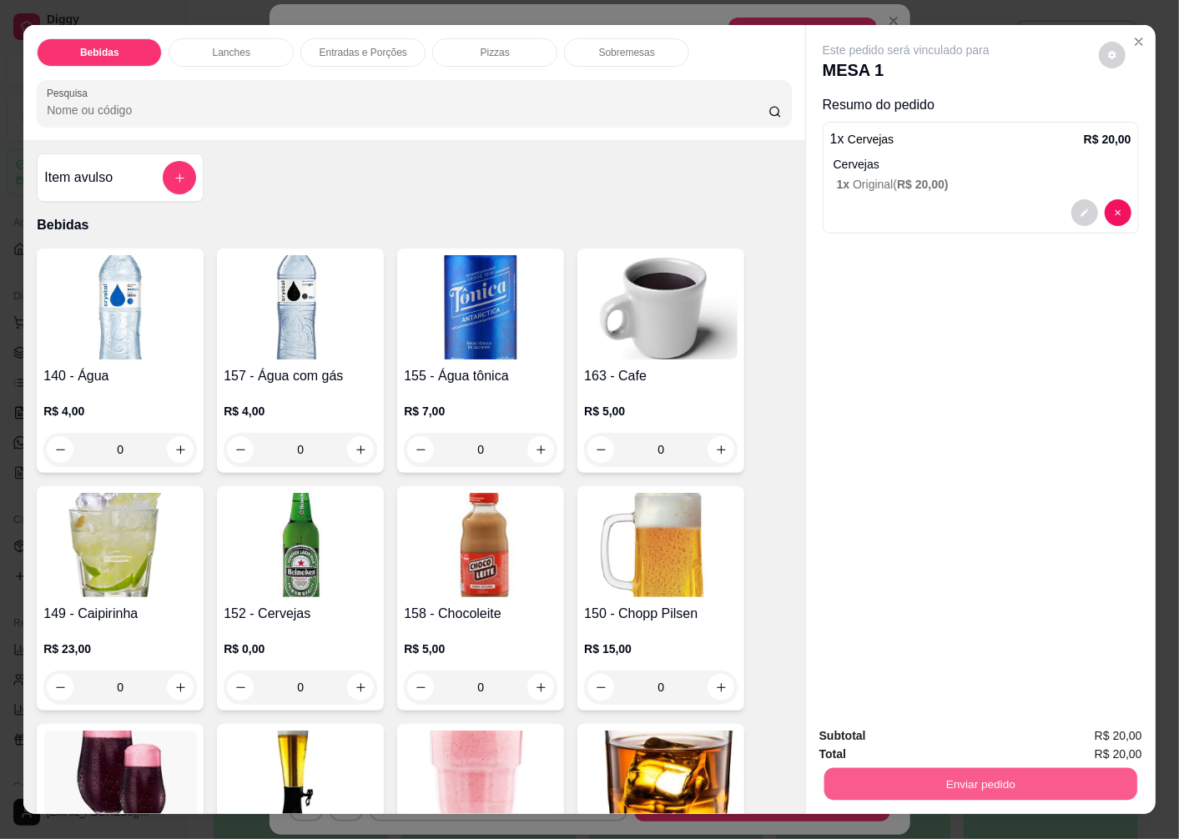
click at [860, 774] on button "Enviar pedido" at bounding box center [980, 784] width 313 height 33
click at [866, 741] on button "Não registrar e enviar pedido" at bounding box center [925, 737] width 174 height 32
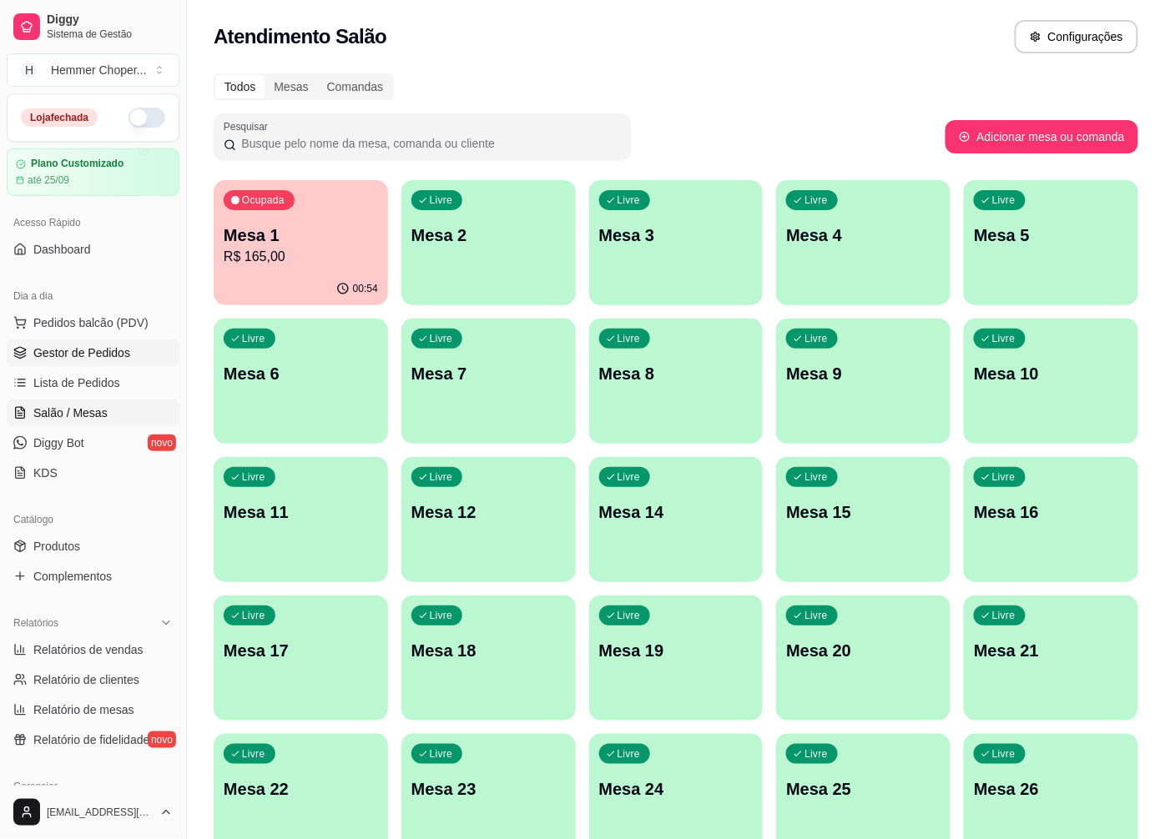
click at [81, 353] on span "Gestor de Pedidos" at bounding box center [81, 353] width 97 height 17
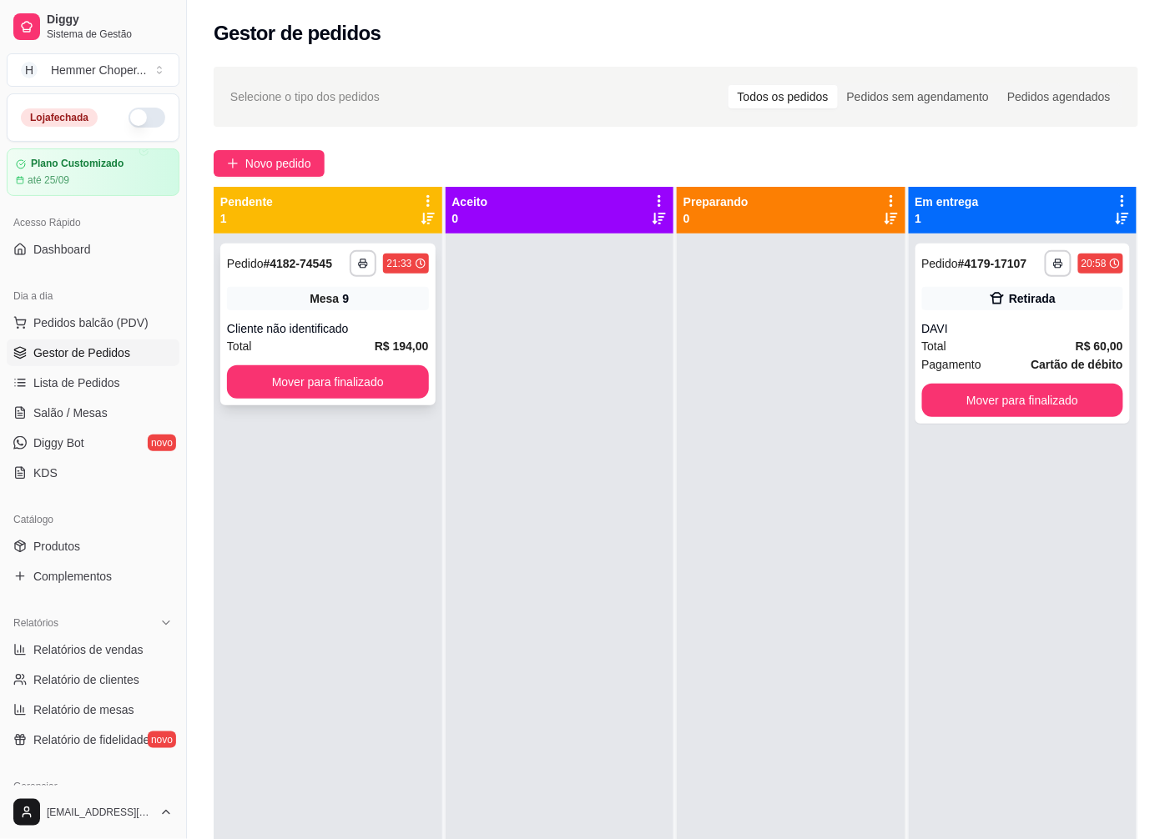
click at [323, 319] on div "**********" at bounding box center [327, 325] width 215 height 162
click at [63, 406] on span "Salão / Mesas" at bounding box center [70, 413] width 74 height 17
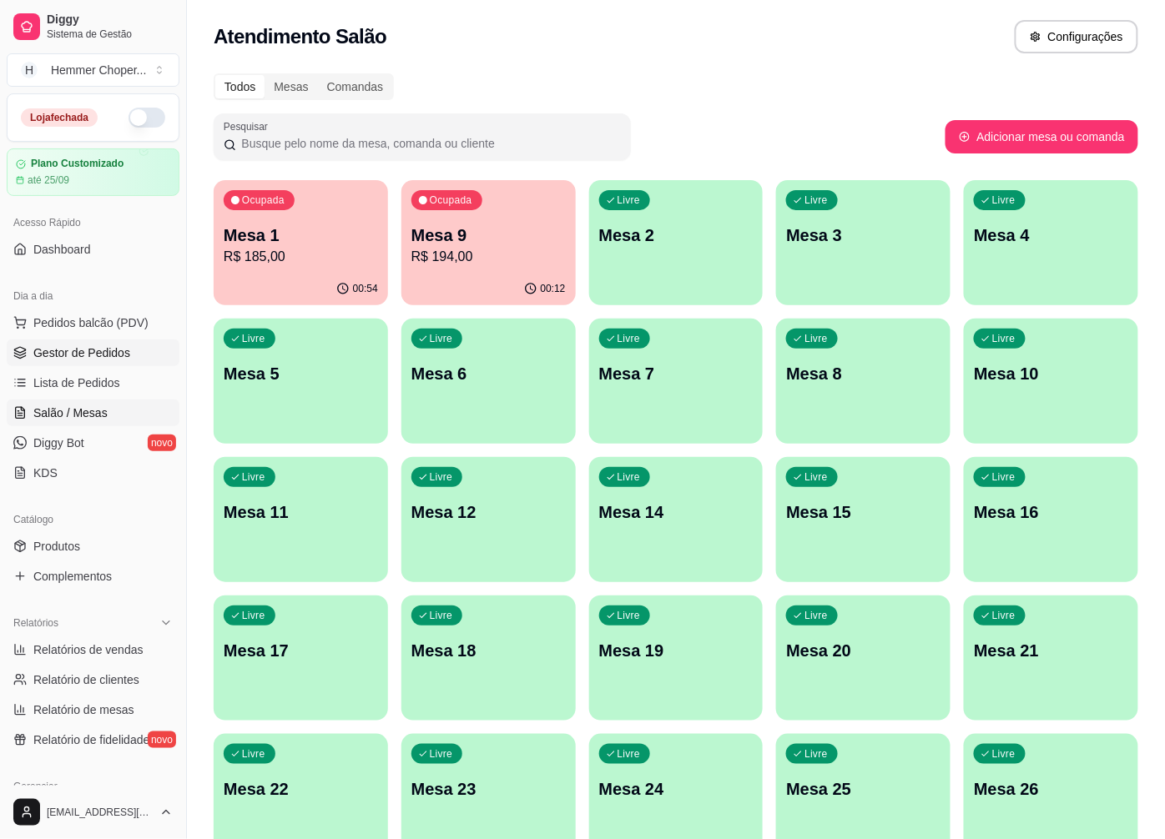
click at [79, 357] on span "Gestor de Pedidos" at bounding box center [81, 353] width 97 height 17
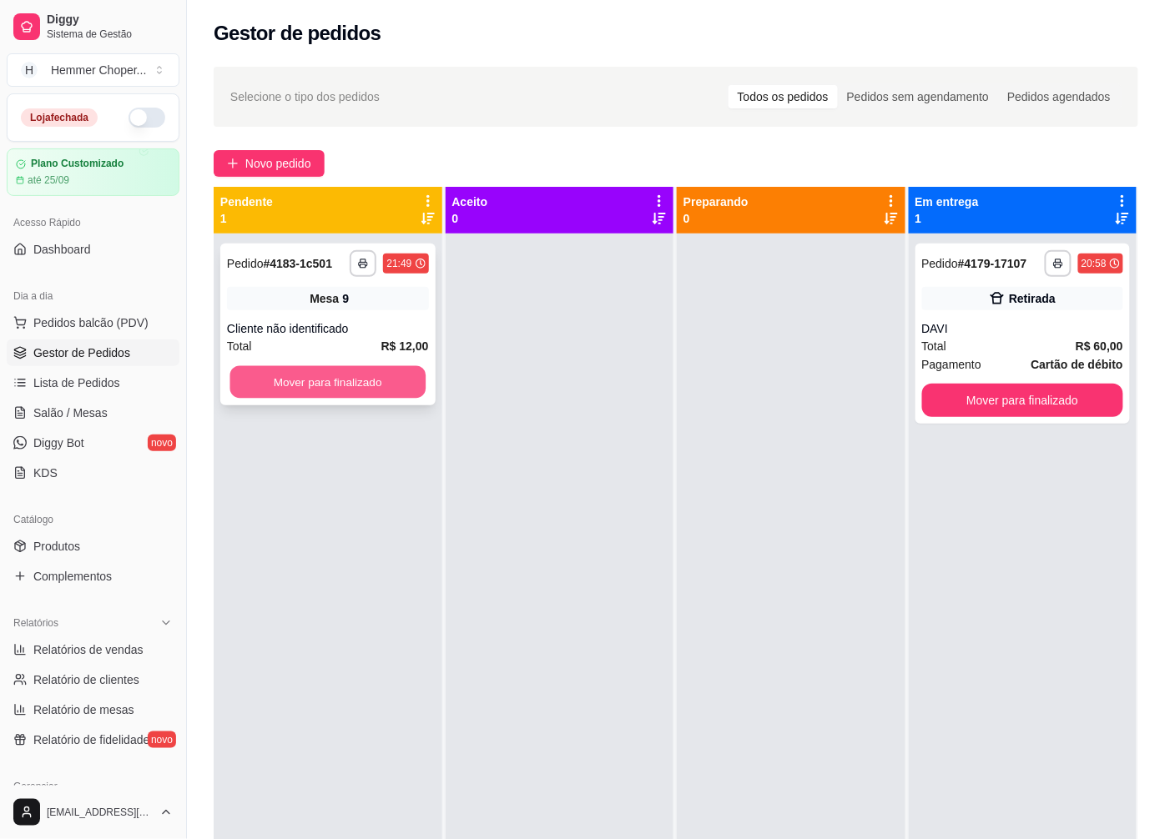
click at [370, 389] on button "Mover para finalizado" at bounding box center [327, 382] width 195 height 33
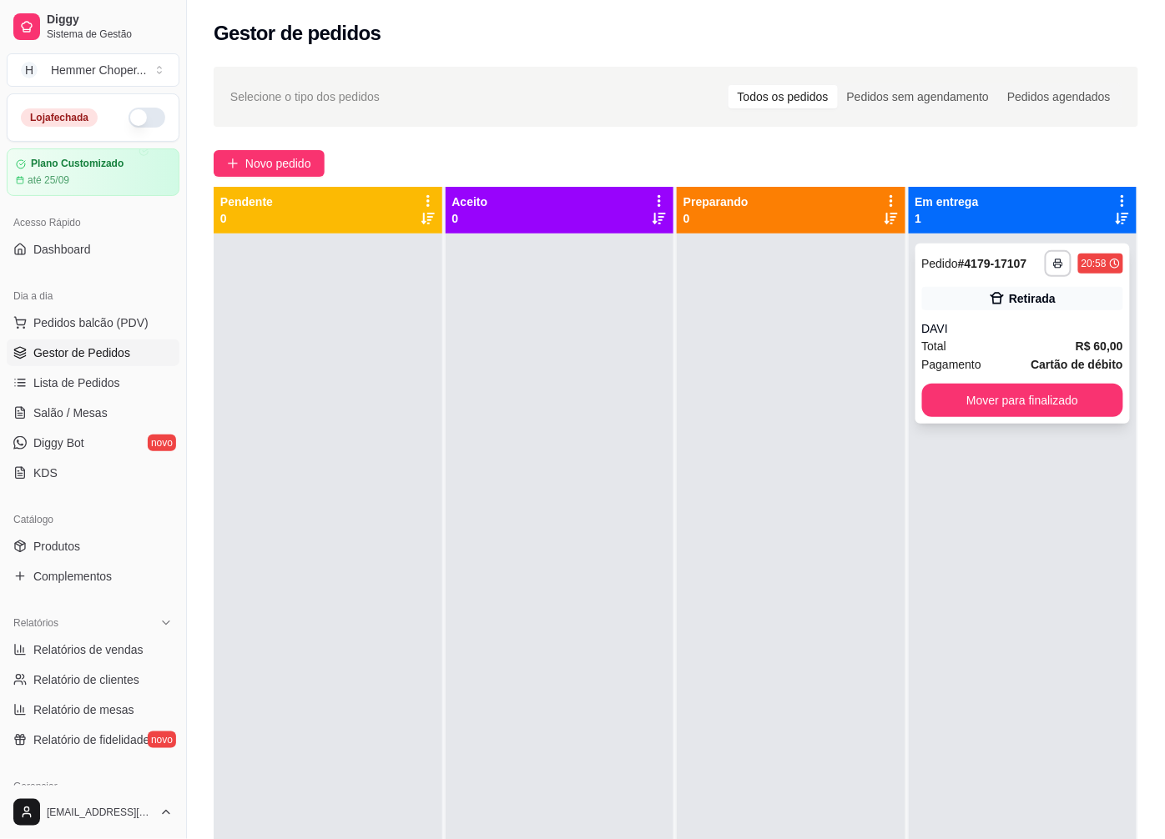
click at [973, 330] on div "DAVI" at bounding box center [1023, 328] width 202 height 17
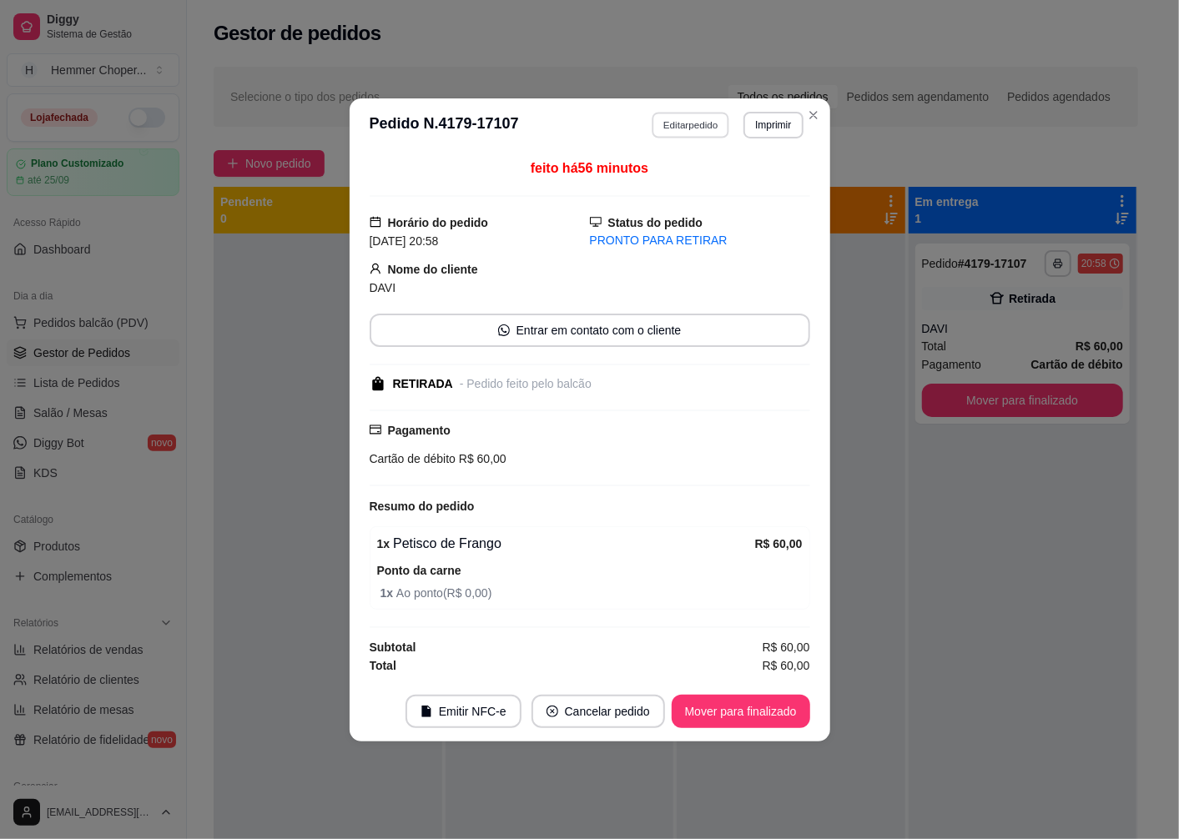
click at [703, 126] on button "Editar pedido" at bounding box center [691, 125] width 78 height 26
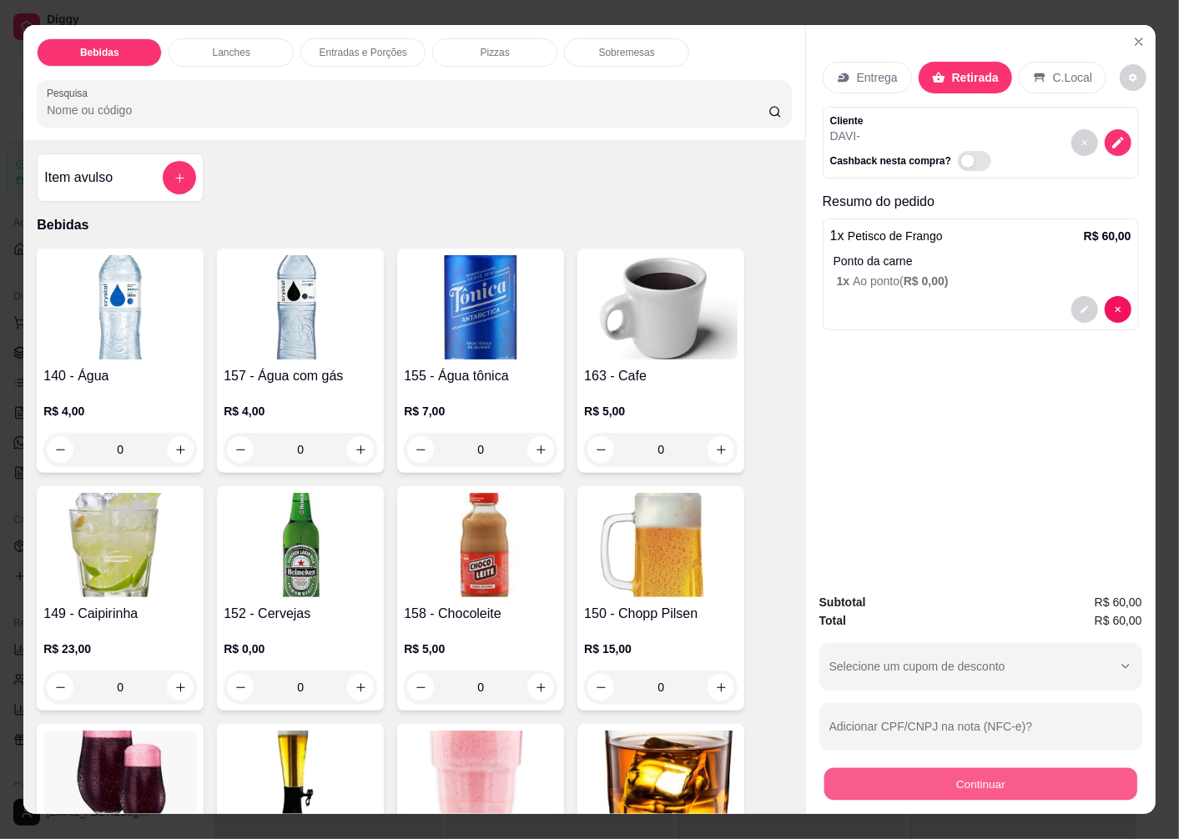
click at [953, 791] on button "Continuar" at bounding box center [980, 784] width 313 height 33
click at [913, 794] on div "Subtotal R$ 60,00 Total R$ 60,00 Selecione um cupom de desconto 5OFF Selecione …" at bounding box center [981, 697] width 350 height 234
click at [914, 778] on button "Continuar" at bounding box center [980, 784] width 323 height 33
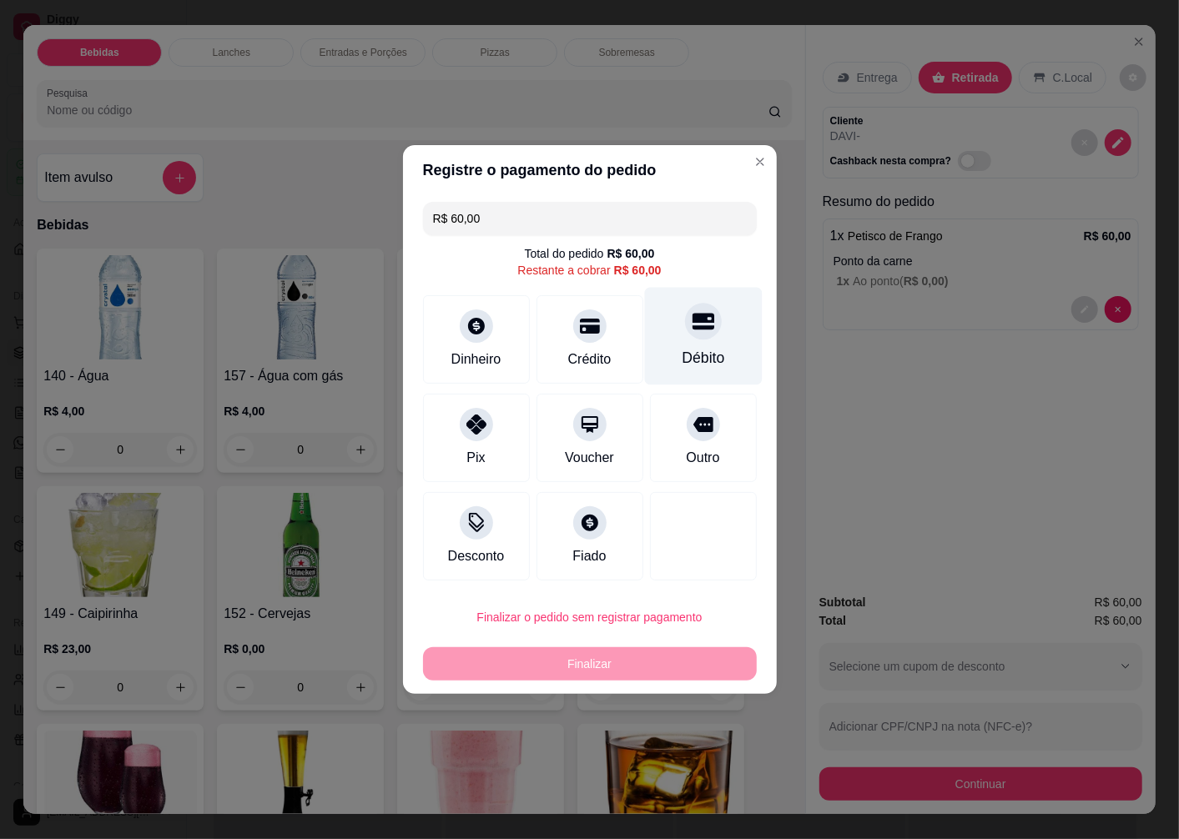
click at [696, 340] on div "Débito" at bounding box center [703, 337] width 118 height 98
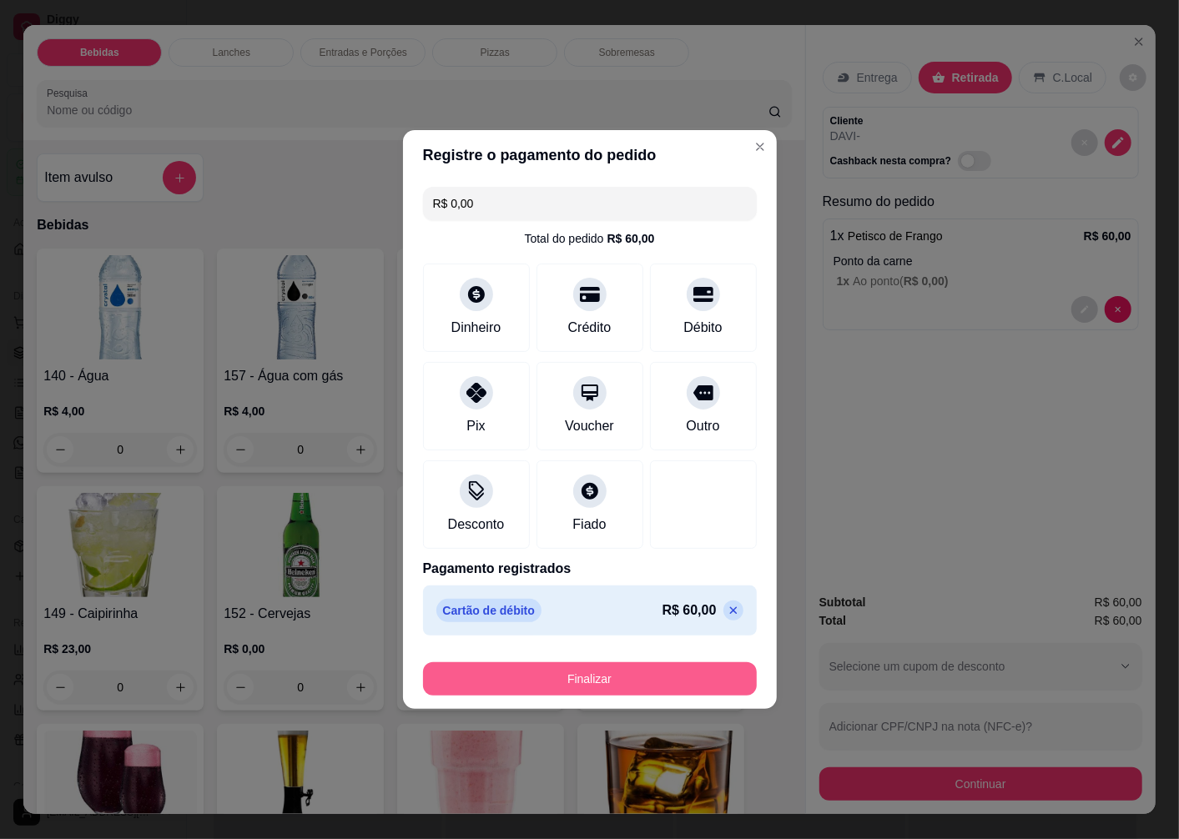
click at [623, 676] on button "Finalizar" at bounding box center [590, 678] width 334 height 33
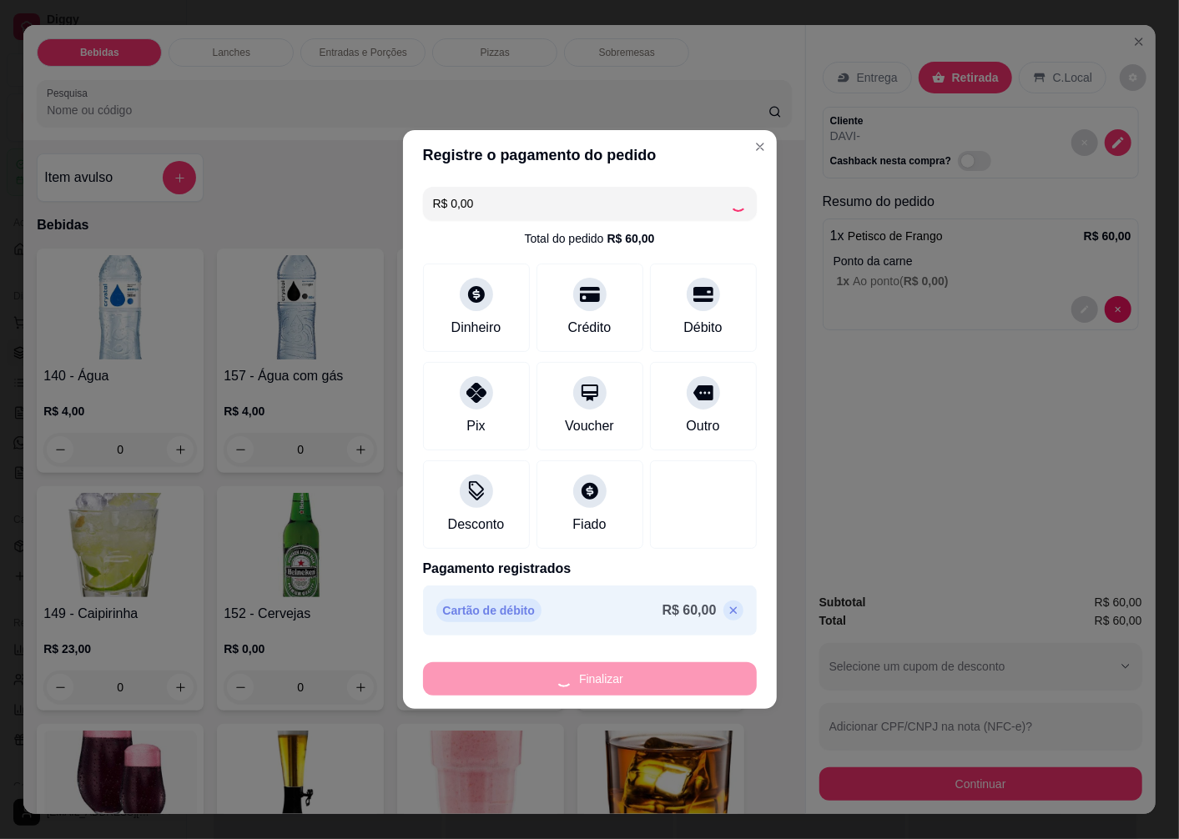
type input "-R$ 60,00"
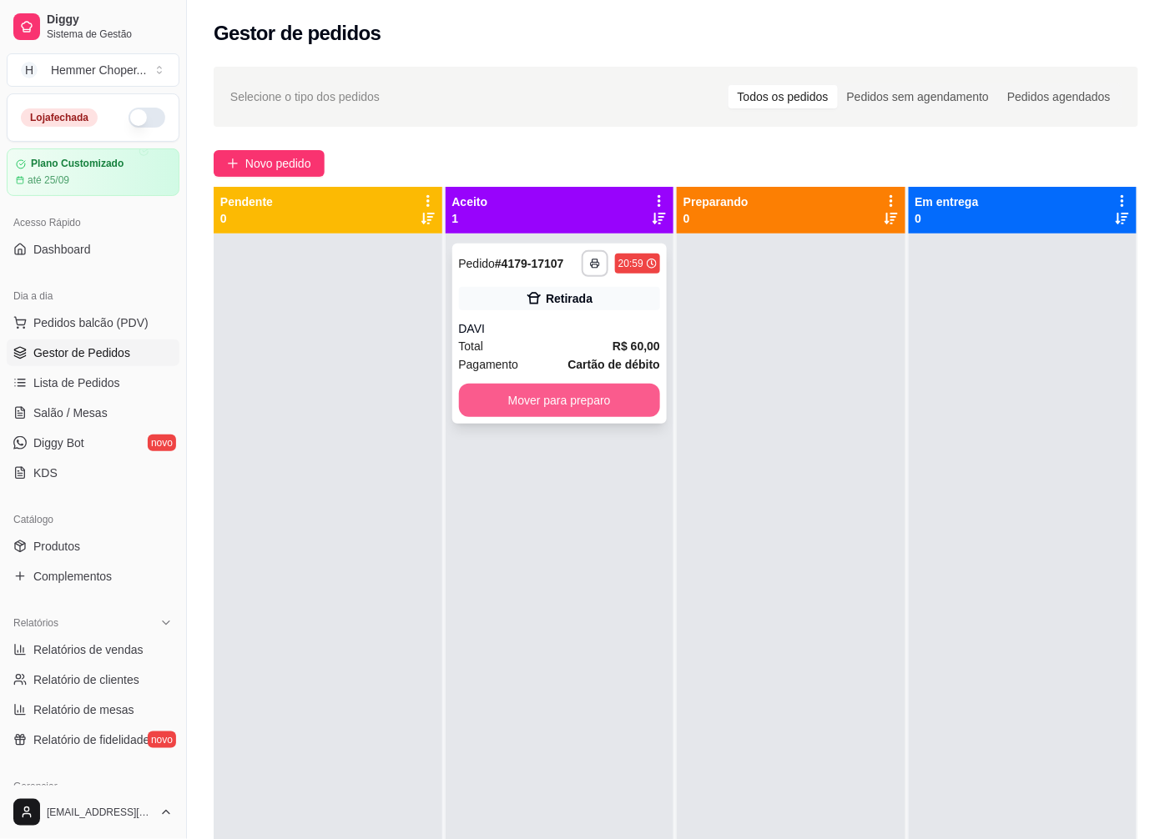
click at [524, 399] on button "Mover para preparo" at bounding box center [560, 400] width 202 height 33
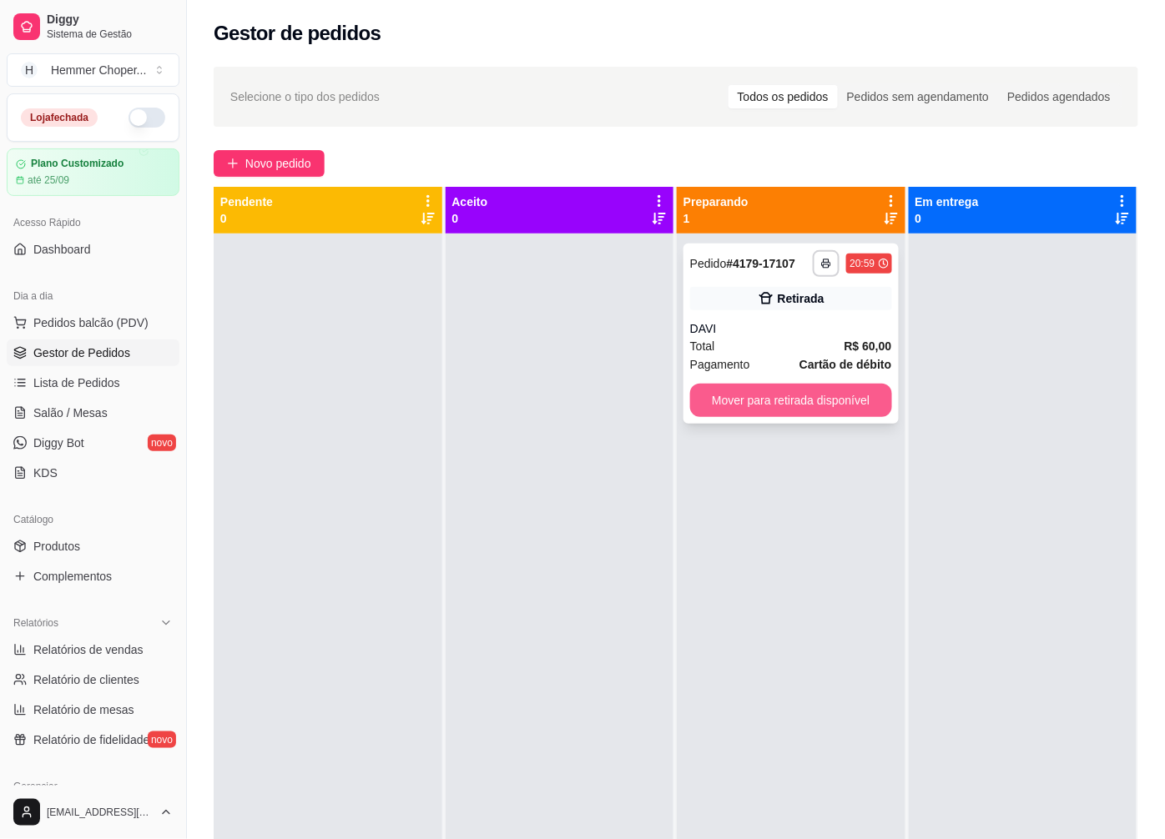
click at [729, 387] on button "Mover para retirada disponível" at bounding box center [791, 400] width 202 height 33
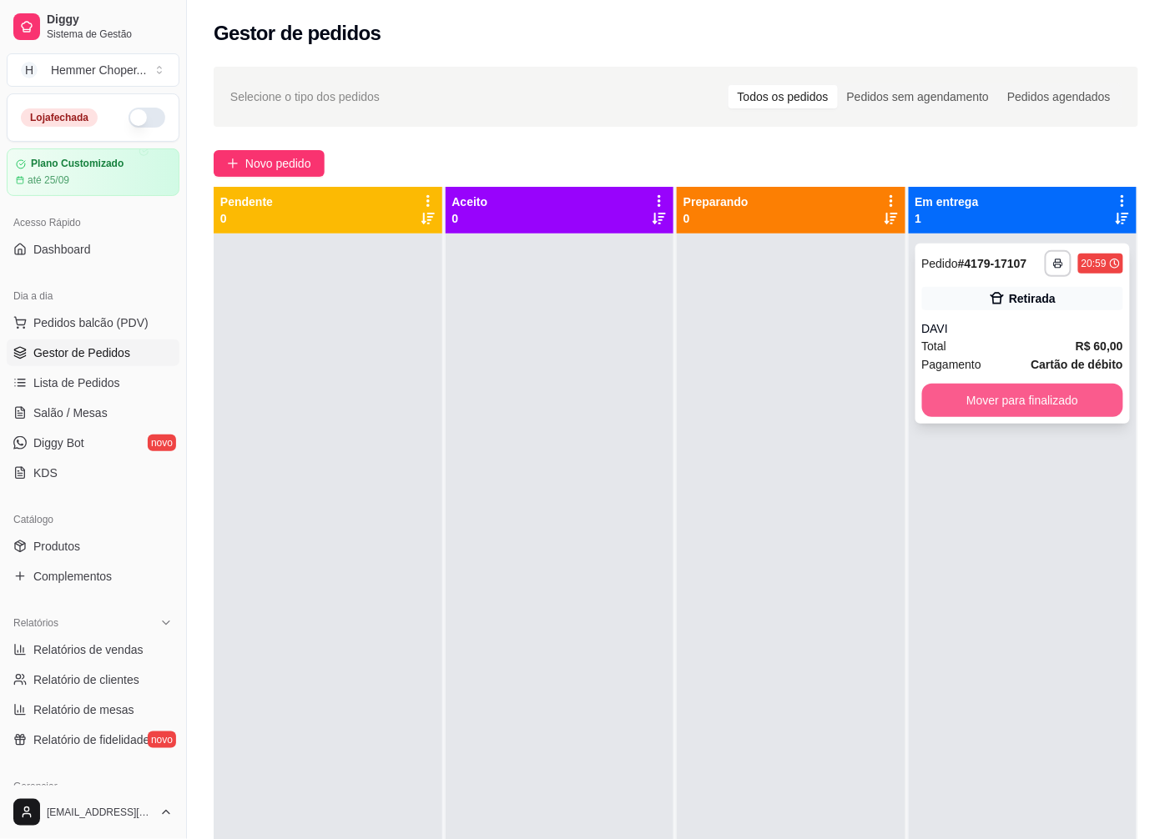
click at [1009, 395] on button "Mover para finalizado" at bounding box center [1023, 400] width 202 height 33
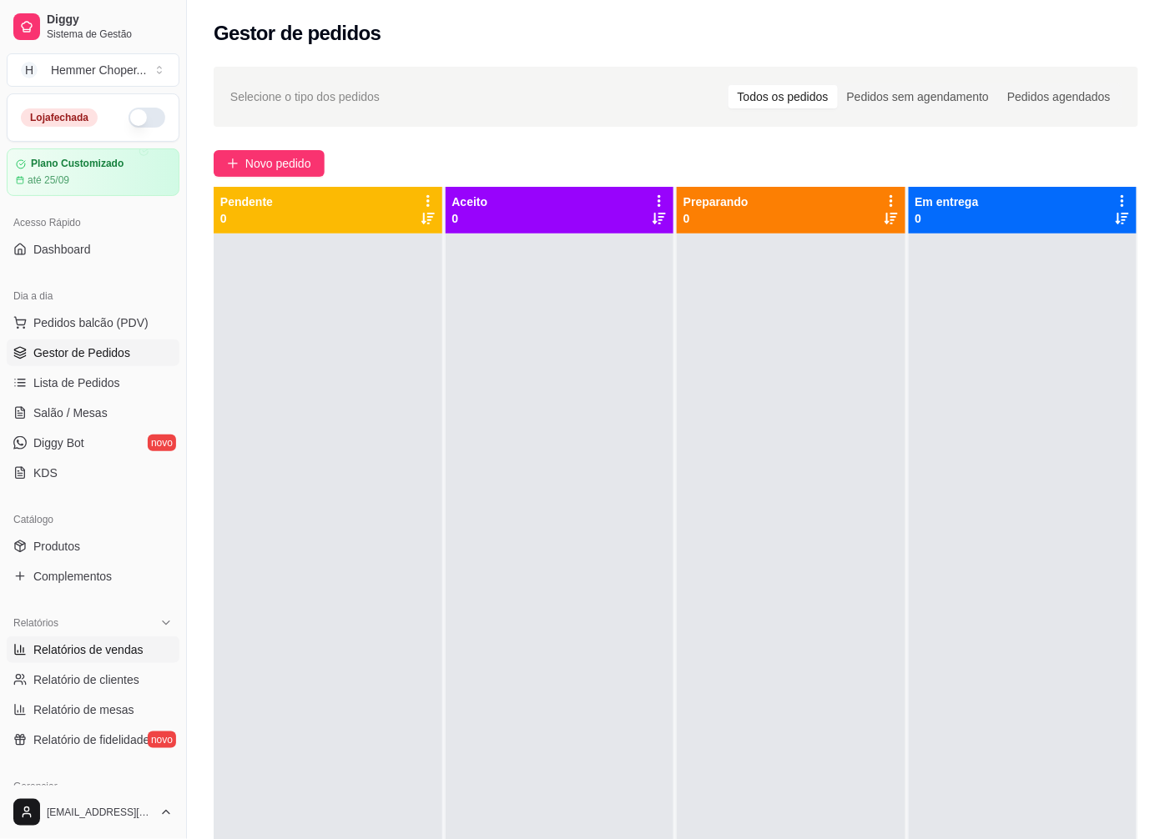
click at [89, 647] on span "Relatórios de vendas" at bounding box center [88, 650] width 110 height 17
select select "ALL"
select select "0"
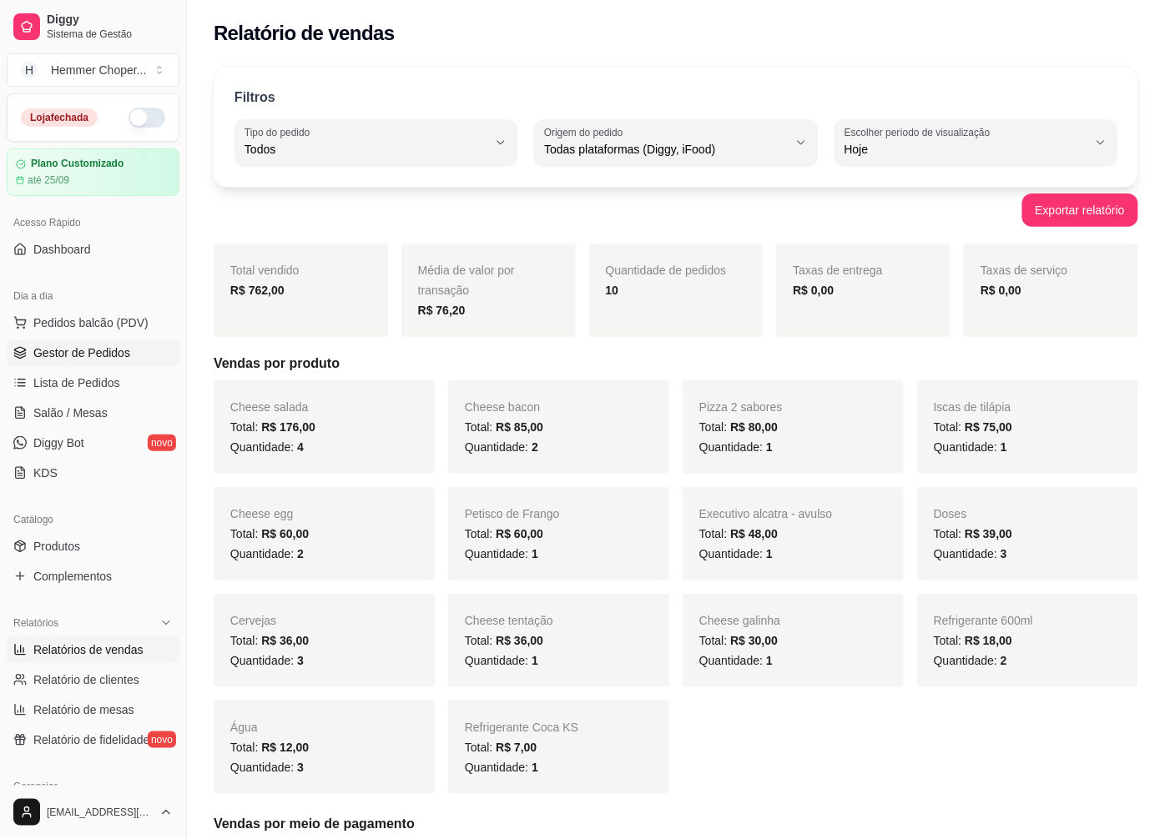
click at [101, 352] on span "Gestor de Pedidos" at bounding box center [81, 353] width 97 height 17
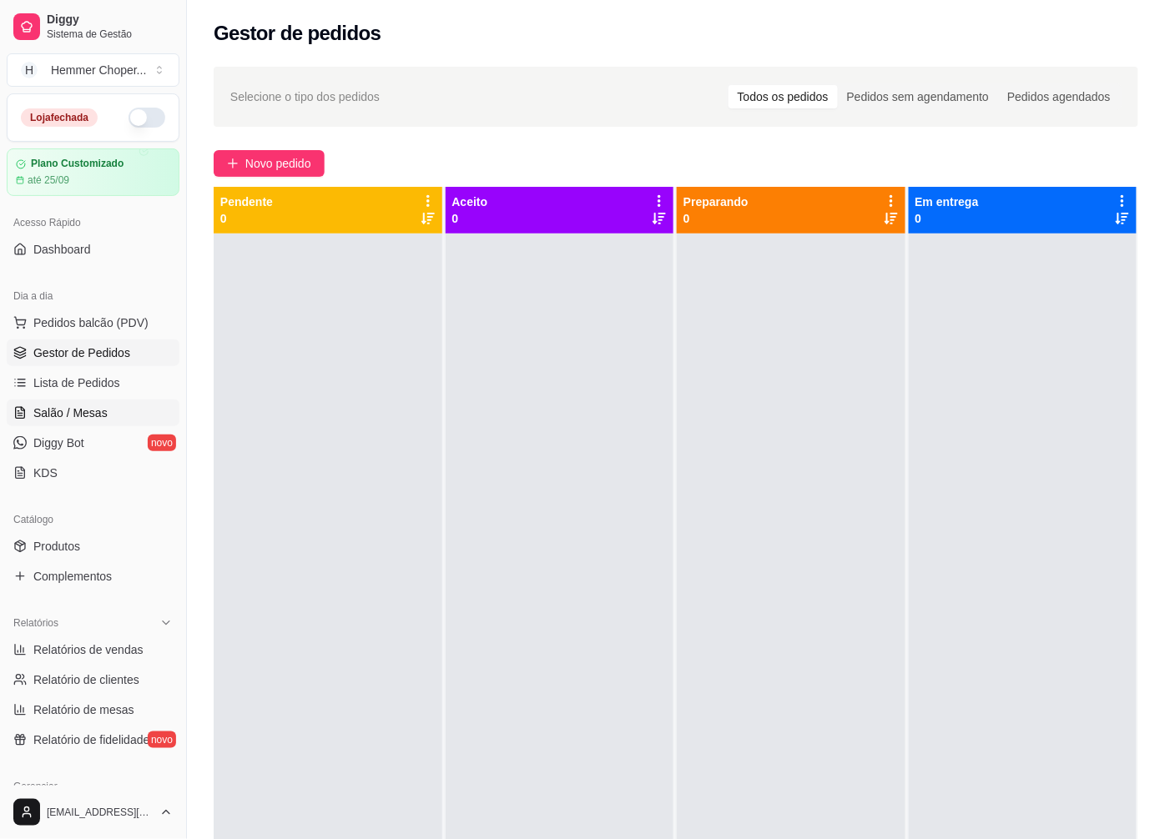
click at [98, 412] on span "Salão / Mesas" at bounding box center [70, 413] width 74 height 17
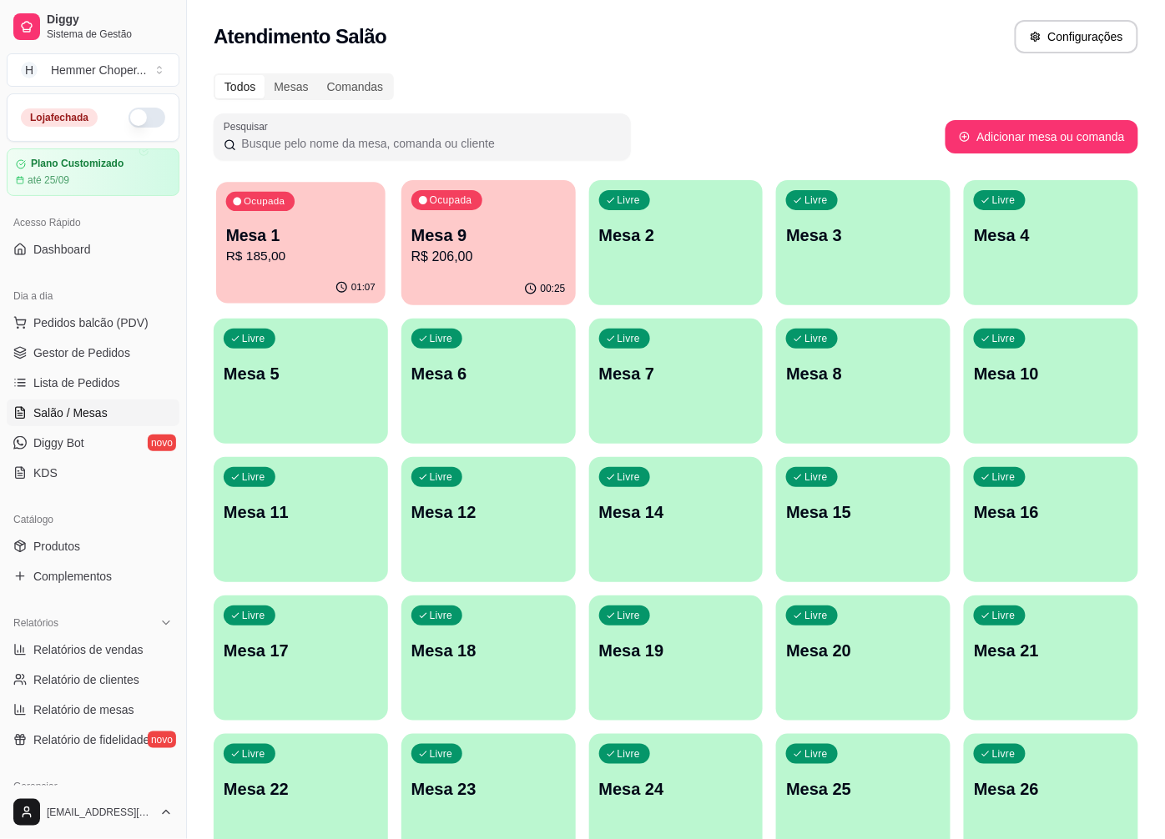
click at [334, 260] on p "R$ 185,00" at bounding box center [300, 256] width 149 height 19
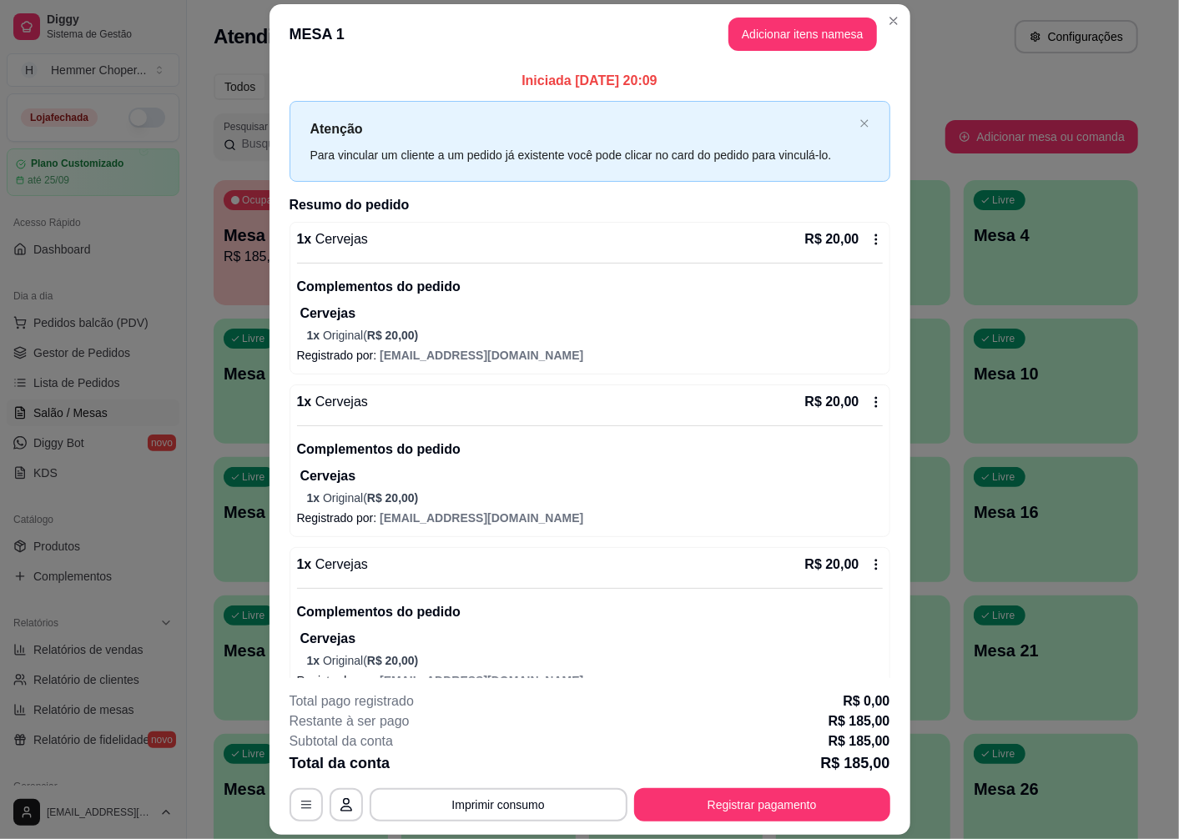
scroll to position [278, 0]
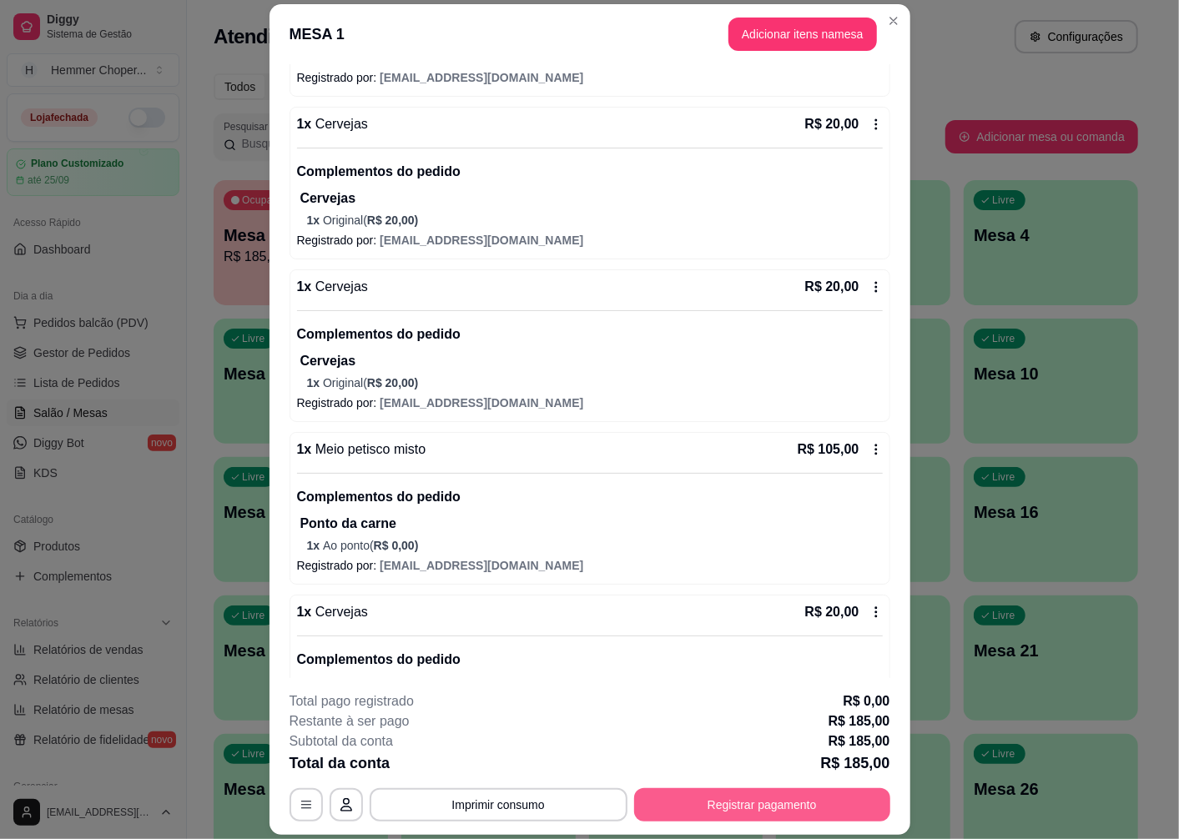
click at [714, 810] on button "Registrar pagamento" at bounding box center [762, 804] width 256 height 33
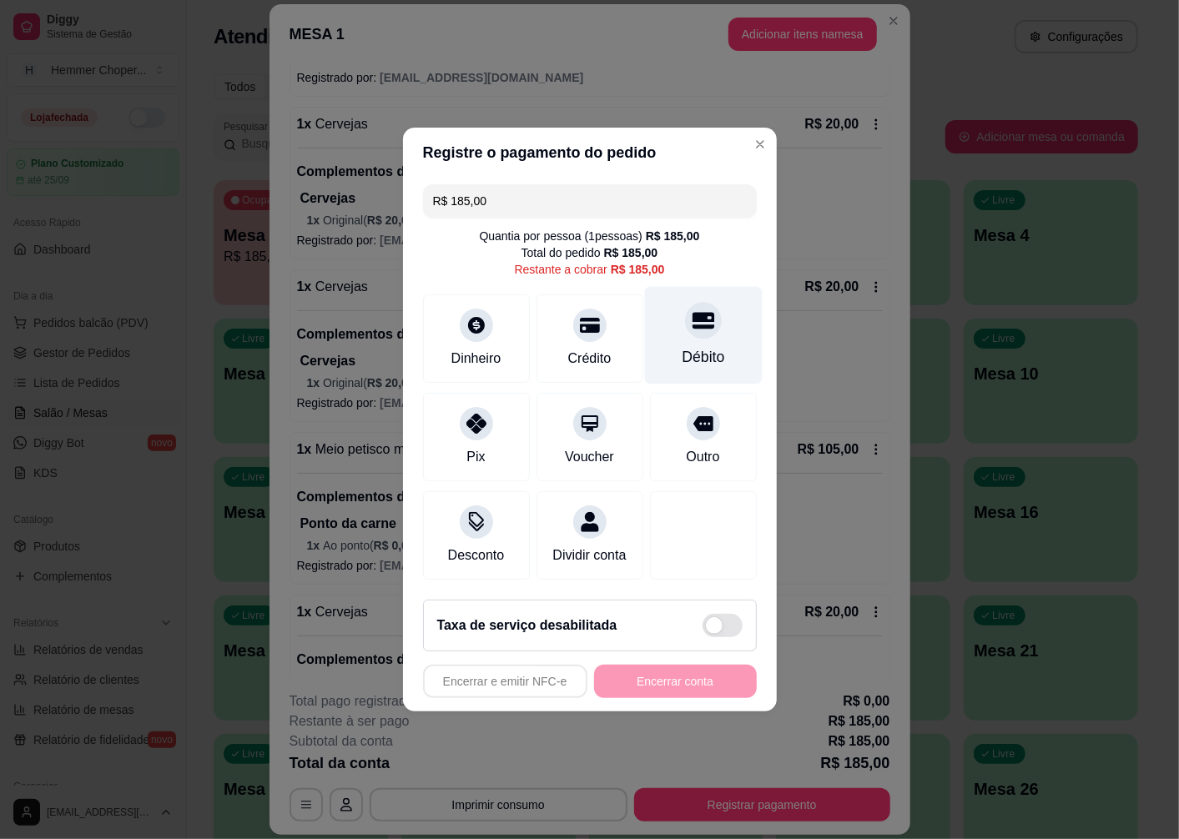
click at [702, 335] on div "Débito" at bounding box center [703, 336] width 118 height 98
type input "R$ 0,00"
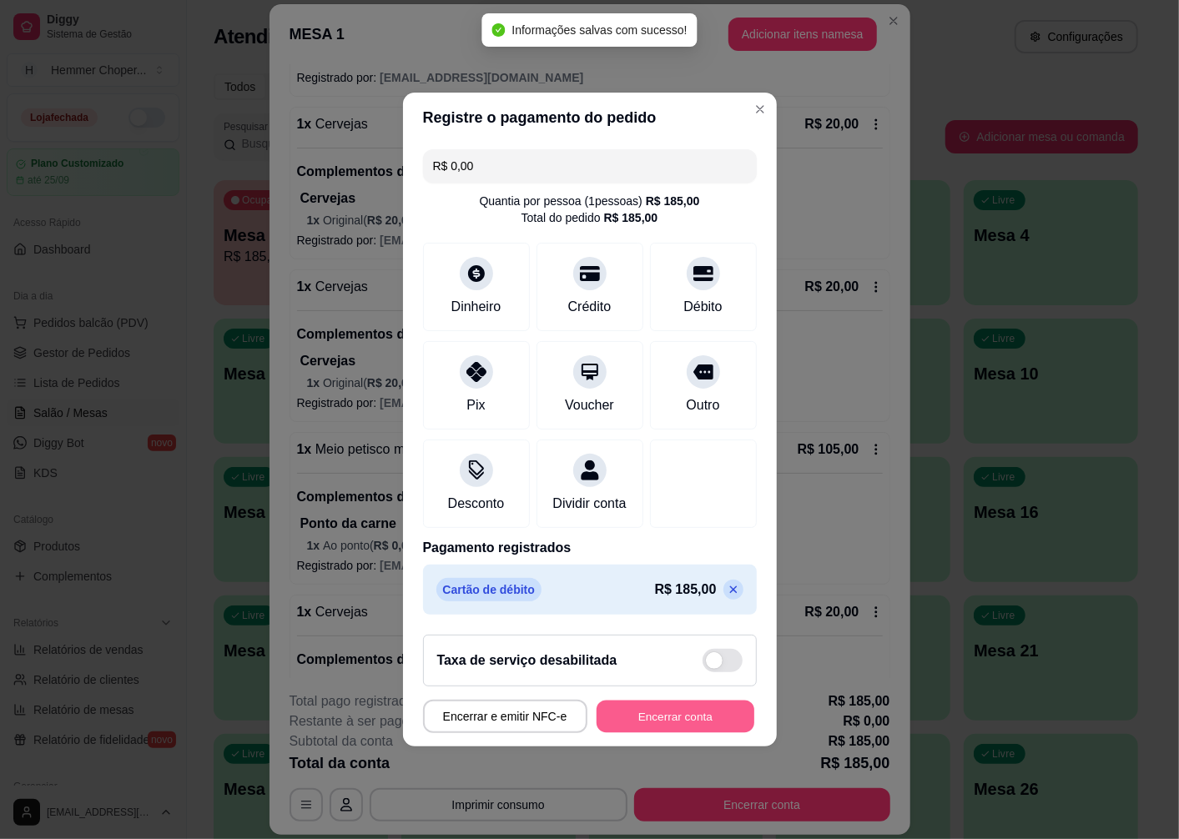
click at [662, 733] on button "Encerrar conta" at bounding box center [676, 717] width 158 height 33
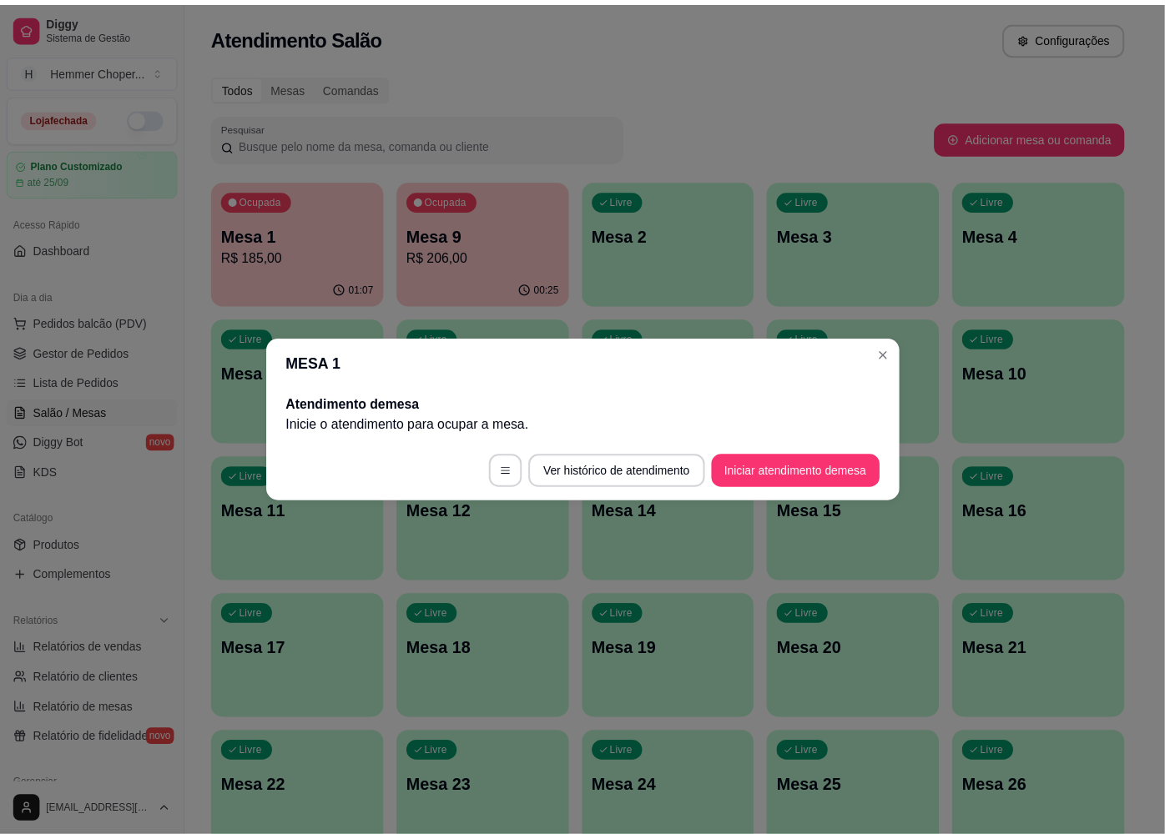
scroll to position [0, 0]
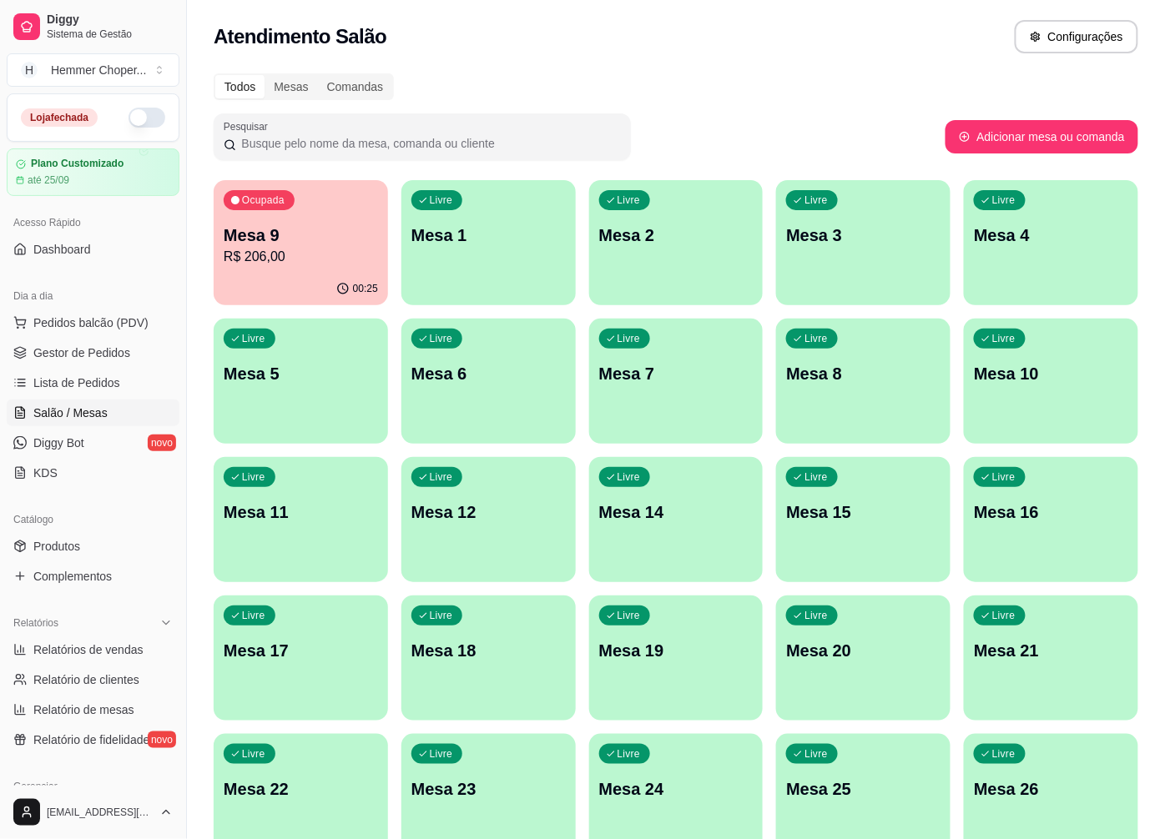
click at [310, 253] on p "R$ 206,00" at bounding box center [301, 257] width 154 height 20
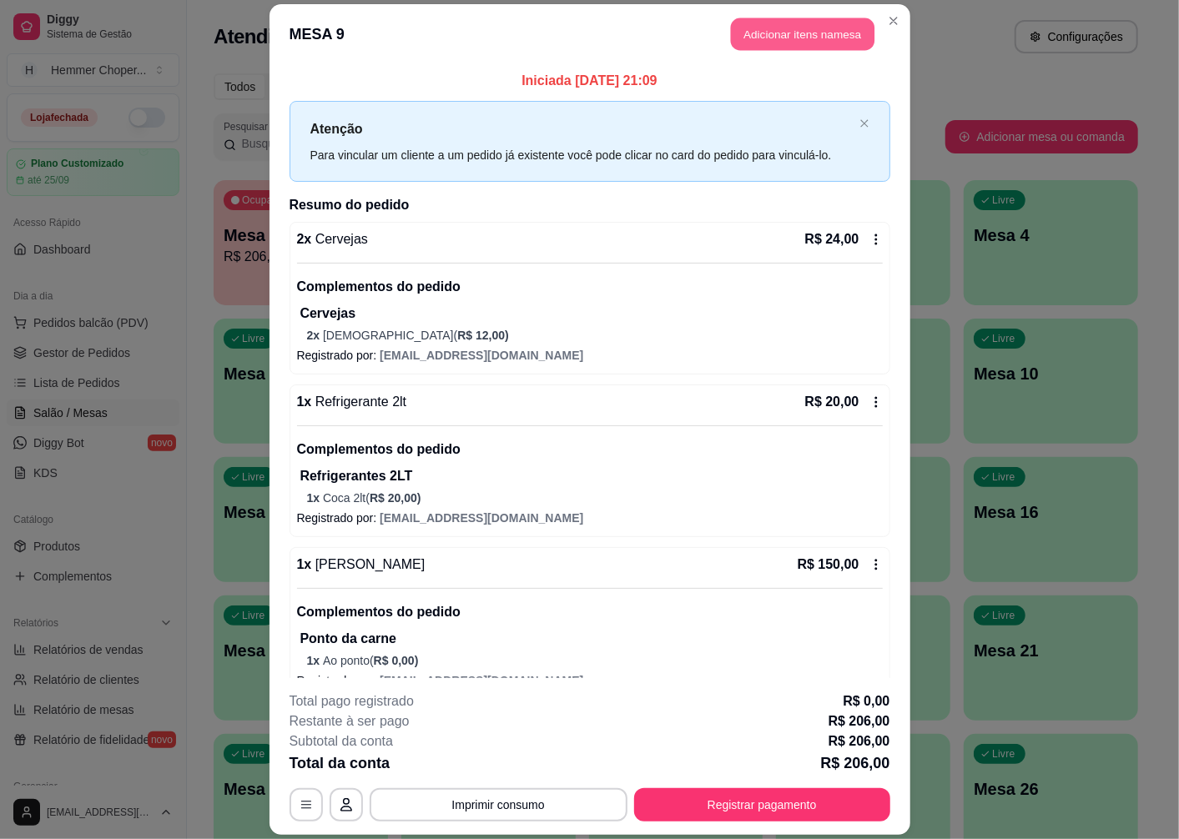
click at [806, 28] on button "Adicionar itens na mesa" at bounding box center [802, 34] width 143 height 33
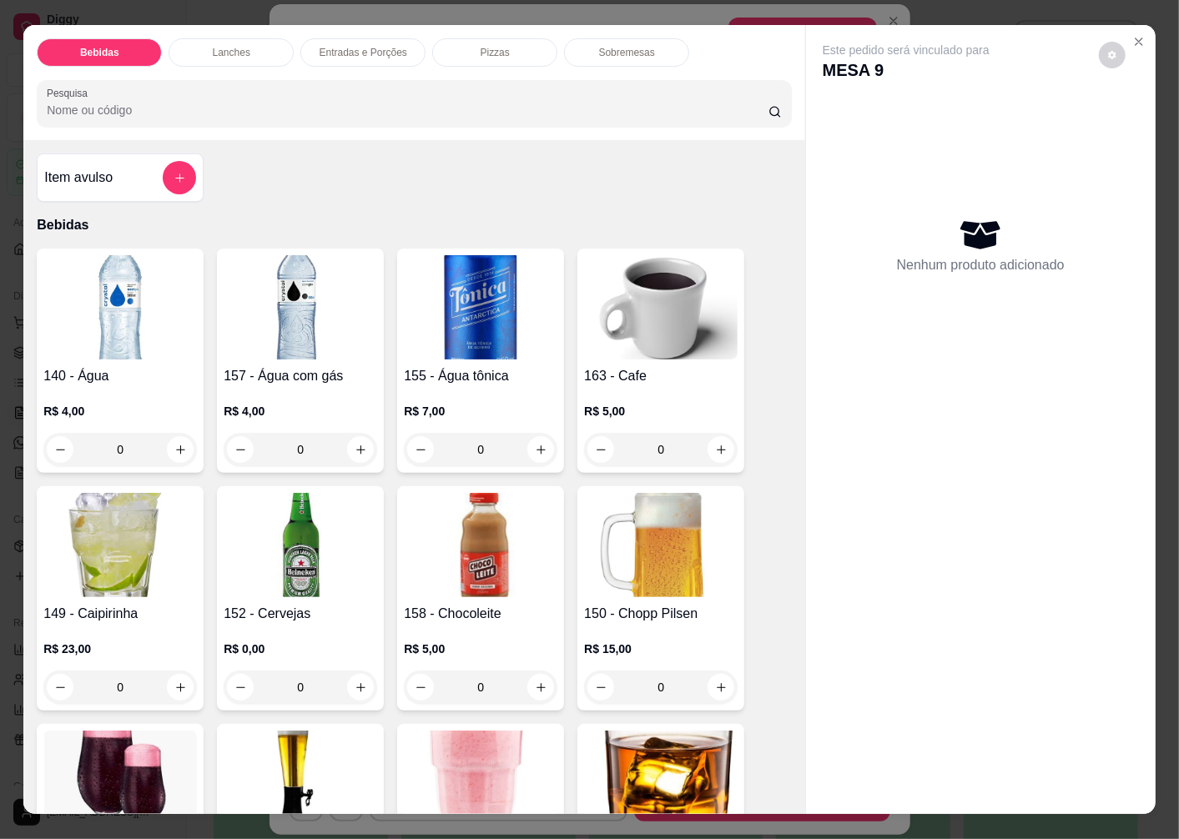
click at [282, 539] on img at bounding box center [301, 545] width 154 height 104
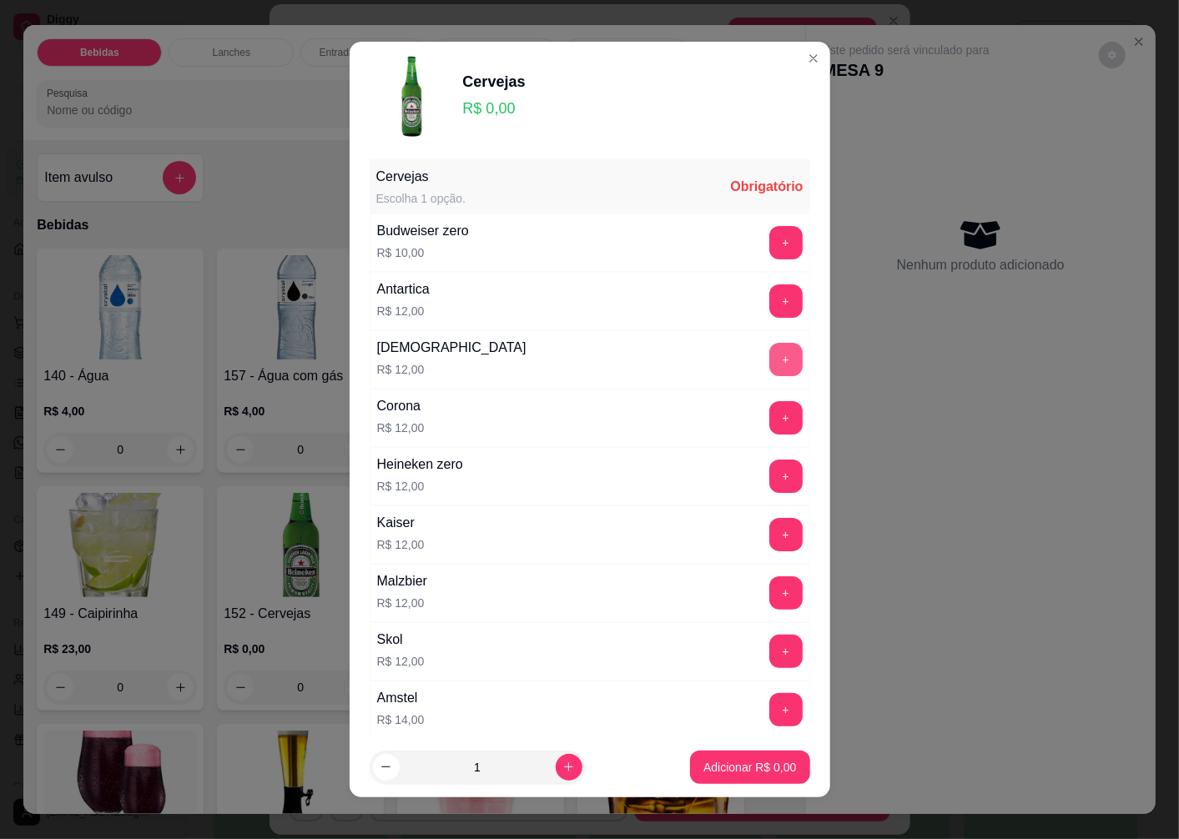
click at [769, 359] on button "+" at bounding box center [785, 359] width 33 height 33
click at [720, 773] on p "Adicionar R$ 12,00" at bounding box center [746, 767] width 99 height 17
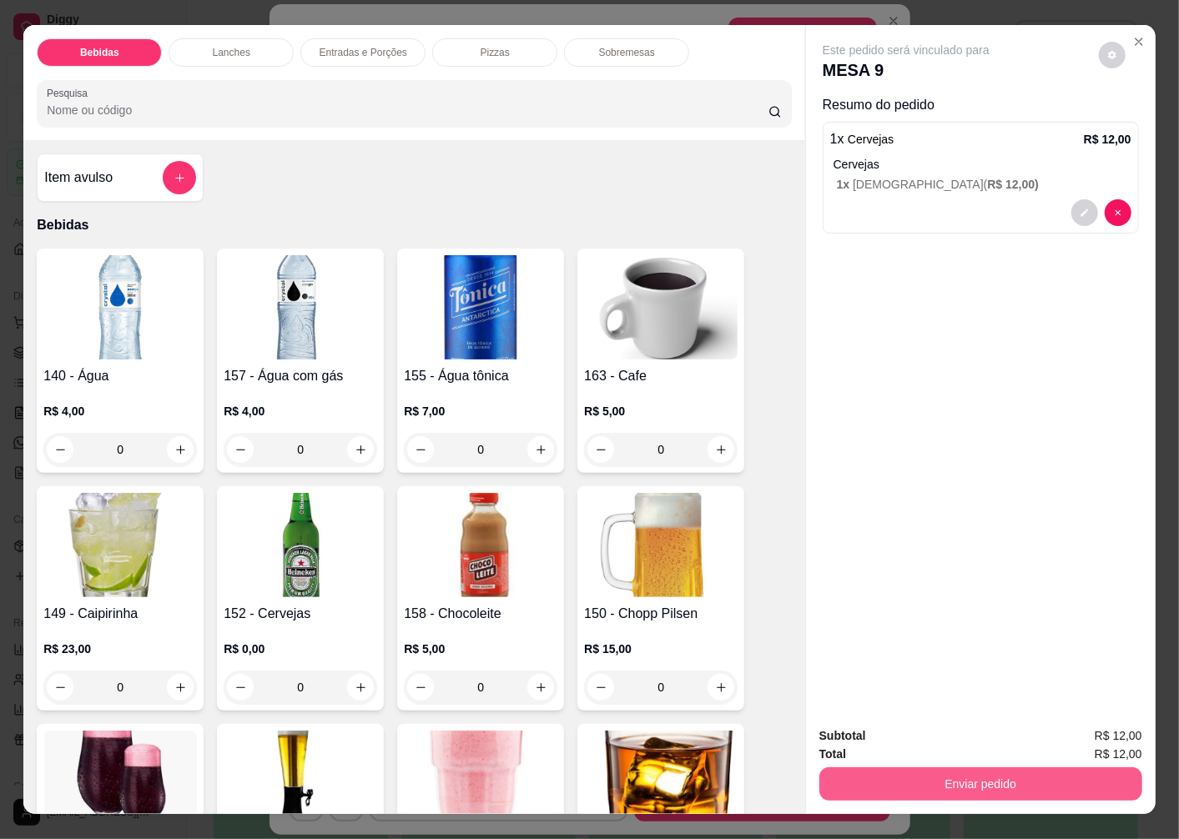
click at [899, 782] on button "Enviar pedido" at bounding box center [980, 784] width 323 height 33
click at [868, 740] on button "Não registrar e enviar pedido" at bounding box center [925, 737] width 174 height 32
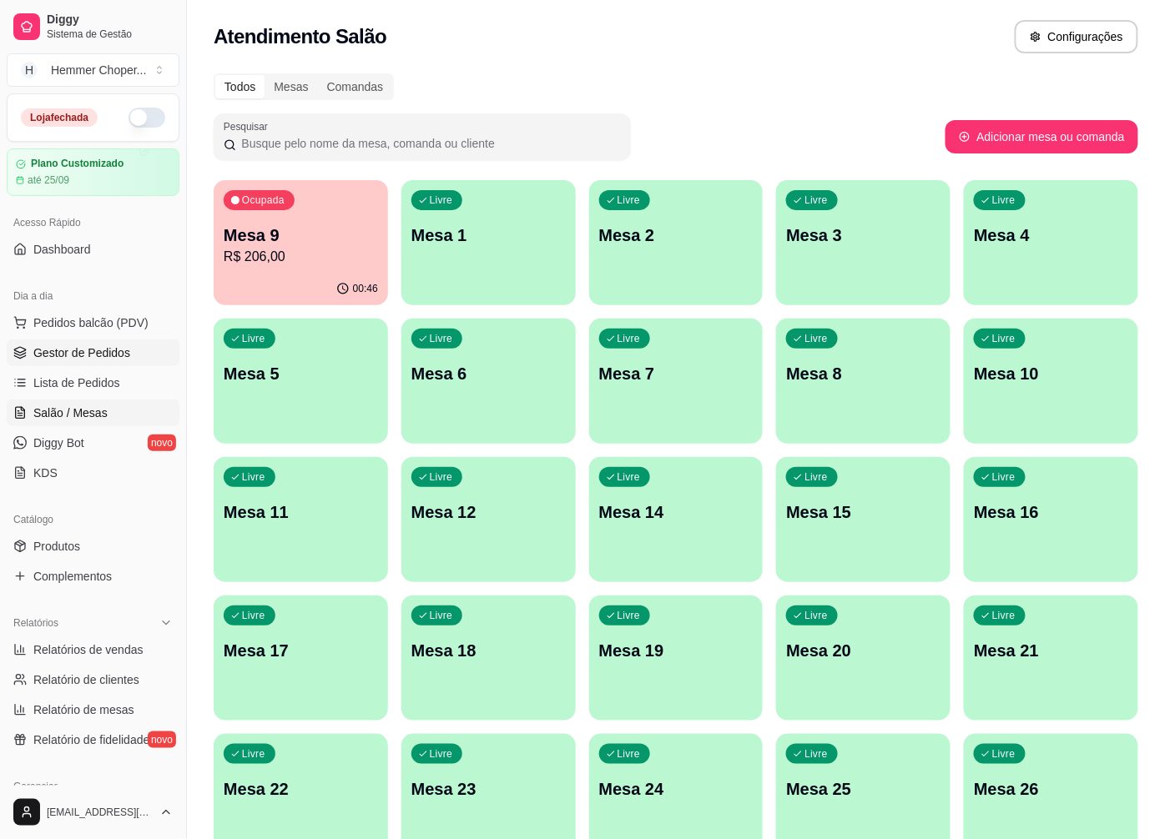
click at [73, 351] on span "Gestor de Pedidos" at bounding box center [81, 353] width 97 height 17
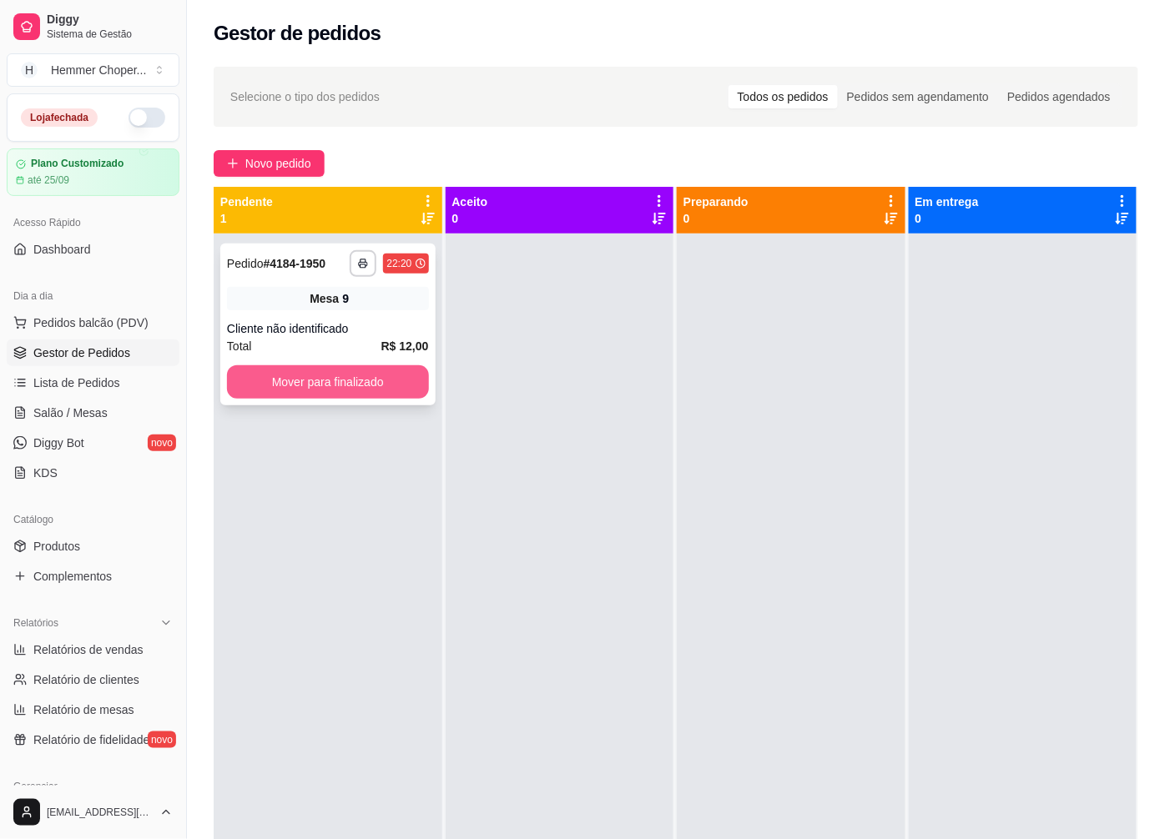
click at [315, 385] on button "Mover para finalizado" at bounding box center [328, 381] width 202 height 33
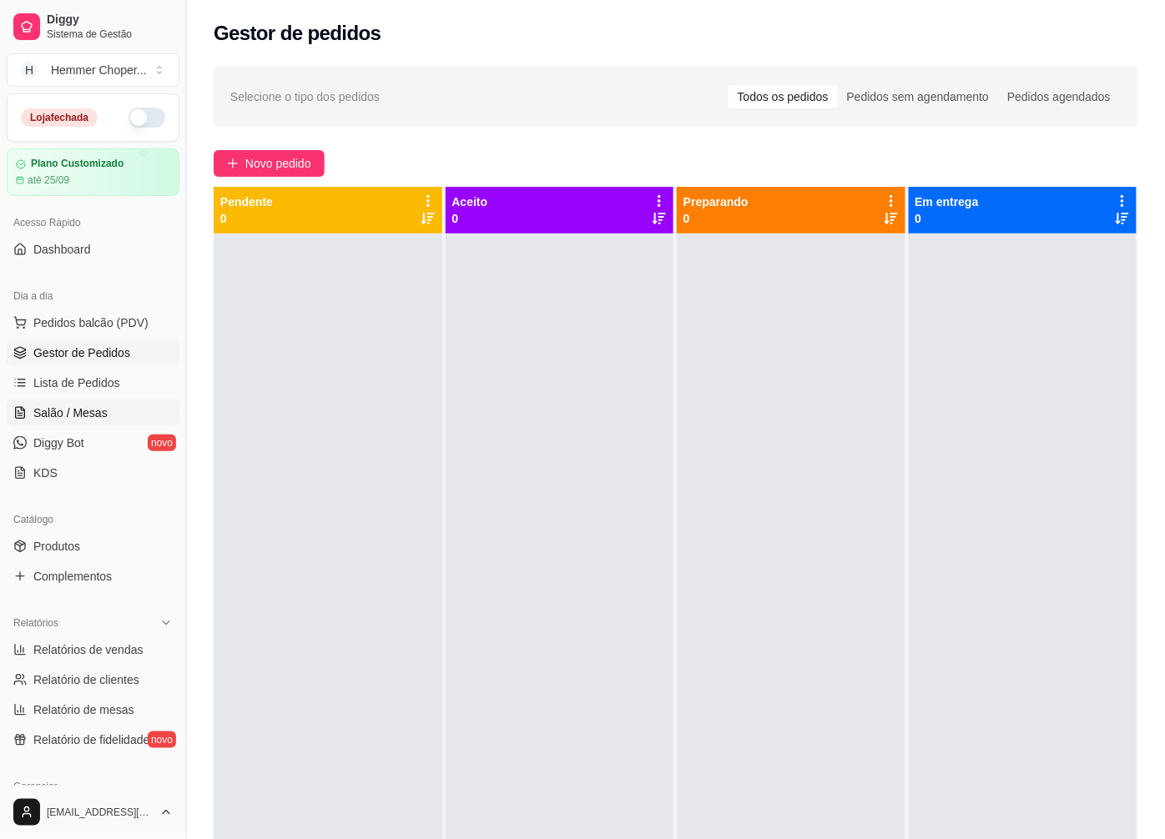
click at [114, 411] on link "Salão / Mesas" at bounding box center [93, 413] width 173 height 27
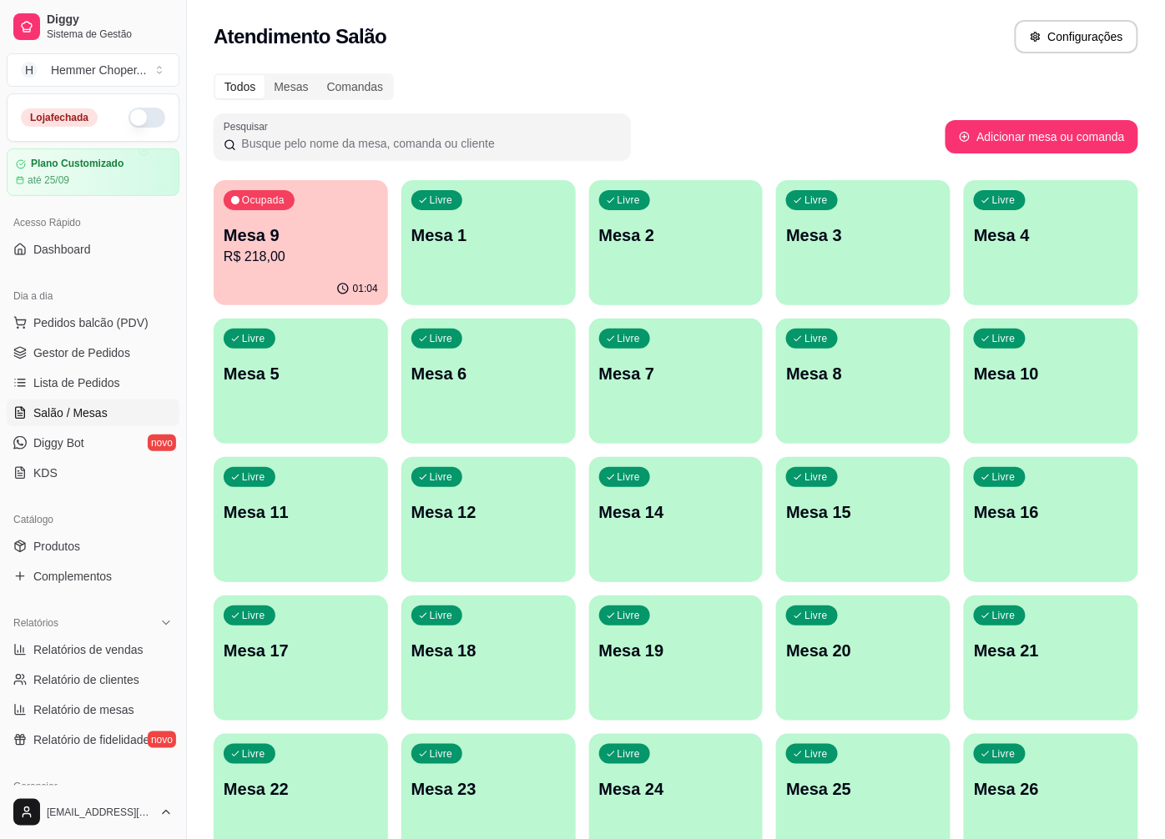
click at [327, 265] on p "R$ 218,00" at bounding box center [301, 257] width 154 height 20
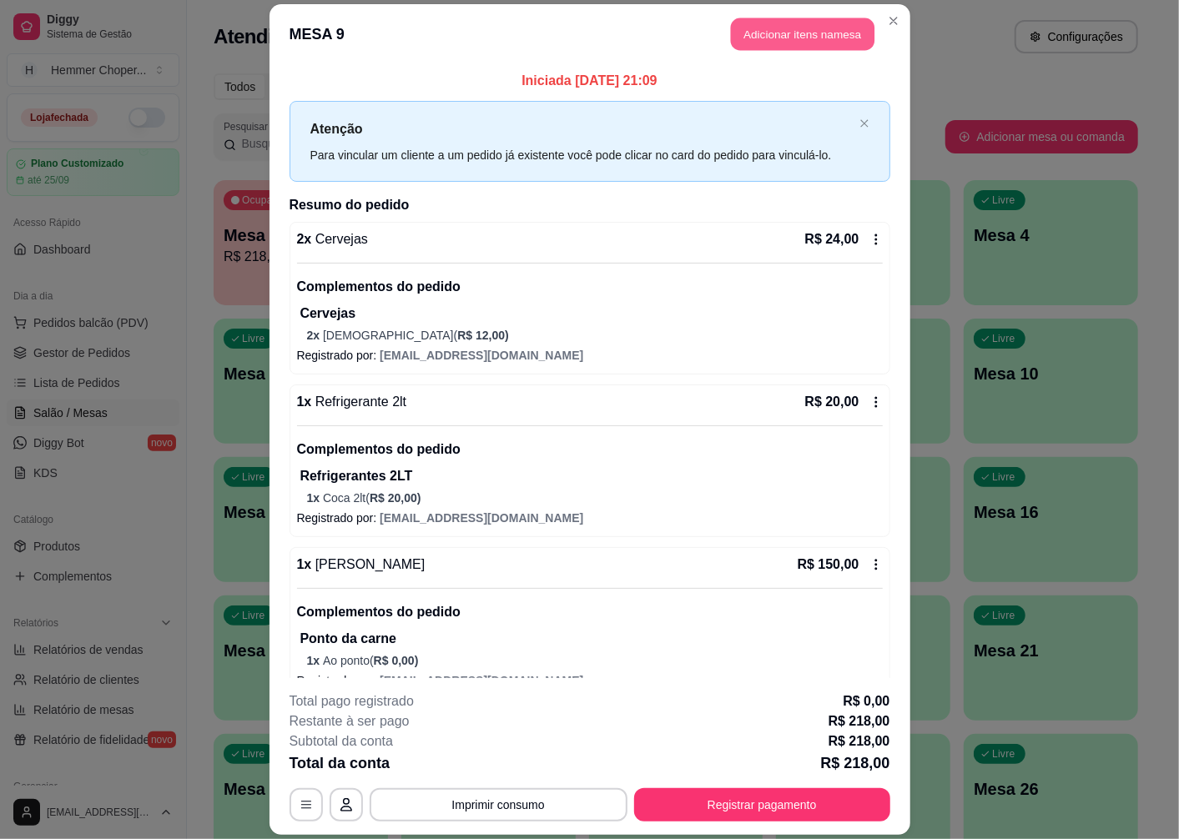
click at [795, 36] on button "Adicionar itens na mesa" at bounding box center [802, 34] width 143 height 33
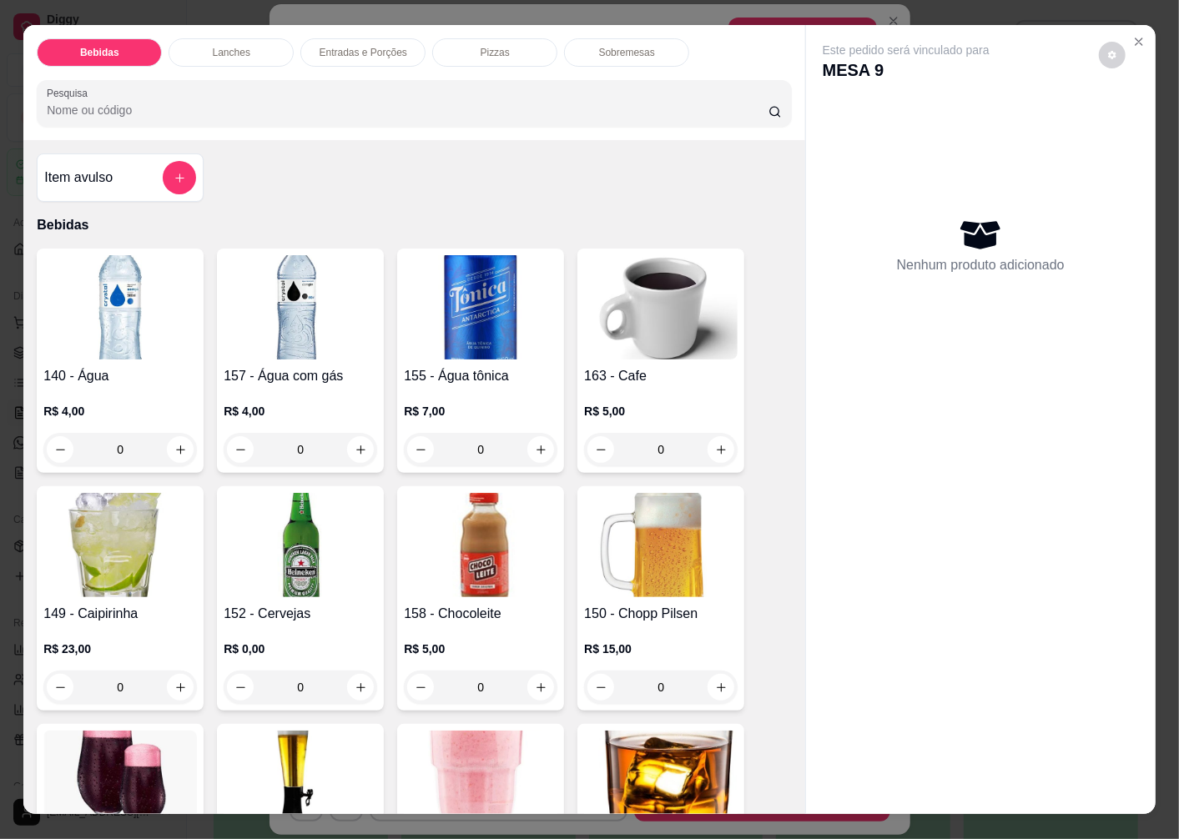
click at [289, 571] on img at bounding box center [301, 545] width 154 height 104
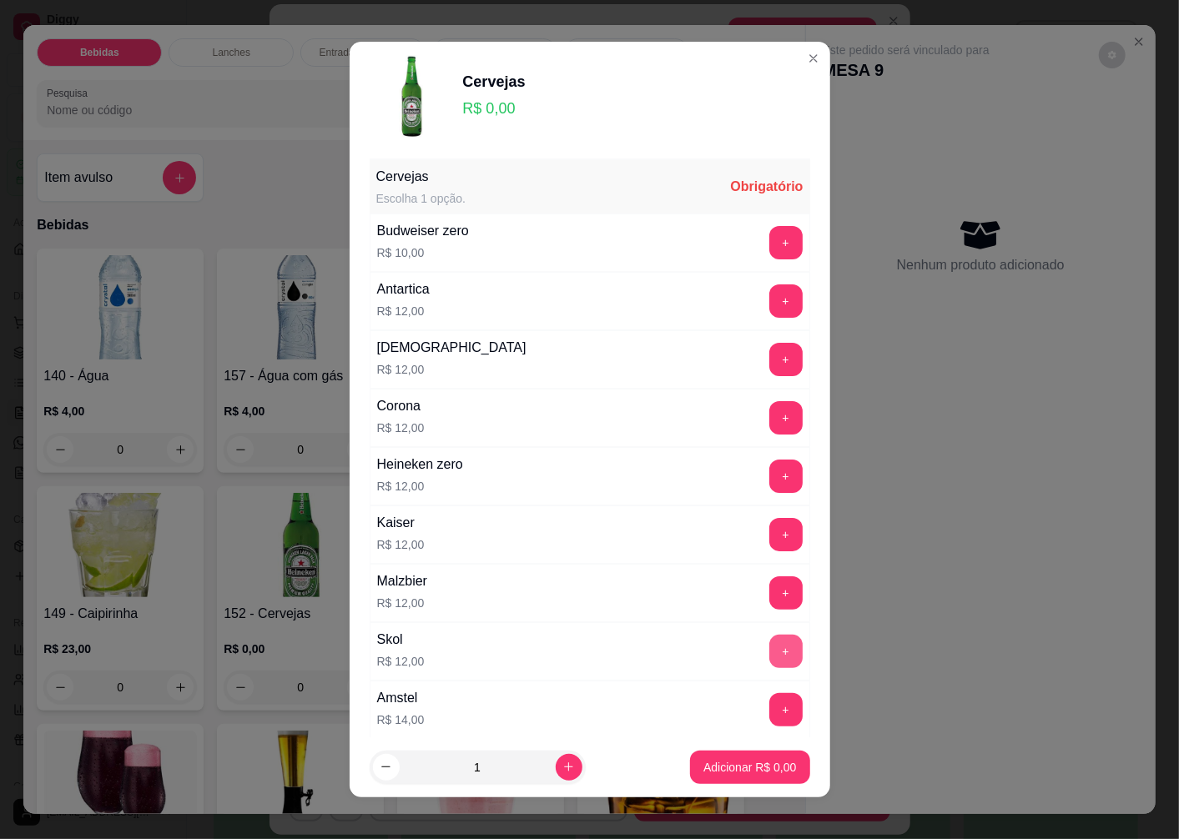
click at [769, 655] on button "+" at bounding box center [785, 651] width 33 height 33
click at [698, 769] on p "Adicionar R$ 12,00" at bounding box center [746, 767] width 97 height 16
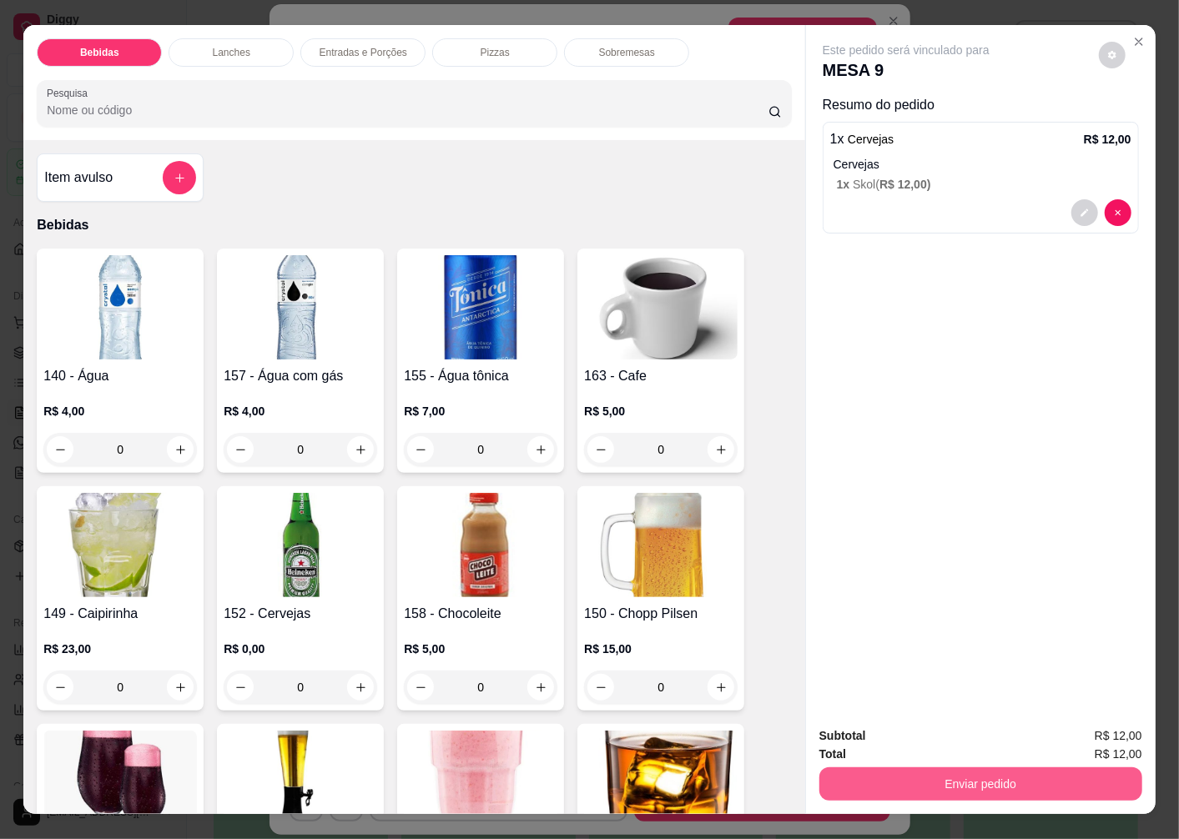
click at [855, 773] on button "Enviar pedido" at bounding box center [980, 784] width 323 height 33
click at [870, 737] on button "Não registrar e enviar pedido" at bounding box center [925, 737] width 174 height 32
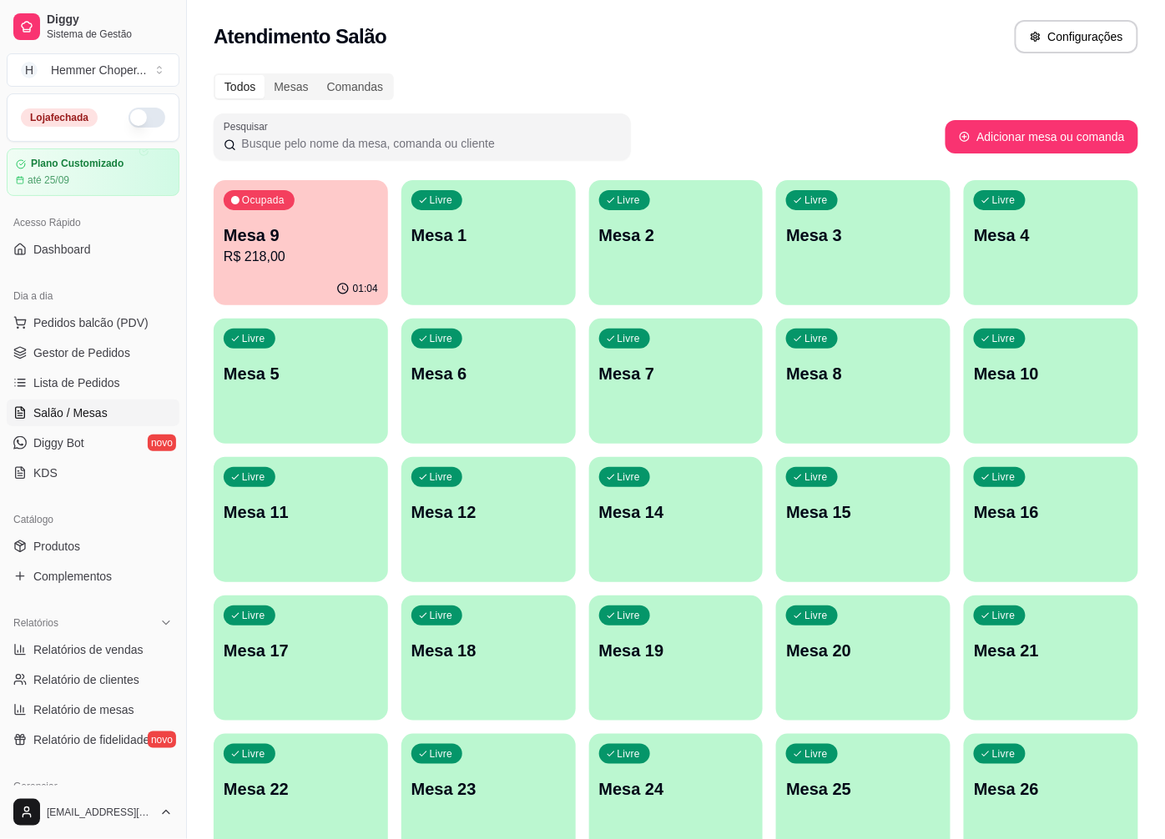
click at [90, 355] on span "Gestor de Pedidos" at bounding box center [81, 353] width 97 height 17
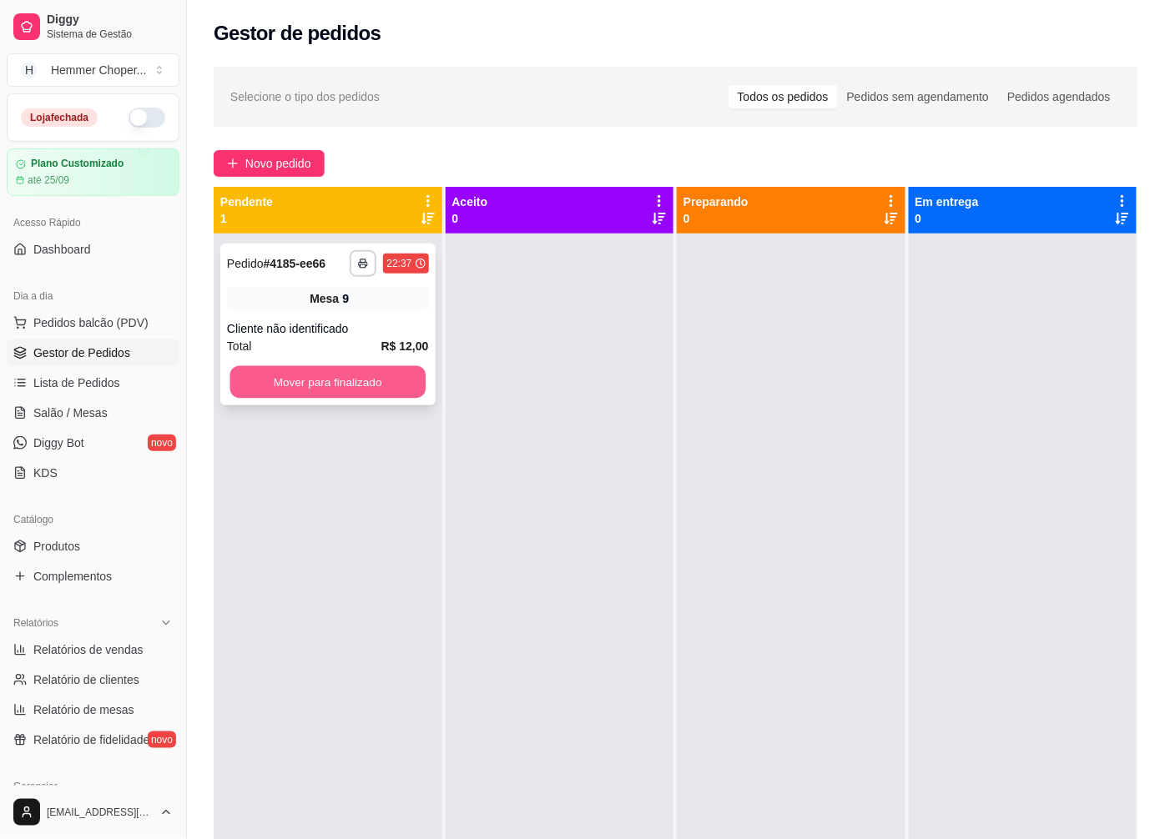
click at [328, 382] on button "Mover para finalizado" at bounding box center [327, 382] width 195 height 33
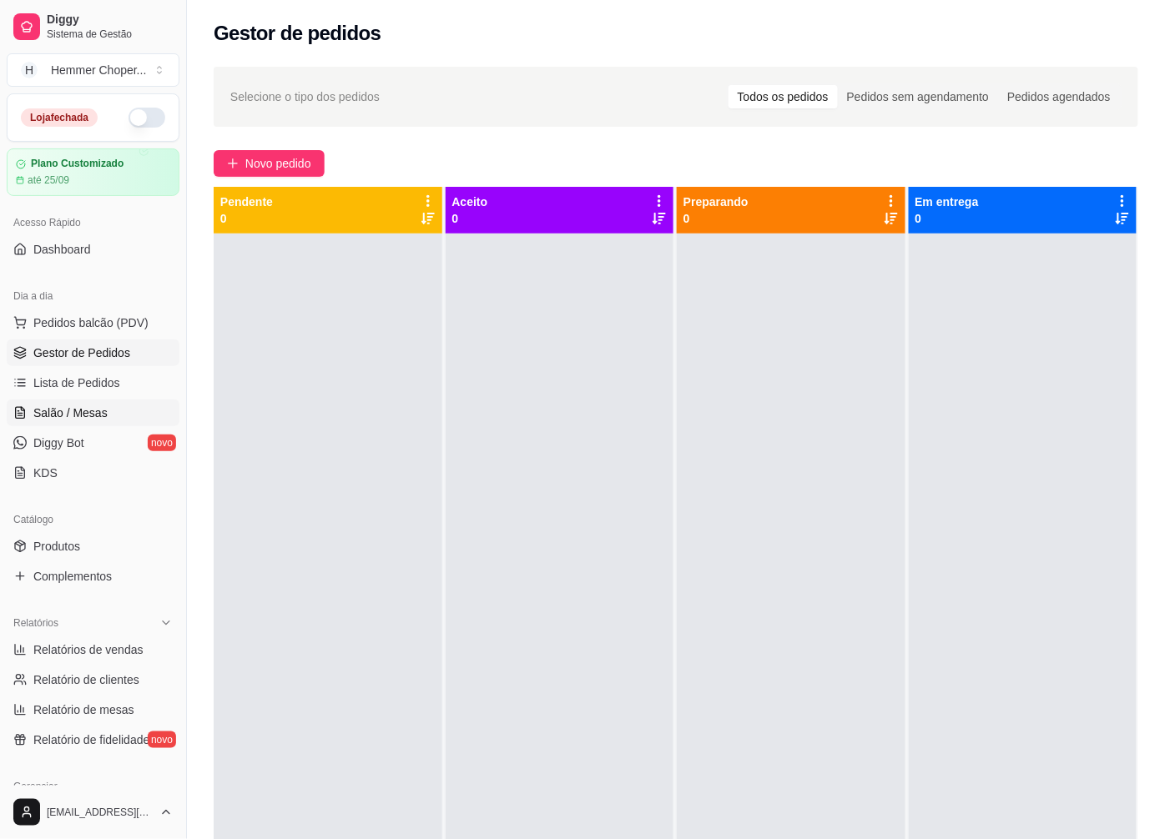
click at [72, 420] on span "Salão / Mesas" at bounding box center [70, 413] width 74 height 17
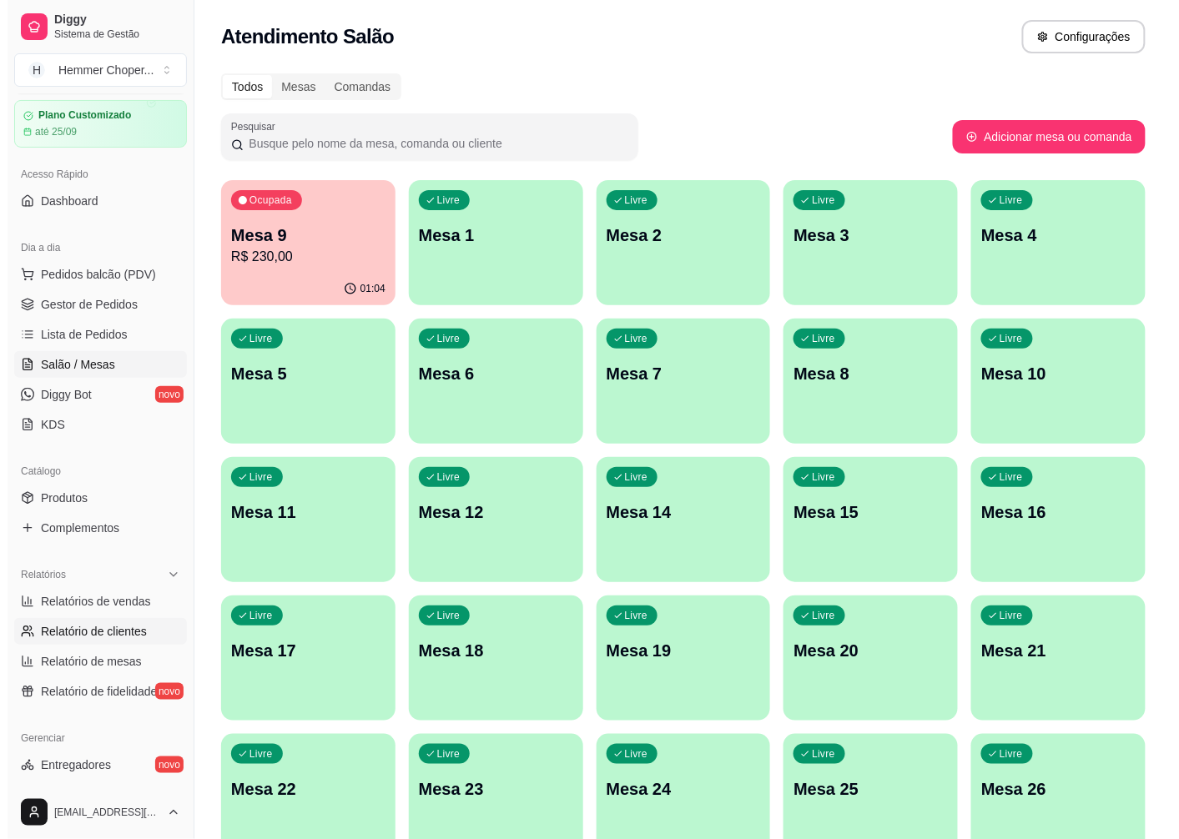
scroll to position [93, 0]
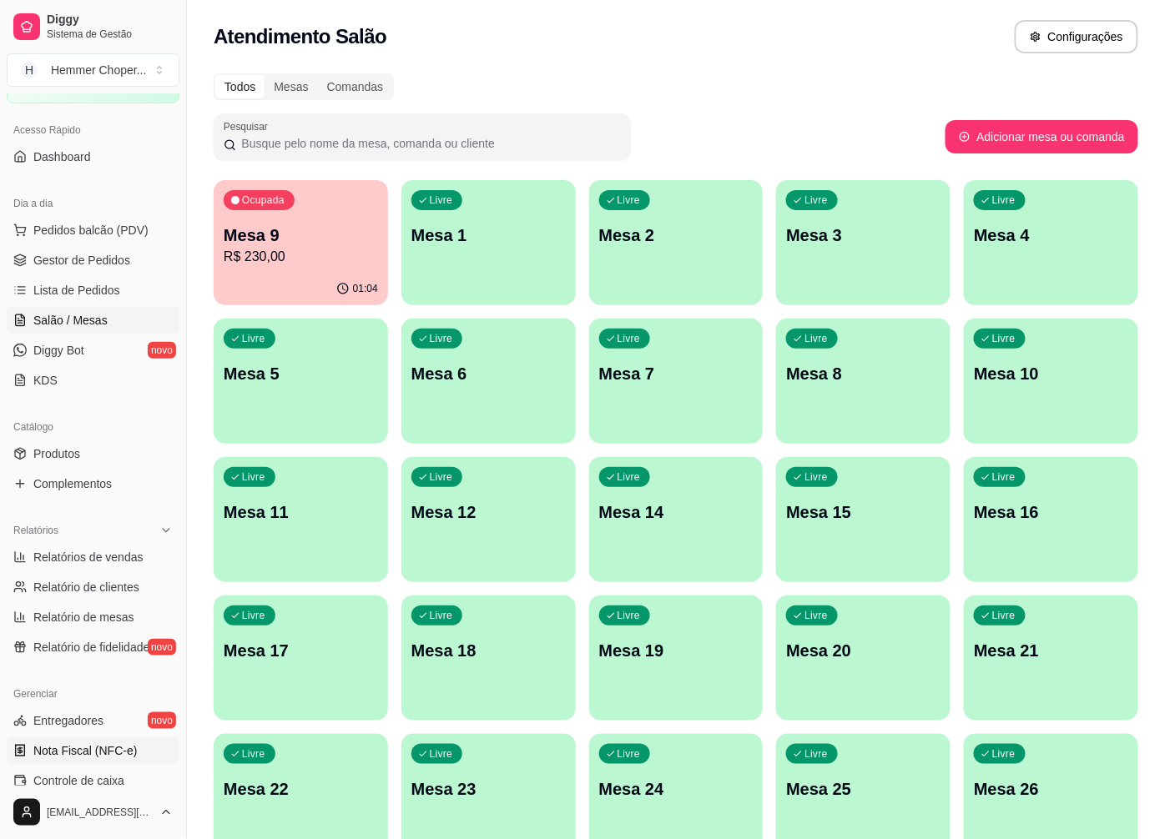
click at [81, 746] on span "Nota Fiscal (NFC-e)" at bounding box center [84, 751] width 103 height 17
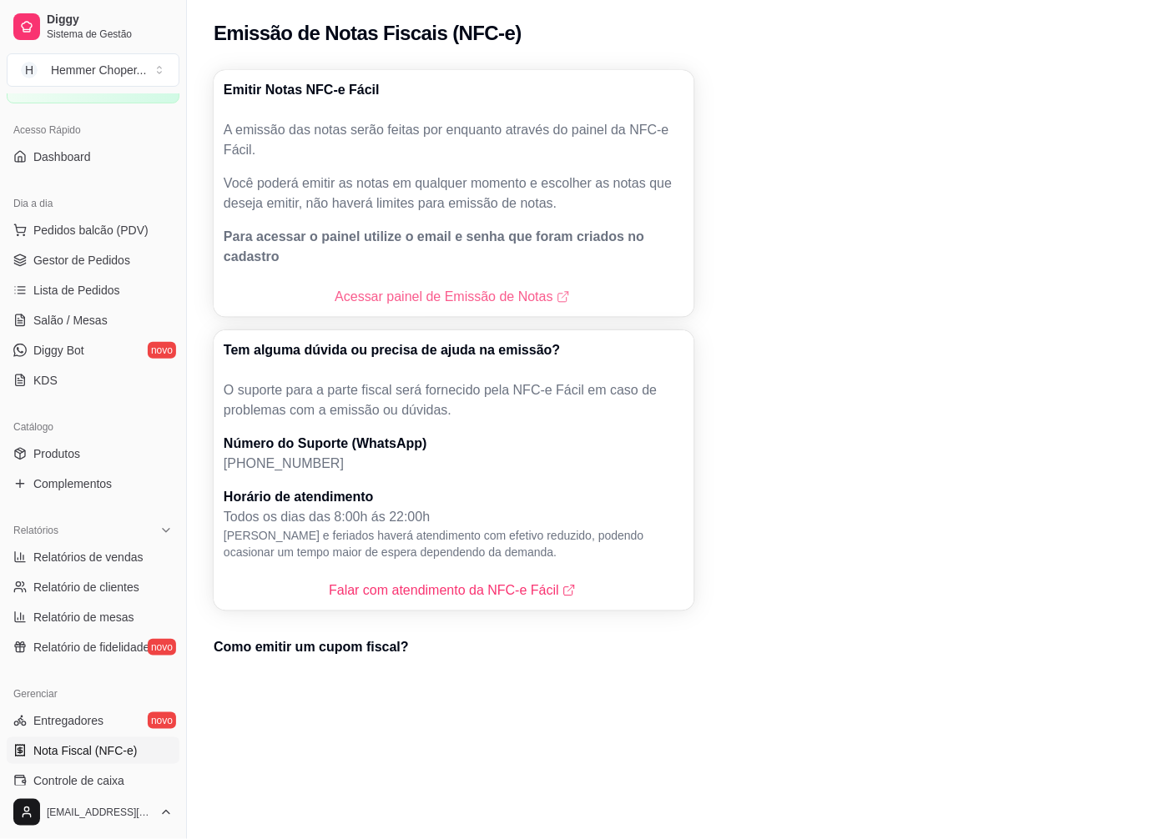
click at [411, 287] on link "Acessar painel de Emissão de Notas" at bounding box center [454, 297] width 238 height 20
click at [65, 324] on span "Salão / Mesas" at bounding box center [70, 320] width 74 height 17
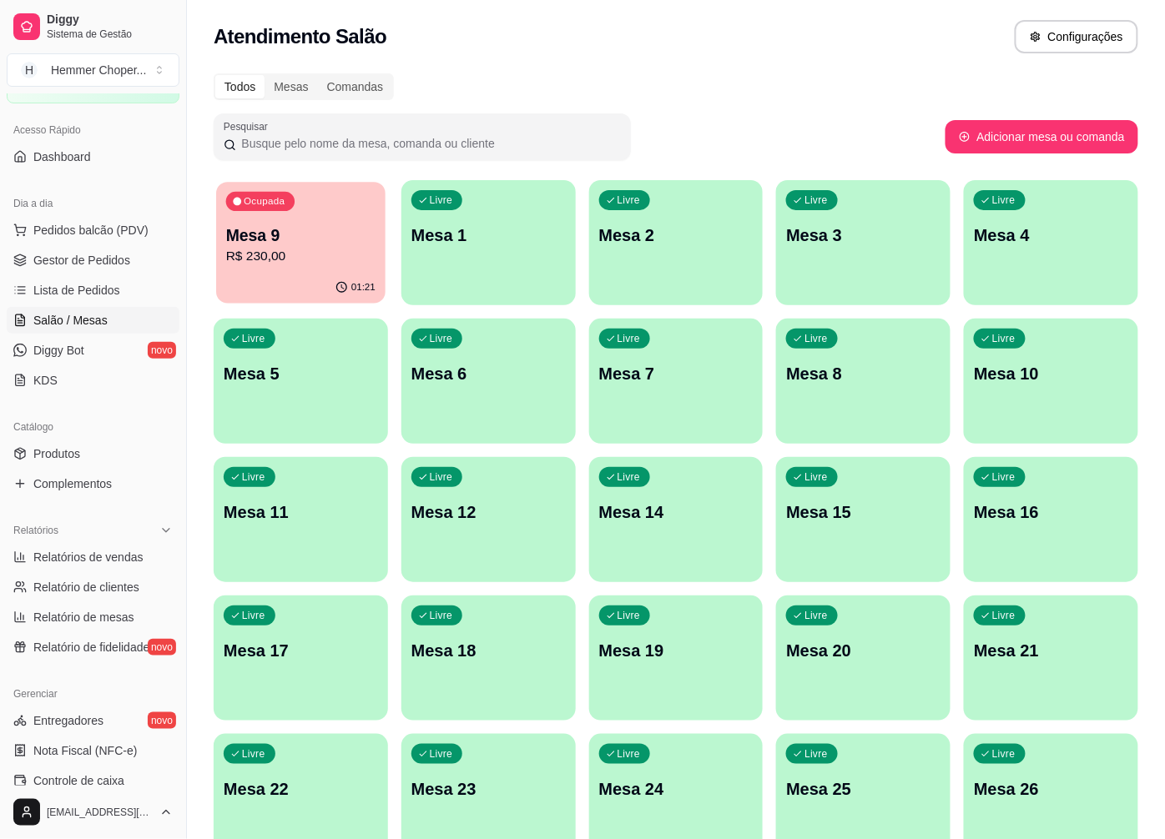
click at [323, 244] on p "Mesa 9" at bounding box center [300, 235] width 149 height 23
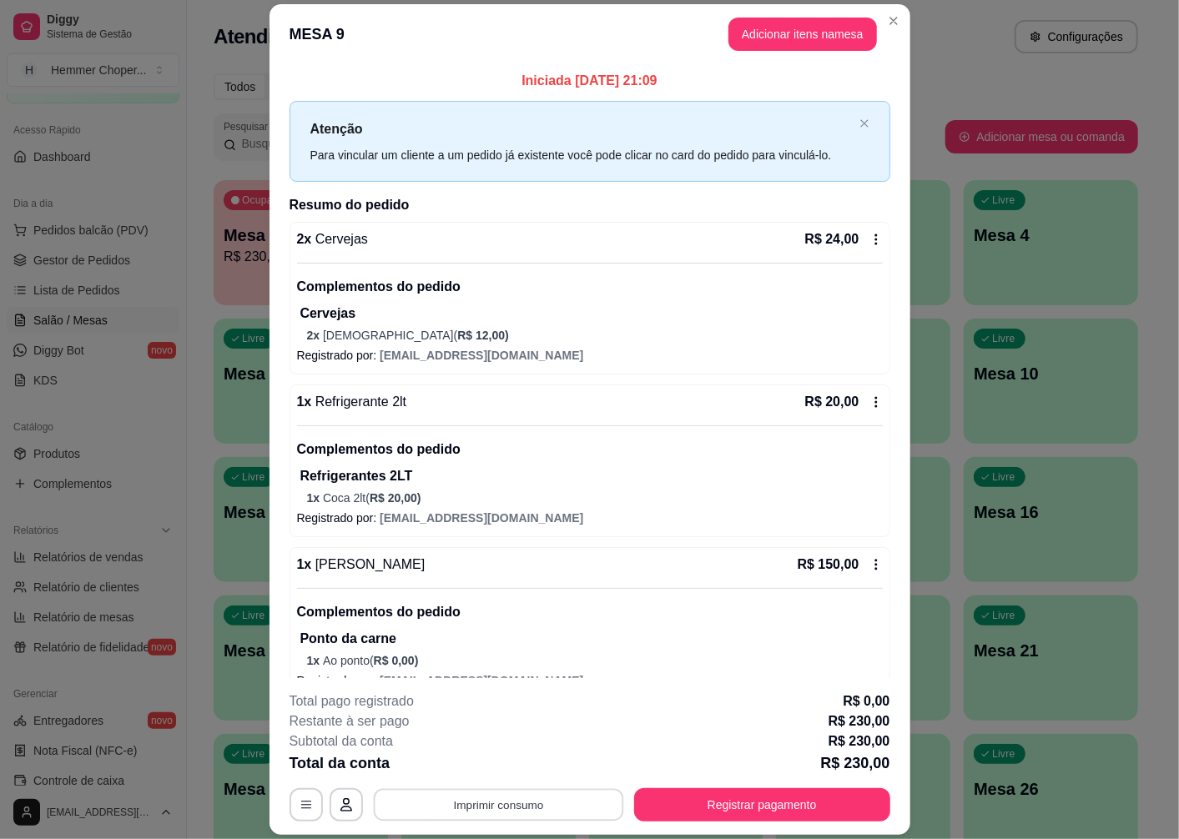
click at [495, 801] on button "Imprimir consumo" at bounding box center [498, 805] width 250 height 33
click at [482, 773] on button "Cozinha" at bounding box center [496, 767] width 121 height 27
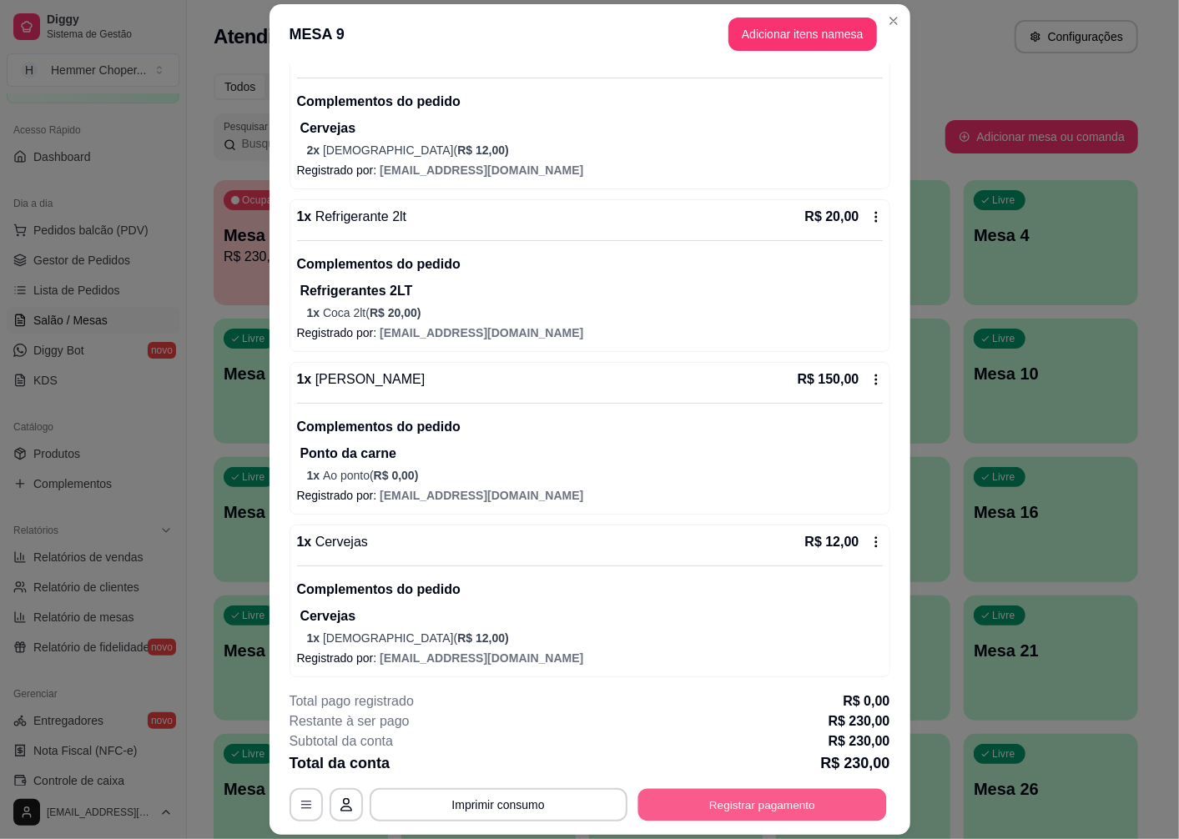
click at [699, 807] on button "Registrar pagamento" at bounding box center [761, 805] width 249 height 33
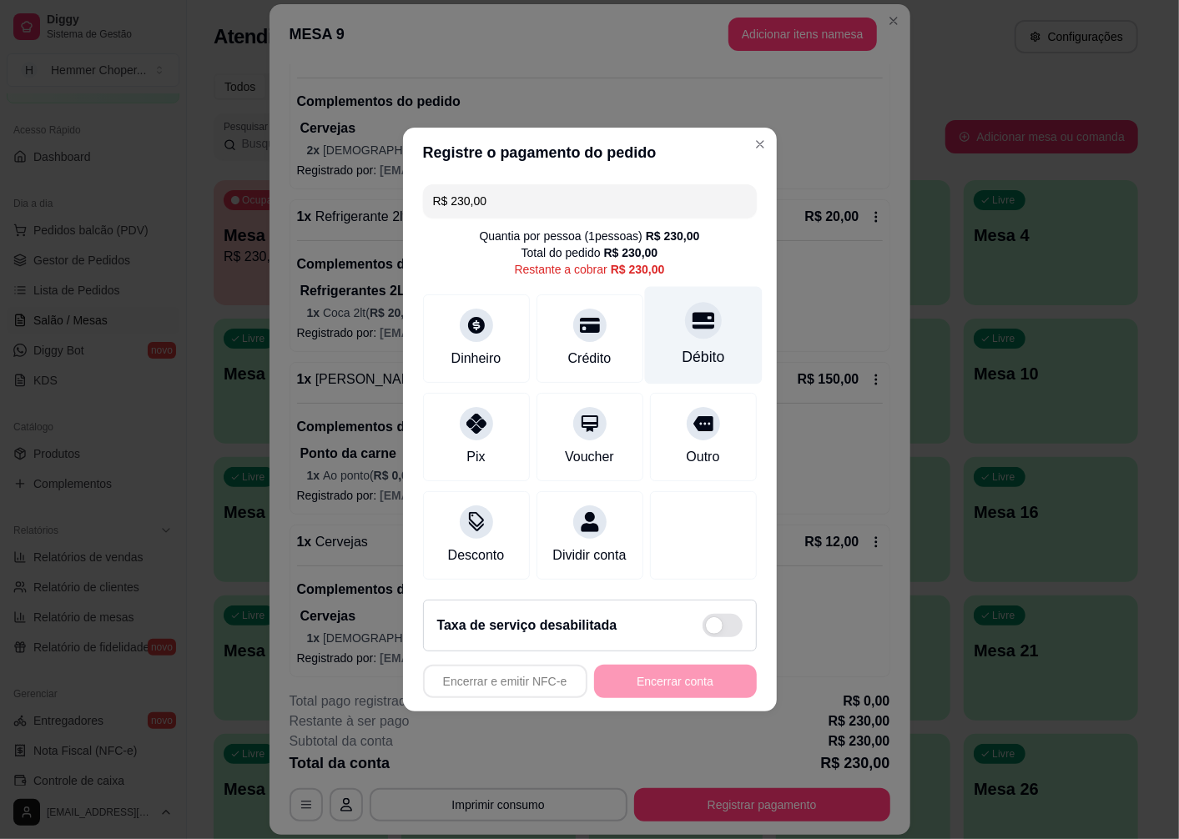
click at [673, 329] on div "Débito" at bounding box center [703, 336] width 118 height 98
type input "R$ 0,00"
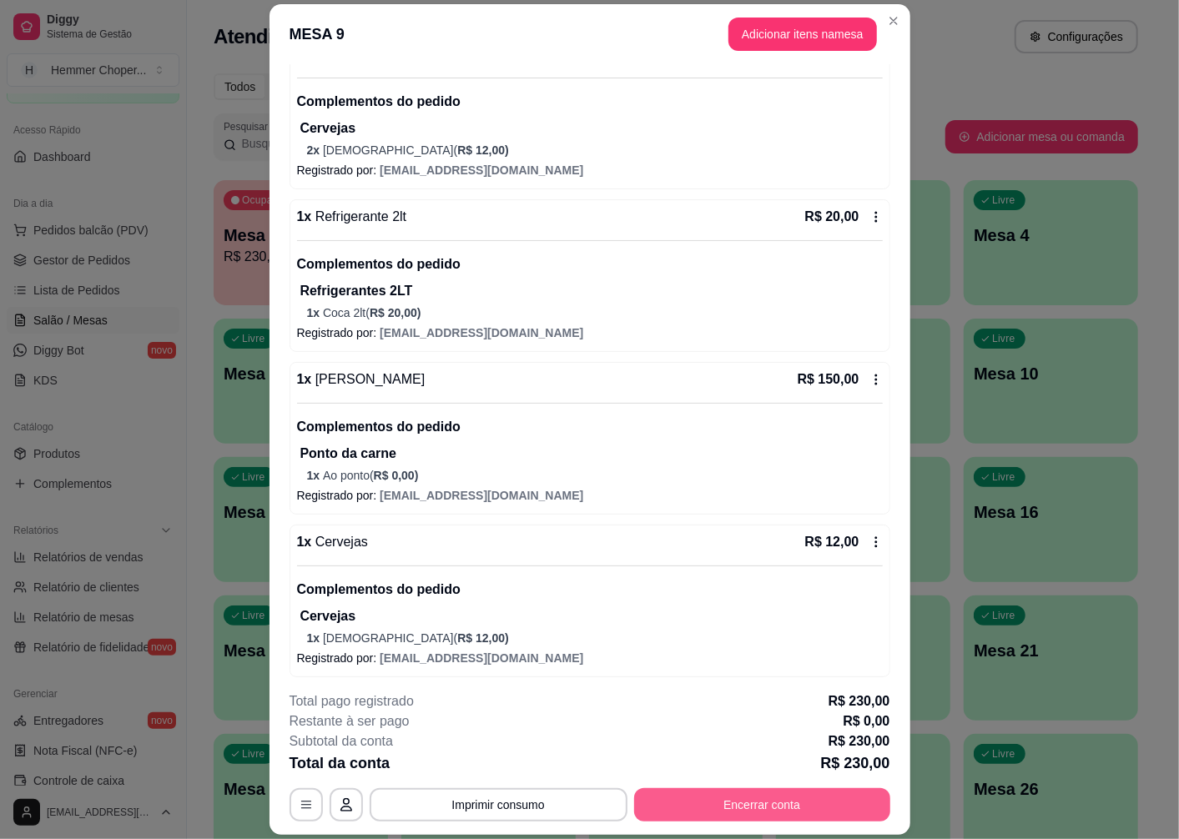
click at [722, 802] on button "Encerrar conta" at bounding box center [762, 804] width 256 height 33
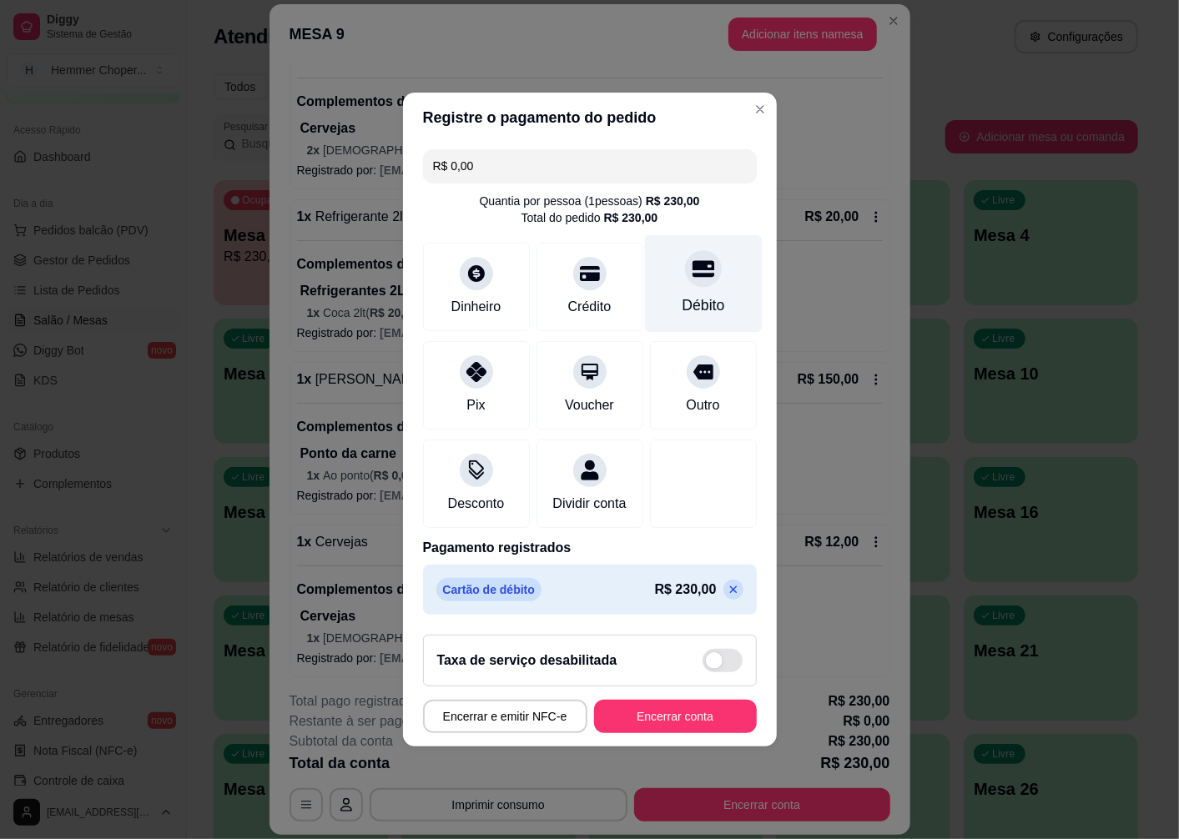
click at [692, 262] on icon at bounding box center [703, 269] width 22 height 22
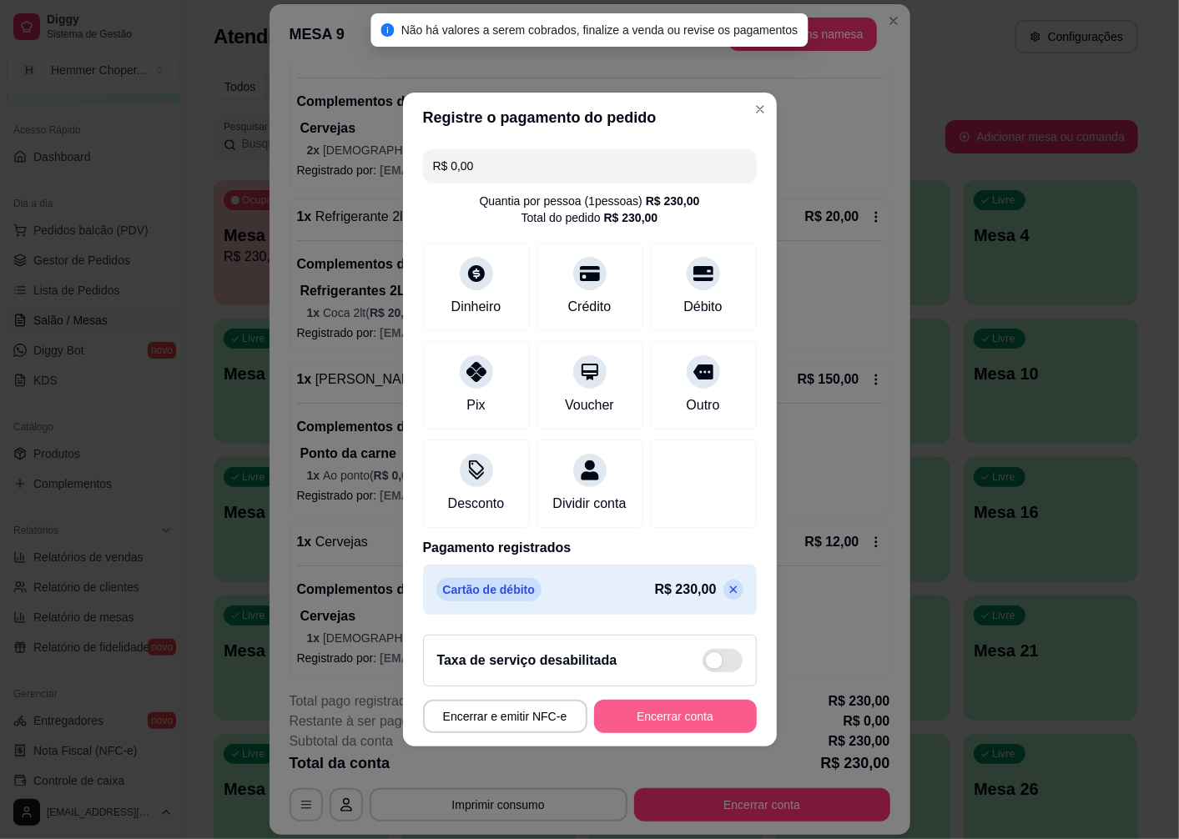
click at [652, 723] on button "Encerrar conta" at bounding box center [675, 716] width 163 height 33
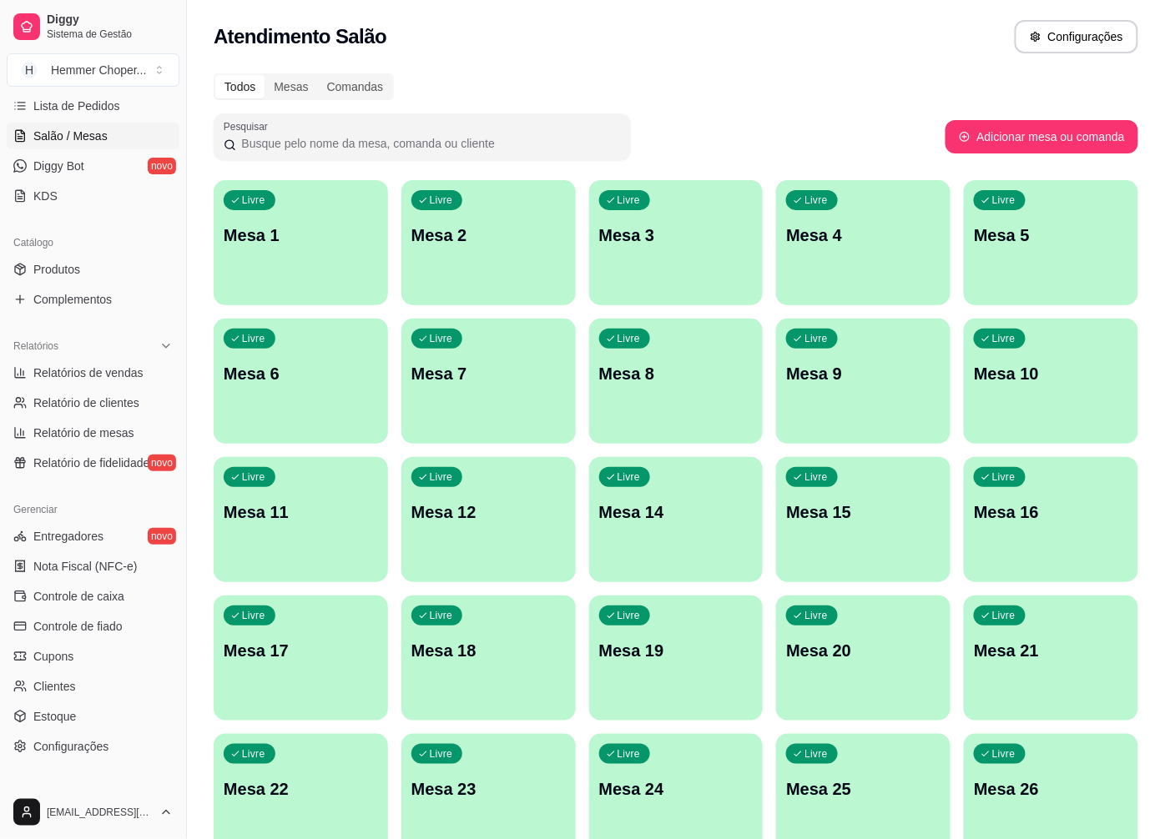
scroll to position [278, 0]
click at [78, 563] on span "Nota Fiscal (NFC-e)" at bounding box center [84, 565] width 103 height 17
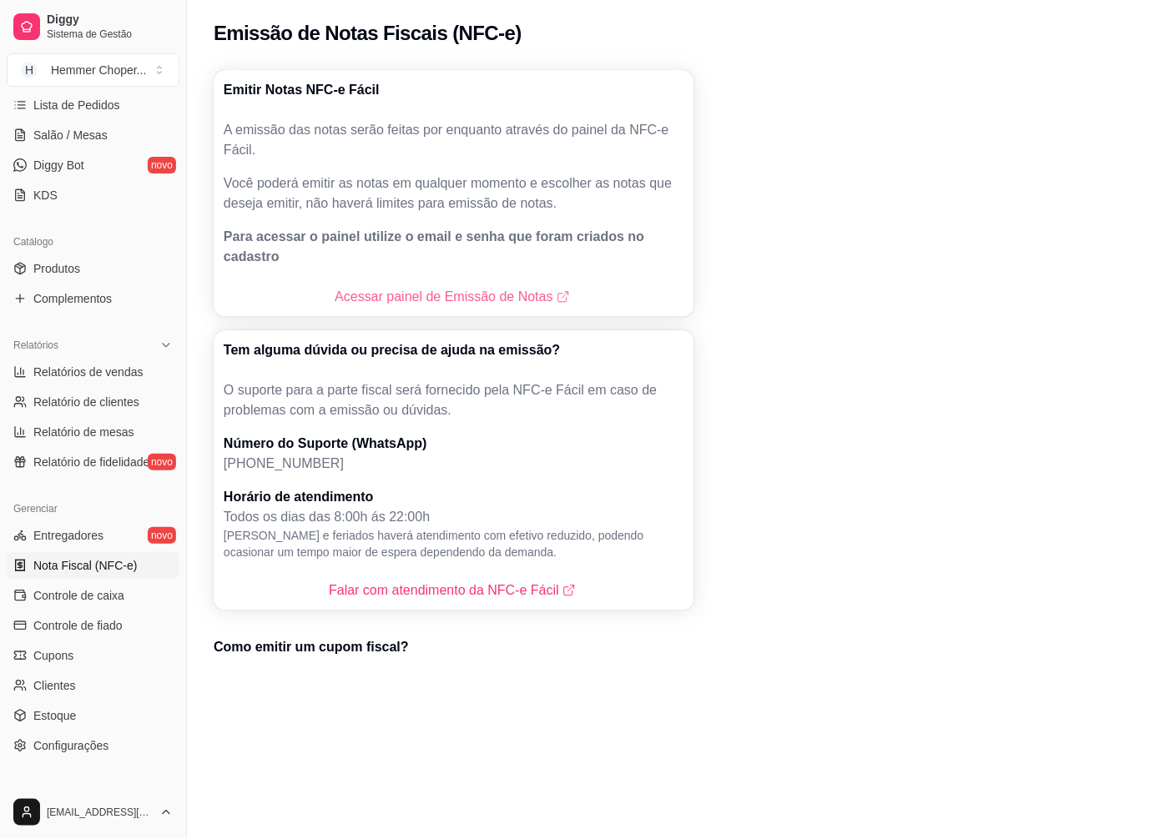
click at [439, 287] on link "Acessar painel de Emissão de Notas" at bounding box center [454, 297] width 238 height 20
click at [111, 364] on span "Relatórios de vendas" at bounding box center [88, 372] width 110 height 17
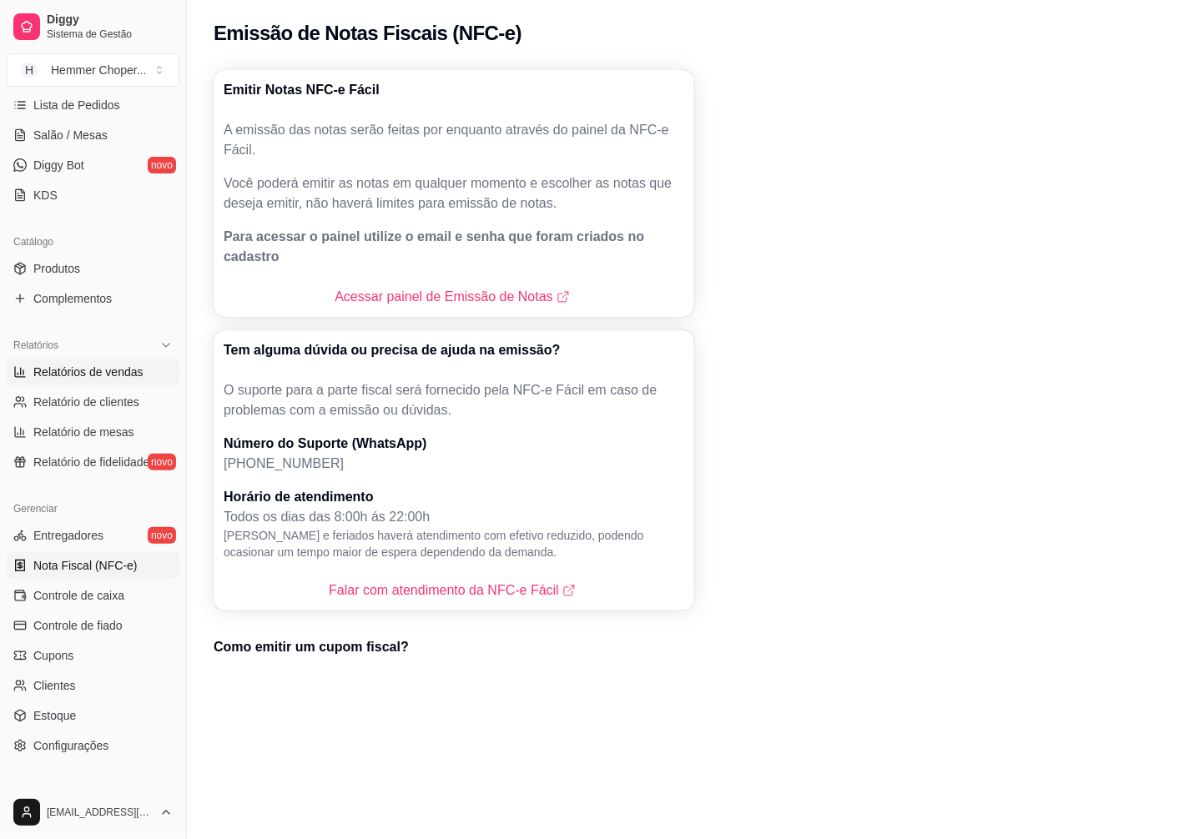
select select "ALL"
select select "0"
